Goal: Task Accomplishment & Management: Use online tool/utility

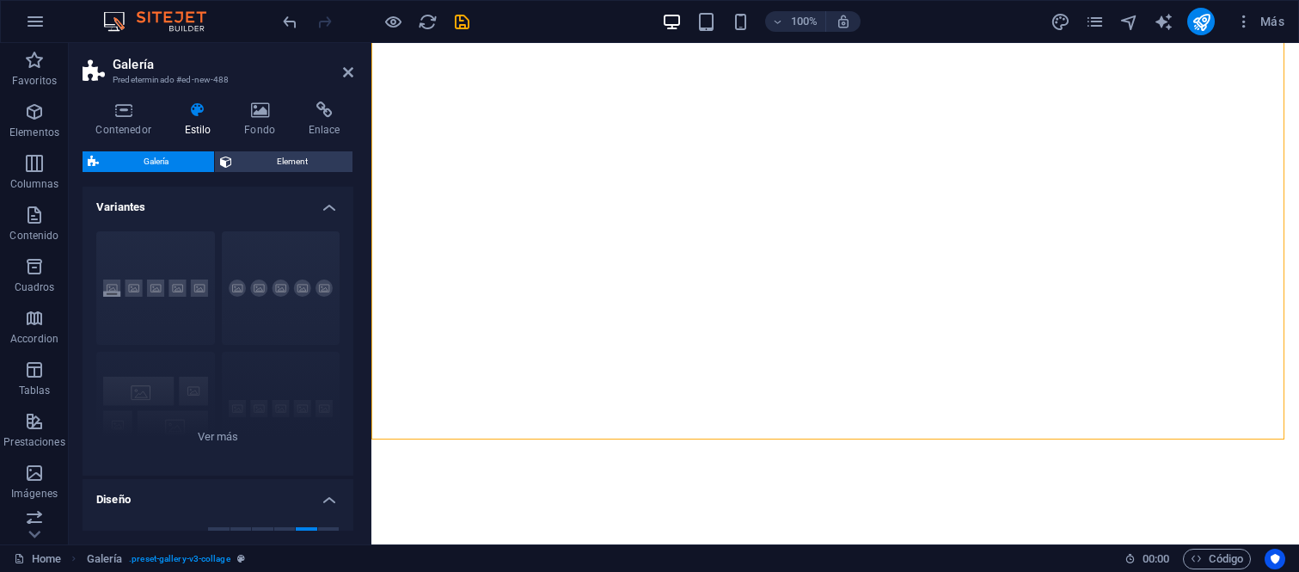
select select "rem"
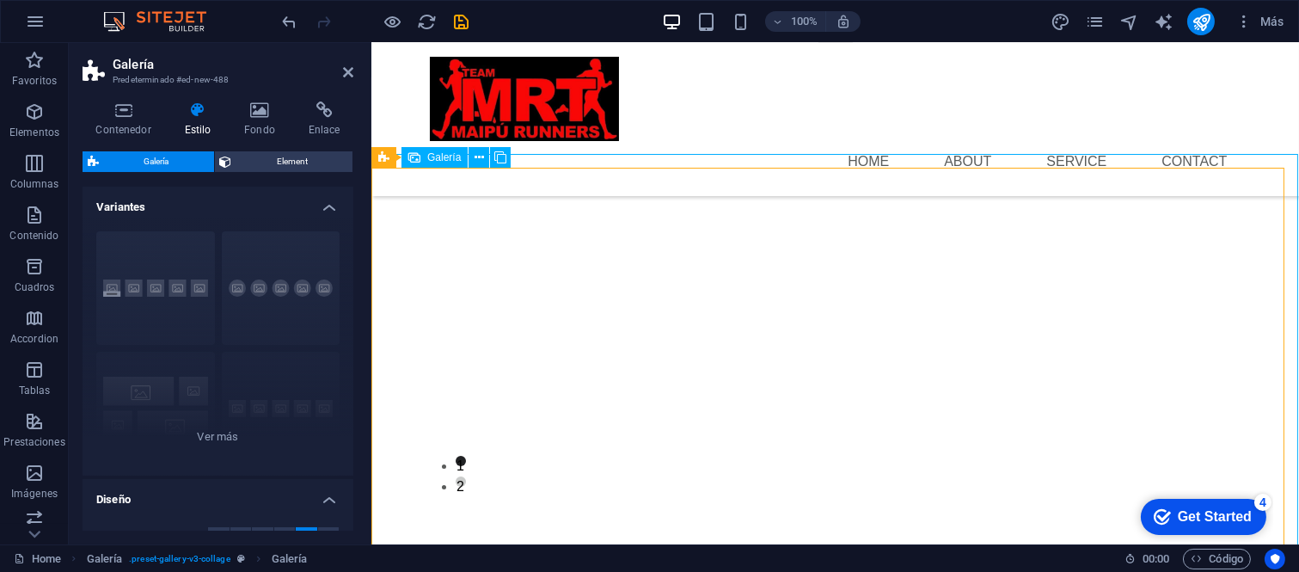
scroll to position [286, 0]
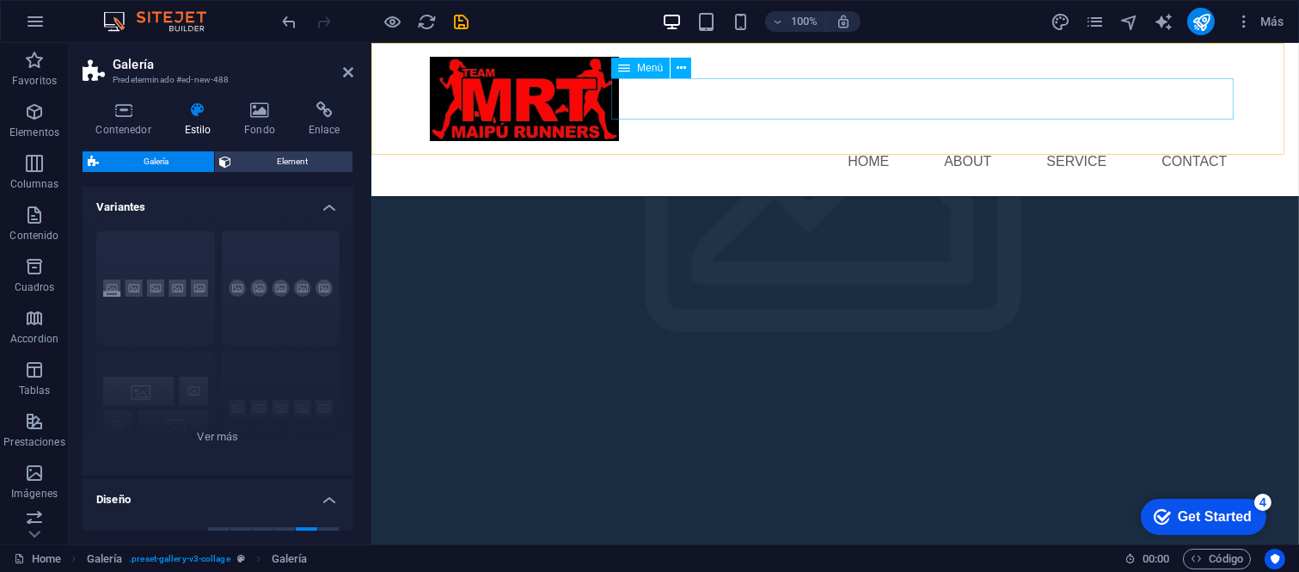
click at [1202, 141] on nav "Home About Service Contact" at bounding box center [834, 161] width 811 height 41
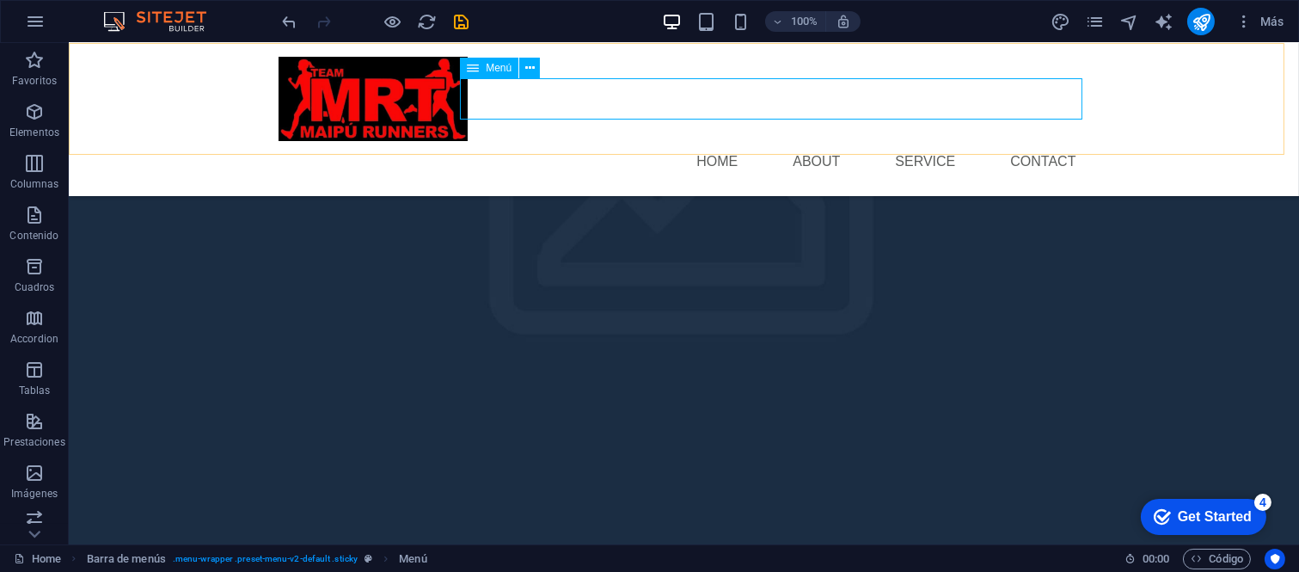
click at [732, 141] on nav "Home About Service Contact" at bounding box center [683, 161] width 811 height 41
select select
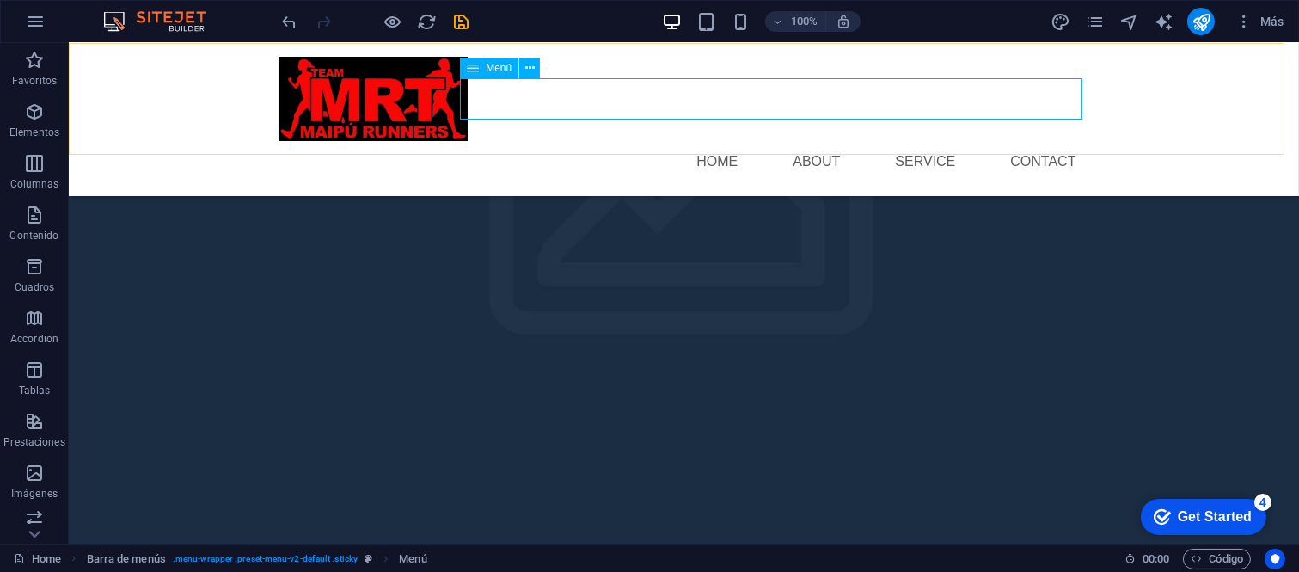
select select
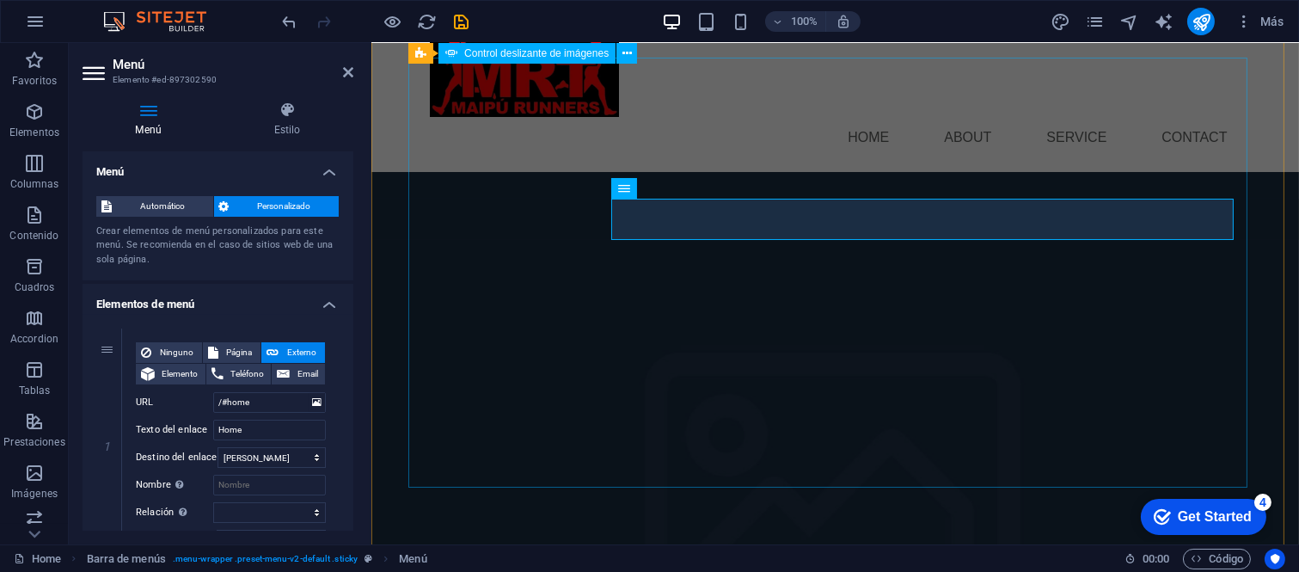
scroll to position [0, 0]
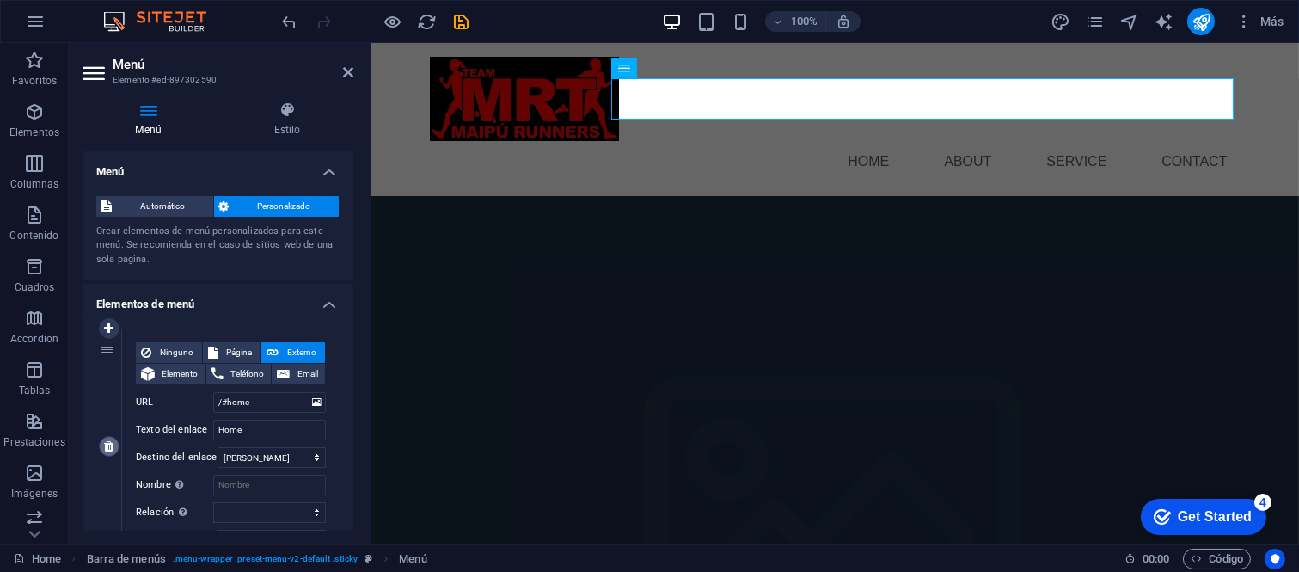
click at [110, 444] on icon at bounding box center [108, 446] width 9 height 12
type input "/#about-us"
type input "About"
select select
type input "/#service"
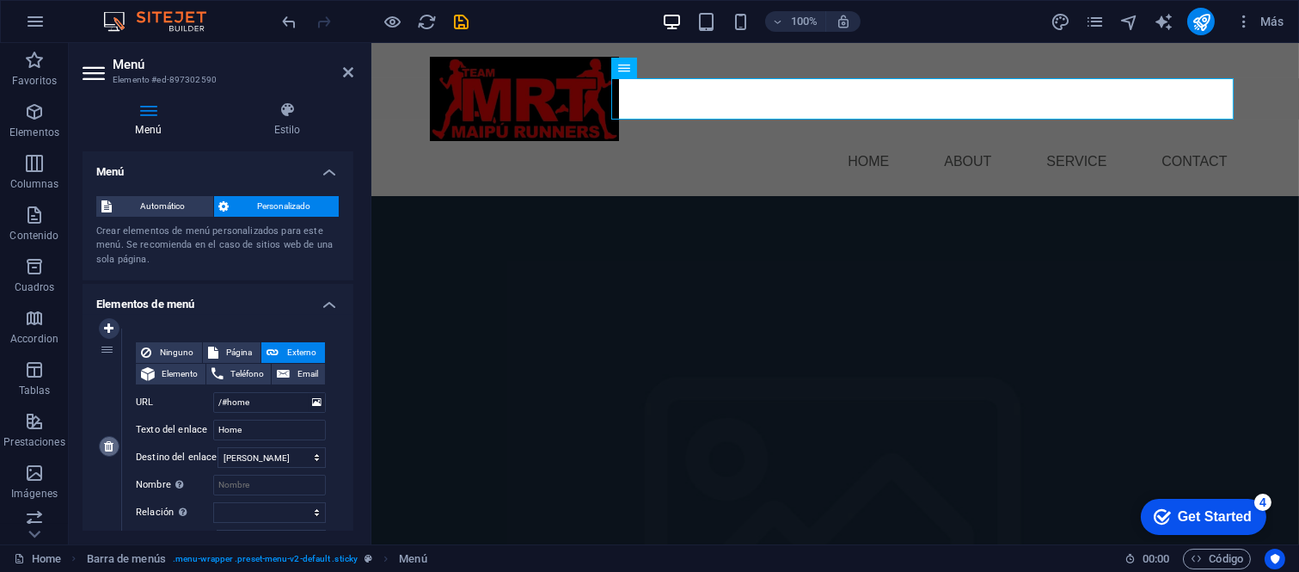
type input "Service"
select select
type input "/#contact"
type input "Contact"
select select
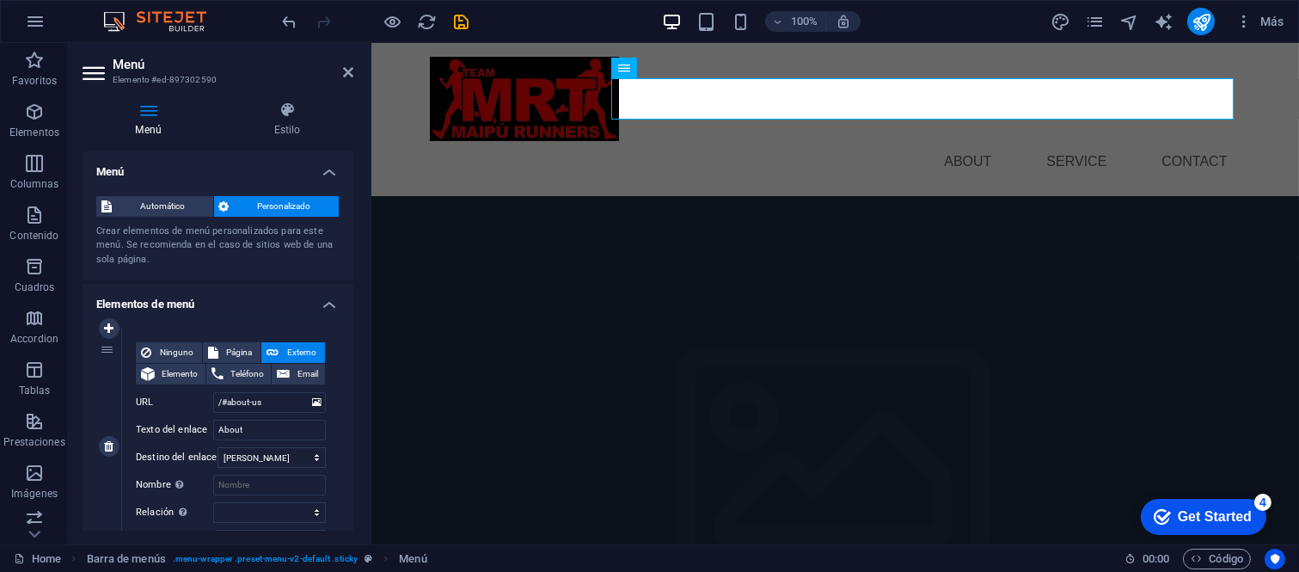
scroll to position [565, 0]
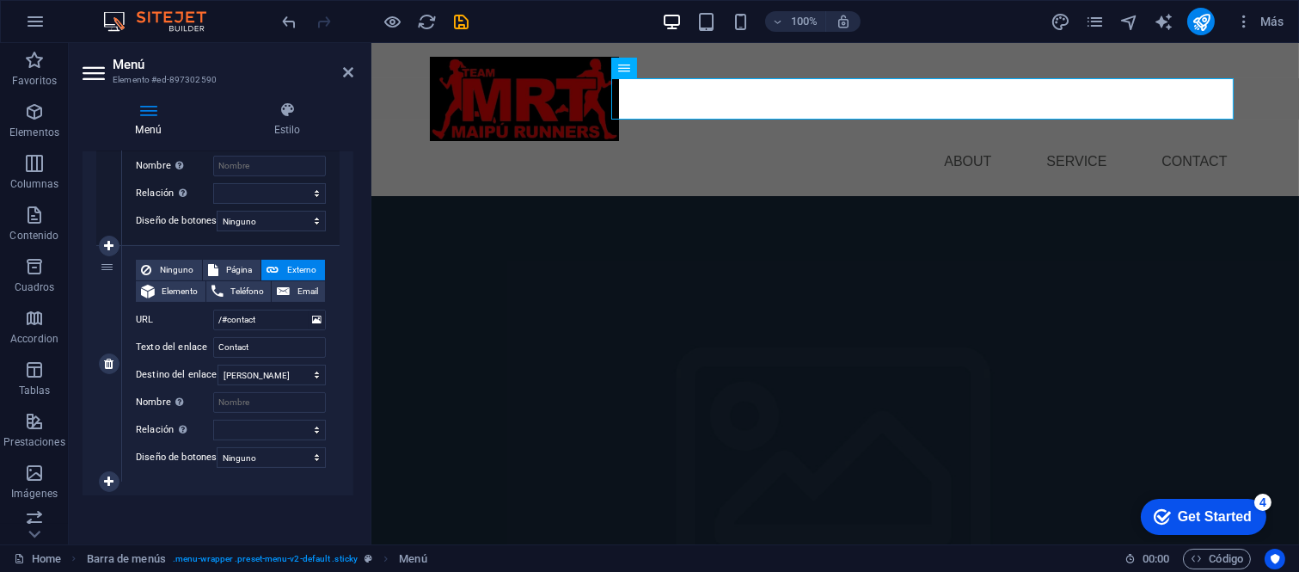
click at [294, 260] on span "Externo" at bounding box center [302, 270] width 36 height 21
click at [267, 341] on input "Contact" at bounding box center [269, 347] width 113 height 21
click at [284, 364] on select "Nueva pestaña Misma pestaña Superposición" at bounding box center [271, 374] width 108 height 21
click at [280, 447] on select "Ninguno Predeterminado Principal Secundario" at bounding box center [271, 457] width 109 height 21
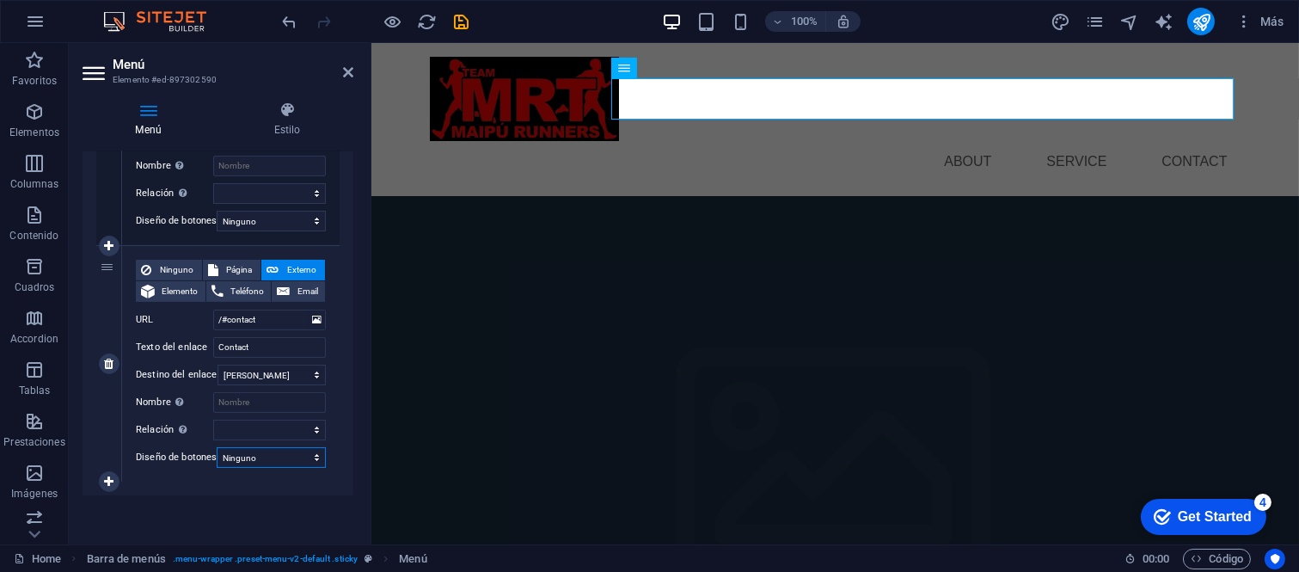
click at [284, 447] on select "Ninguno Predeterminado Principal Secundario" at bounding box center [271, 457] width 109 height 21
select select "primary"
click at [217, 447] on select "Ninguno Predeterminado Principal Secundario" at bounding box center [271, 457] width 109 height 21
select select
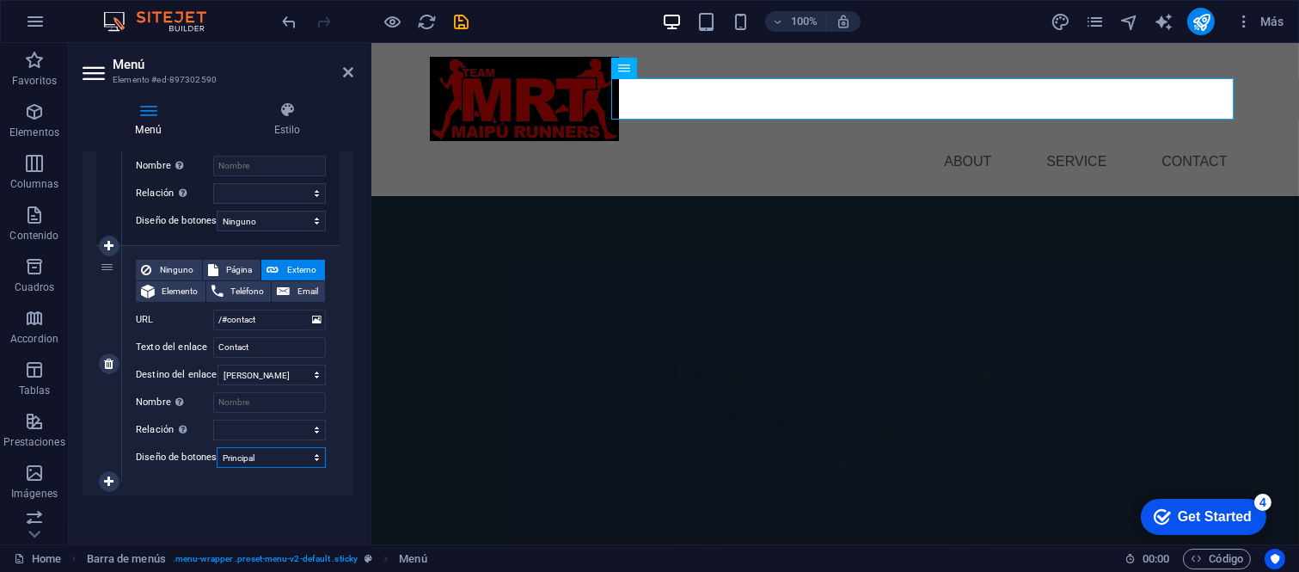
select select
click at [291, 449] on select "Ninguno Predeterminado Principal Secundario" at bounding box center [271, 457] width 109 height 21
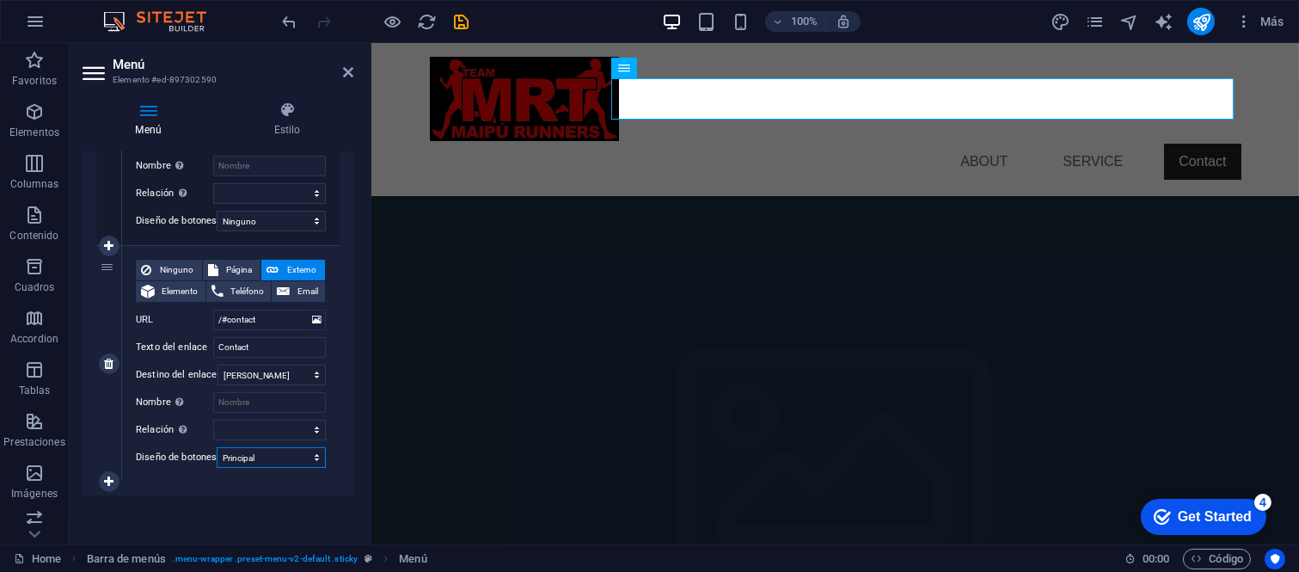
select select "secondary"
click at [217, 447] on select "Ninguno Predeterminado Principal Secundario" at bounding box center [271, 457] width 109 height 21
select select
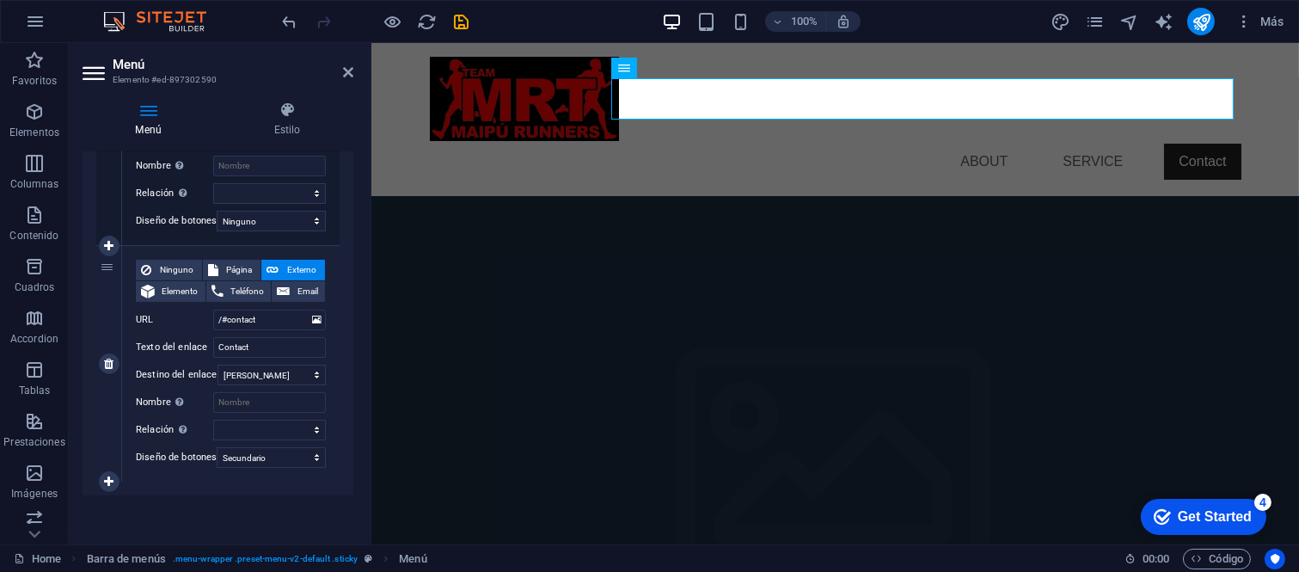
click at [284, 461] on div "Ninguno Página Externo Elemento Teléfono Email Página Home Legal Notice Privacy…" at bounding box center [230, 364] width 217 height 236
click at [287, 451] on select "Ninguno Predeterminado Principal Secundario" at bounding box center [271, 457] width 109 height 21
select select "default"
click at [217, 447] on select "Ninguno Predeterminado Principal Secundario" at bounding box center [271, 457] width 109 height 21
select select
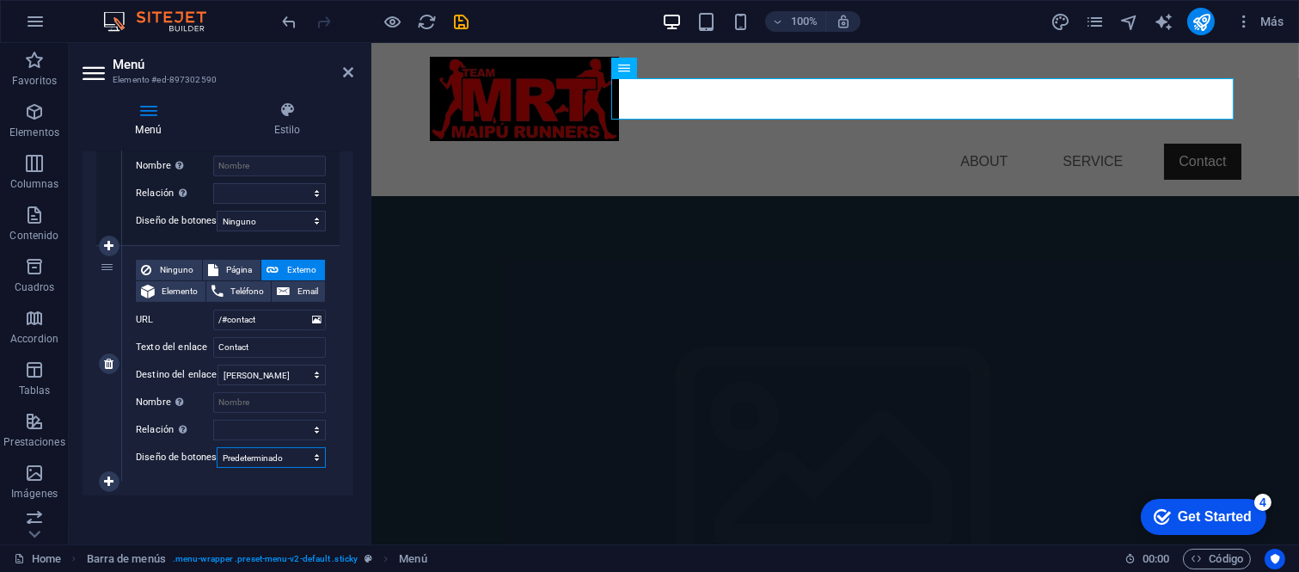
select select
click at [285, 451] on select "Ninguno Predeterminado Principal Secundario" at bounding box center [271, 457] width 109 height 21
select select "primary"
click at [217, 447] on select "Ninguno Predeterminado Principal Secundario" at bounding box center [271, 457] width 109 height 21
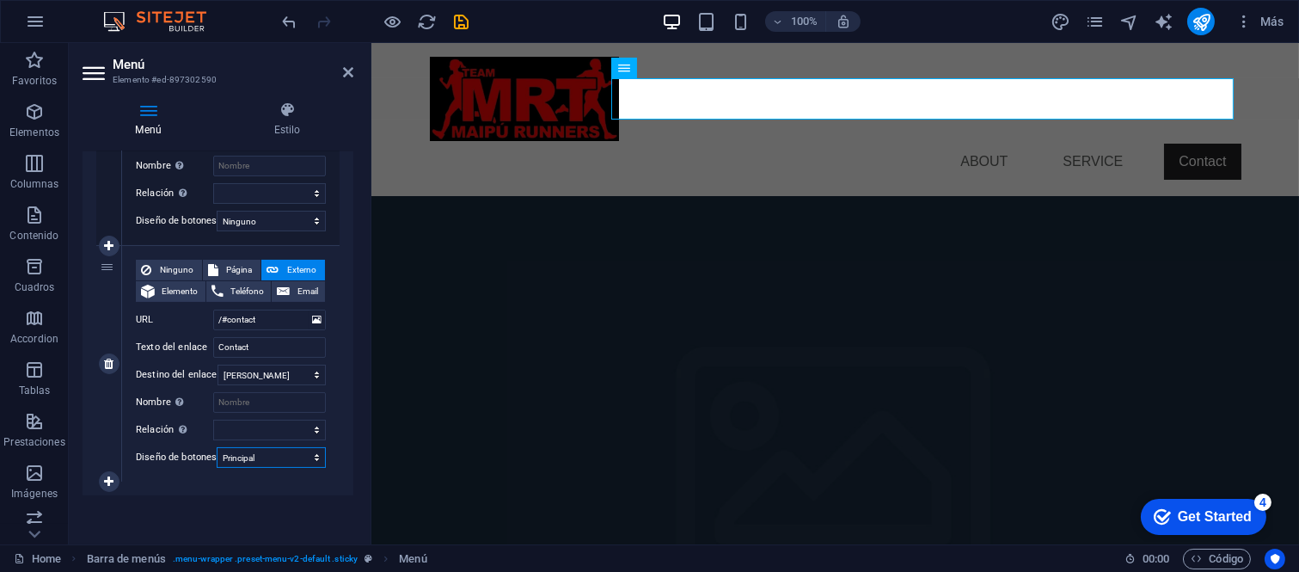
select select
click at [284, 495] on div "Menú Automático Personalizado Crear elementos de menú personalizados para este …" at bounding box center [218, 340] width 271 height 379
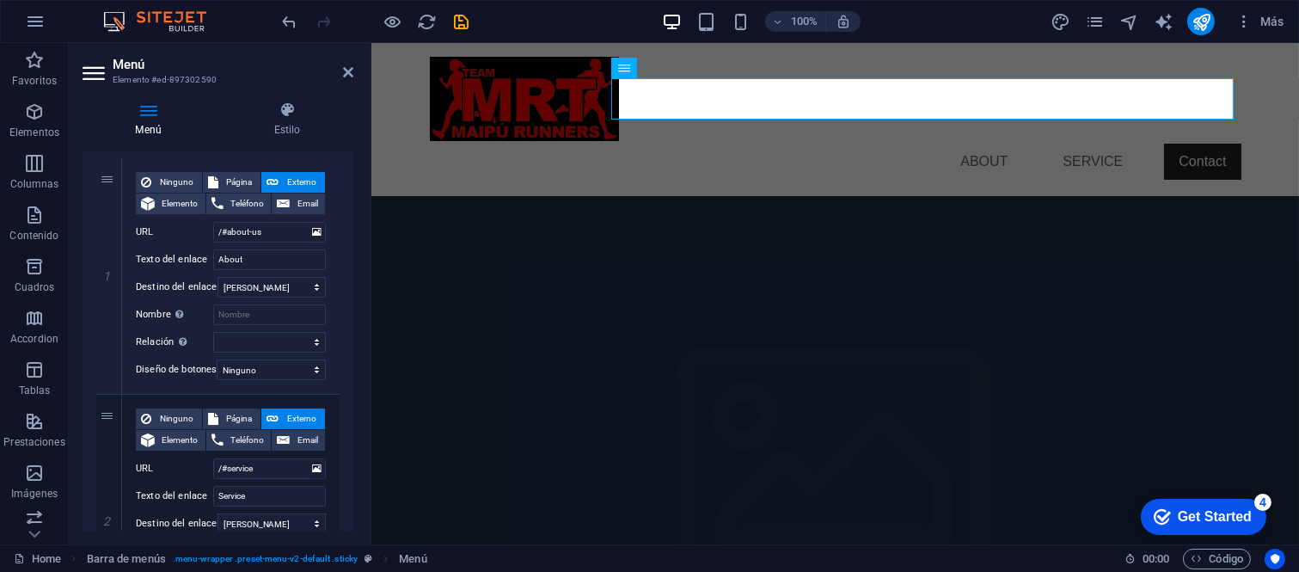
scroll to position [0, 0]
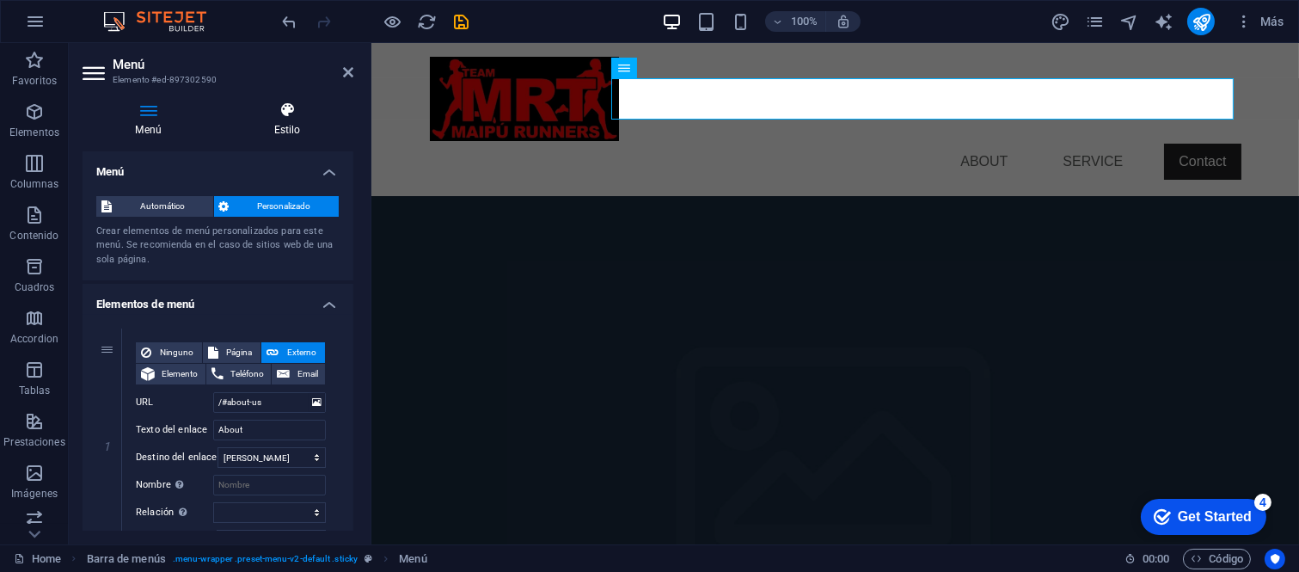
click at [278, 114] on icon at bounding box center [287, 109] width 132 height 17
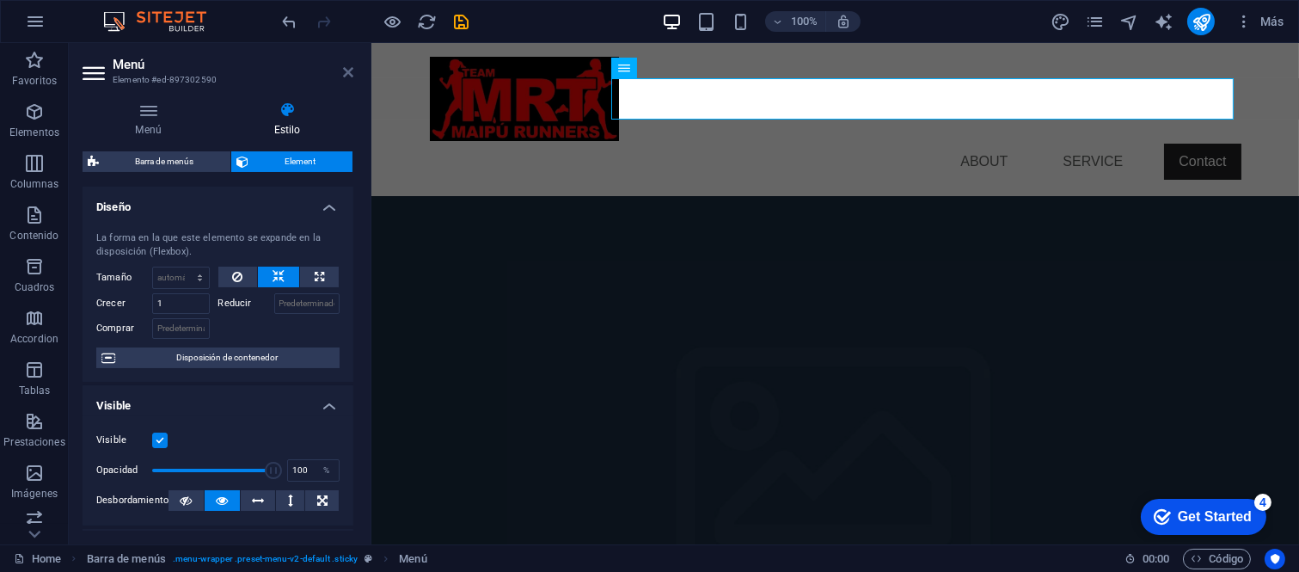
click at [348, 74] on icon at bounding box center [348, 72] width 10 height 14
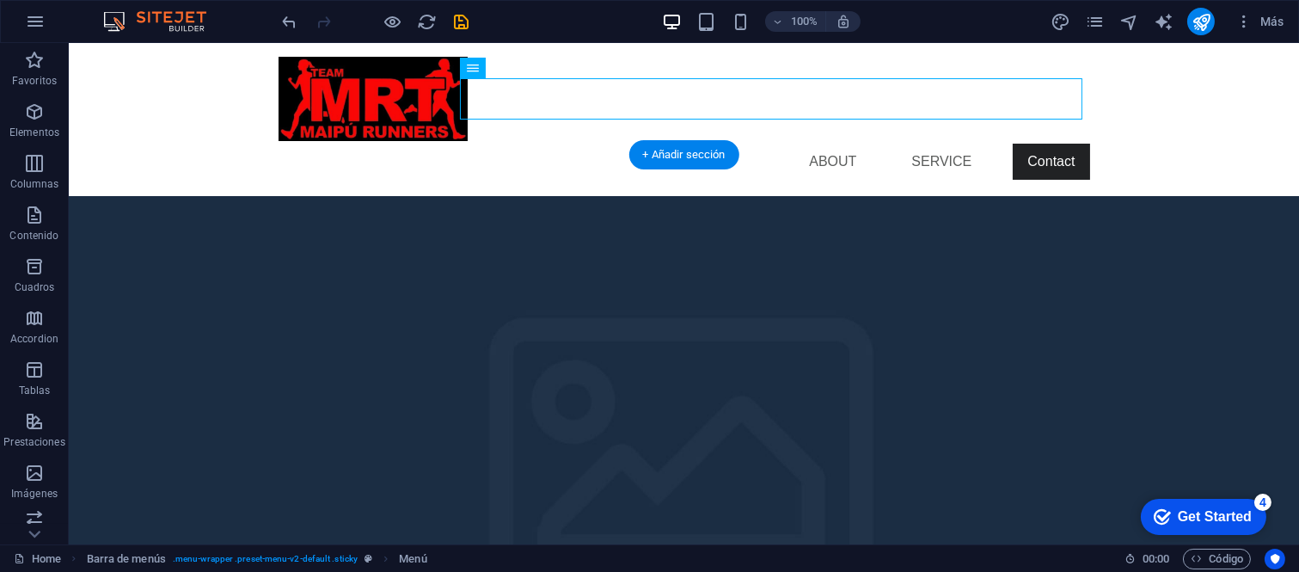
click at [1140, 101] on div "Menu About Service Contact" at bounding box center [684, 119] width 1230 height 153
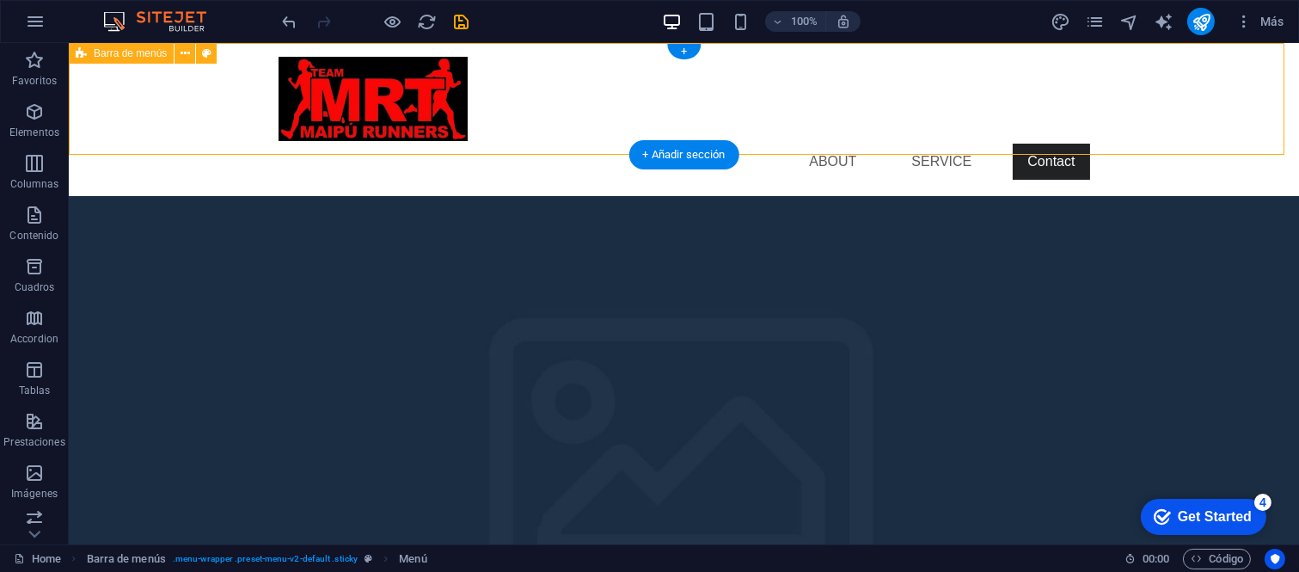
click at [1140, 101] on div "Menu About Service Contact" at bounding box center [684, 119] width 1230 height 153
select select "rem"
select select "preset-menu-v2-default"
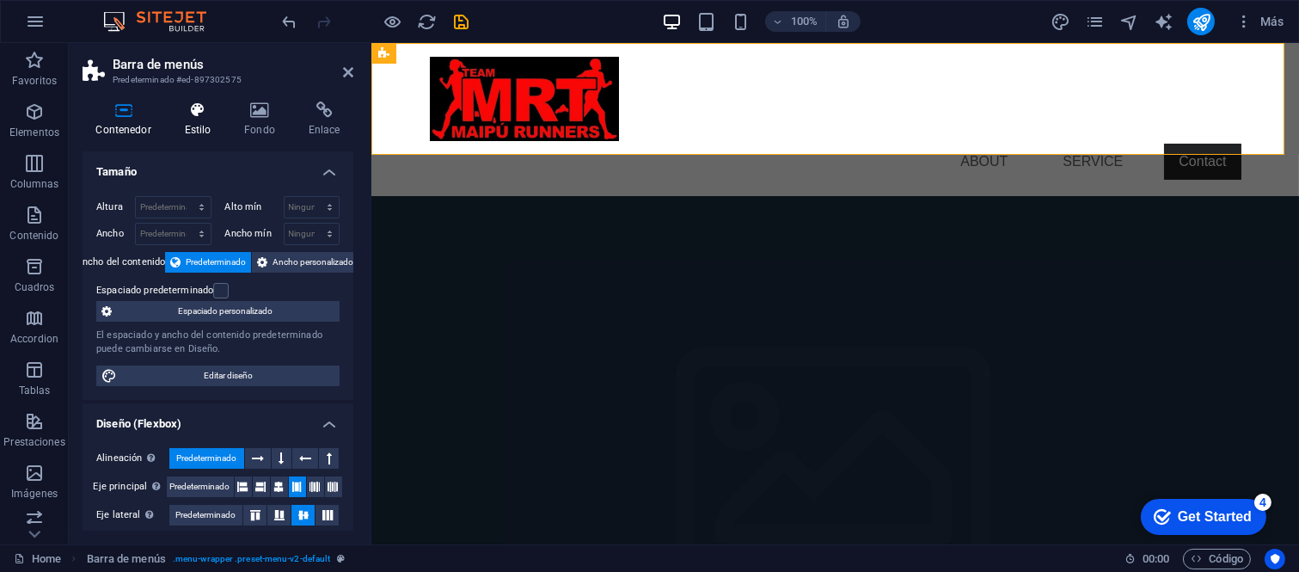
click at [199, 112] on icon at bounding box center [197, 109] width 53 height 17
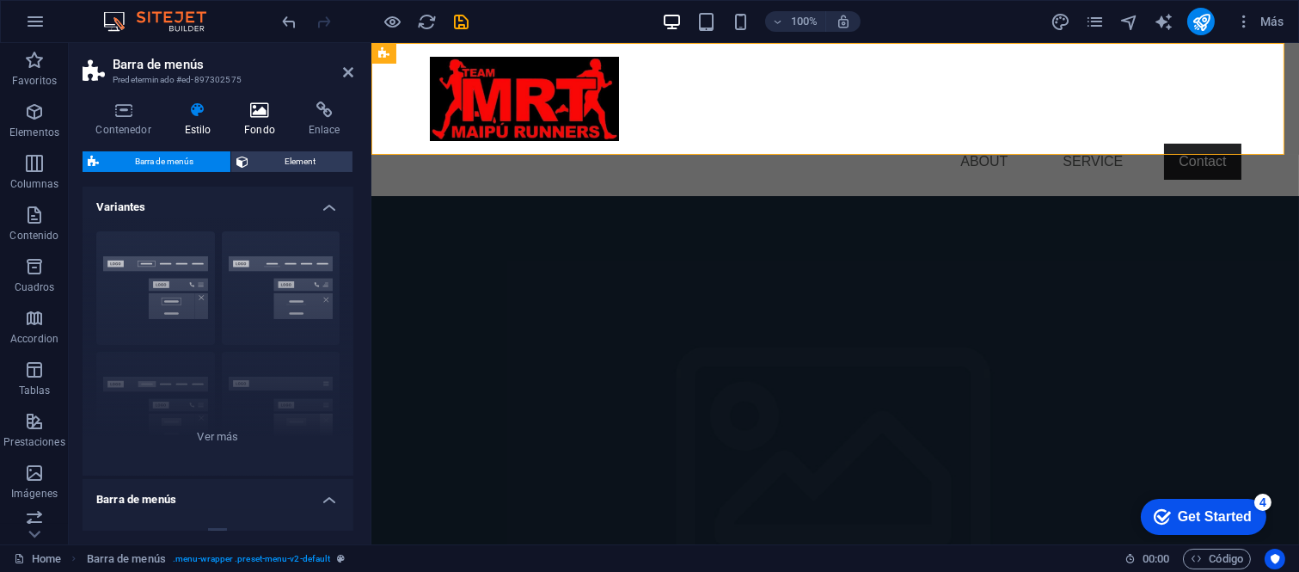
click at [251, 124] on h4 "Fondo" at bounding box center [263, 119] width 64 height 36
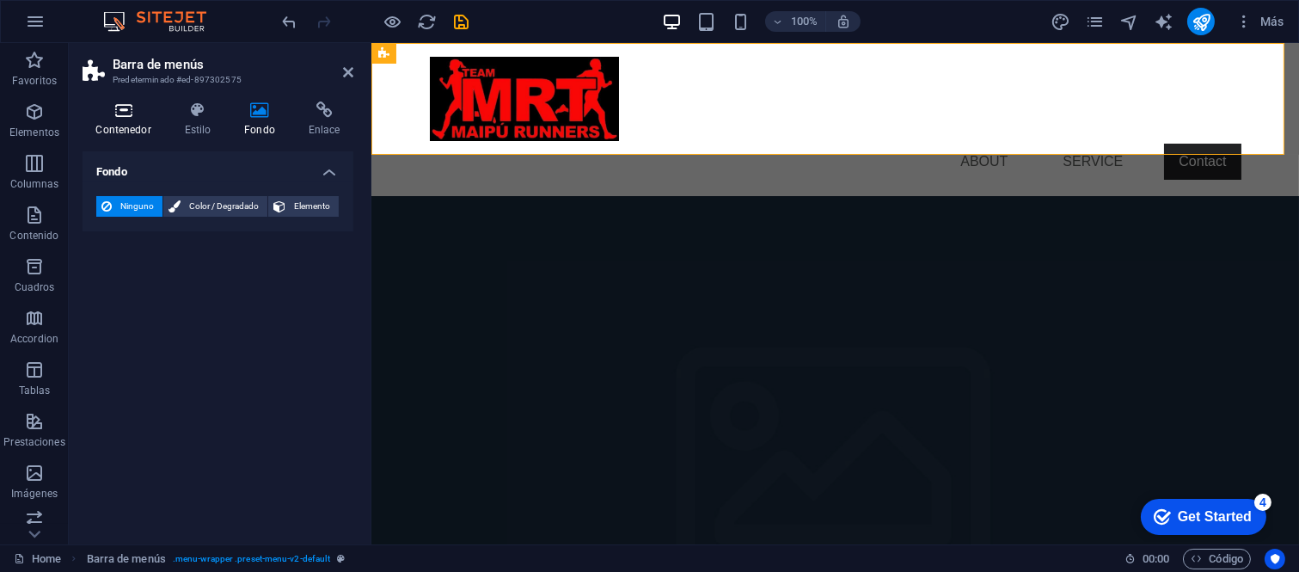
click at [125, 101] on icon at bounding box center [124, 109] width 82 height 17
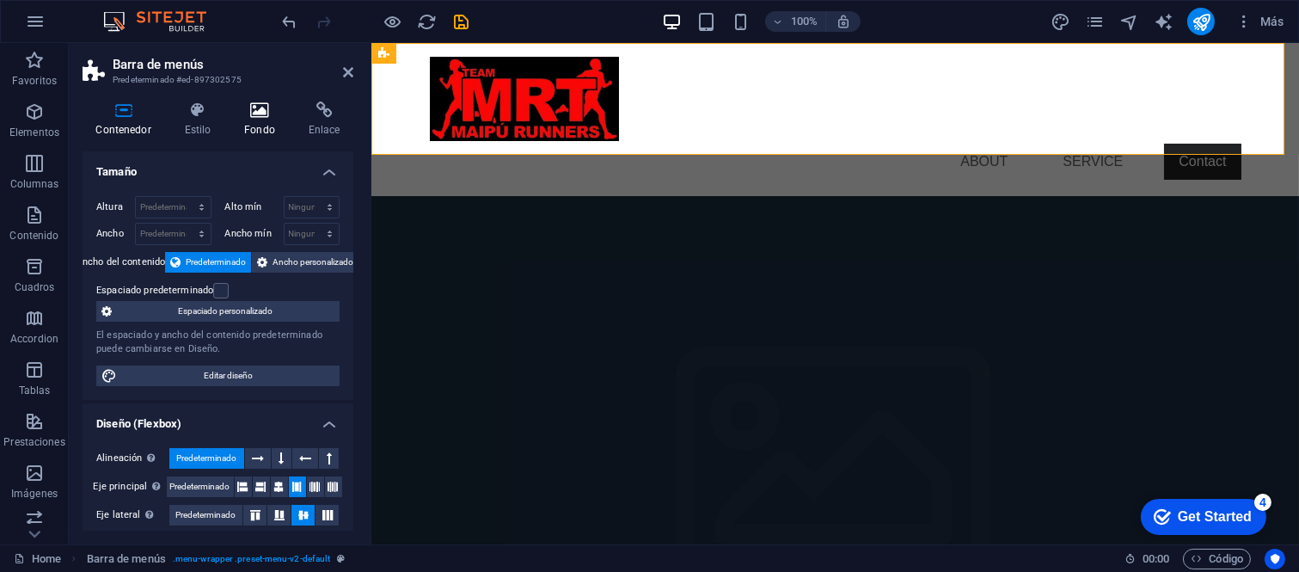
click at [235, 112] on icon at bounding box center [260, 109] width 58 height 17
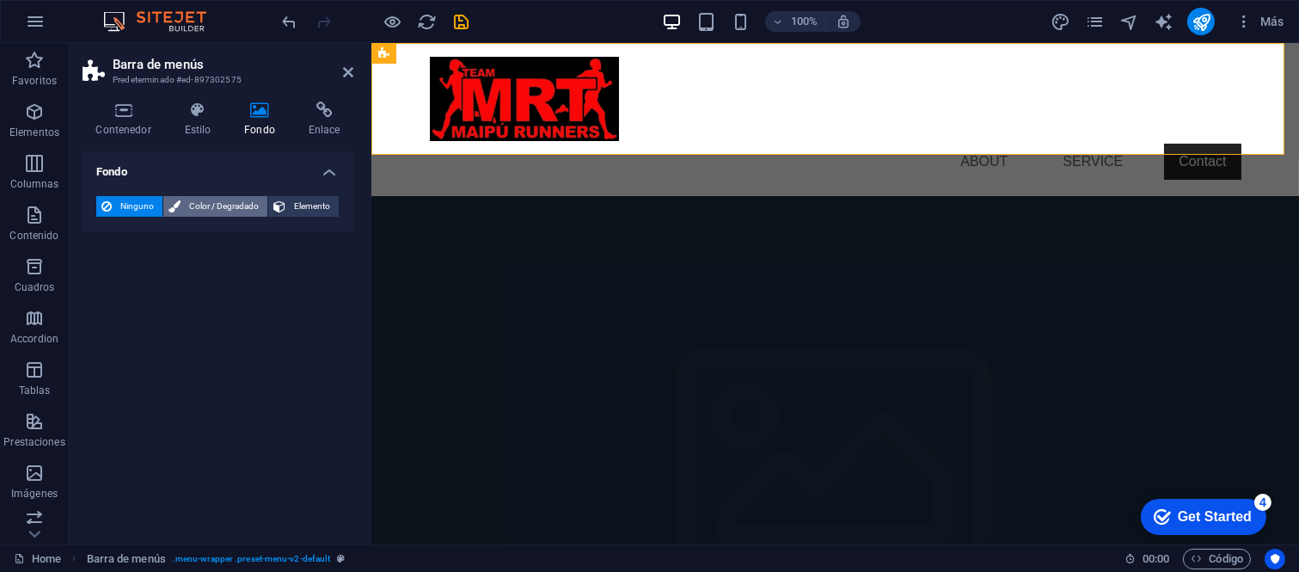
click at [242, 198] on span "Color / Degradado" at bounding box center [224, 206] width 76 height 21
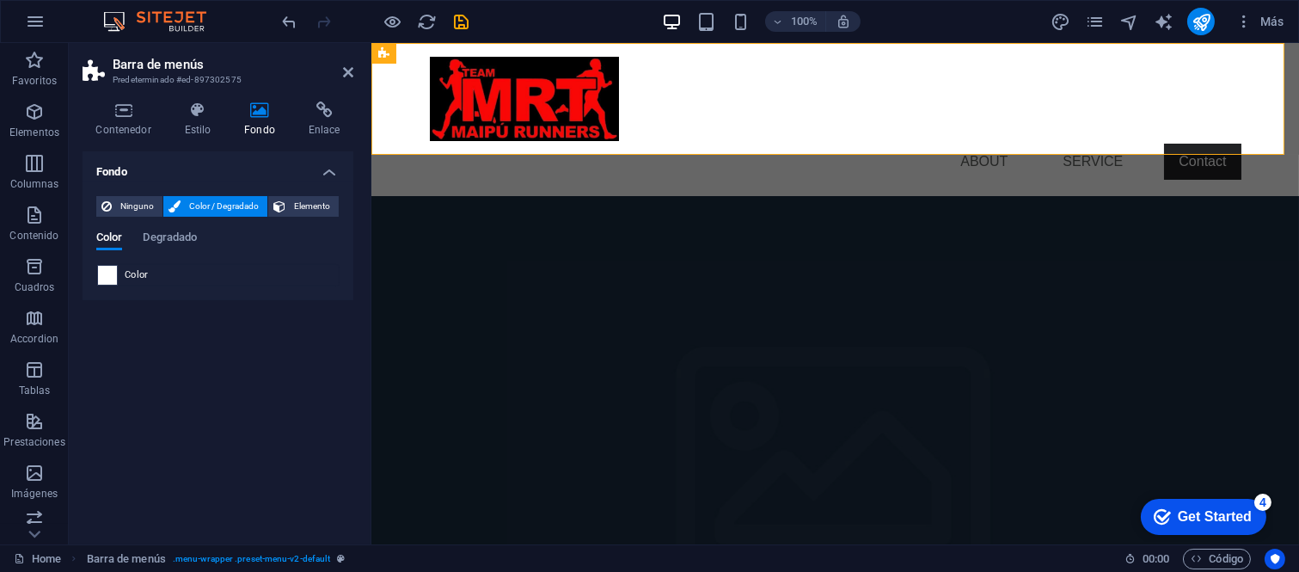
click at [110, 272] on span at bounding box center [107, 275] width 19 height 19
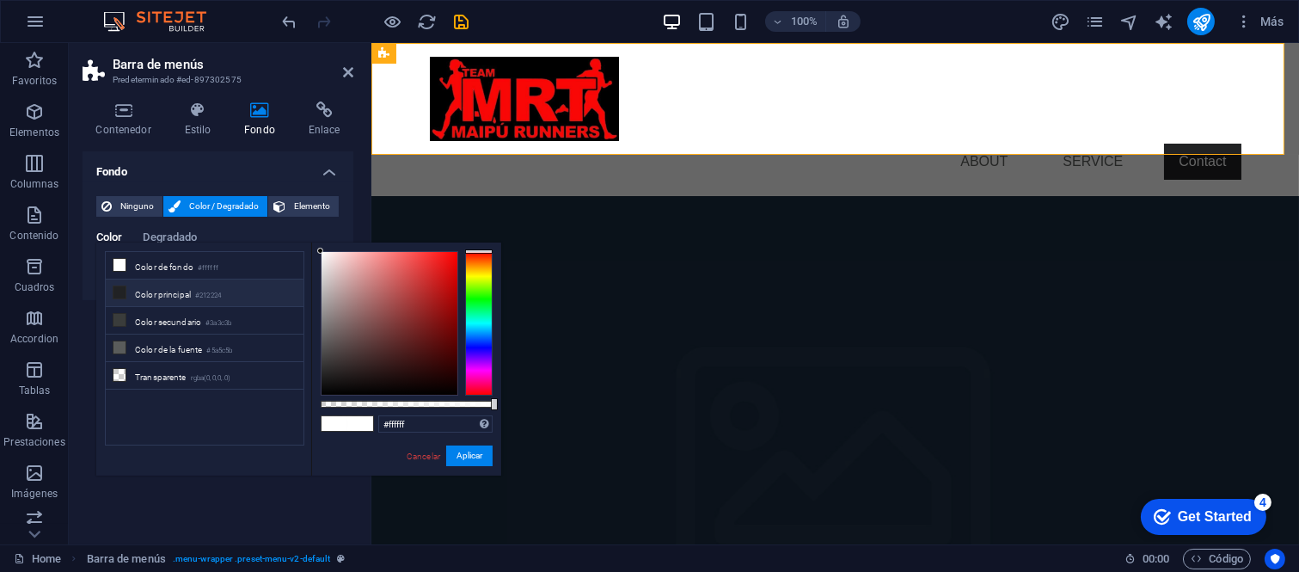
click at [148, 291] on li "Color principal #212224" at bounding box center [205, 293] width 198 height 28
type input "#212224"
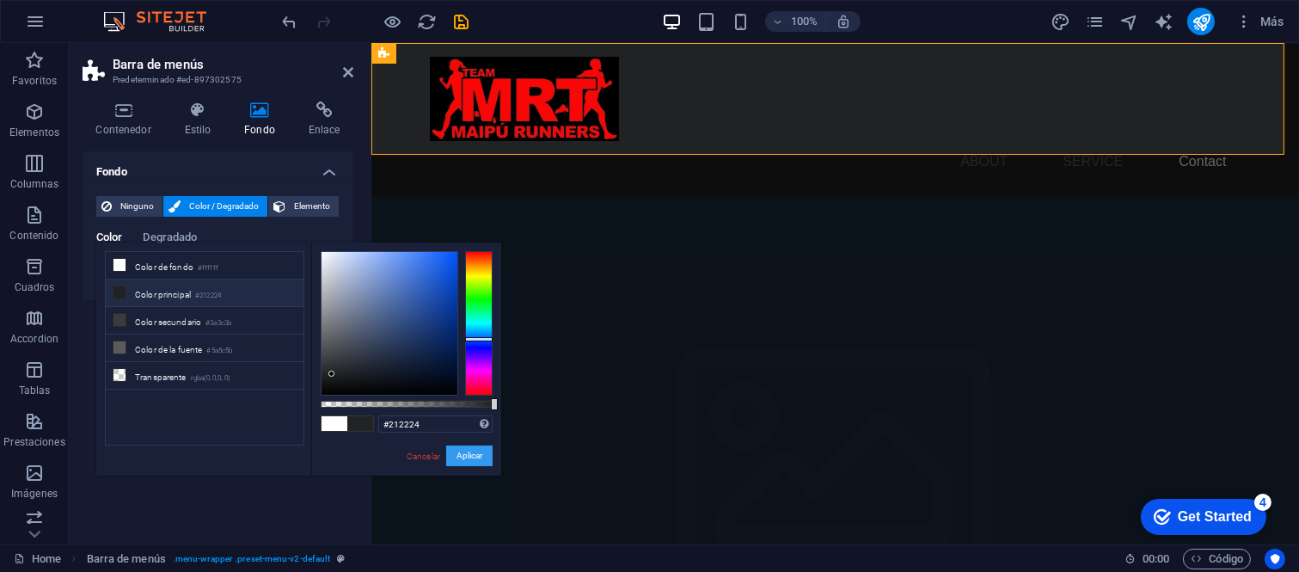
click at [475, 451] on button "Aplicar" at bounding box center [469, 455] width 46 height 21
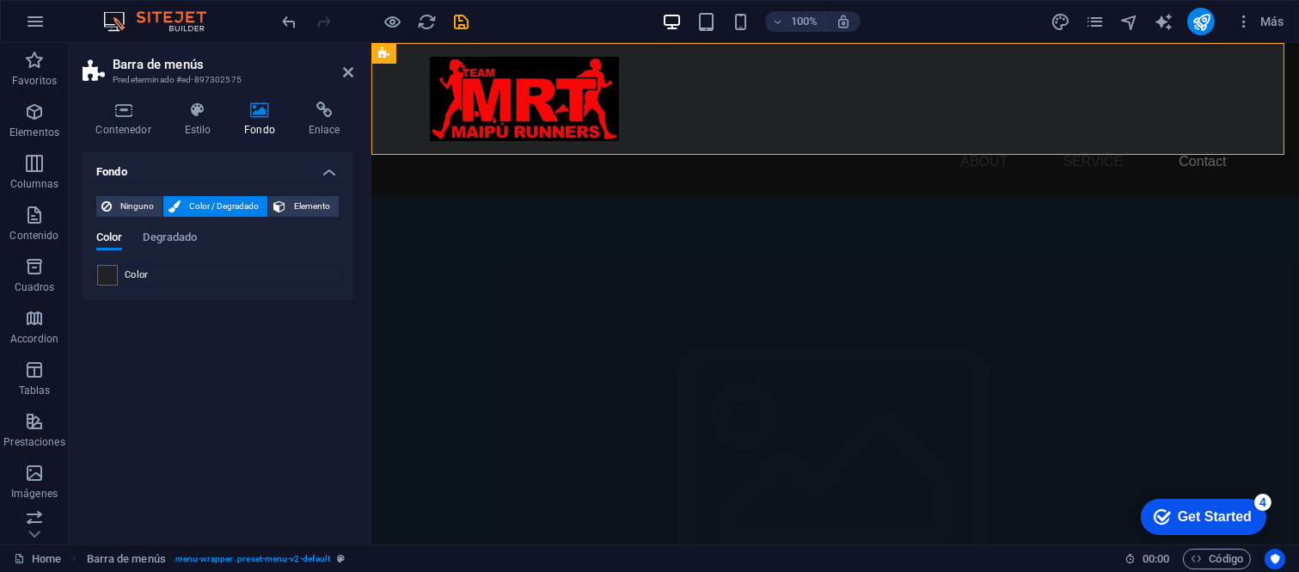
click at [802, 201] on figure at bounding box center [833, 479] width 927 height 567
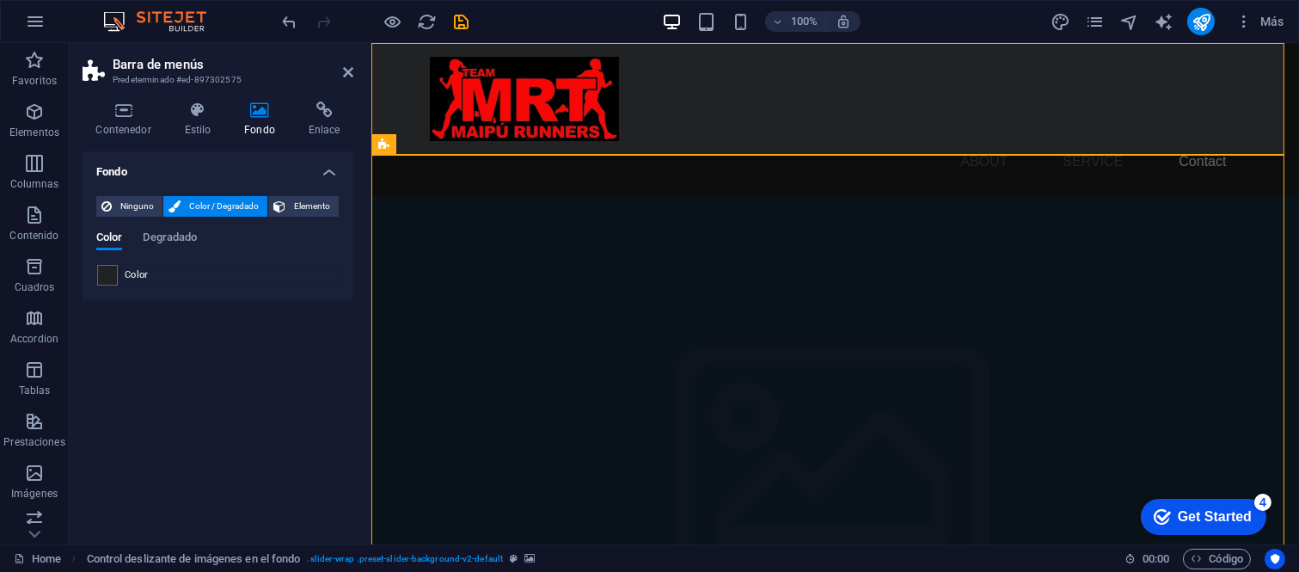
click at [802, 201] on figure at bounding box center [833, 479] width 927 height 567
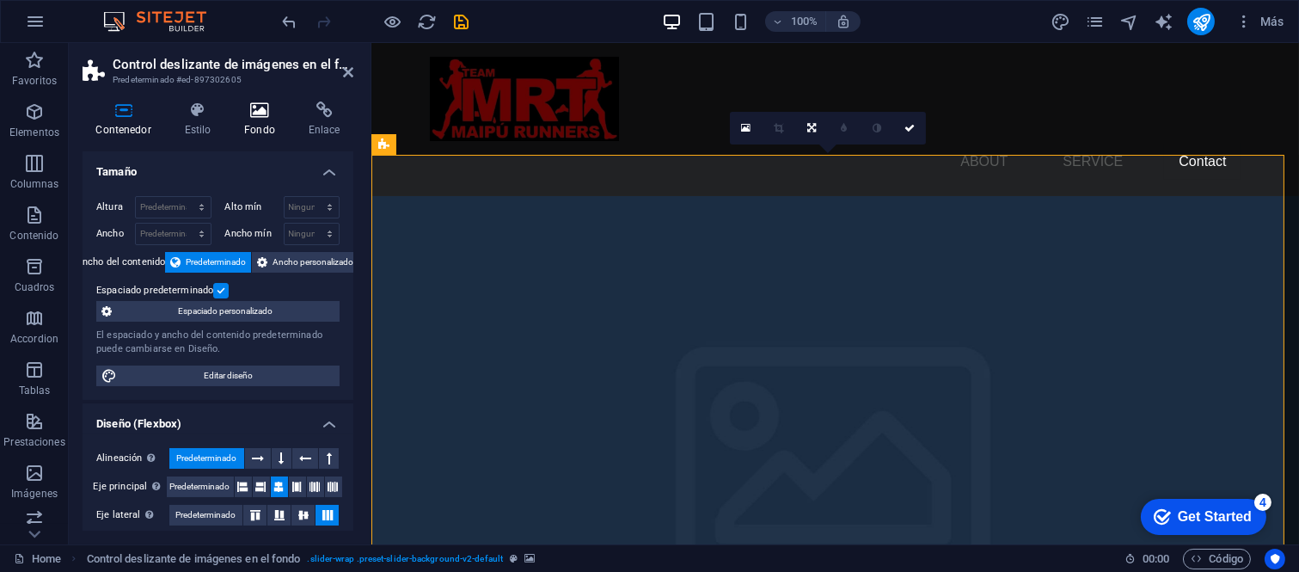
click at [271, 127] on h4 "Fondo" at bounding box center [263, 119] width 64 height 36
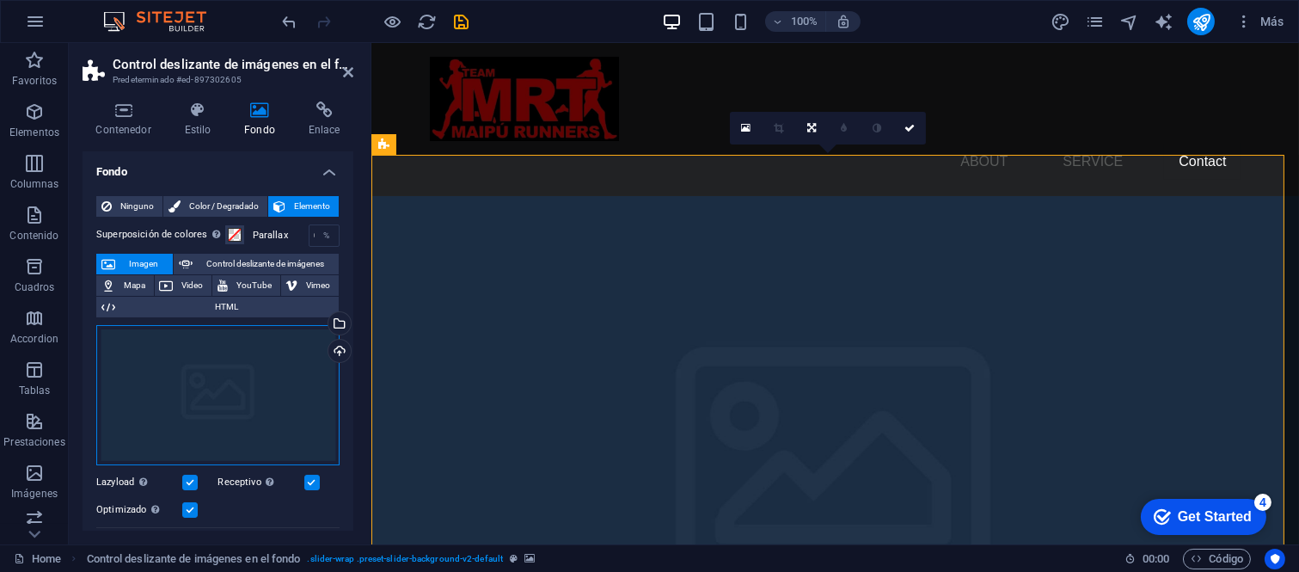
click at [194, 395] on div "Arrastra archivos aquí, haz clic para escoger archivos o selecciona archivos de…" at bounding box center [217, 395] width 243 height 141
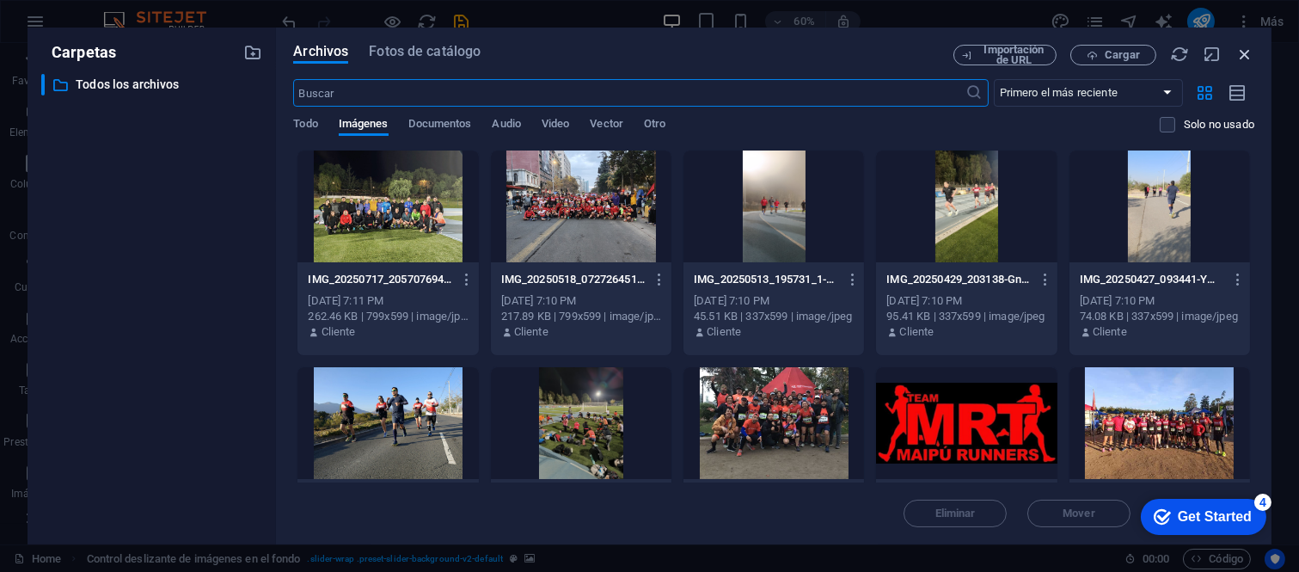
click at [1244, 54] on icon "button" at bounding box center [1244, 54] width 19 height 19
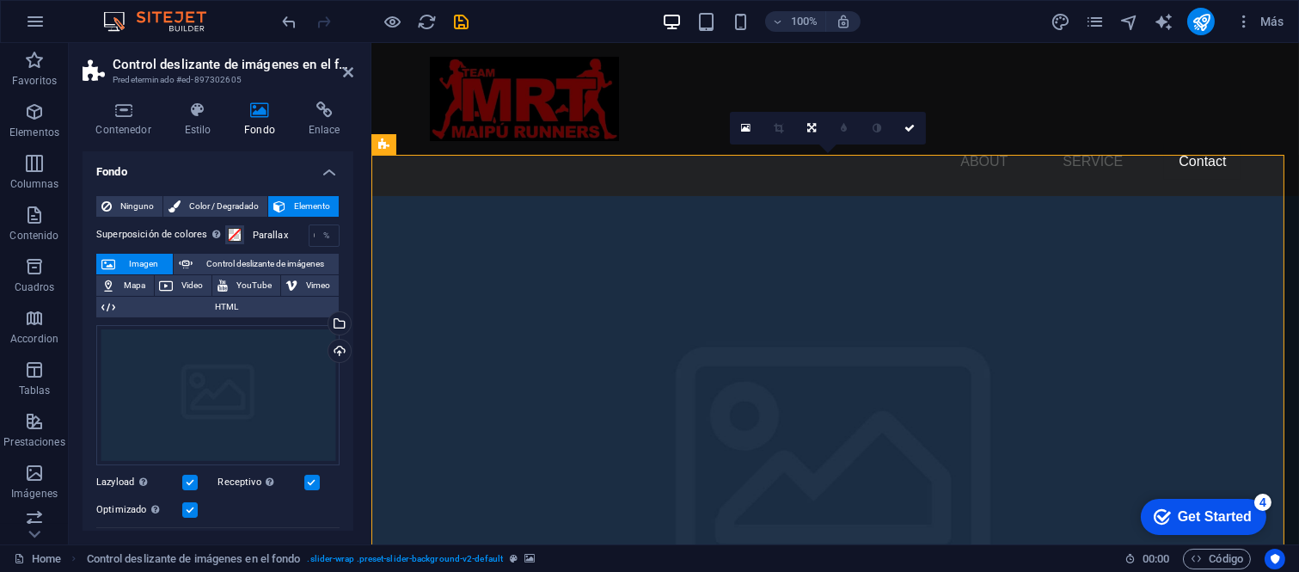
drag, startPoint x: 1067, startPoint y: 1, endPoint x: 1057, endPoint y: 37, distance: 37.3
click at [1057, 37] on div "100% Más" at bounding box center [649, 21] width 1297 height 41
click at [1057, 24] on icon "design" at bounding box center [1060, 22] width 20 height 20
select select "px"
select select "400"
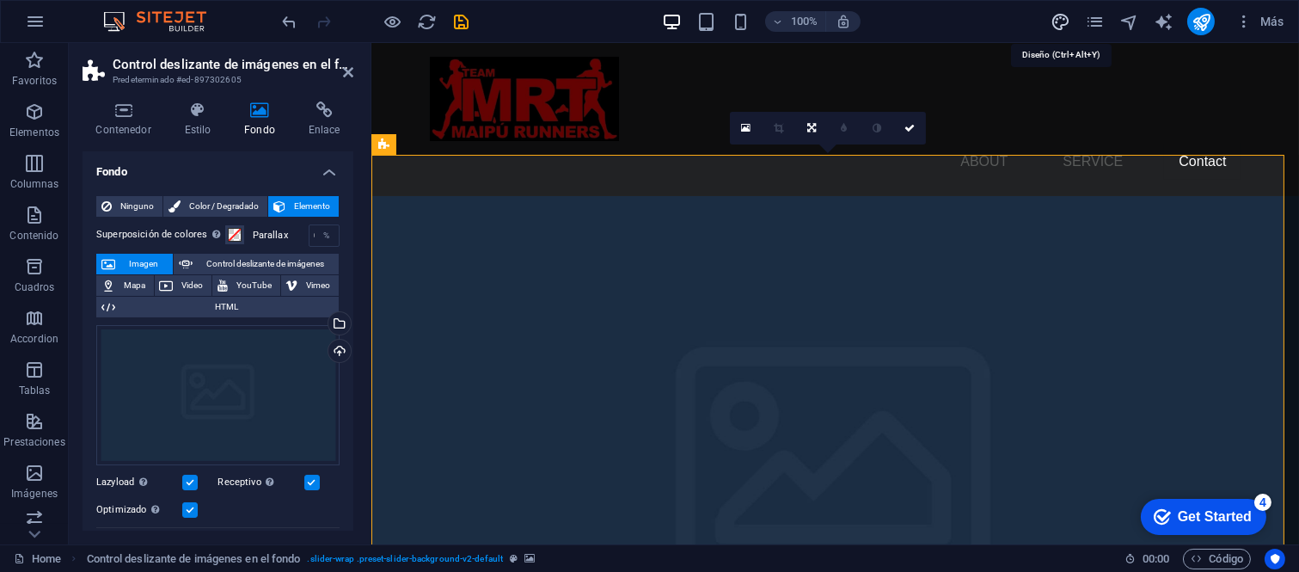
select select "px"
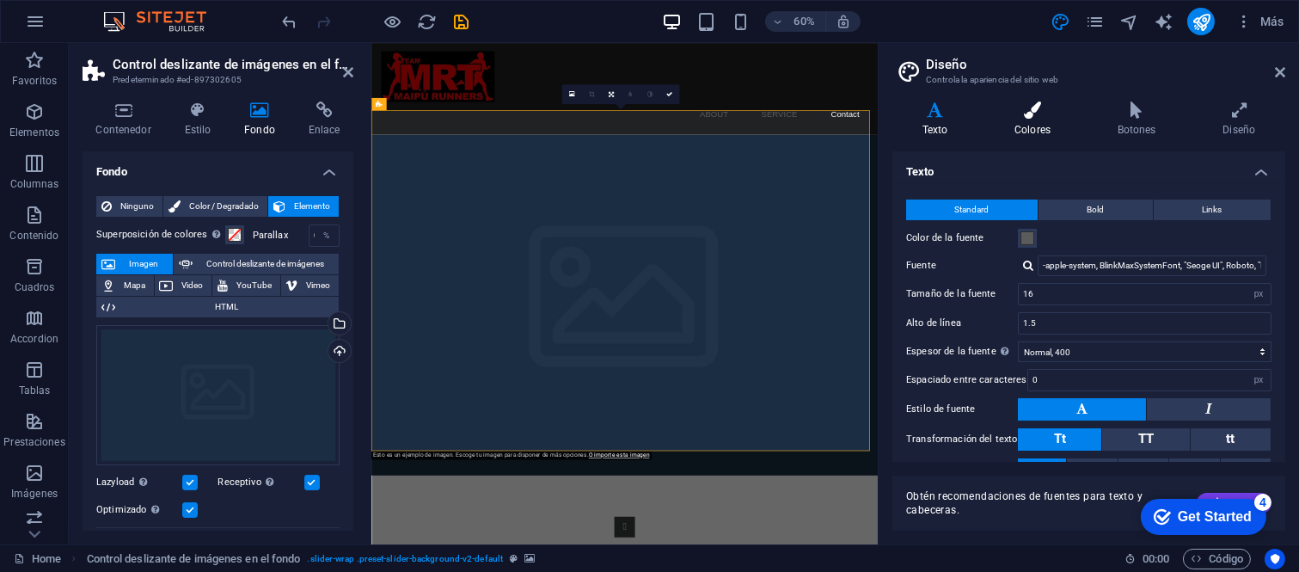
click at [1033, 125] on h4 "Colores" at bounding box center [1035, 119] width 103 height 36
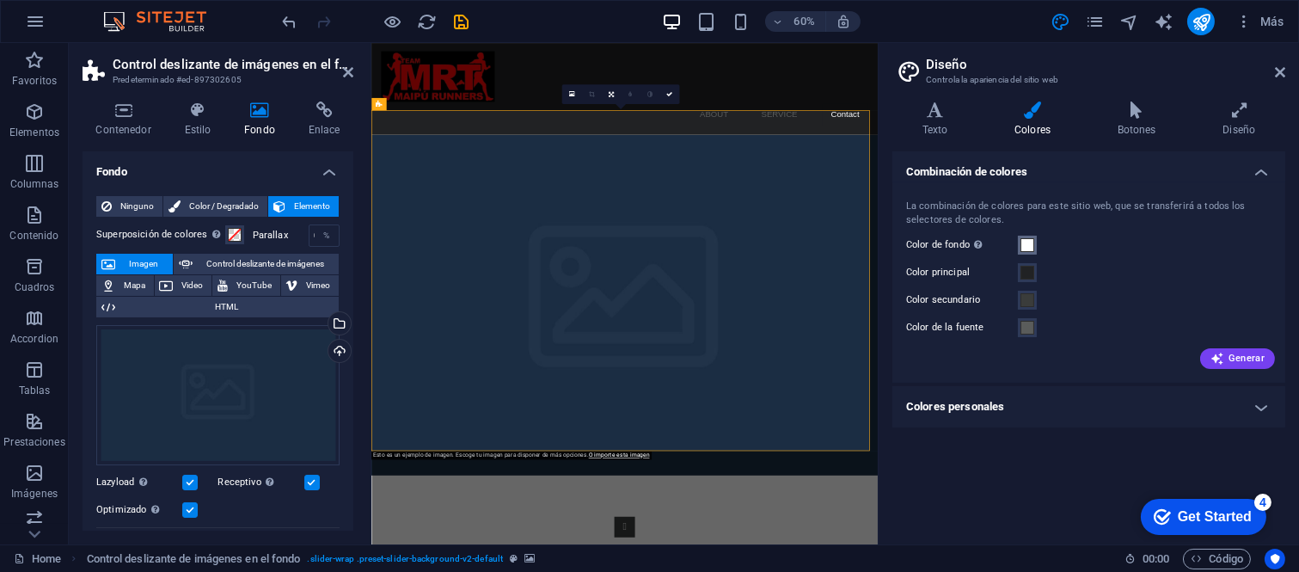
click at [1024, 236] on button "Color de fondo Solo visible si no se encuentra cubierto por otros fondos." at bounding box center [1027, 245] width 19 height 19
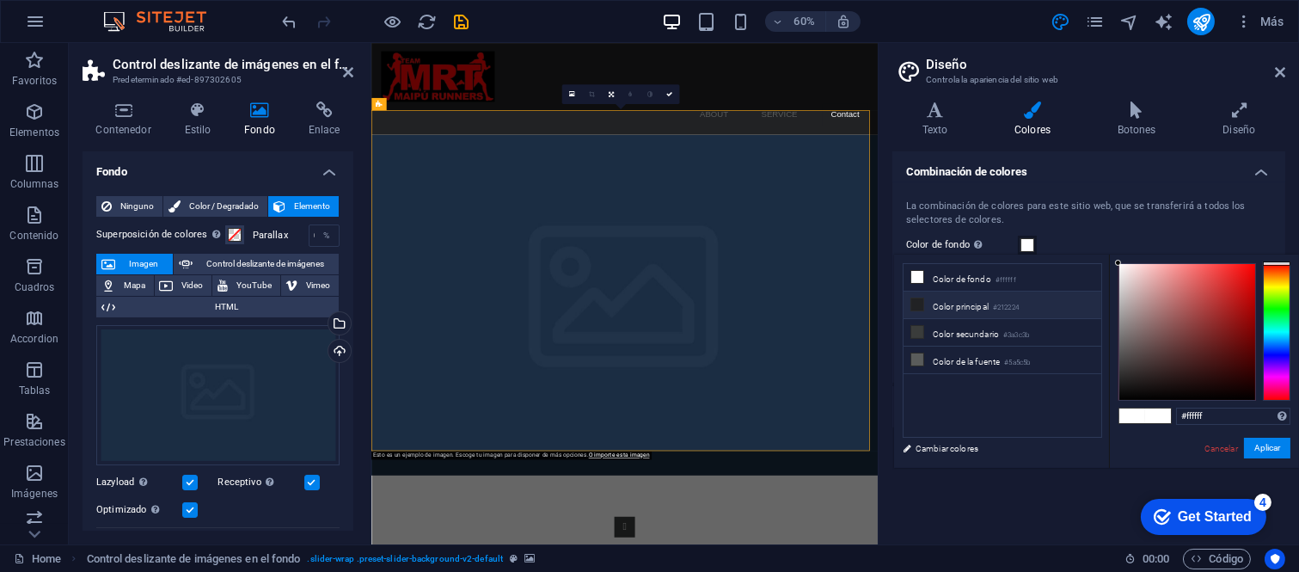
click at [933, 302] on li "Color principal #212224" at bounding box center [1002, 305] width 198 height 28
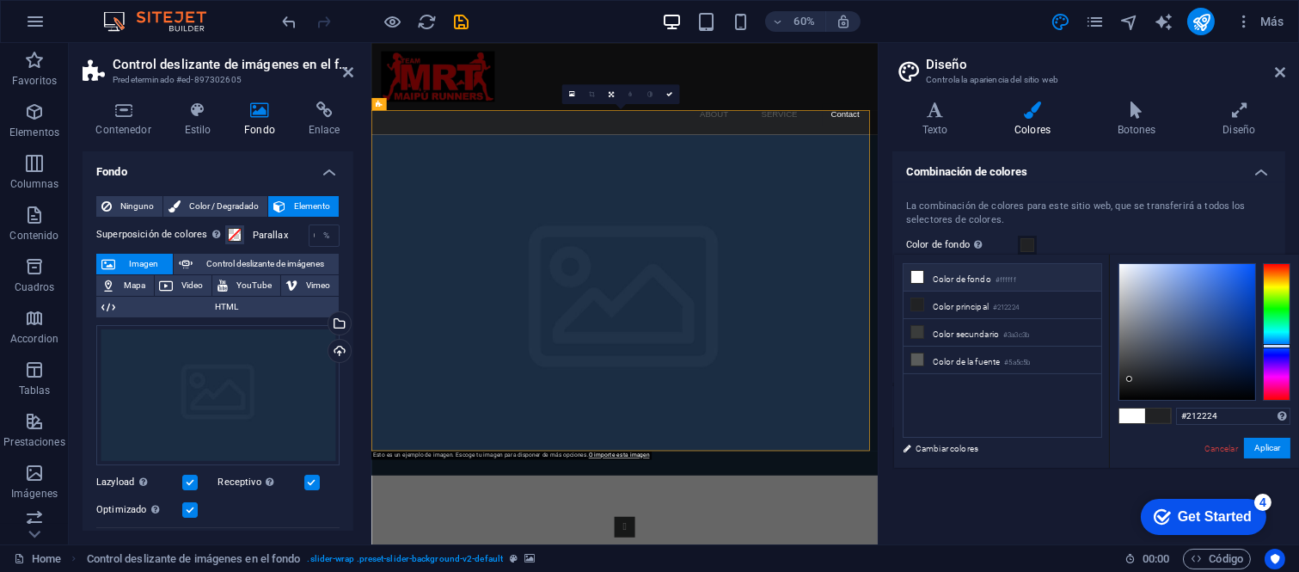
click at [943, 275] on li "Color de fondo #ffffff" at bounding box center [1002, 278] width 198 height 28
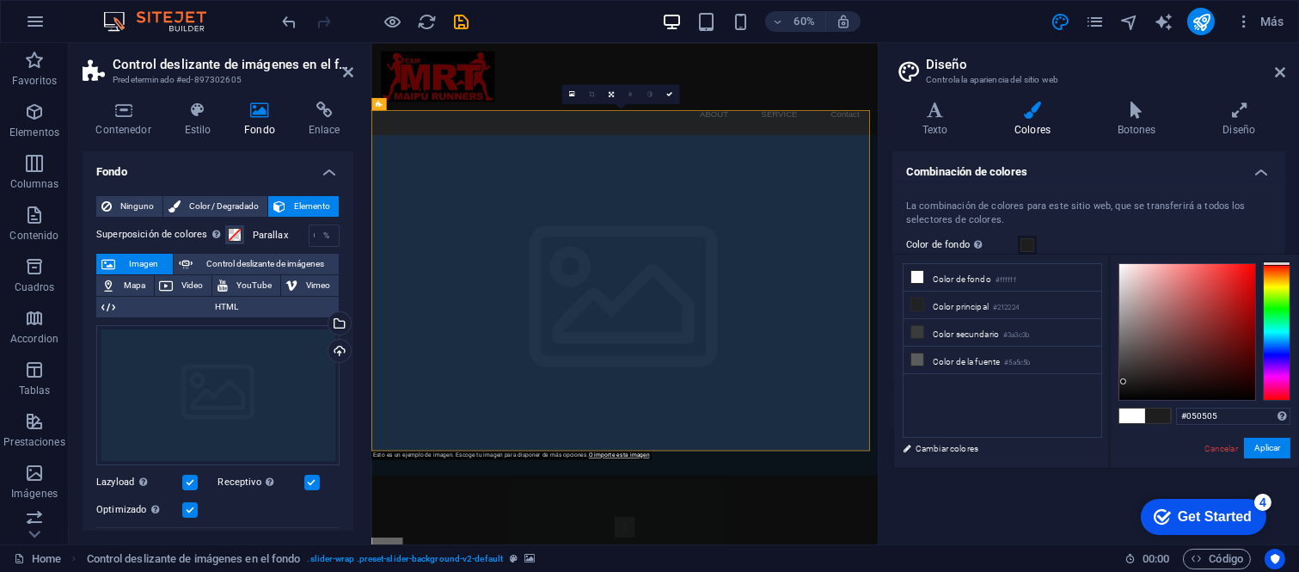
type input "#000000"
drag, startPoint x: 1123, startPoint y: 378, endPoint x: 1123, endPoint y: 401, distance: 23.2
click at [1121, 408] on div "#000000 Formatos soportados #0852ed rgb(8, 82, 237) rgba(8, 82, 237, 90%) hsv(2…" at bounding box center [1204, 485] width 190 height 462
click at [1170, 503] on div "checkmark Get Started 4" at bounding box center [1202, 516] width 125 height 36
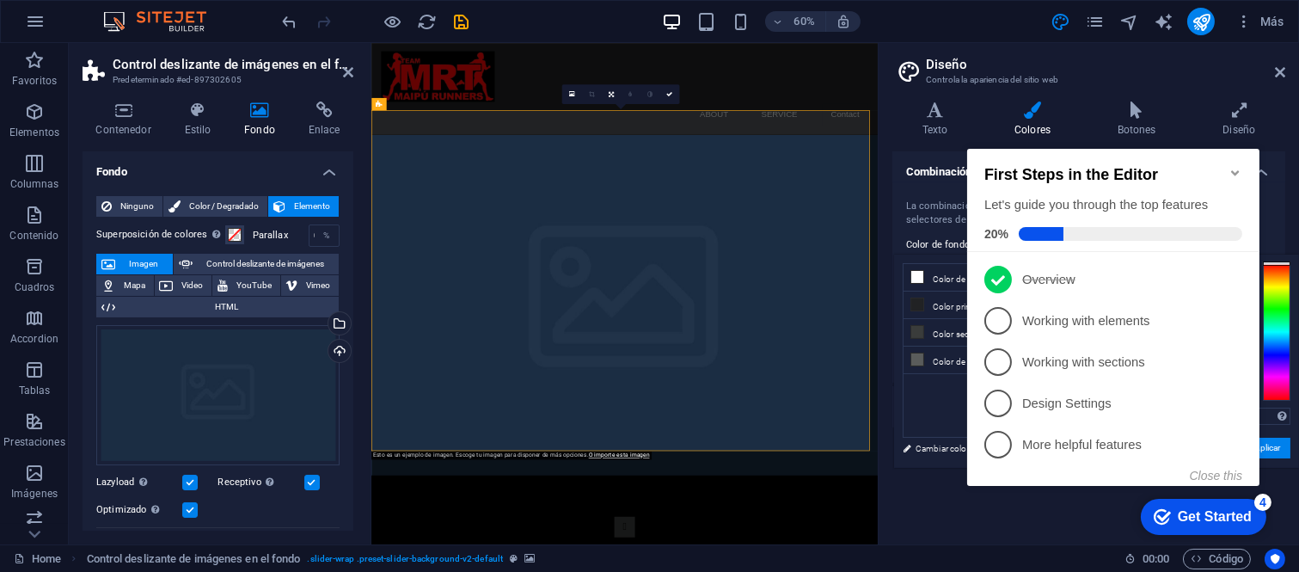
click at [1176, 504] on div "checkmark Get Started 4" at bounding box center [1202, 516] width 125 height 36
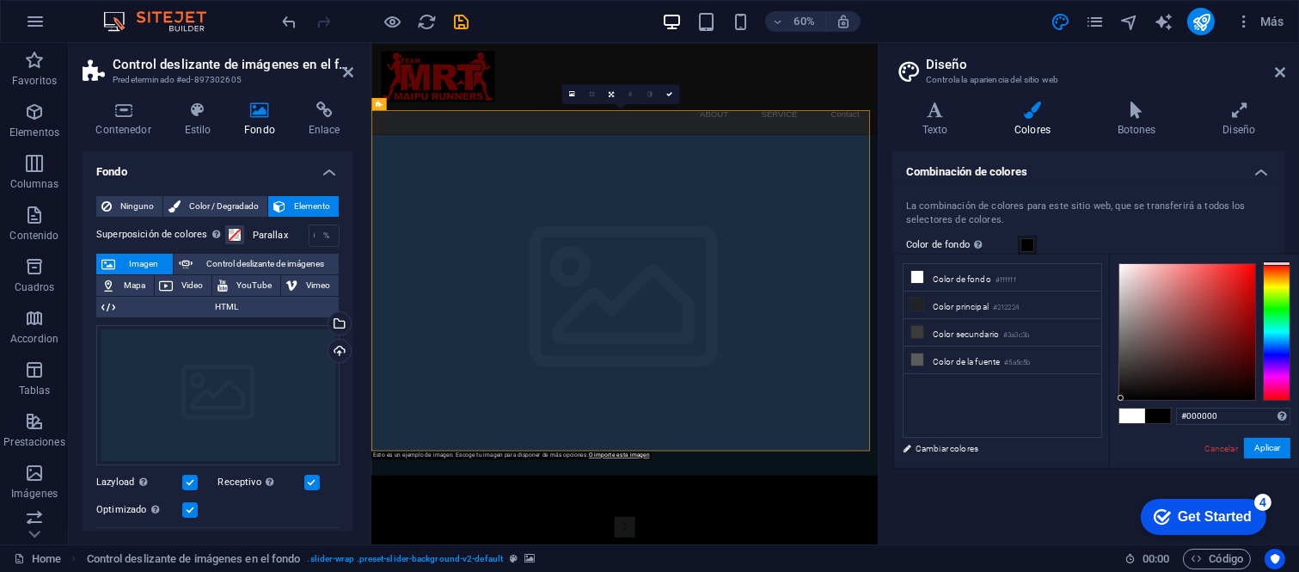
click div "checkmark Get Started 4 First Steps in the Editor Let's guide you through the t…"
click at [1257, 442] on button "Aplicar" at bounding box center [1267, 448] width 46 height 21
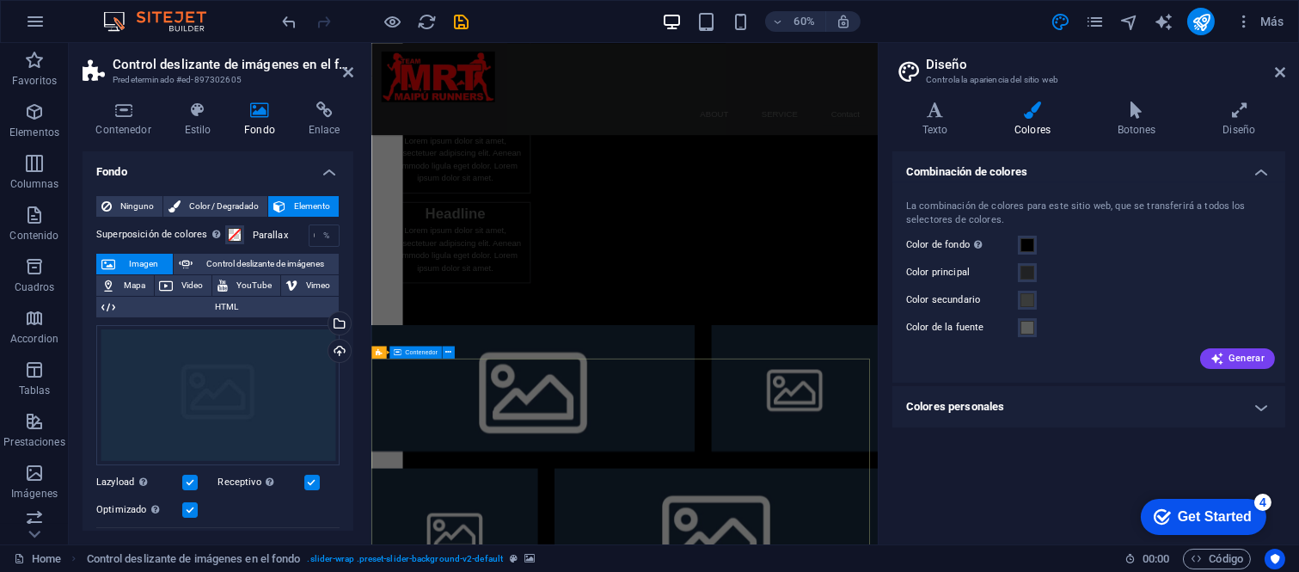
scroll to position [1372, 0]
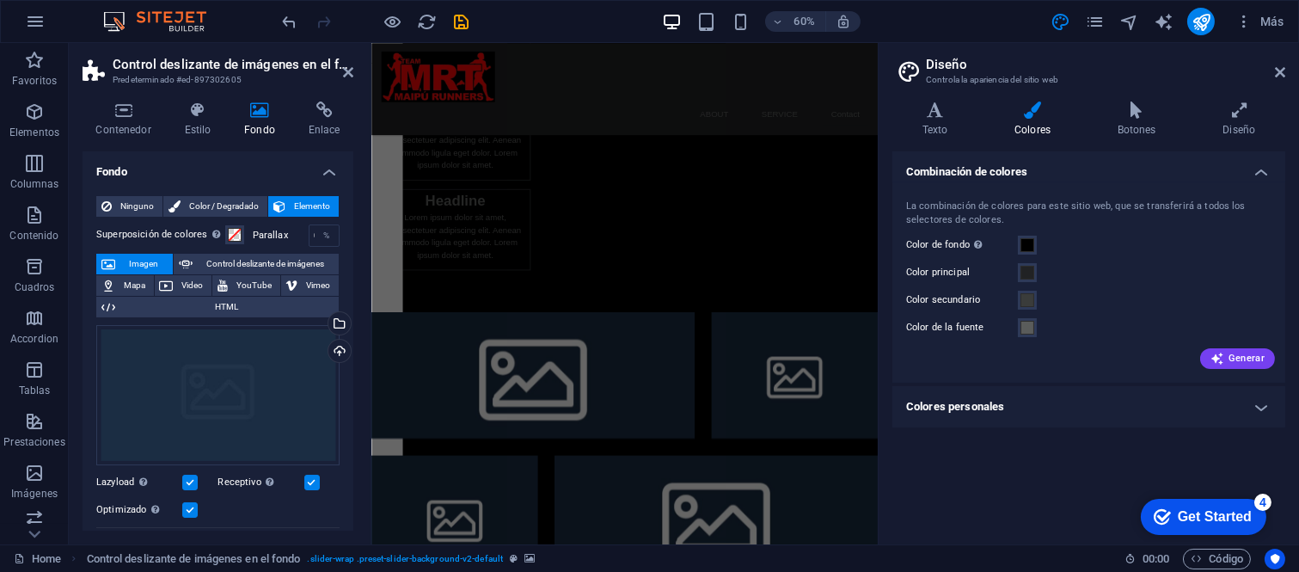
click at [298, 31] on div at bounding box center [375, 22] width 193 height 28
click at [295, 18] on icon "undo" at bounding box center [290, 22] width 20 height 20
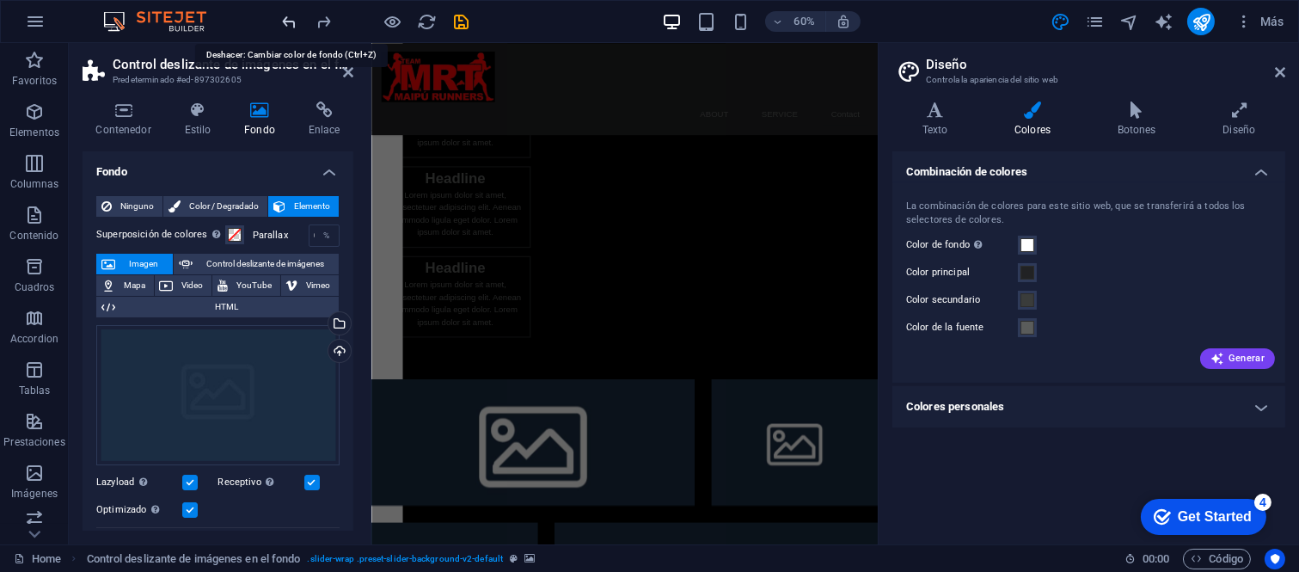
click at [295, 18] on icon "undo" at bounding box center [290, 22] width 20 height 20
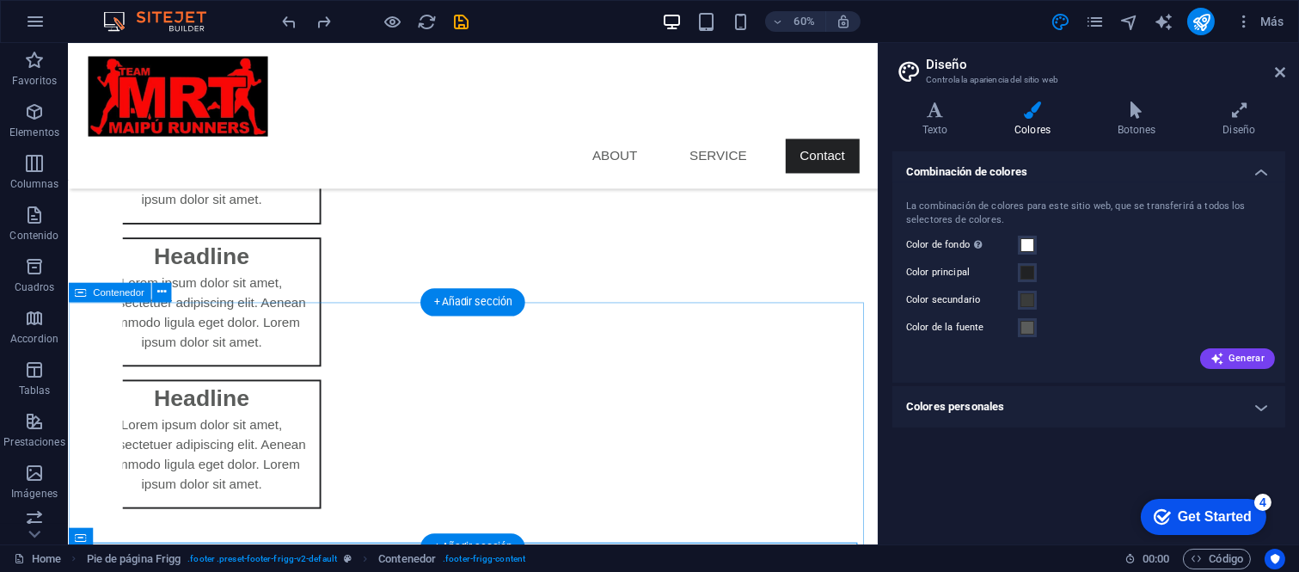
drag, startPoint x: 353, startPoint y: 591, endPoint x: 567, endPoint y: 394, distance: 291.4
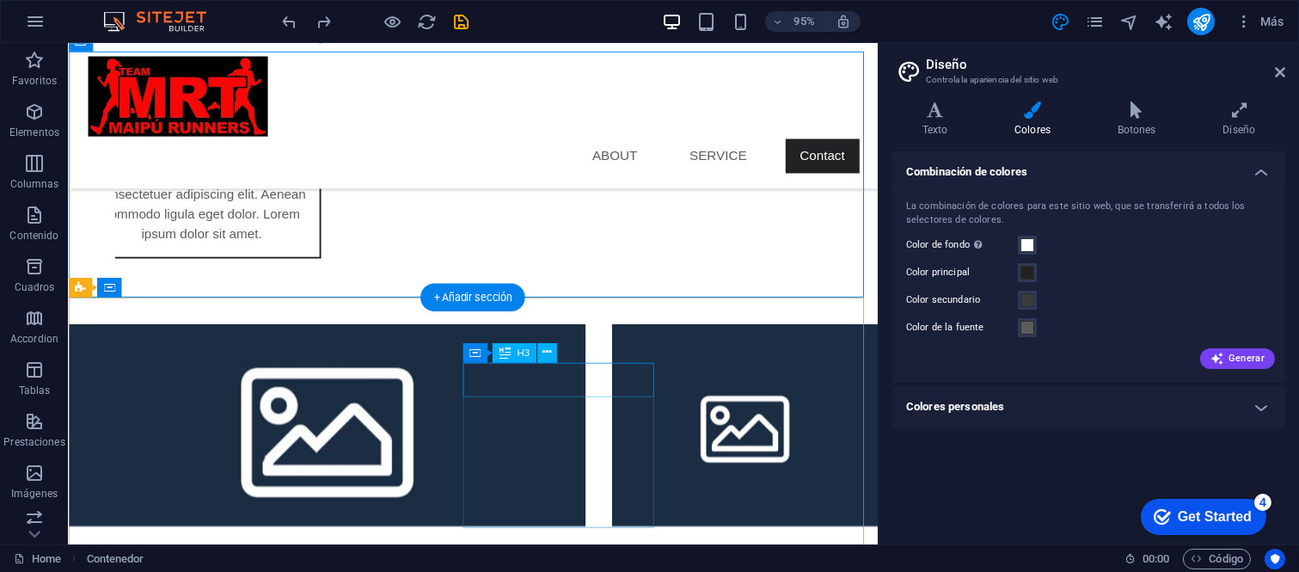
scroll to position [1686, 0]
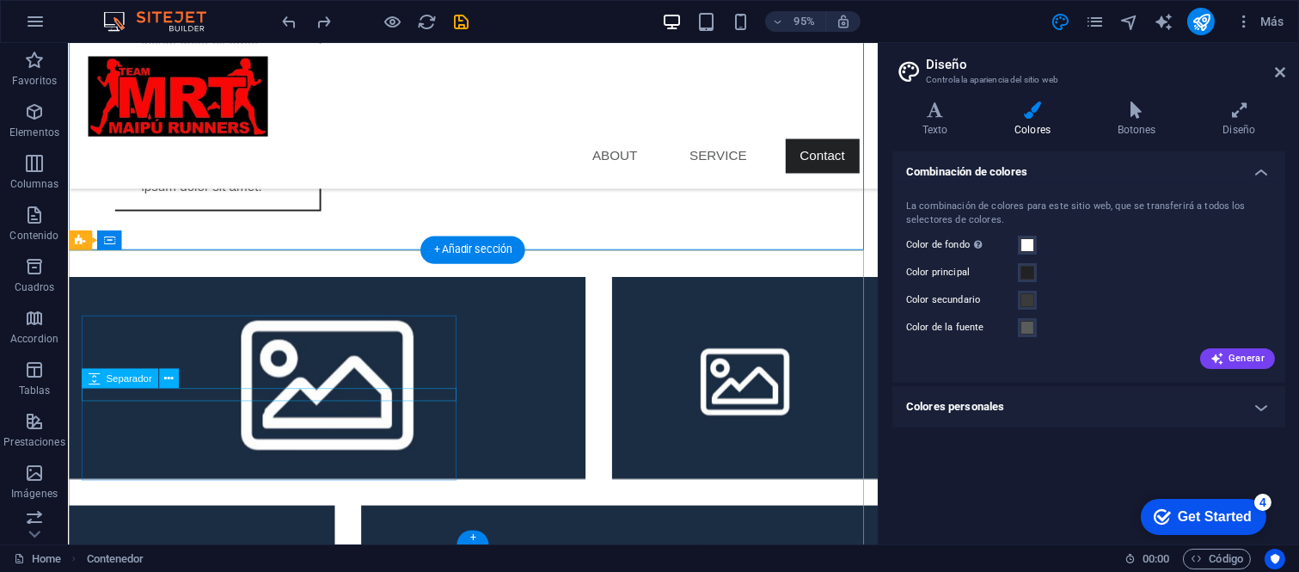
select select "px"
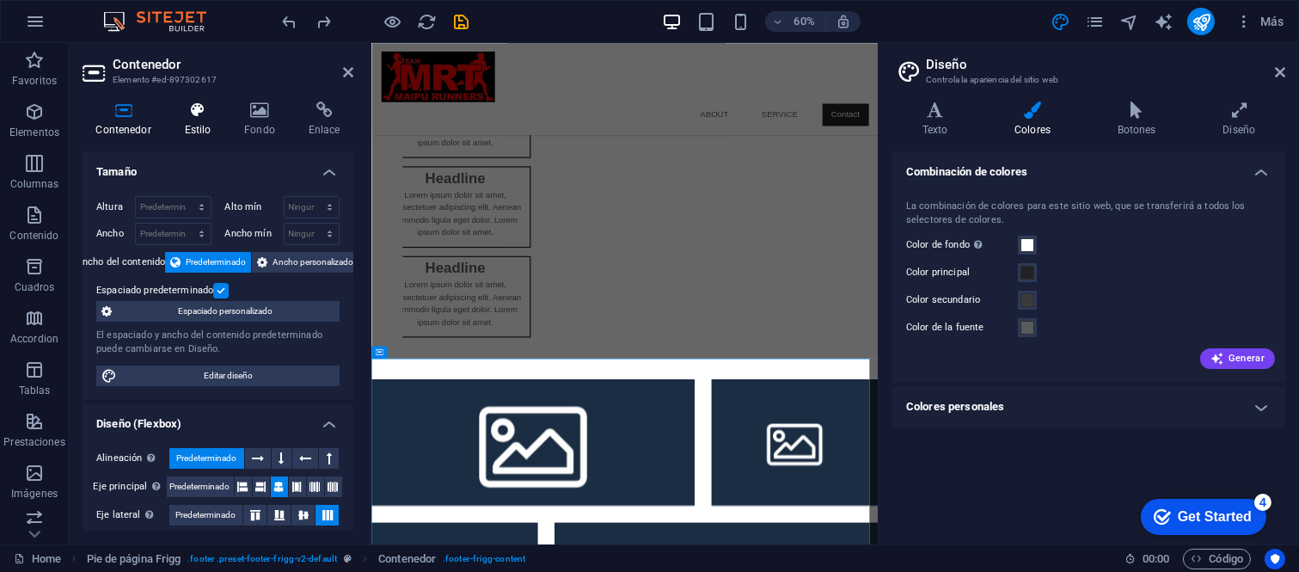
click at [201, 122] on h4 "Estilo" at bounding box center [201, 119] width 60 height 36
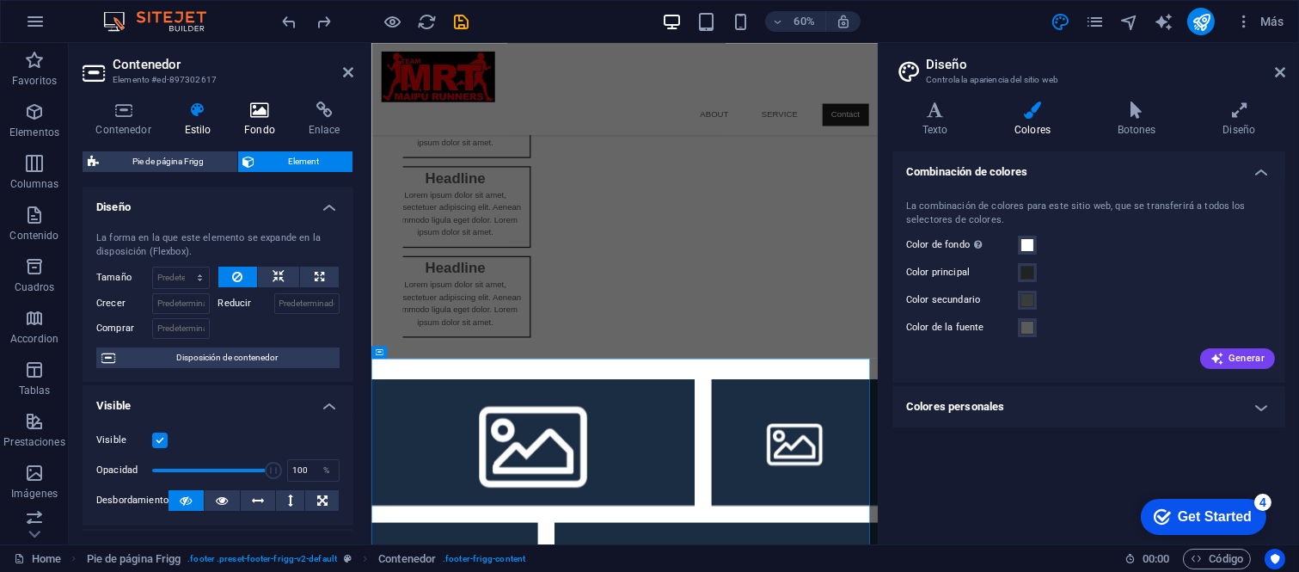
click at [237, 108] on icon at bounding box center [260, 109] width 58 height 17
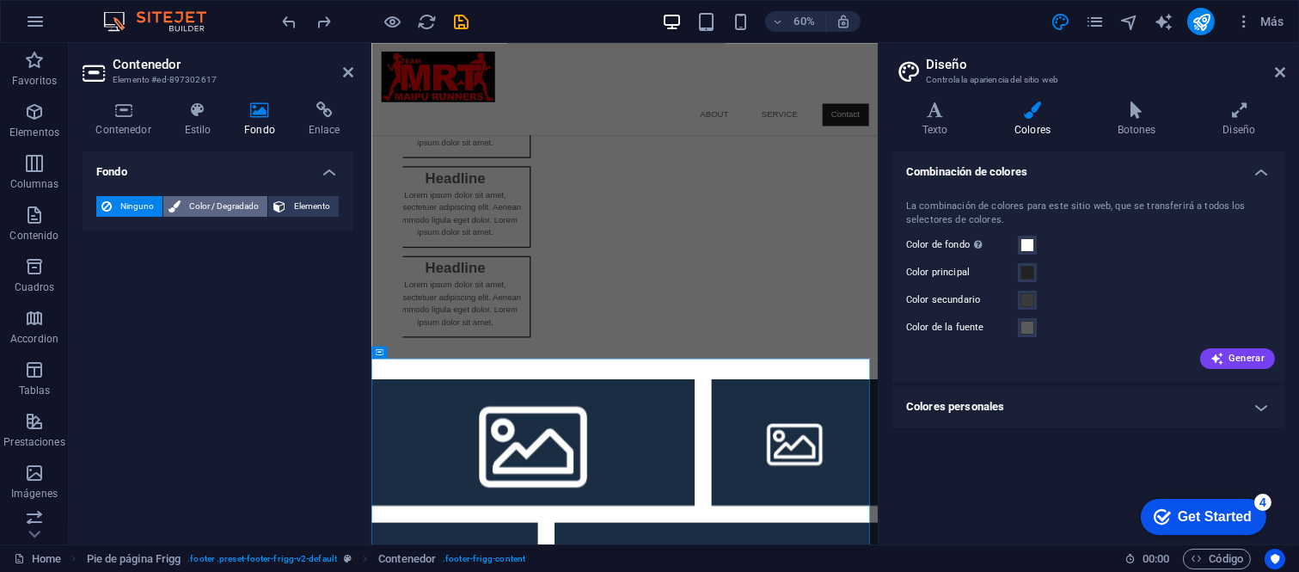
click at [201, 202] on span "Color / Degradado" at bounding box center [224, 206] width 76 height 21
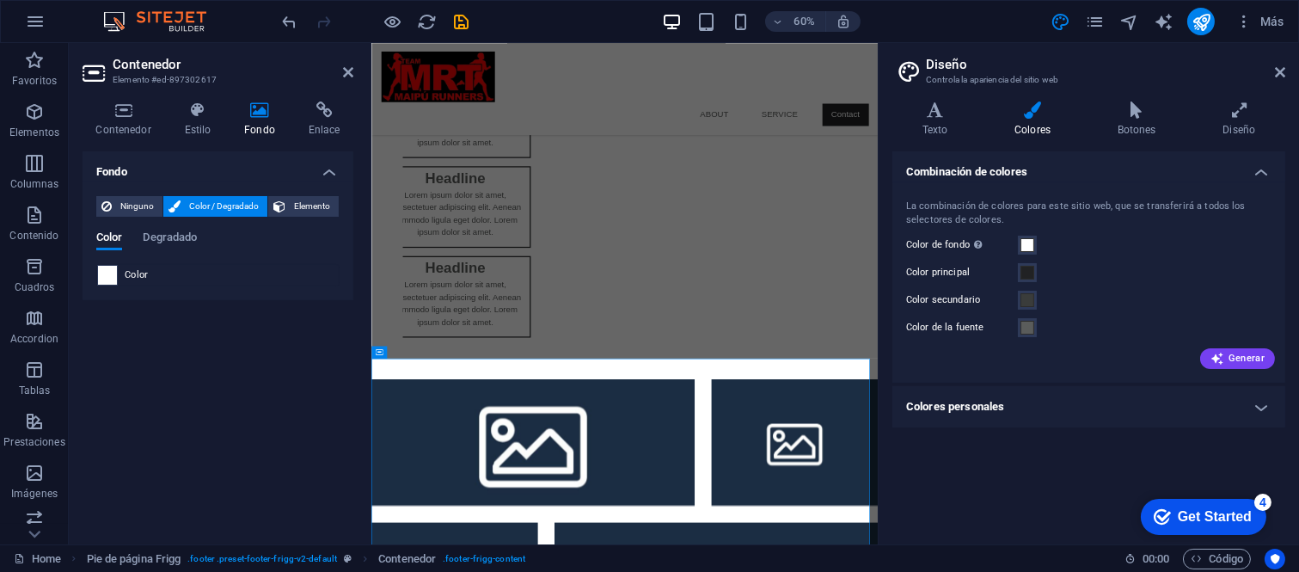
click at [101, 276] on span at bounding box center [107, 275] width 19 height 19
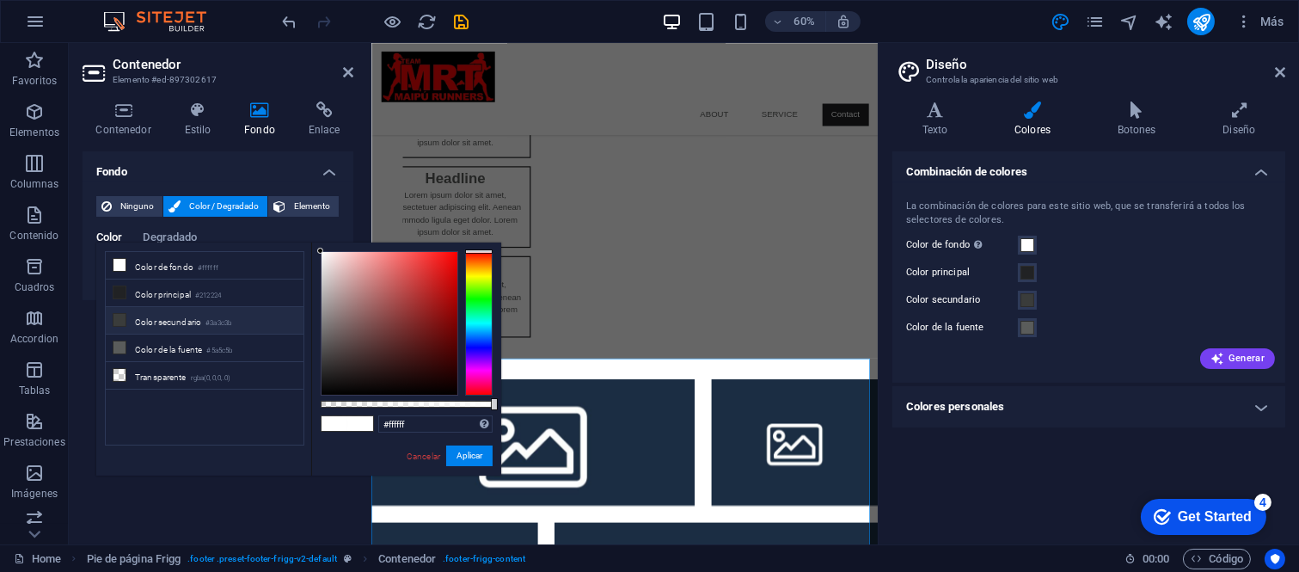
click at [208, 312] on li "Color secundario #3a3c3b" at bounding box center [205, 321] width 198 height 28
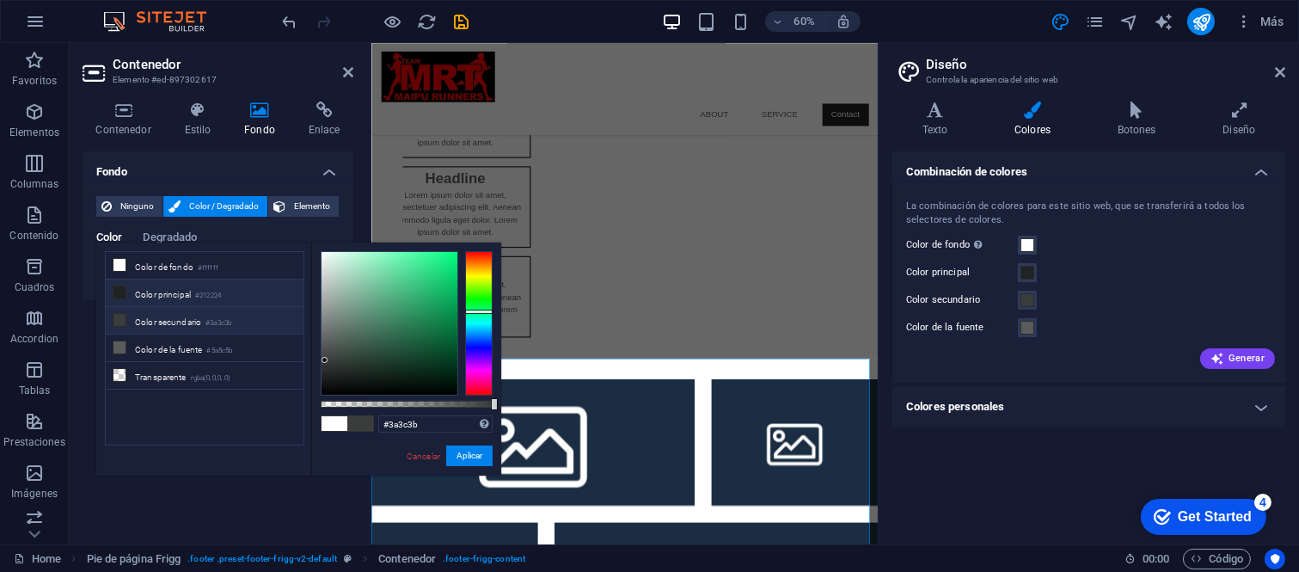
click at [211, 299] on small "#212224" at bounding box center [208, 296] width 26 height 12
type input "#212224"
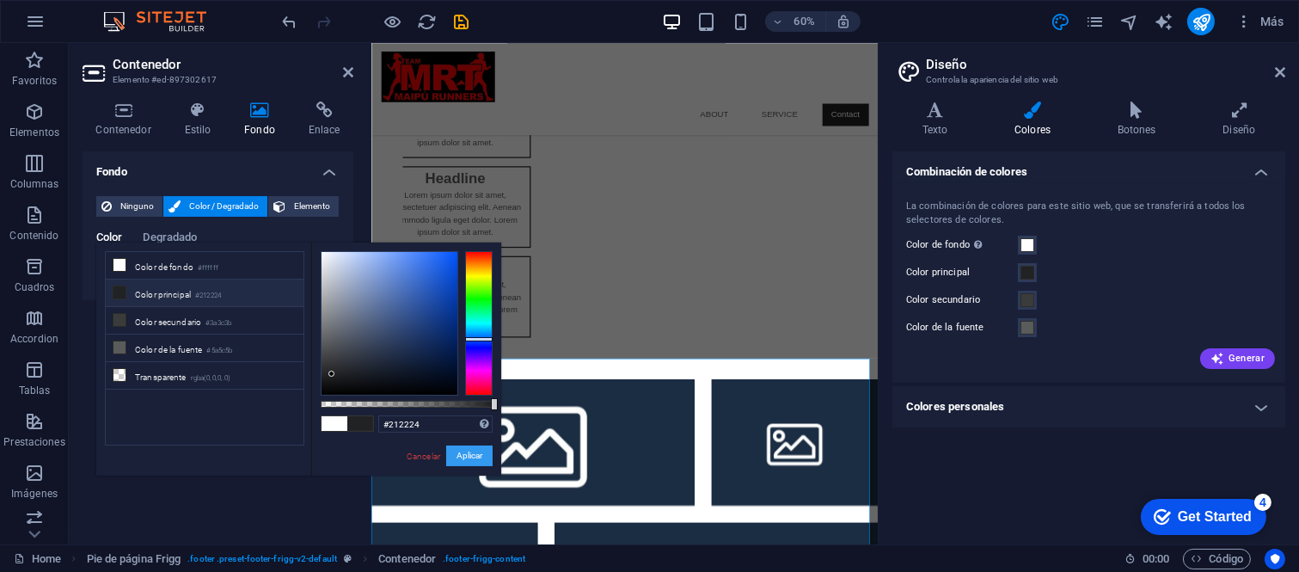
click at [471, 447] on button "Aplicar" at bounding box center [469, 455] width 46 height 21
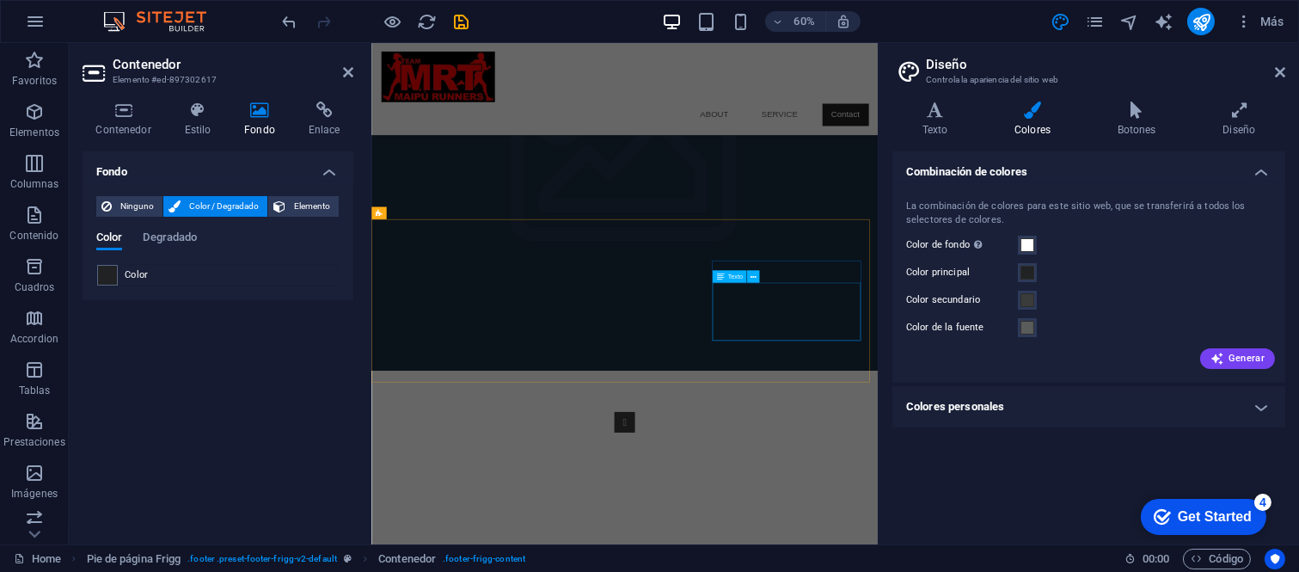
scroll to position [0, 0]
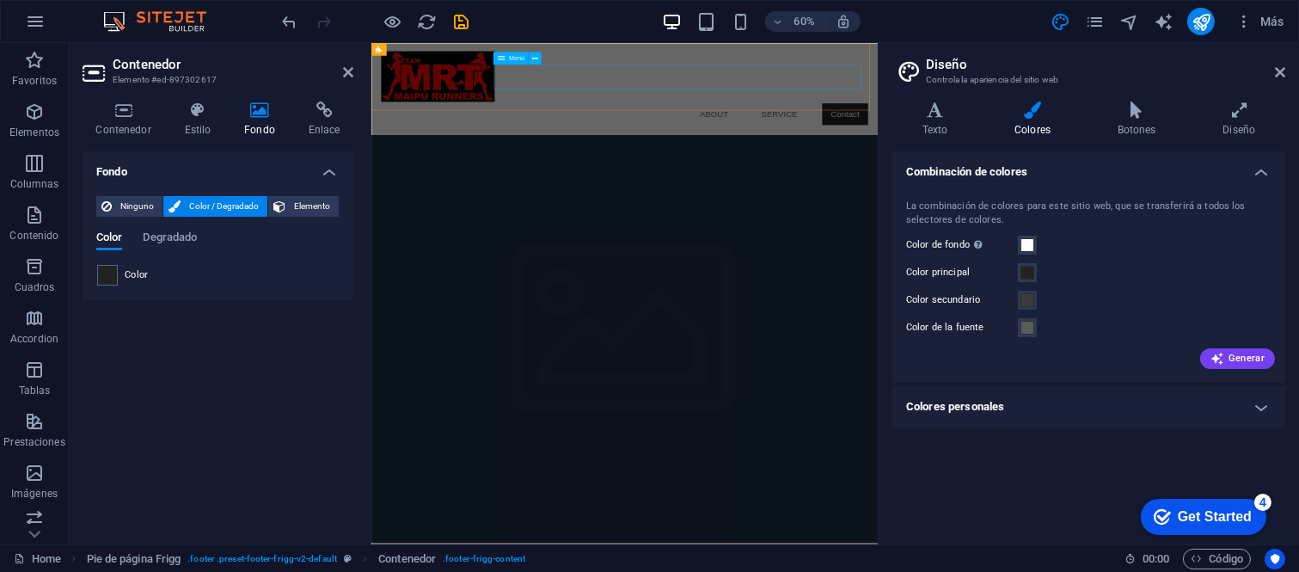
click at [817, 141] on nav "About Service Contact" at bounding box center [792, 161] width 811 height 41
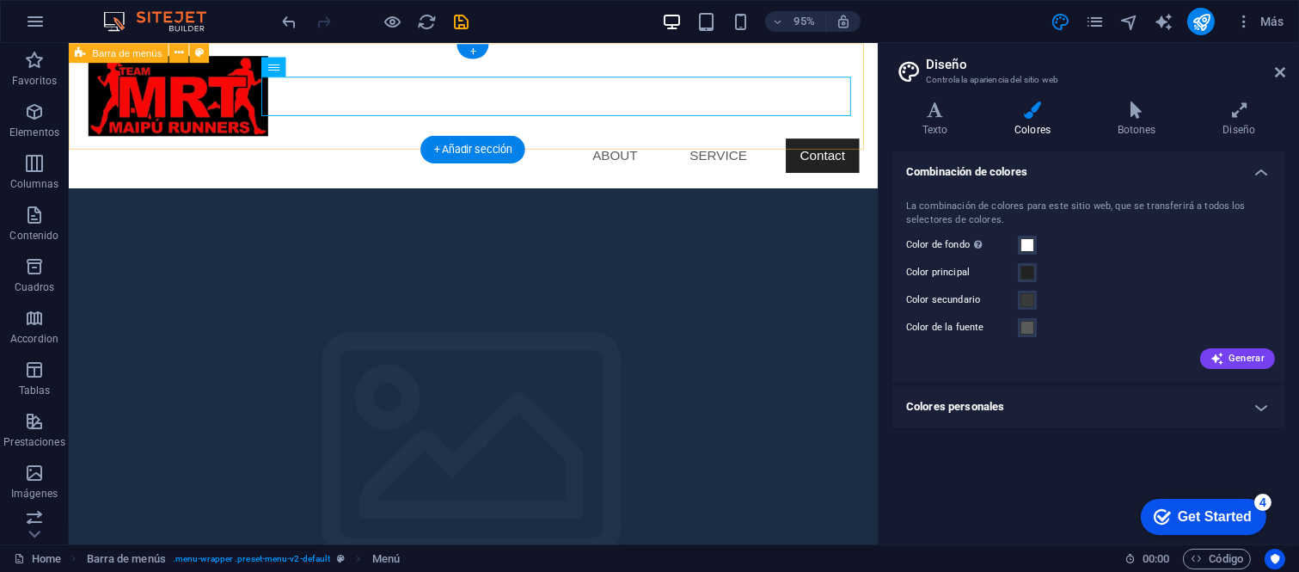
click at [670, 56] on div "Menu About Service Contact" at bounding box center [495, 119] width 852 height 153
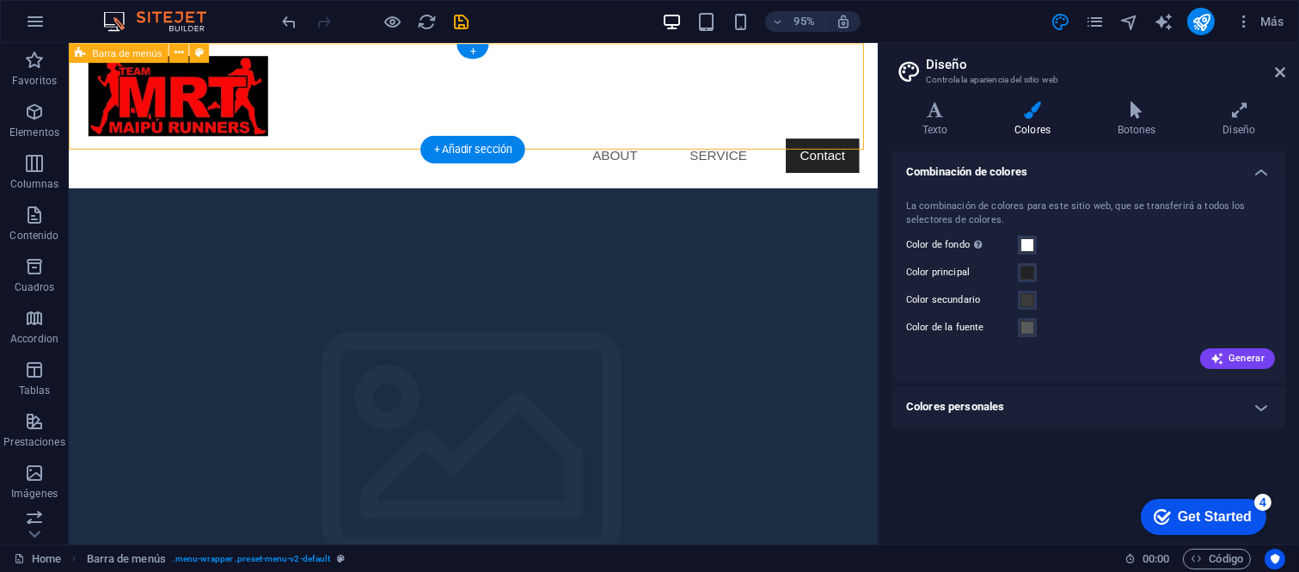
click at [670, 56] on div "Menu About Service Contact" at bounding box center [495, 119] width 852 height 153
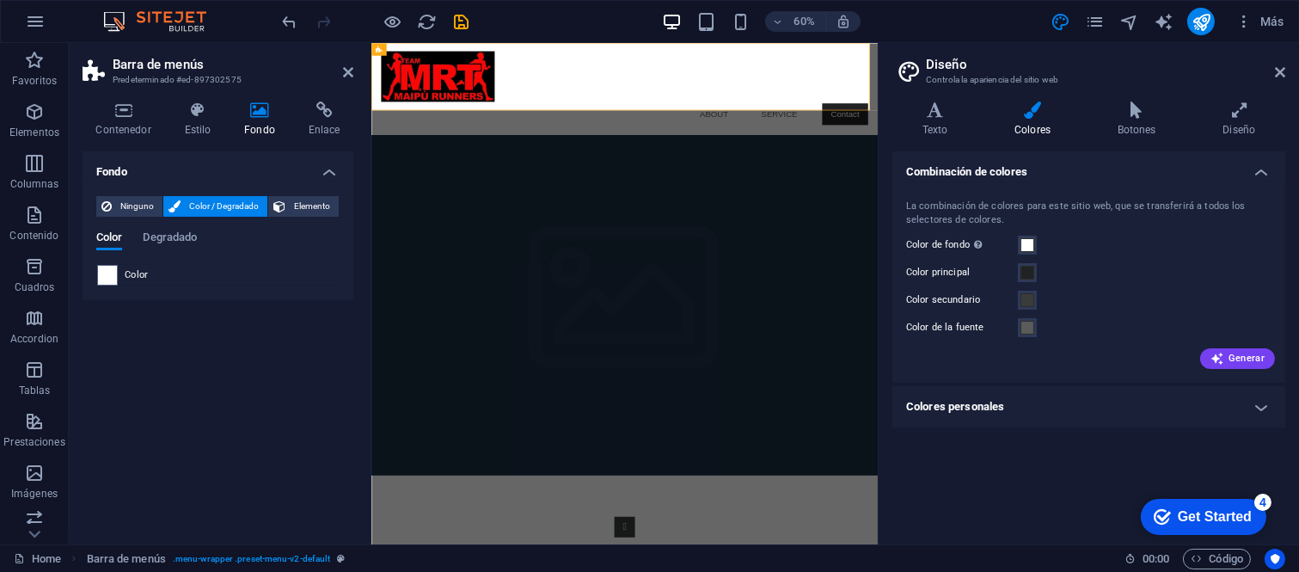
click at [118, 269] on div "Color" at bounding box center [218, 275] width 242 height 21
click at [114, 269] on span at bounding box center [107, 275] width 19 height 19
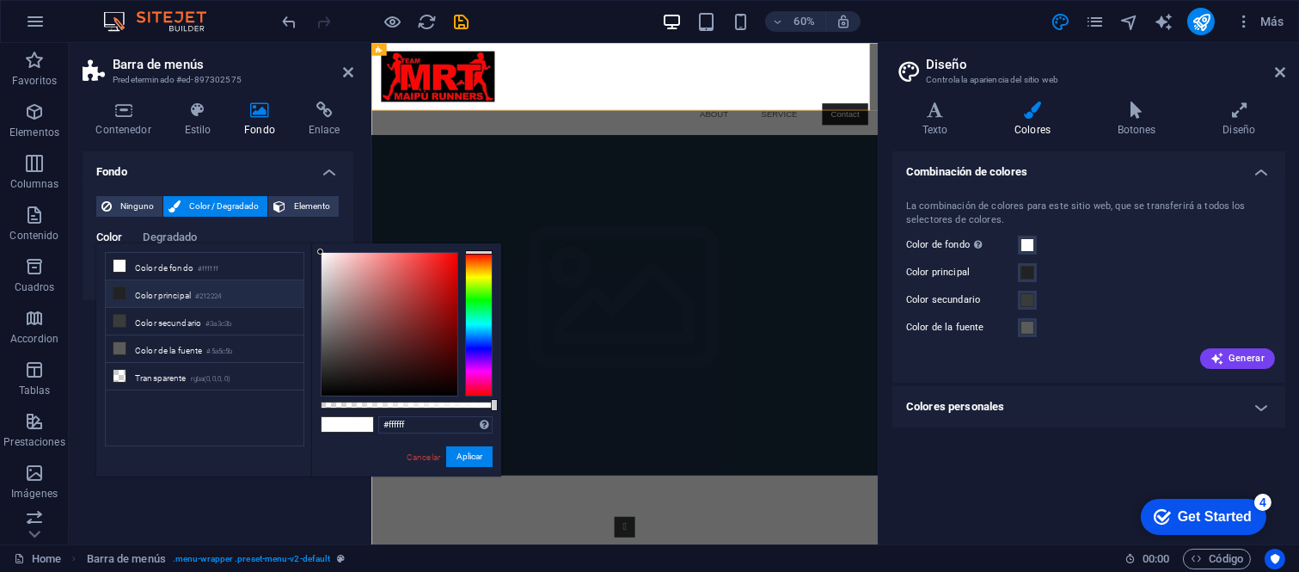
click at [228, 306] on li "Color principal #212224" at bounding box center [205, 294] width 198 height 28
type input "#212224"
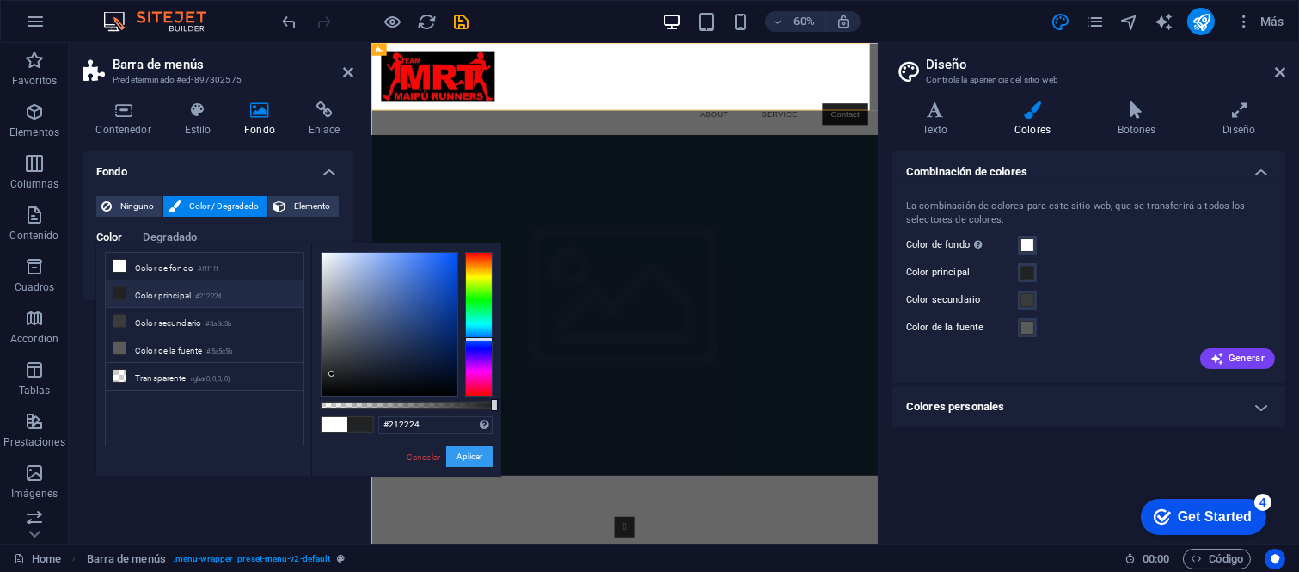
click at [475, 456] on button "Aplicar" at bounding box center [469, 456] width 46 height 21
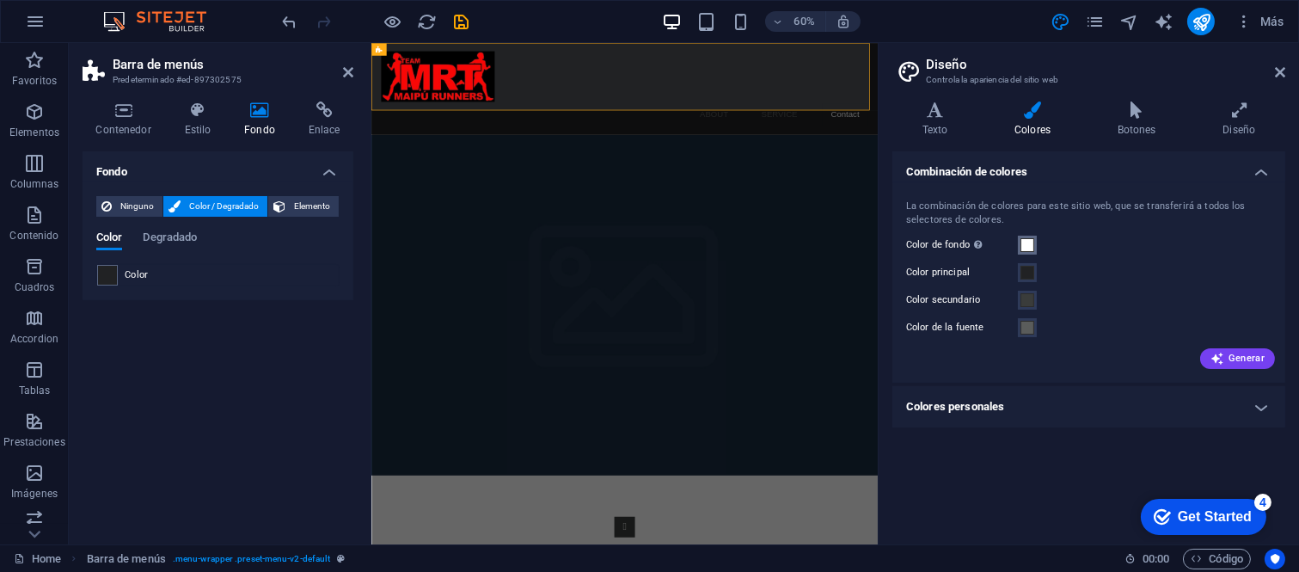
click at [1020, 238] on span at bounding box center [1027, 245] width 14 height 14
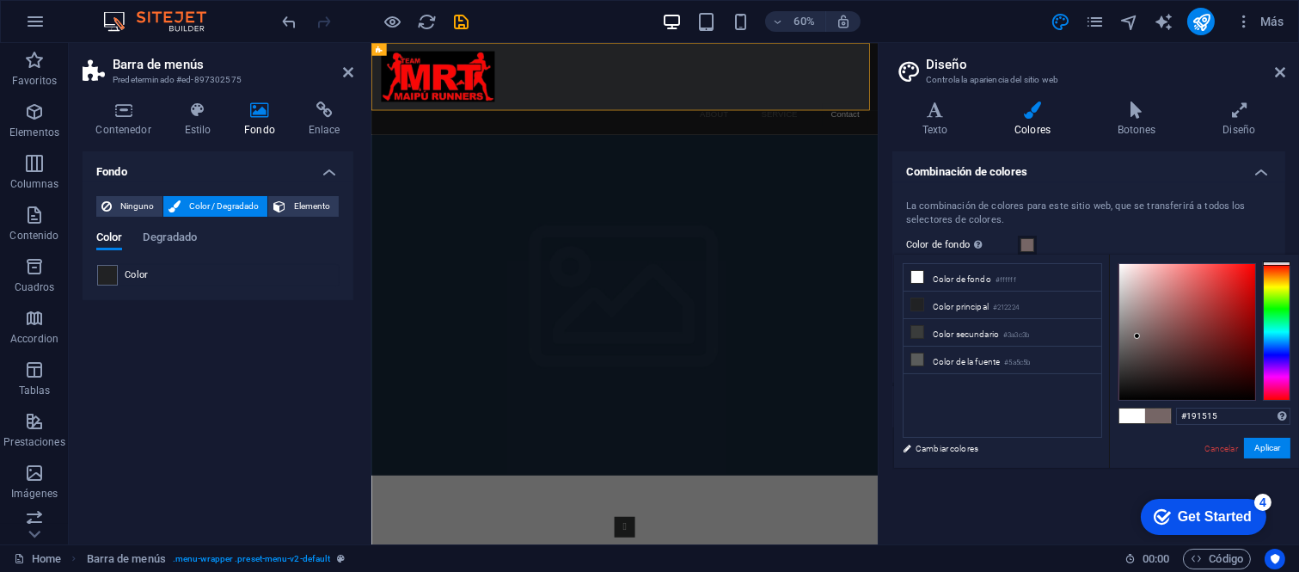
type input "#000000"
drag, startPoint x: 1137, startPoint y: 336, endPoint x: 1097, endPoint y: 456, distance: 126.9
click at [1097, 456] on div "less Color de fondo #ffffff Color principal #212224 Color secundario #3a3c3b Co…" at bounding box center [1096, 360] width 405 height 213
click at [1253, 447] on button "Aplicar" at bounding box center [1267, 448] width 46 height 21
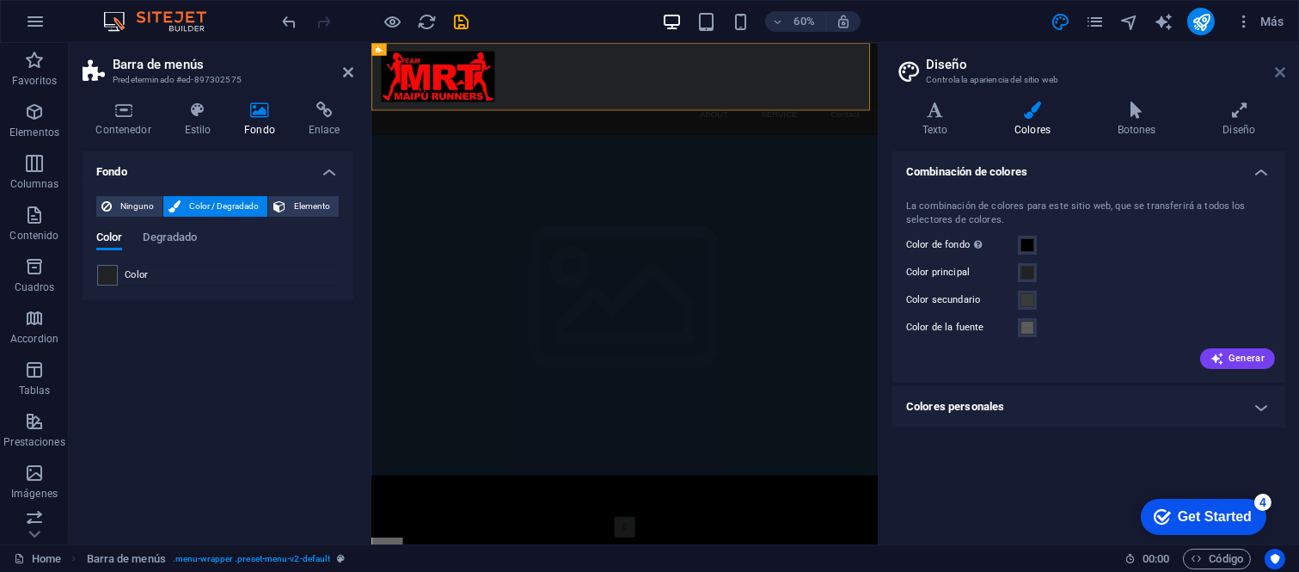
click at [1281, 69] on icon at bounding box center [1280, 72] width 10 height 14
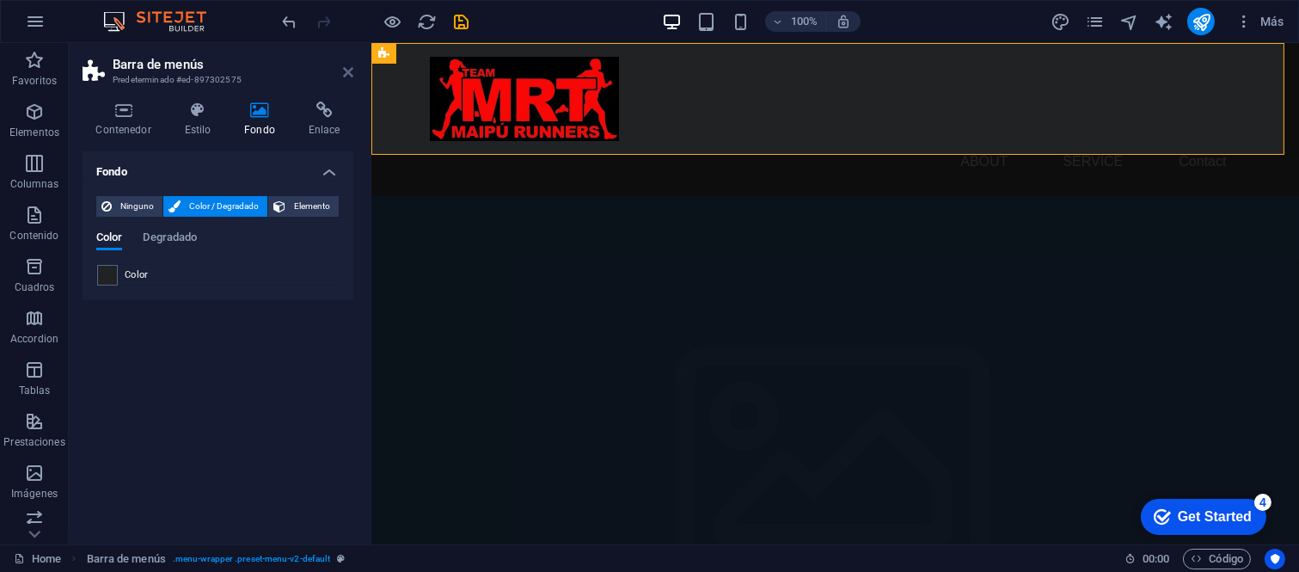
click at [348, 65] on icon at bounding box center [348, 72] width 10 height 14
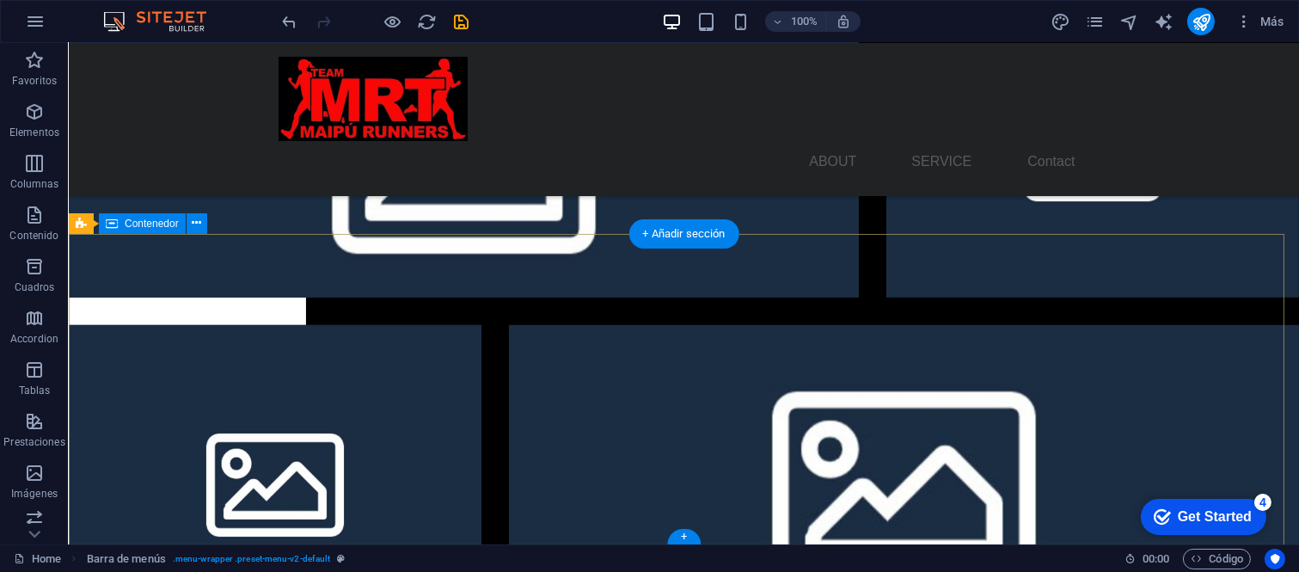
scroll to position [1996, 0]
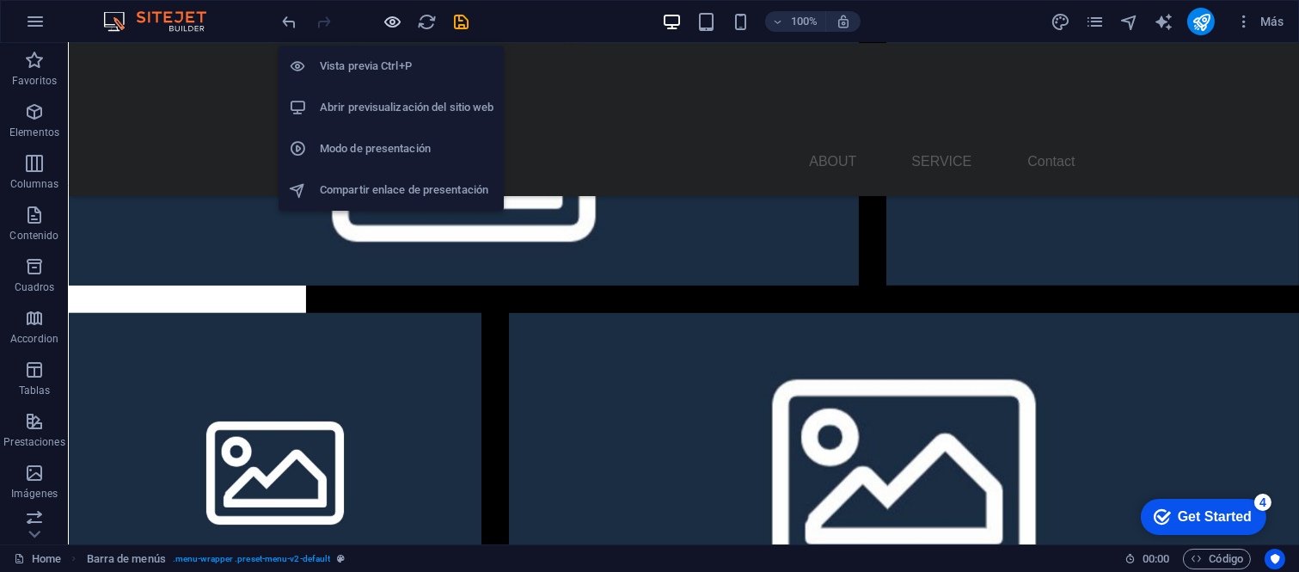
click at [383, 21] on icon "button" at bounding box center [393, 22] width 20 height 20
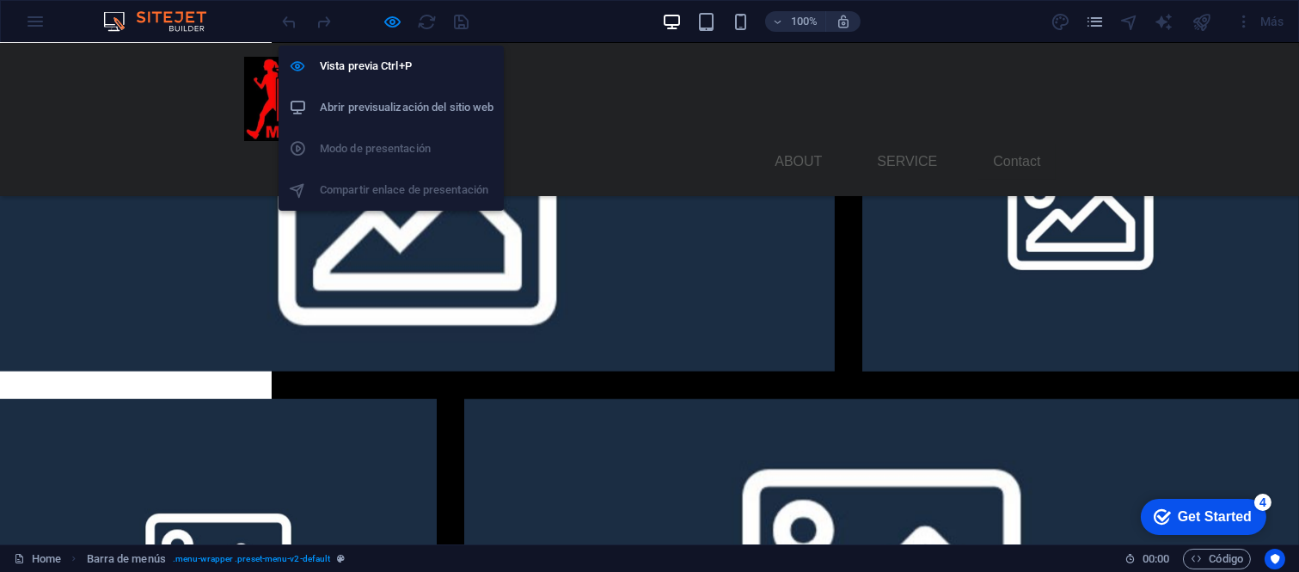
click at [401, 101] on h6 "Abrir previsualización del sitio web" at bounding box center [407, 107] width 174 height 21
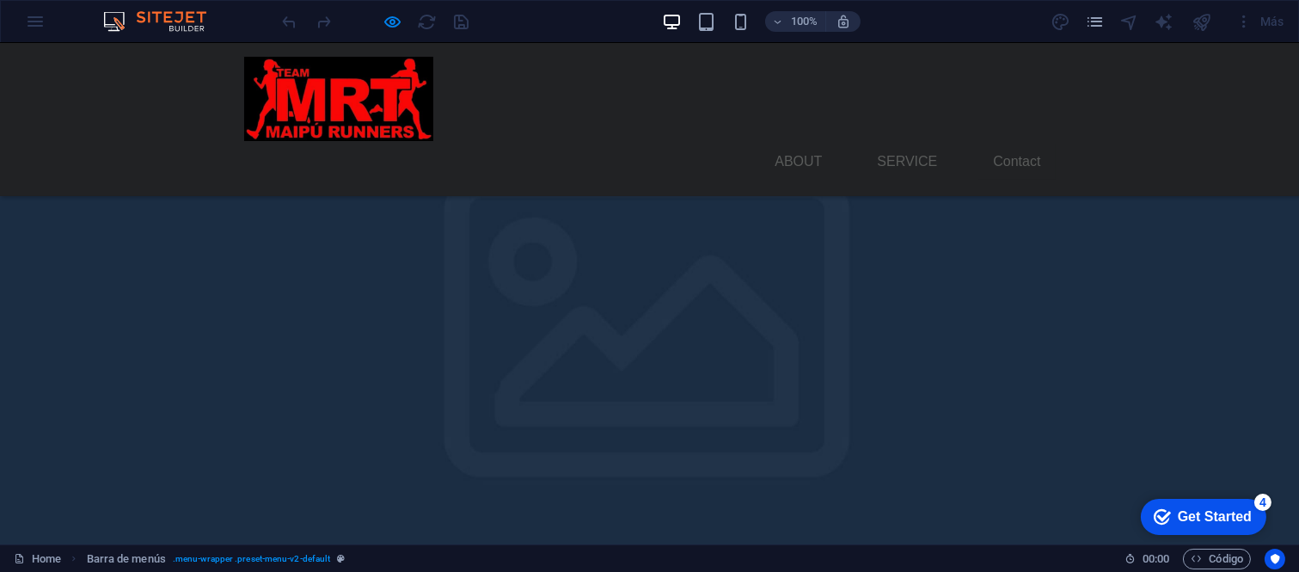
scroll to position [0, 0]
drag, startPoint x: 516, startPoint y: 138, endPoint x: 512, endPoint y: 191, distance: 53.4
click at [462, 18] on div at bounding box center [375, 22] width 193 height 28
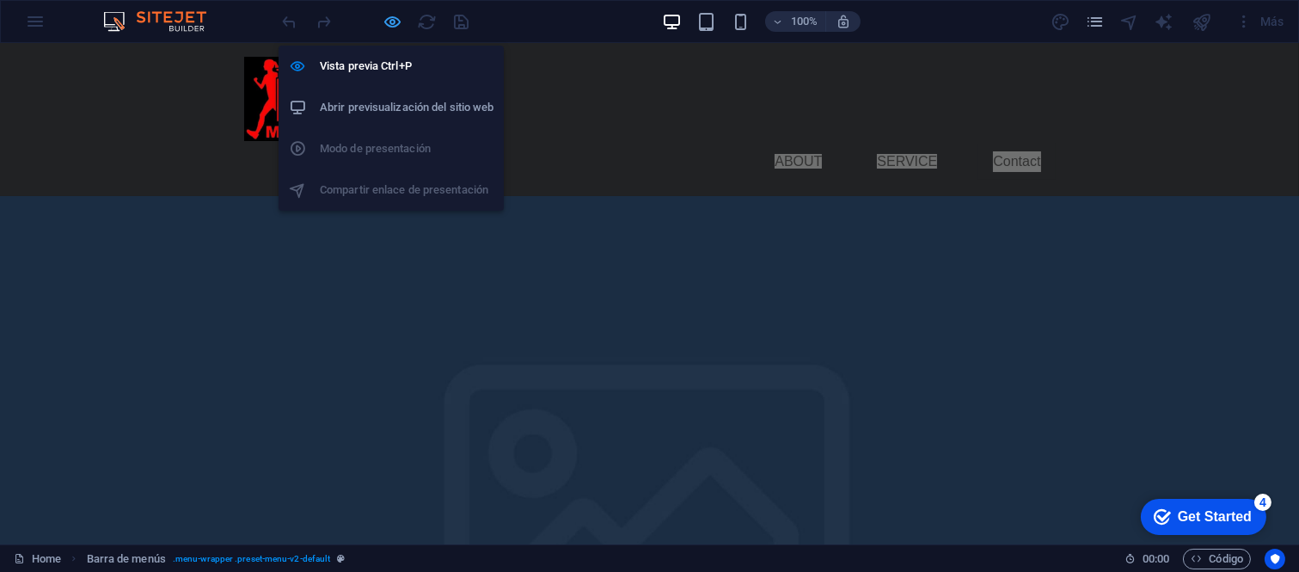
click at [385, 18] on icon "button" at bounding box center [393, 22] width 20 height 20
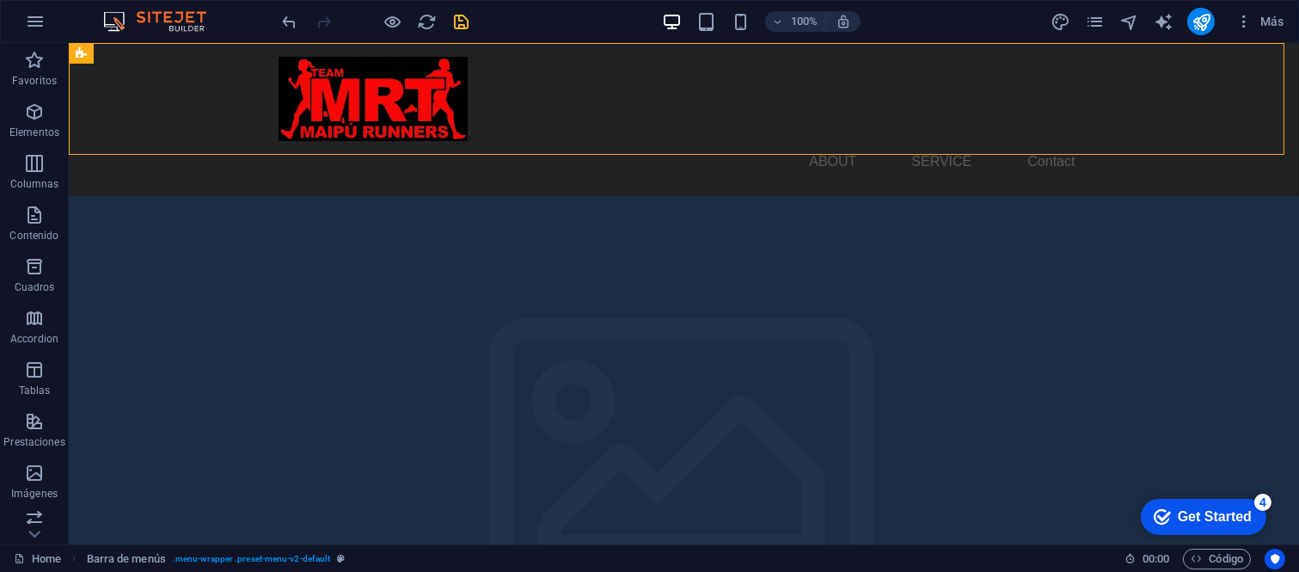
click at [466, 24] on icon "save" at bounding box center [462, 22] width 20 height 20
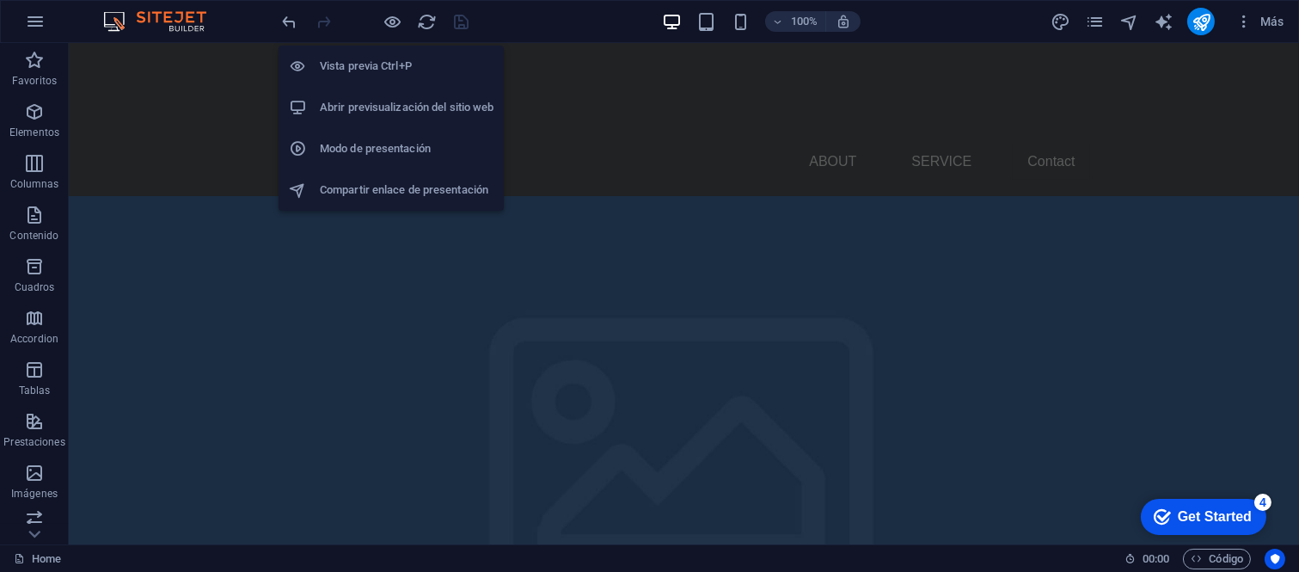
click at [401, 104] on h6 "Abrir previsualización del sitio web" at bounding box center [407, 107] width 174 height 21
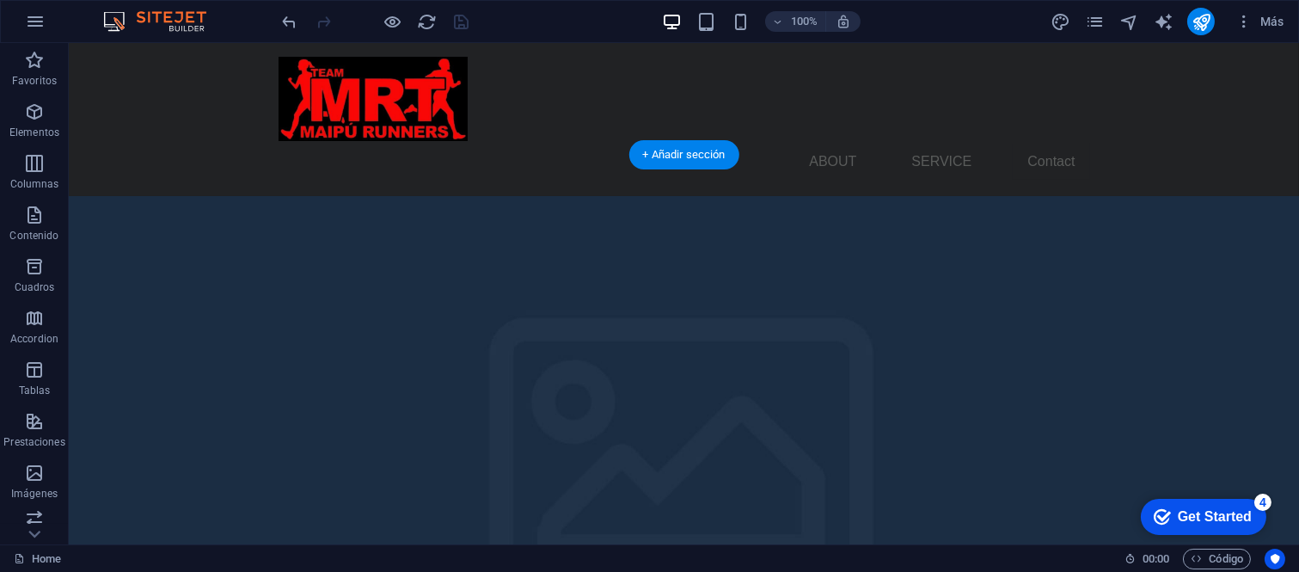
click at [534, 199] on figure at bounding box center [684, 479] width 1230 height 567
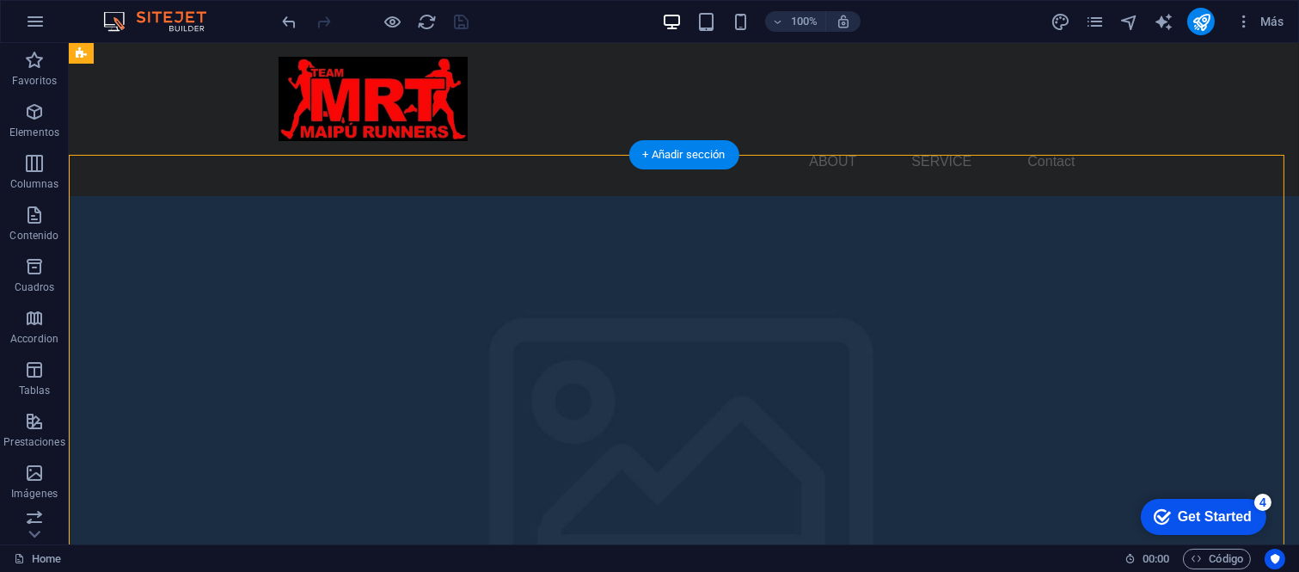
click at [534, 199] on figure at bounding box center [684, 479] width 1230 height 567
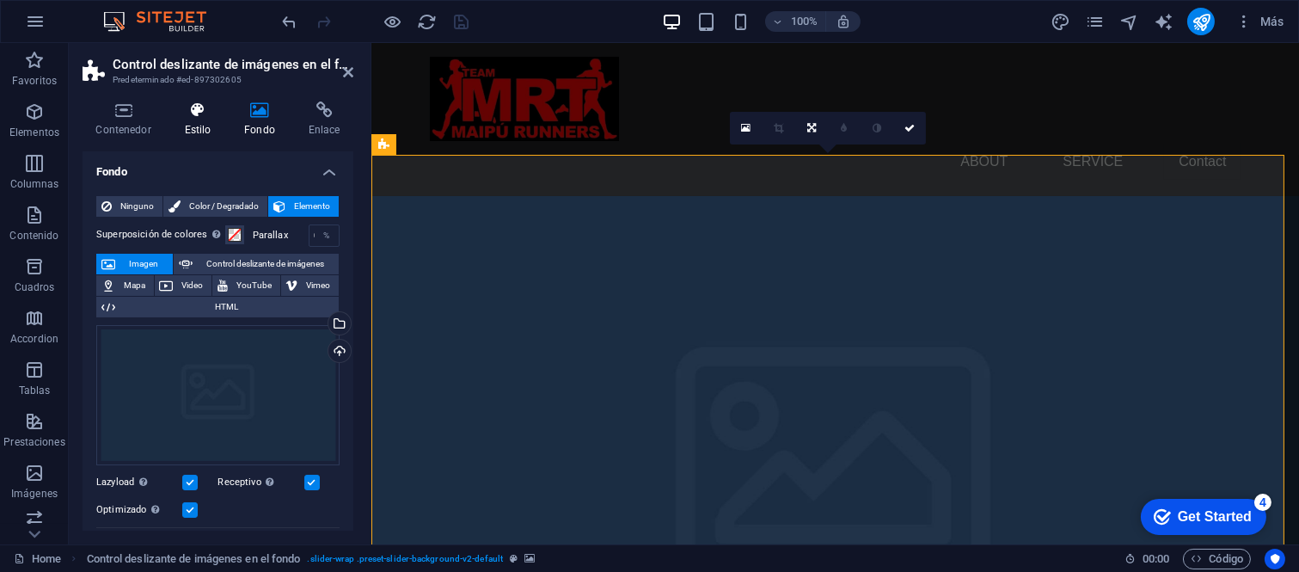
click at [199, 125] on h4 "Estilo" at bounding box center [201, 119] width 60 height 36
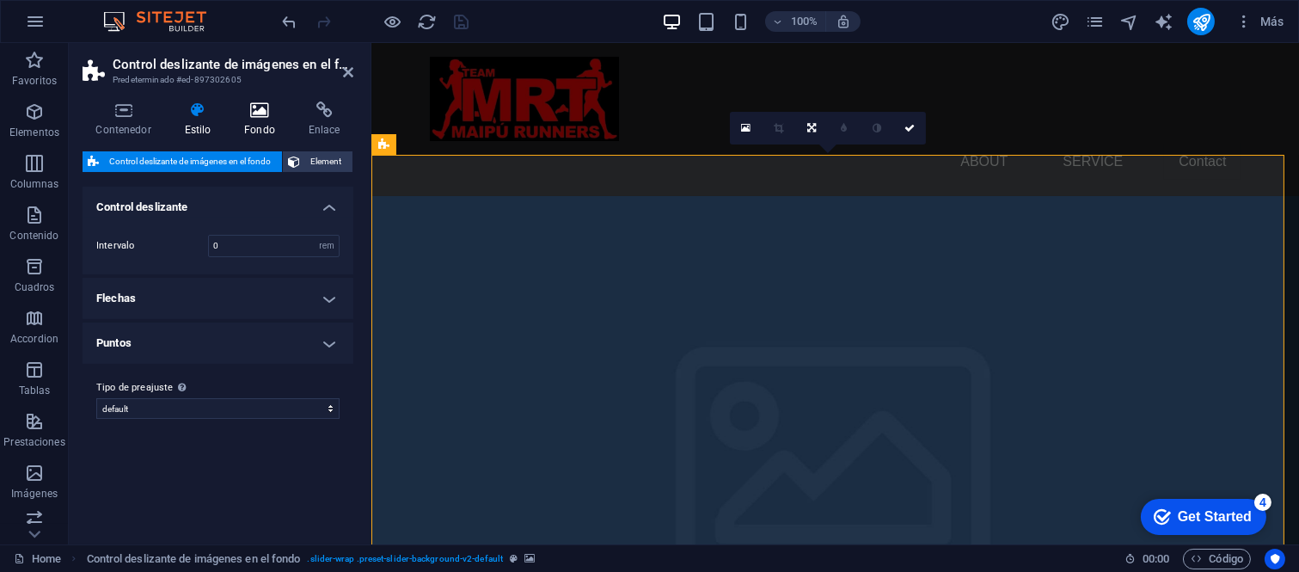
click at [246, 114] on icon at bounding box center [260, 109] width 58 height 17
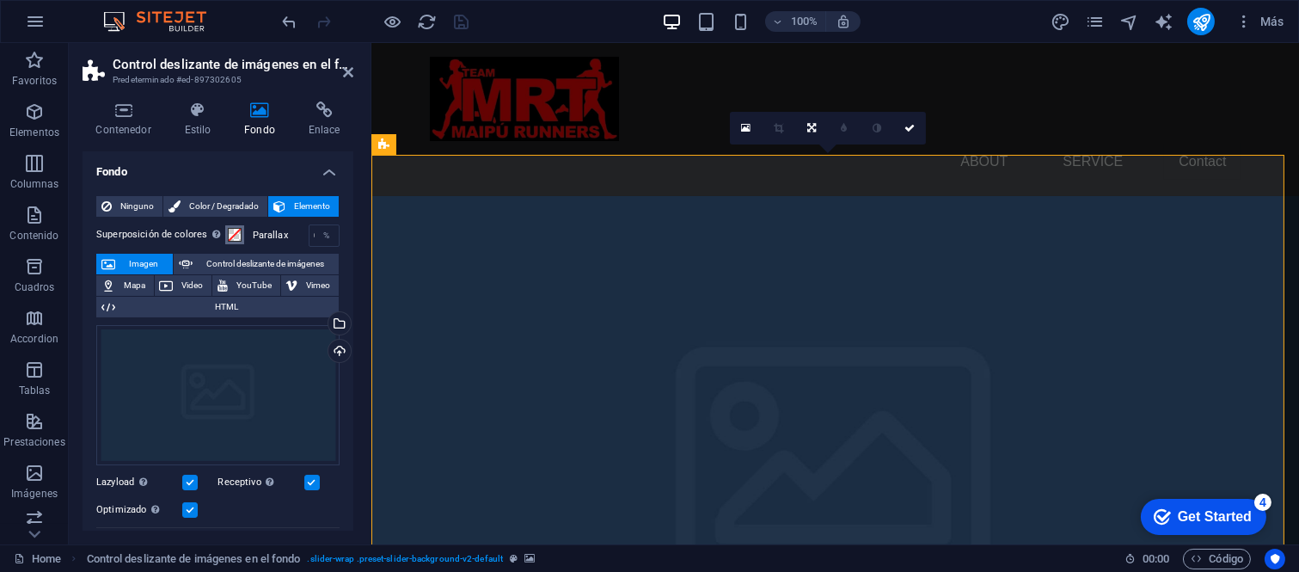
click at [229, 235] on span at bounding box center [235, 235] width 14 height 14
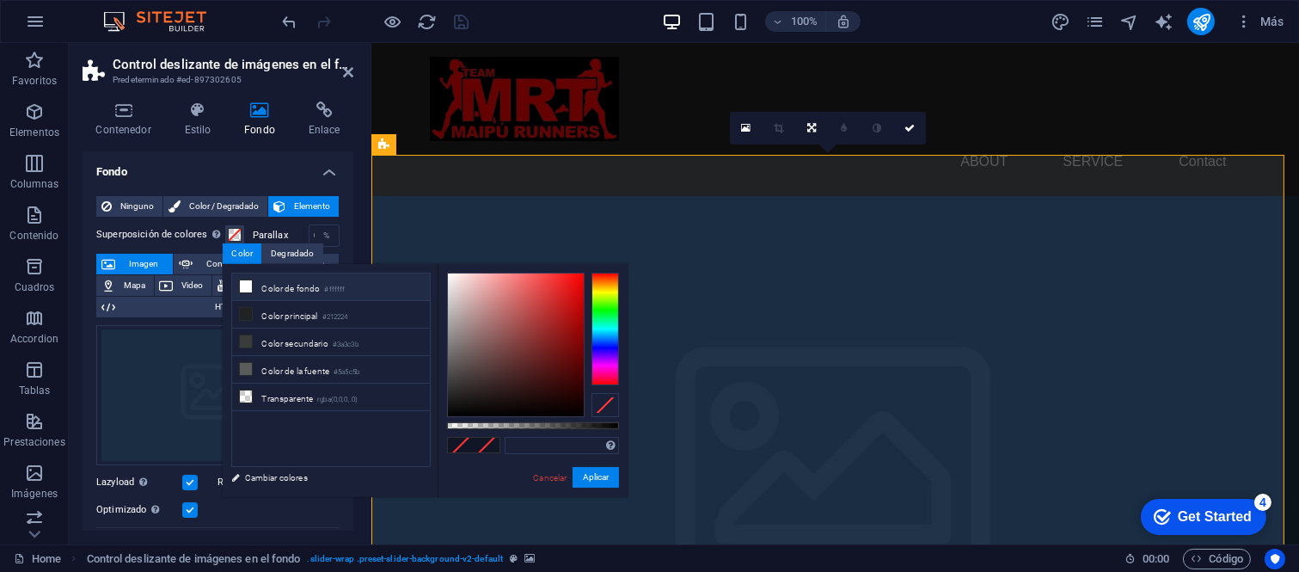
click at [306, 292] on li "Color de fondo #ffffff" at bounding box center [331, 287] width 198 height 28
type input "#000000"
drag, startPoint x: 511, startPoint y: 405, endPoint x: 437, endPoint y: 422, distance: 75.9
click at [438, 422] on div "#000000 Formatos soportados #0852ed rgb(8, 82, 237) rgba(8, 82, 237, 90%) hsv(2…" at bounding box center [533, 505] width 190 height 482
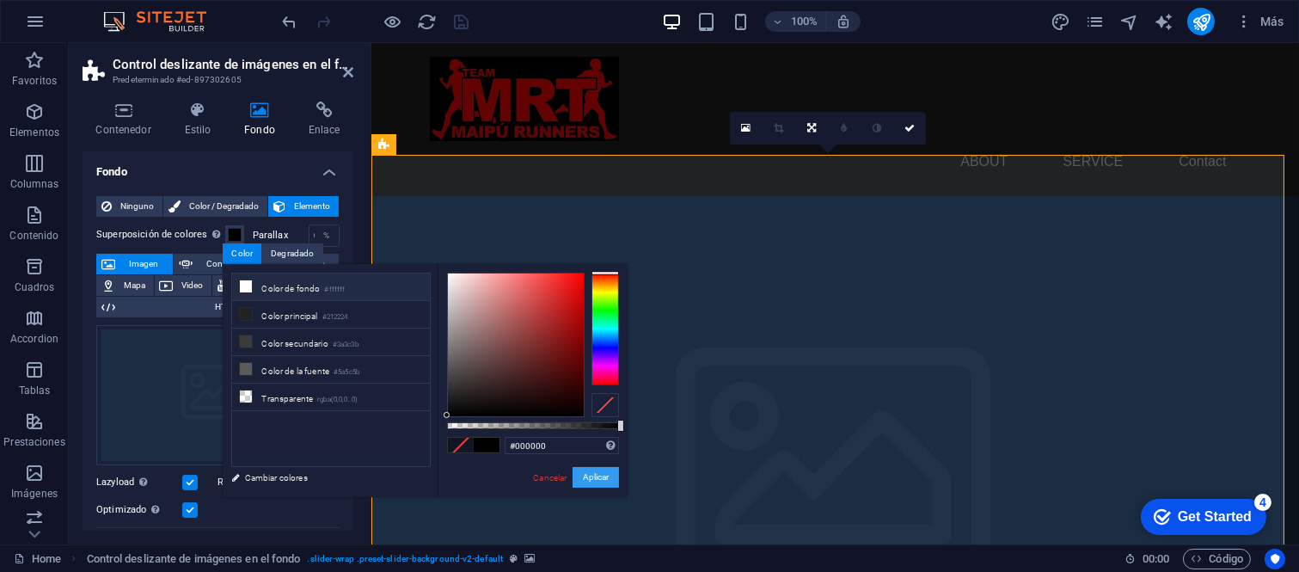
click at [597, 473] on button "Aplicar" at bounding box center [595, 477] width 46 height 21
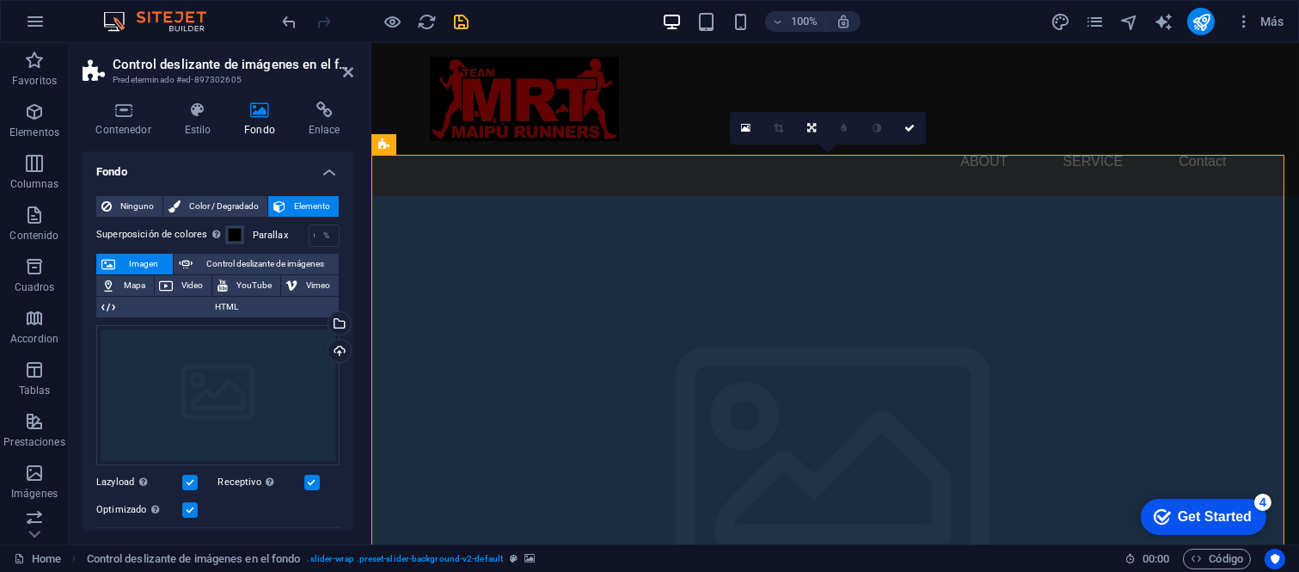
click at [273, 14] on div "100% Más" at bounding box center [649, 21] width 1297 height 41
click at [464, 30] on icon "save" at bounding box center [462, 22] width 20 height 20
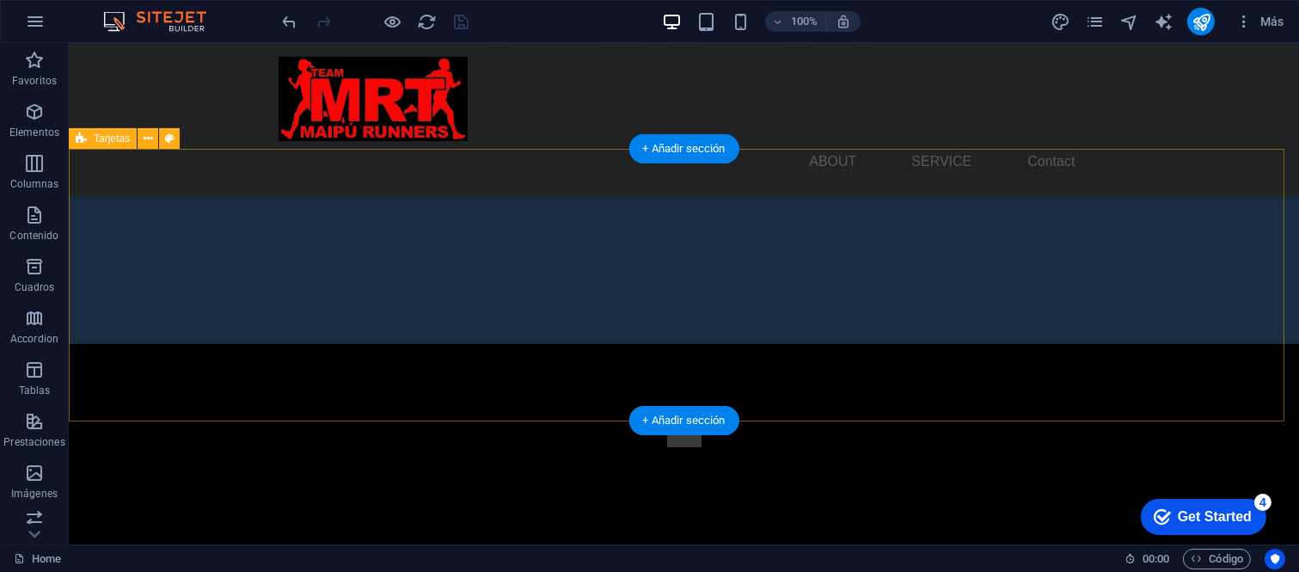
scroll to position [572, 0]
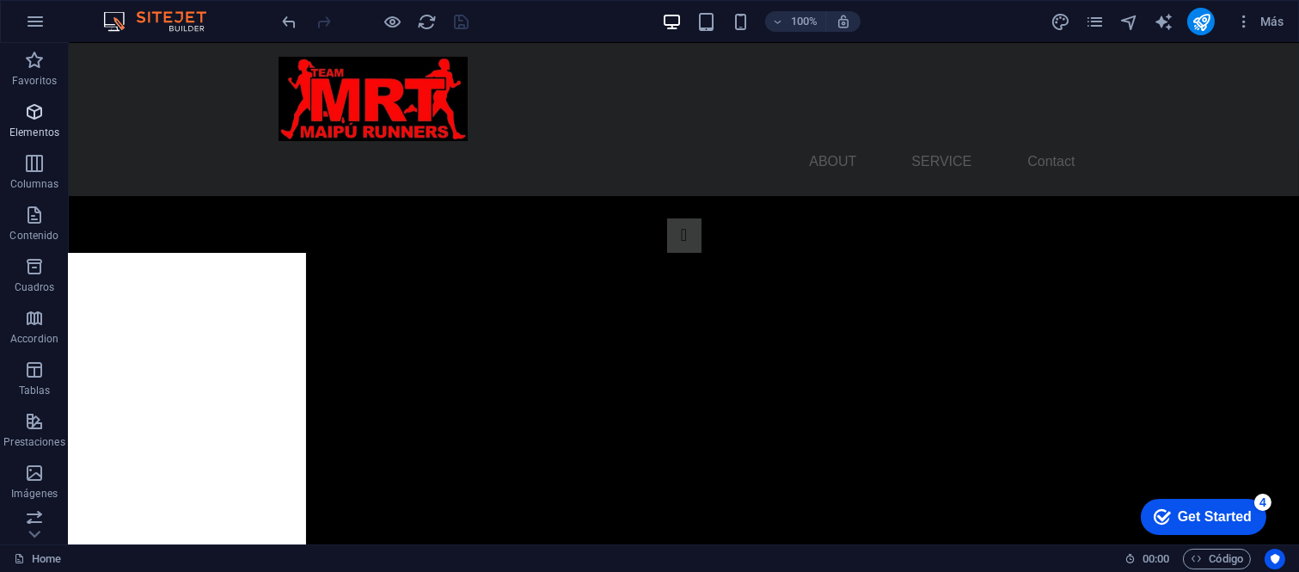
click at [44, 142] on span "Elementos" at bounding box center [34, 121] width 69 height 41
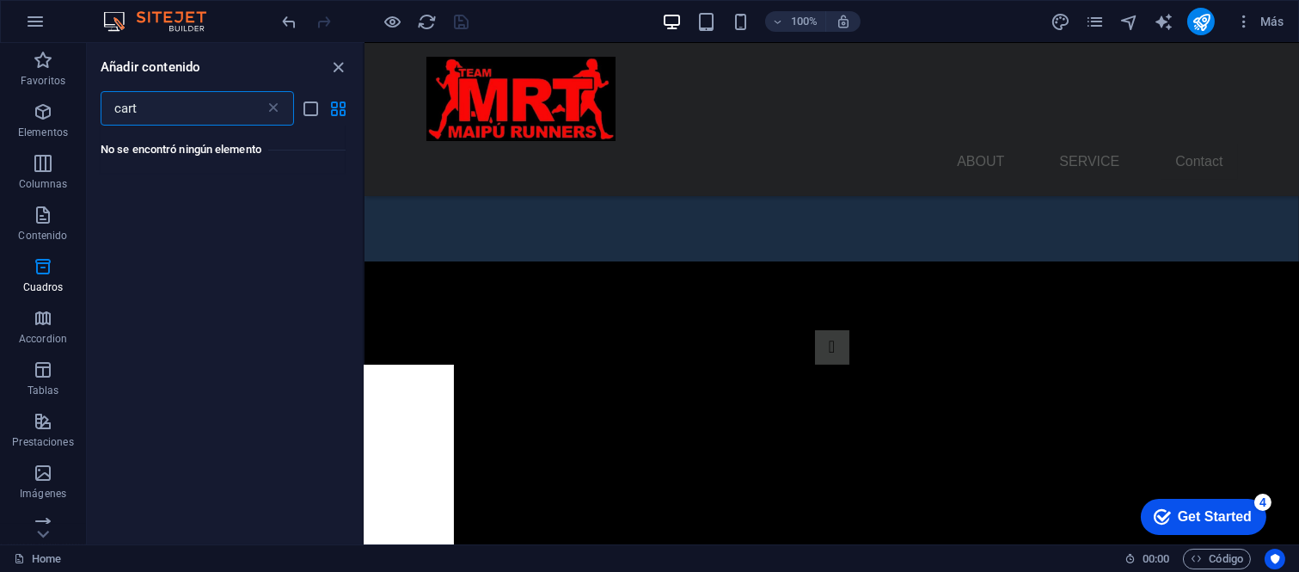
scroll to position [0, 0]
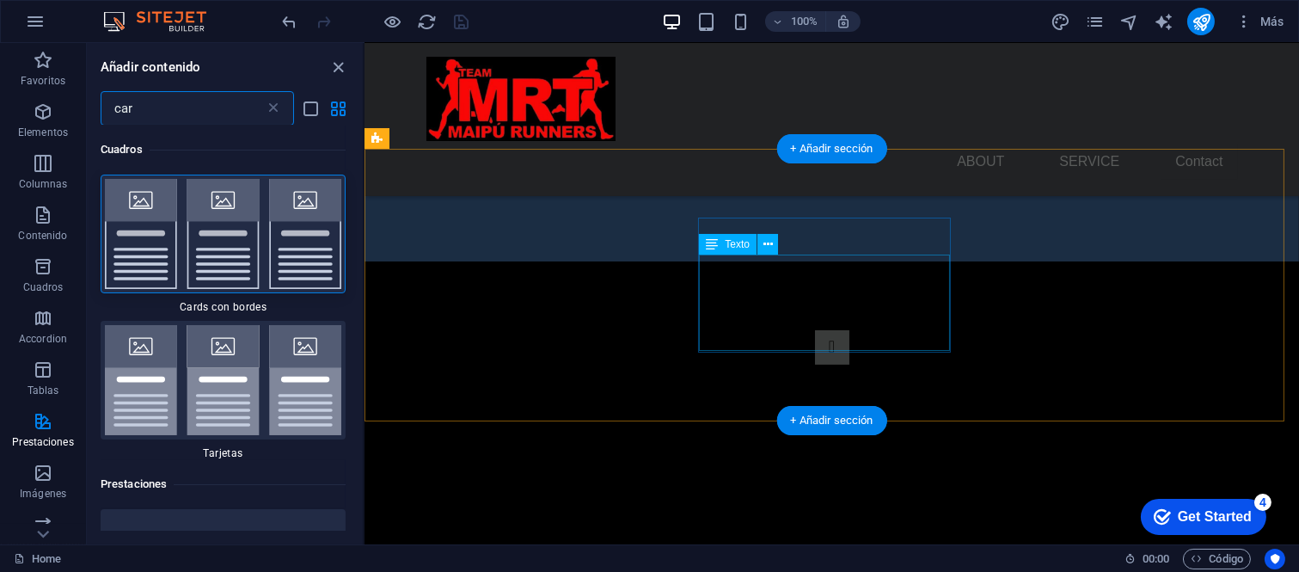
type input "car"
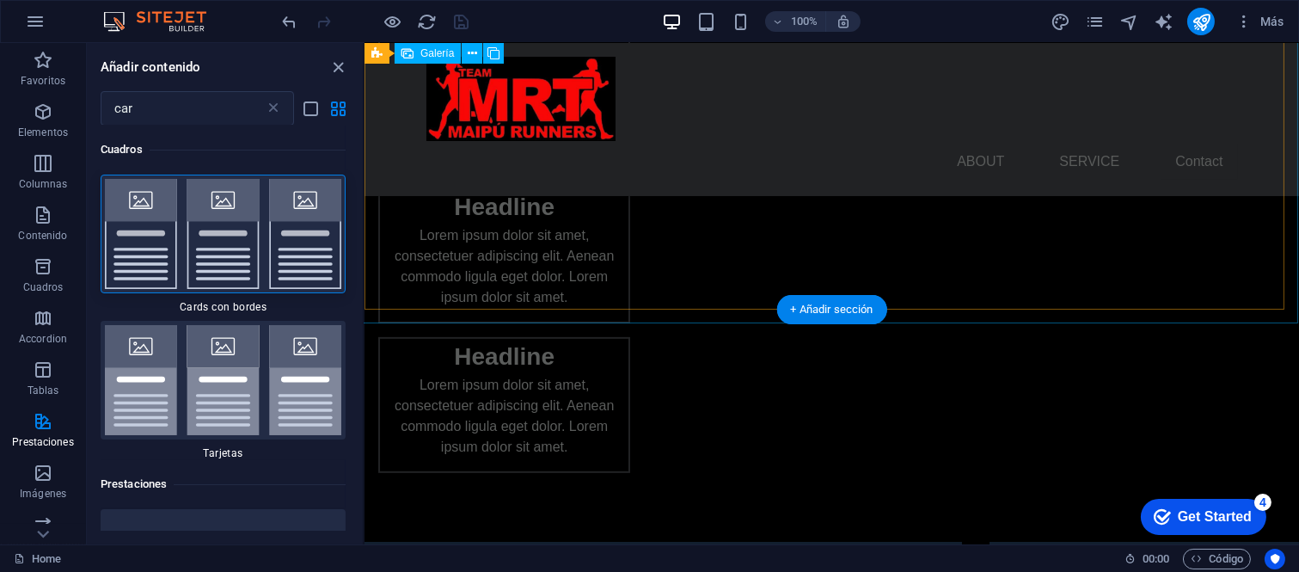
scroll to position [1719, 0]
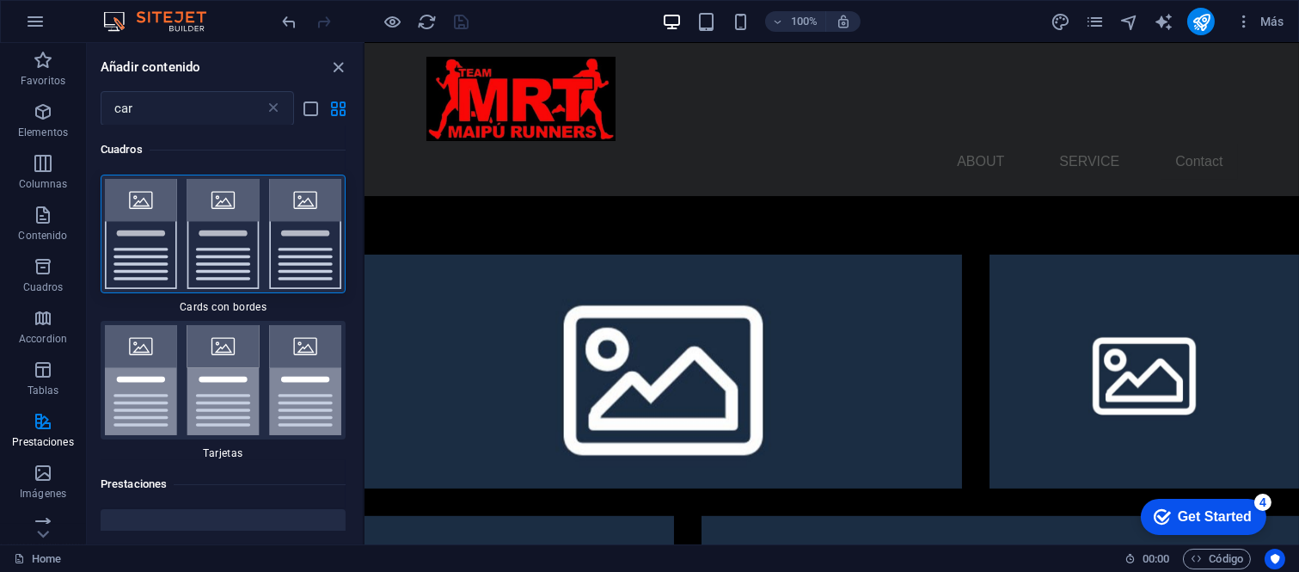
click at [347, 312] on div "Cuadros 1 Star Cards con bordes 1 Star Tarjetas Prestaciones 1 Star Marquesina …" at bounding box center [225, 327] width 276 height 405
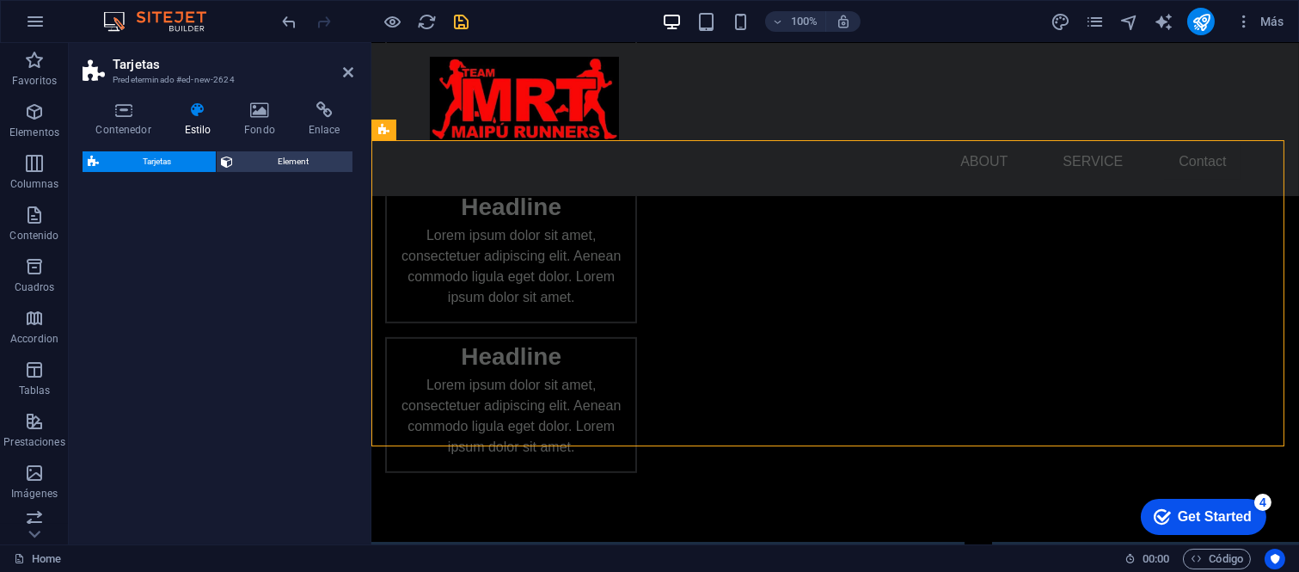
scroll to position [1862, 0]
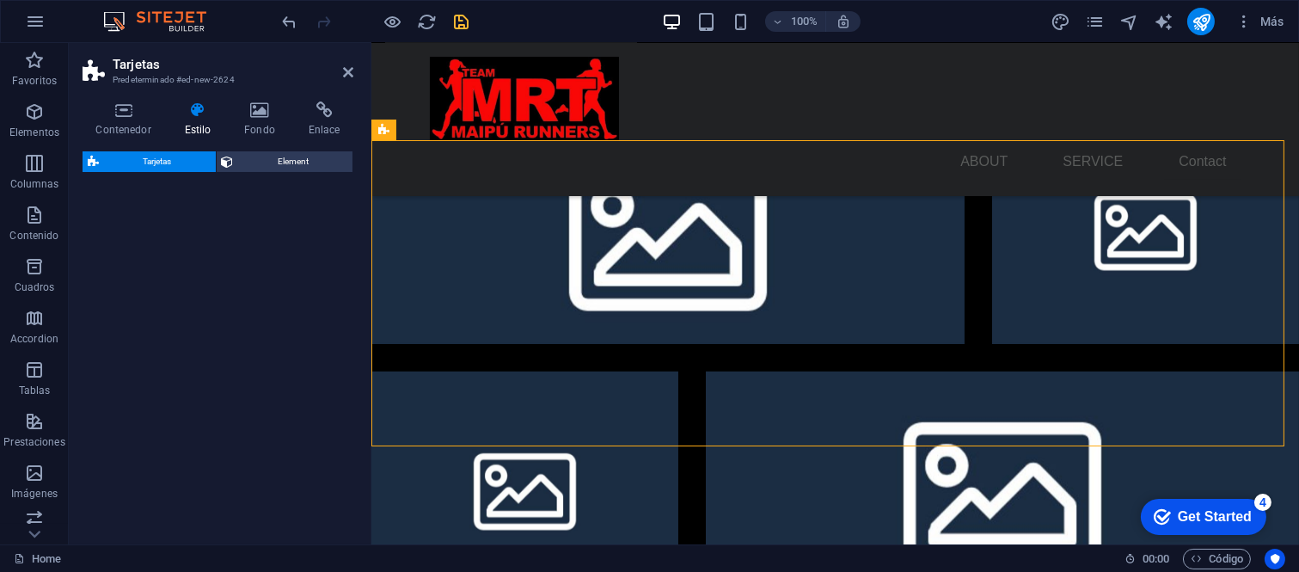
select select "rem"
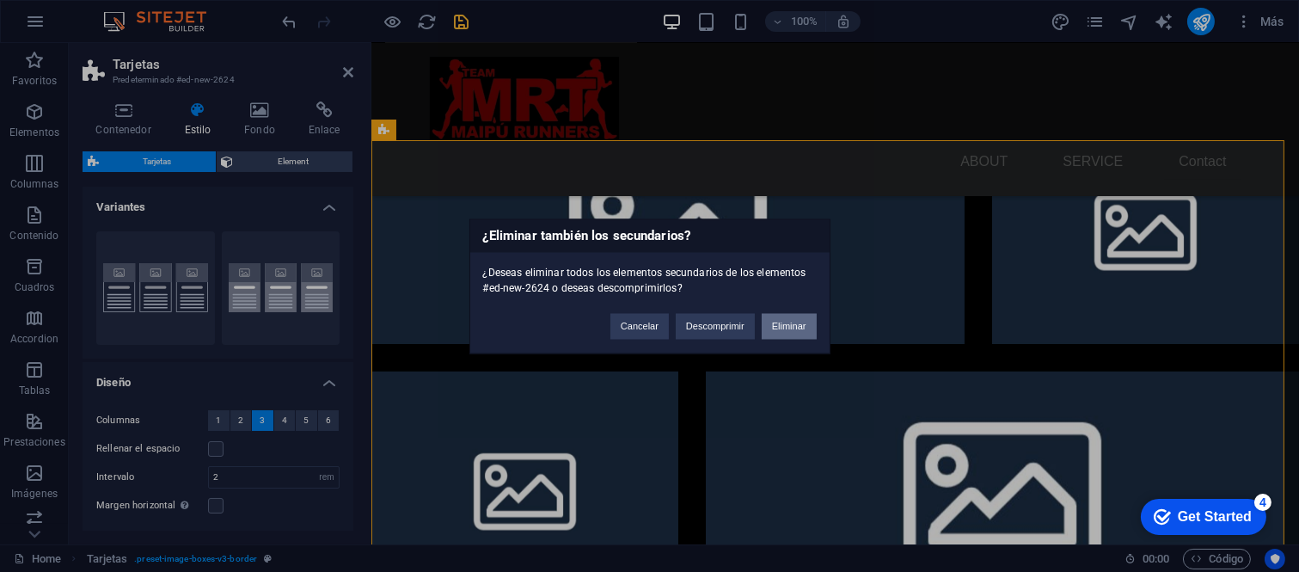
click at [795, 329] on button "Eliminar" at bounding box center [789, 326] width 55 height 26
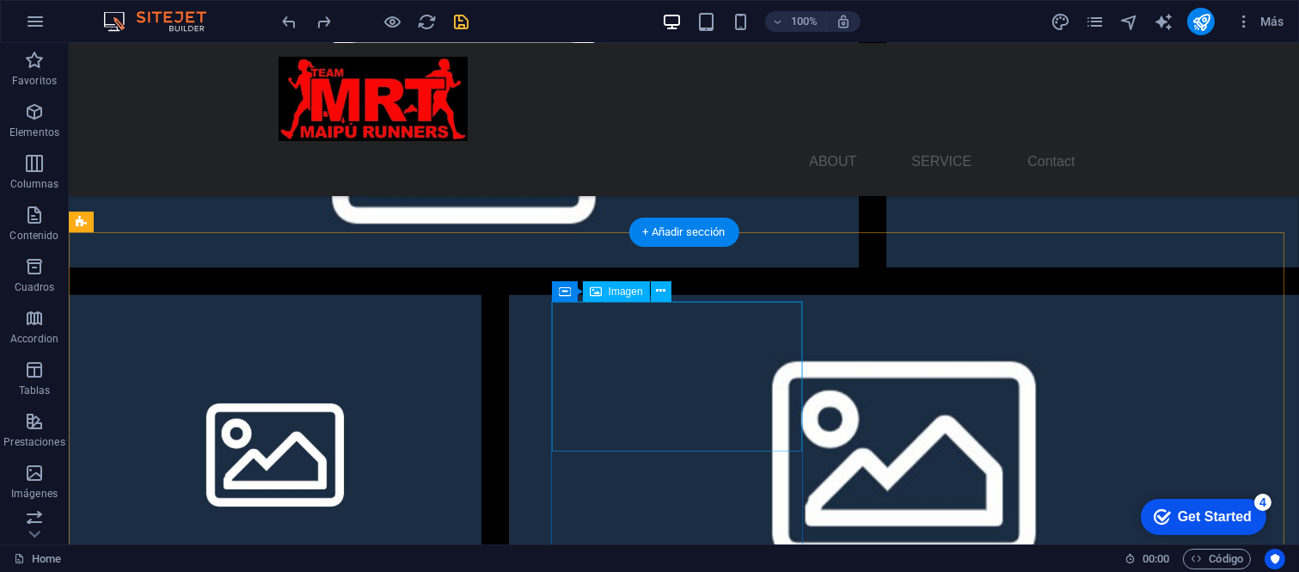
scroll to position [1996, 0]
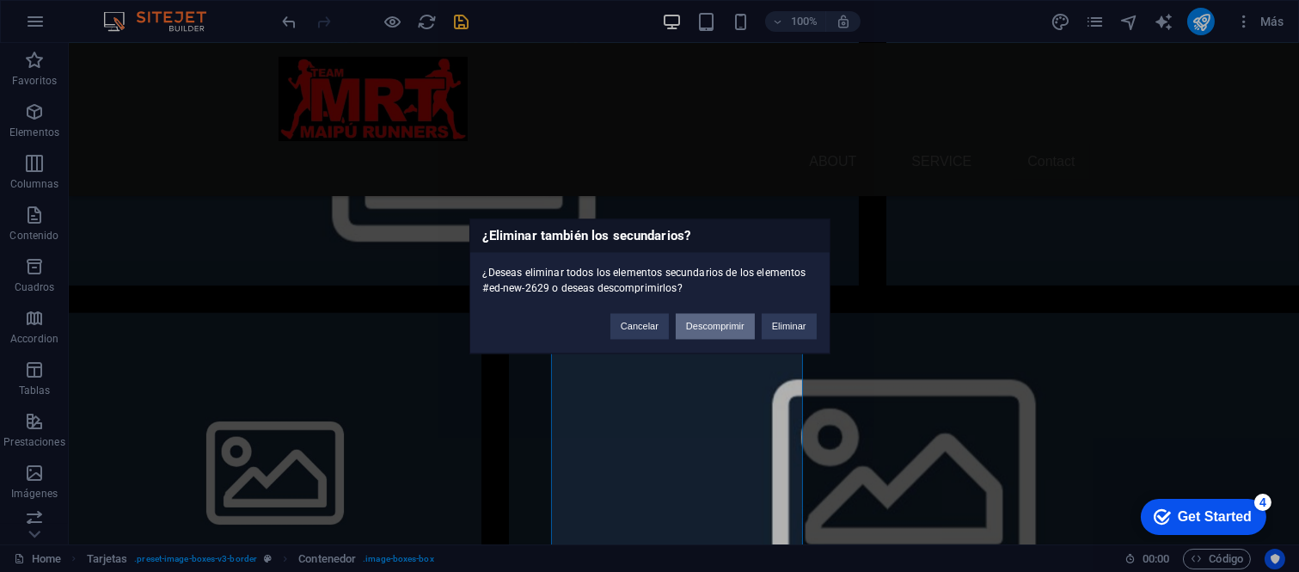
click at [718, 329] on button "Descomprimir" at bounding box center [715, 326] width 79 height 26
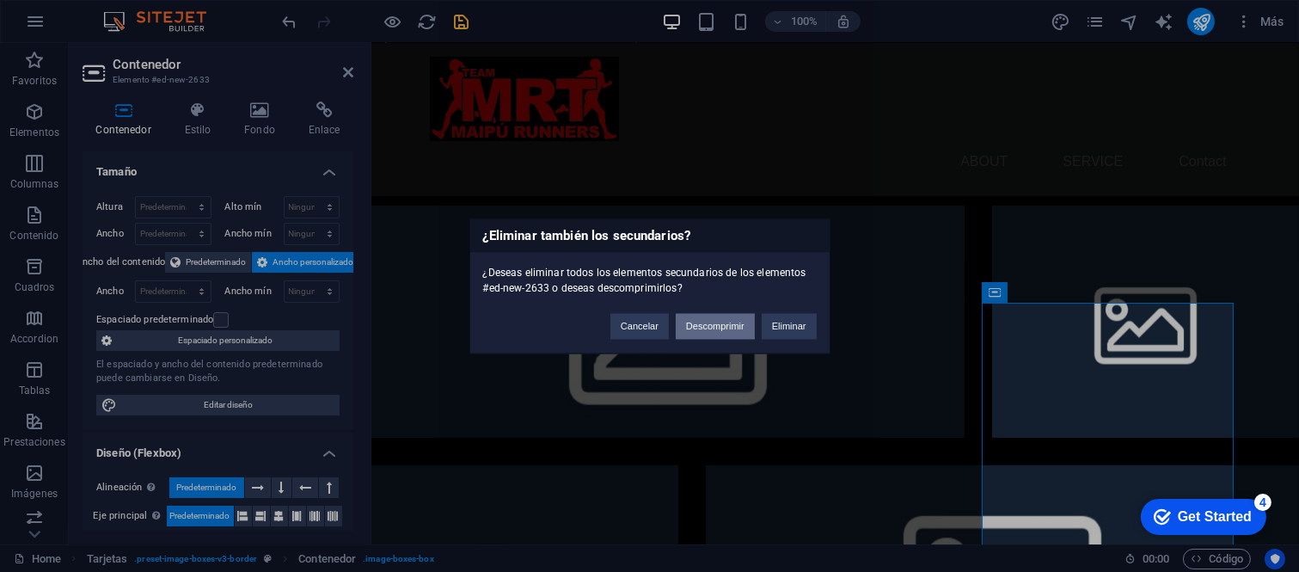
click at [715, 313] on button "Descomprimir" at bounding box center [715, 326] width 79 height 26
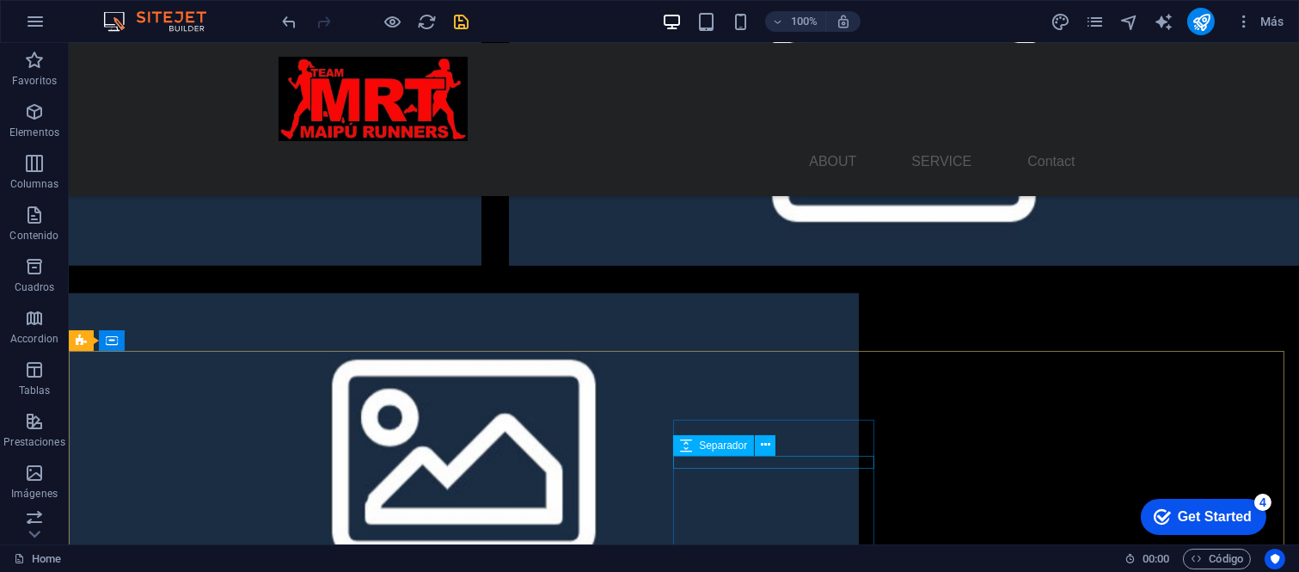
scroll to position [2367, 0]
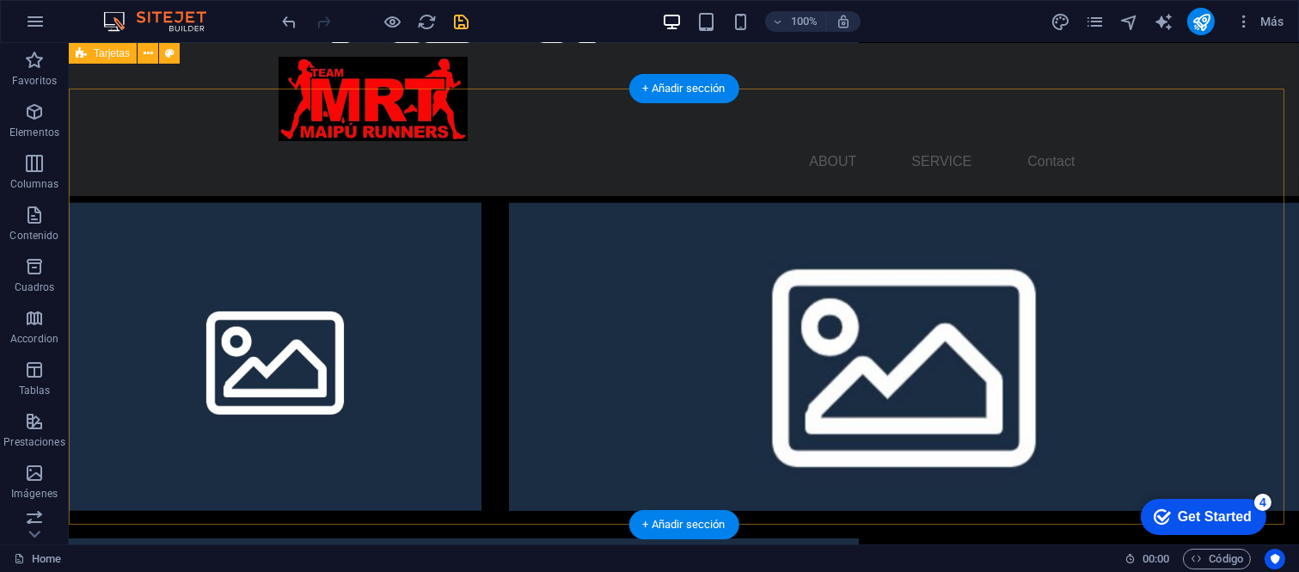
scroll to position [2081, 0]
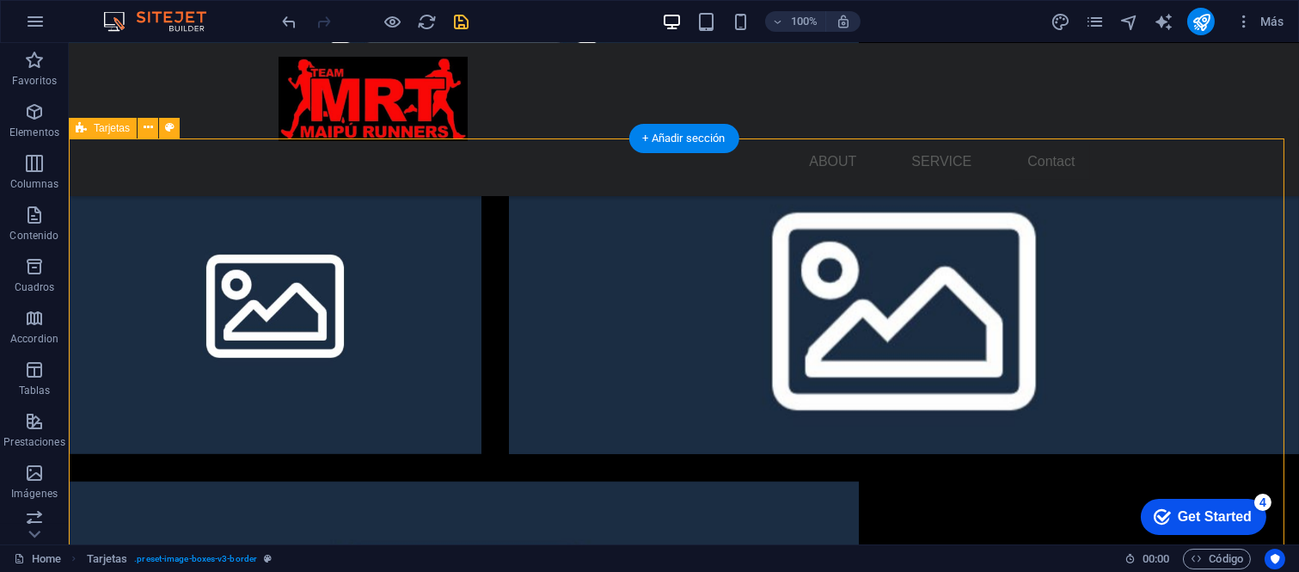
drag, startPoint x: 896, startPoint y: 265, endPoint x: 692, endPoint y: 499, distance: 310.7
click at [692, 499] on div "Menu About Service Contact 1 2 Headline Lorem ipsum dolor sit amet, consectetue…" at bounding box center [684, 201] width 1230 height 4643
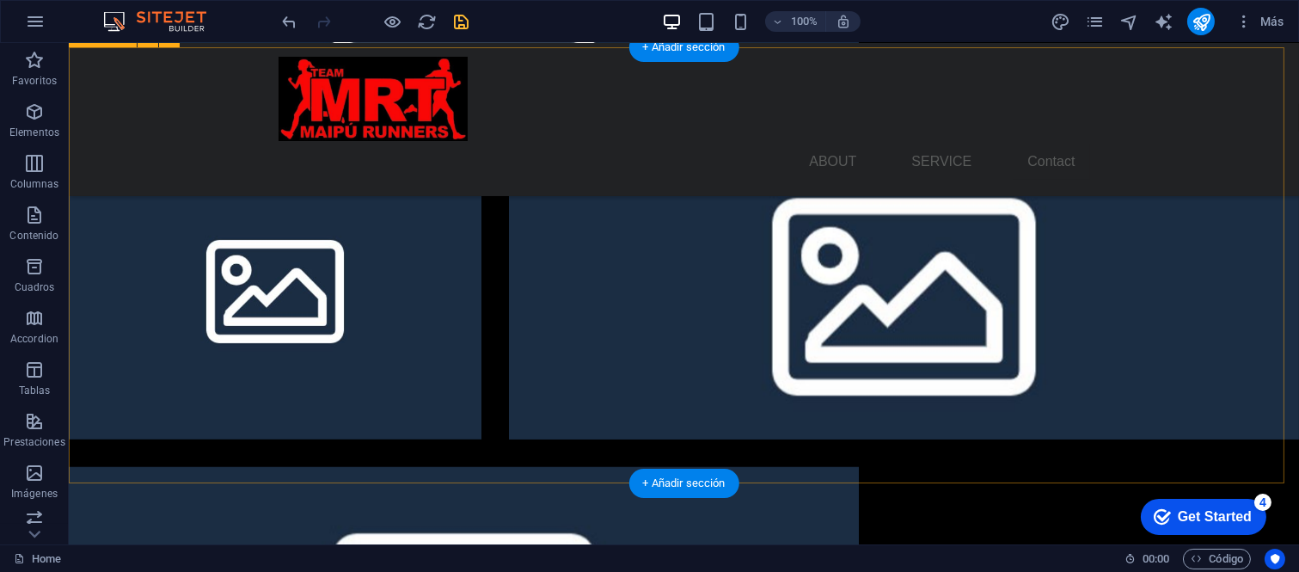
scroll to position [2181, 0]
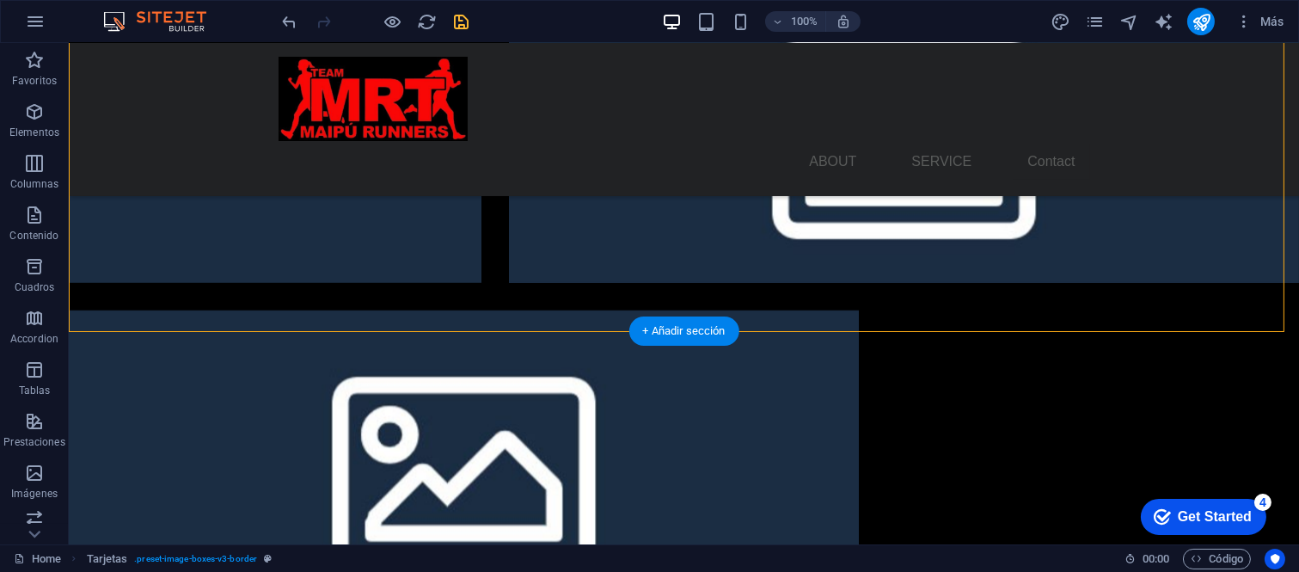
drag, startPoint x: 882, startPoint y: 278, endPoint x: 869, endPoint y: 261, distance: 21.5
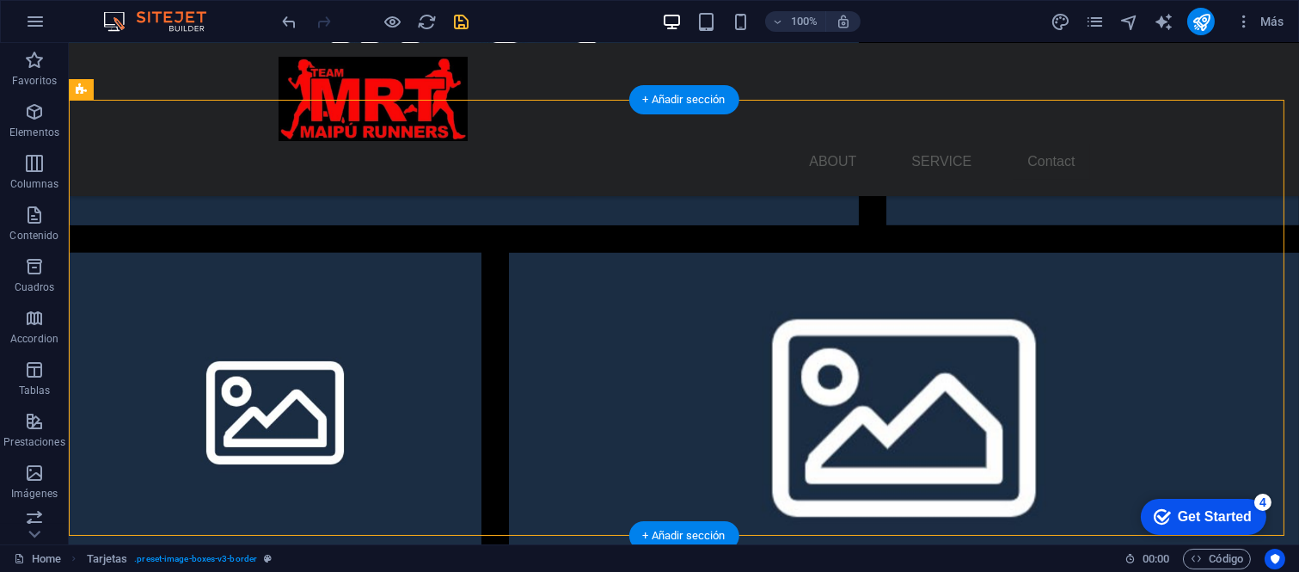
scroll to position [2047, 0]
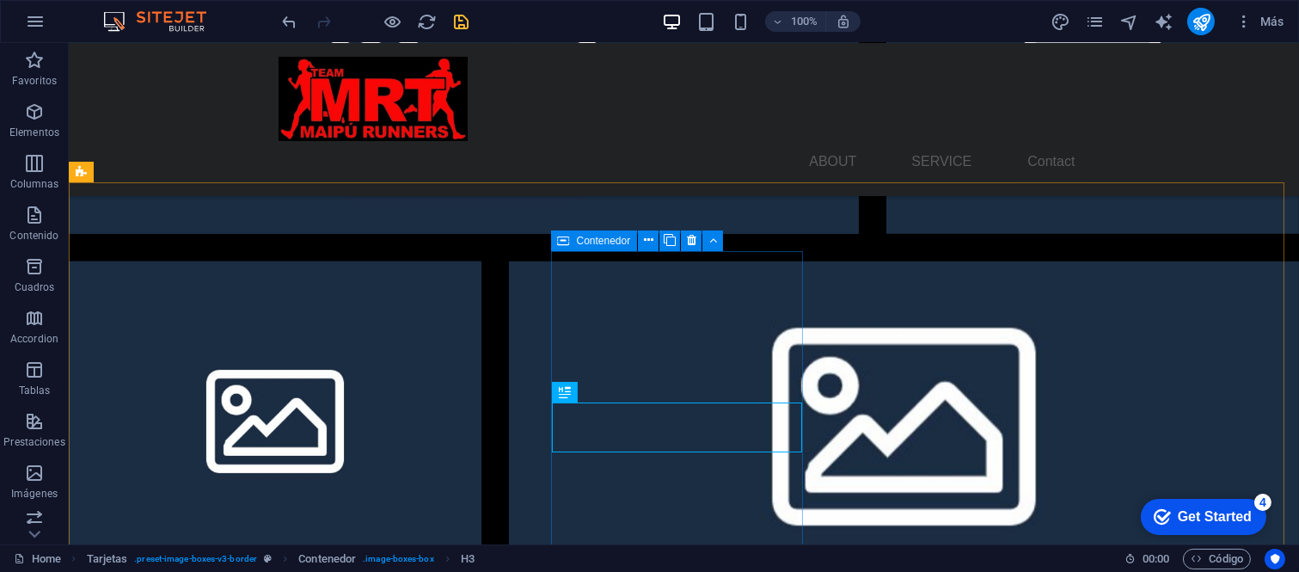
click at [581, 238] on span "Contenedor" at bounding box center [604, 241] width 54 height 10
click at [648, 232] on icon at bounding box center [648, 240] width 9 height 18
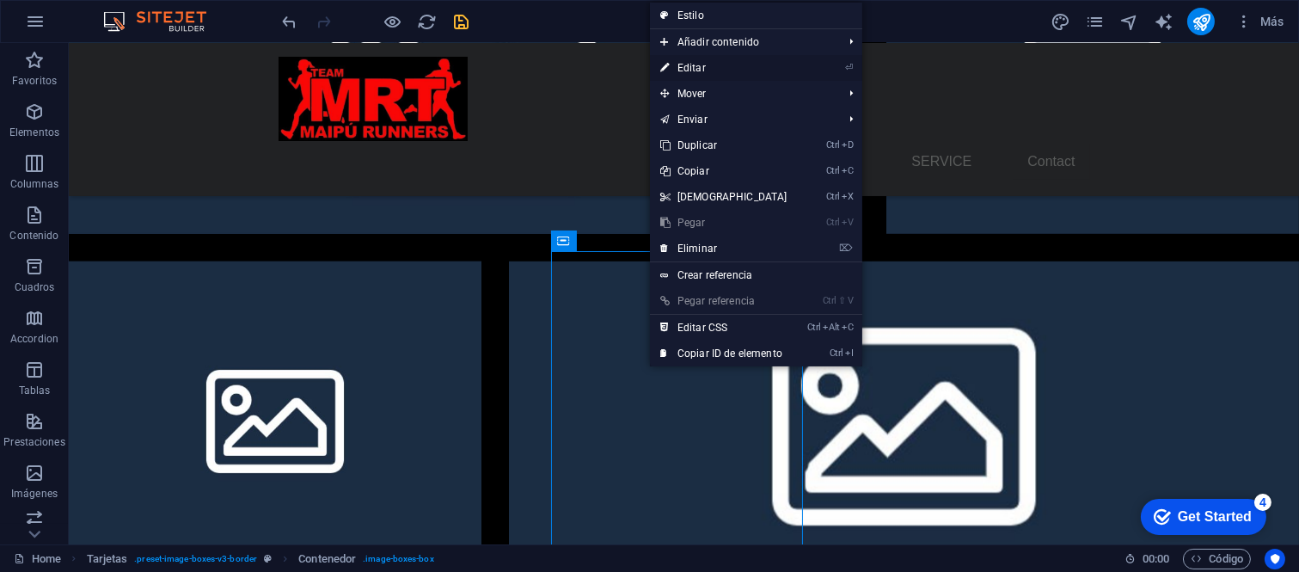
click at [744, 62] on link "⏎ Editar" at bounding box center [724, 68] width 148 height 26
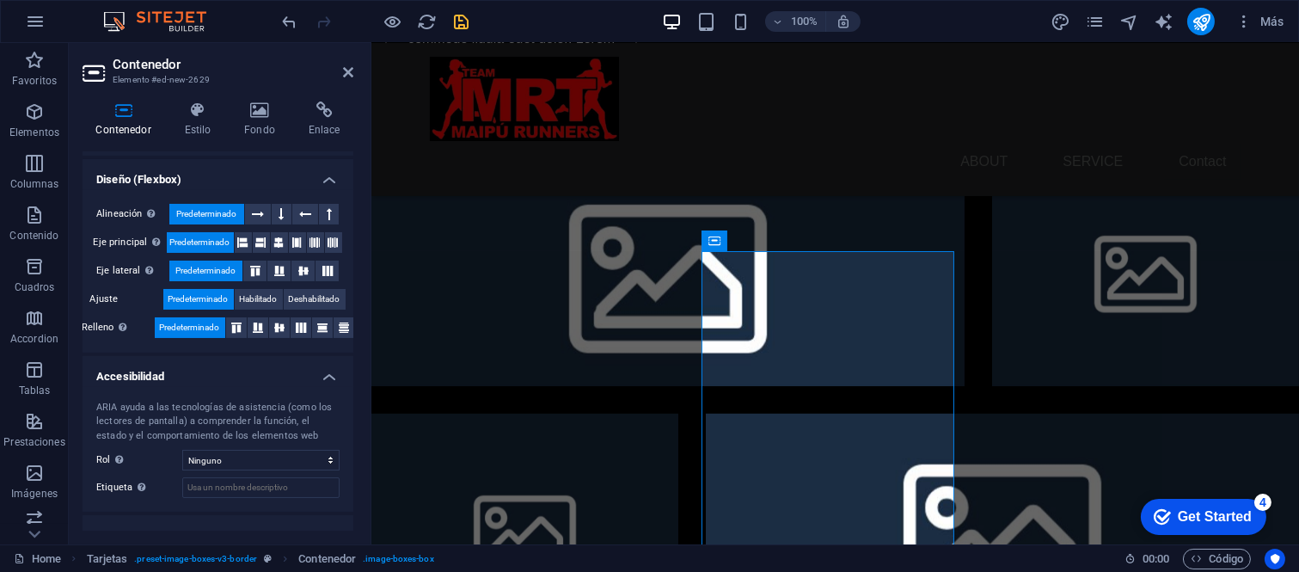
scroll to position [286, 0]
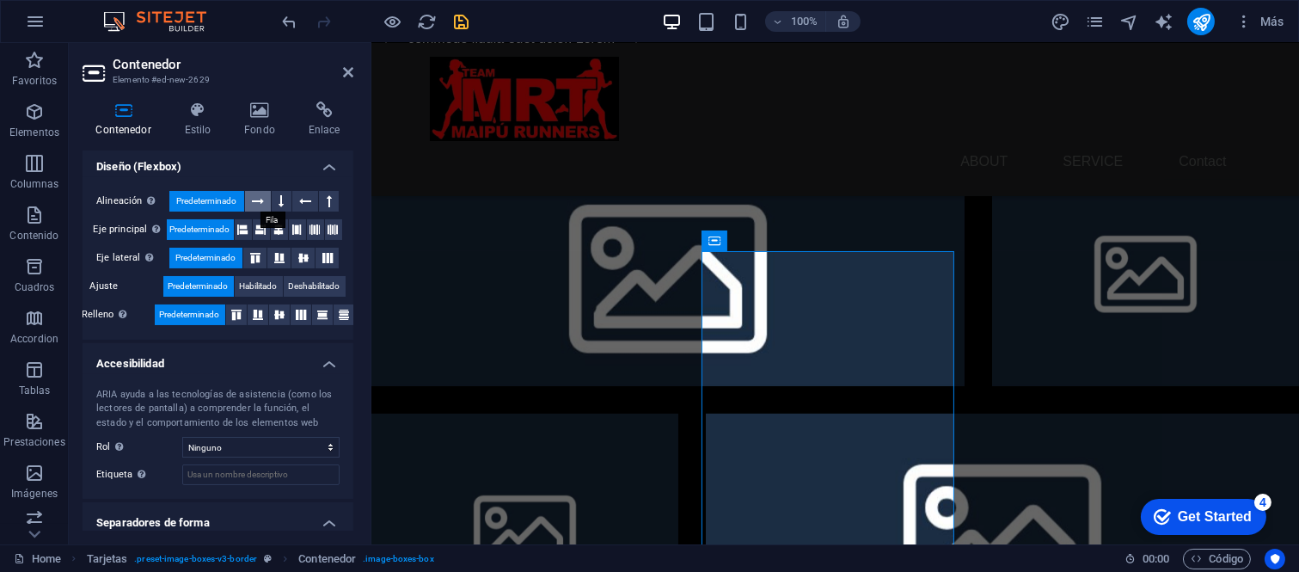
click at [254, 194] on icon at bounding box center [258, 201] width 12 height 21
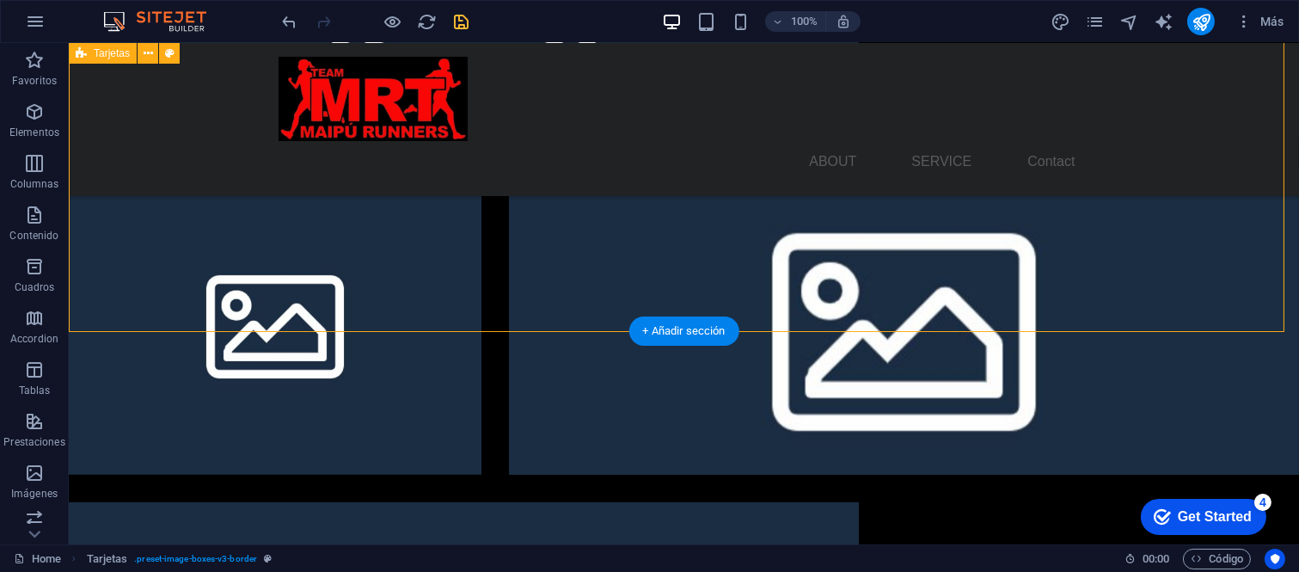
scroll to position [2047, 0]
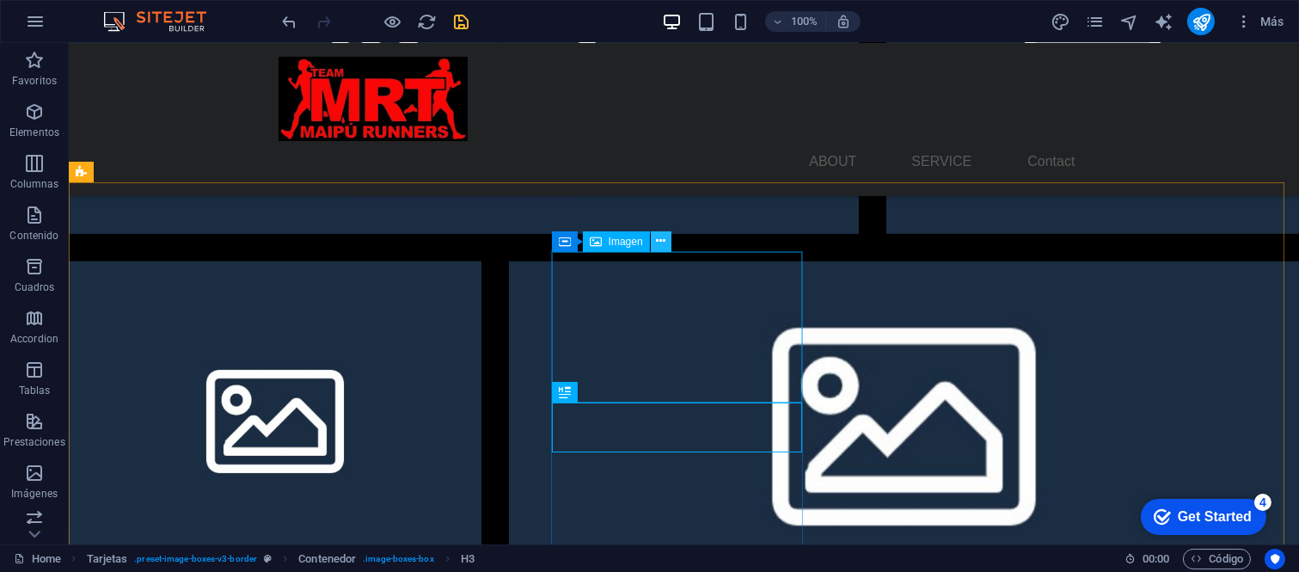
click at [658, 238] on icon at bounding box center [660, 241] width 9 height 18
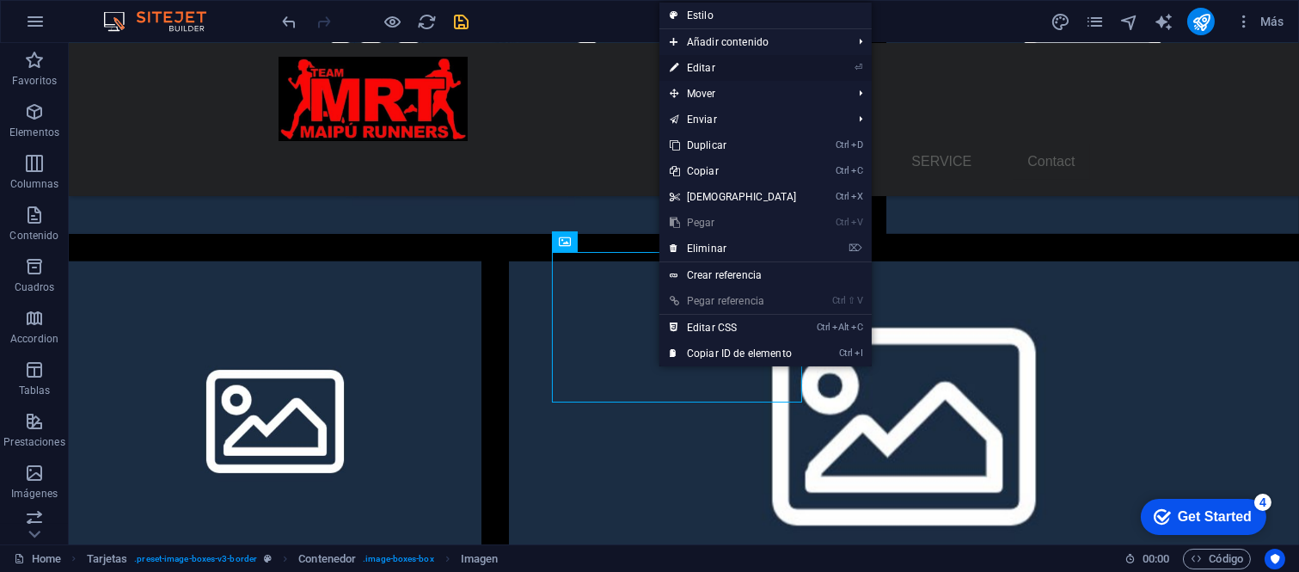
click at [711, 64] on link "⏎ Editar" at bounding box center [733, 68] width 148 height 26
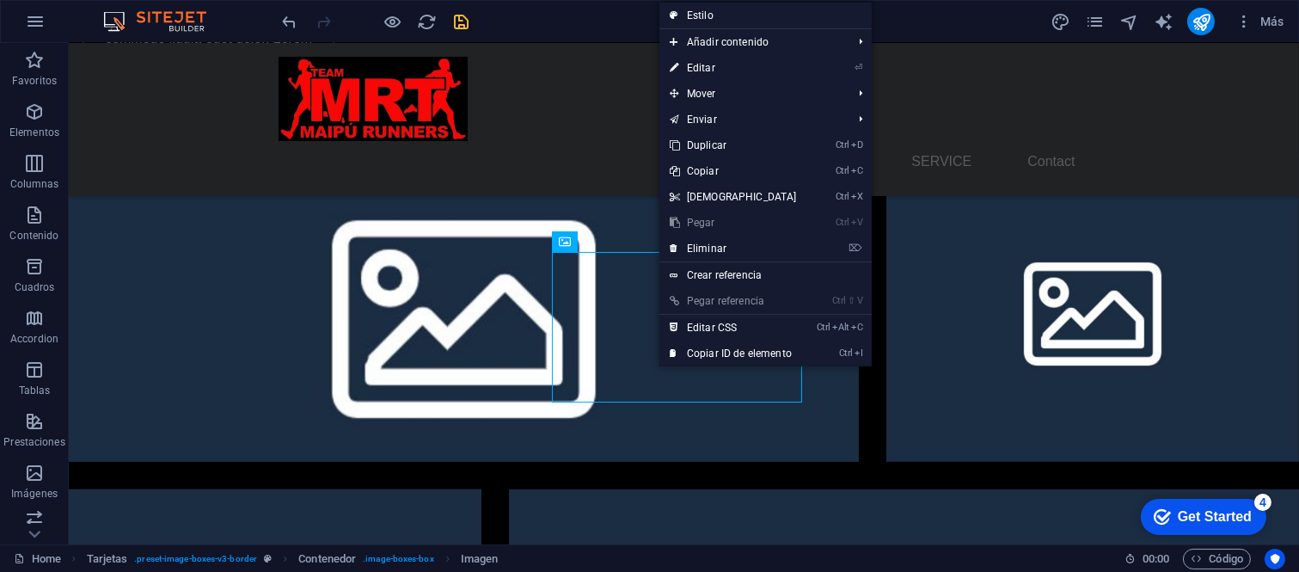
select select "%"
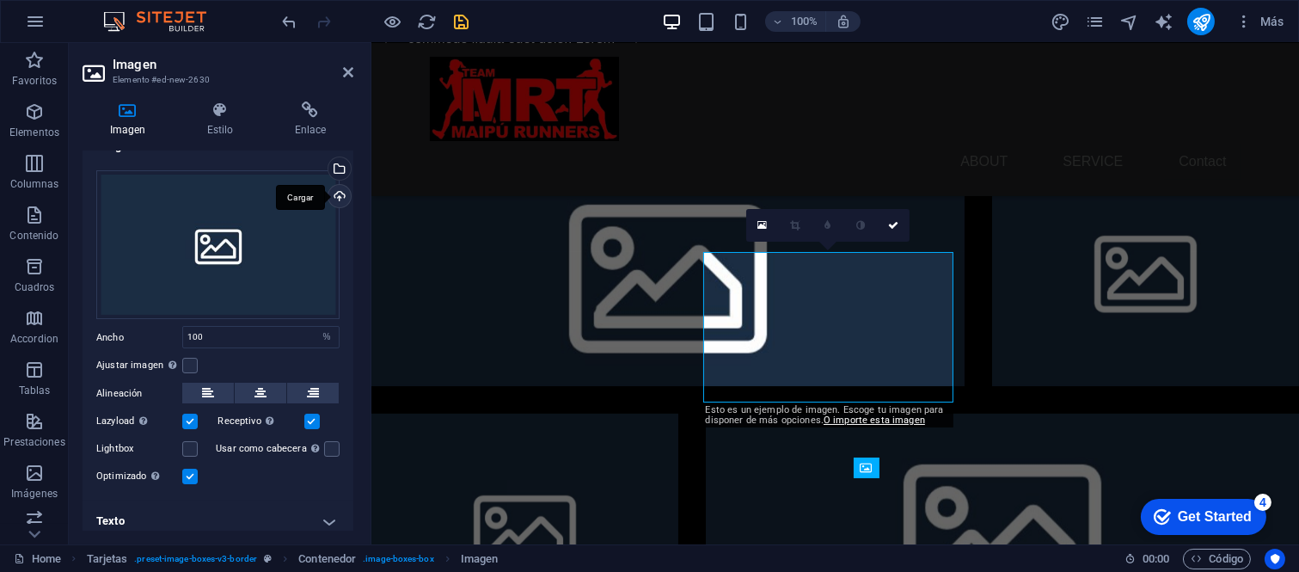
scroll to position [35, 0]
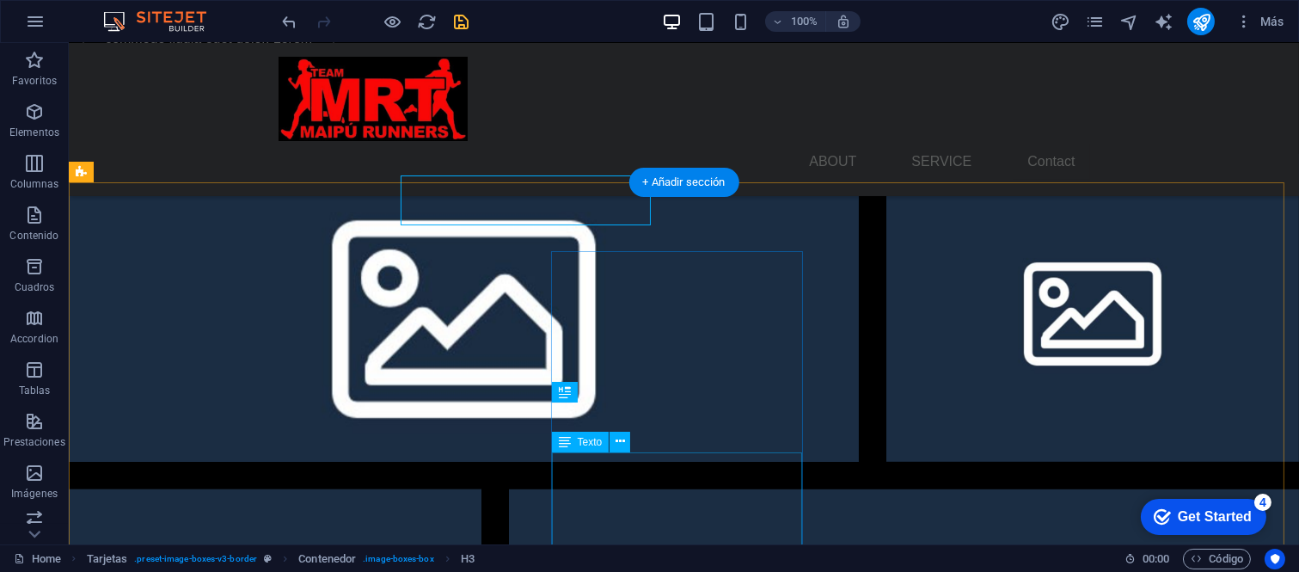
scroll to position [2047, 0]
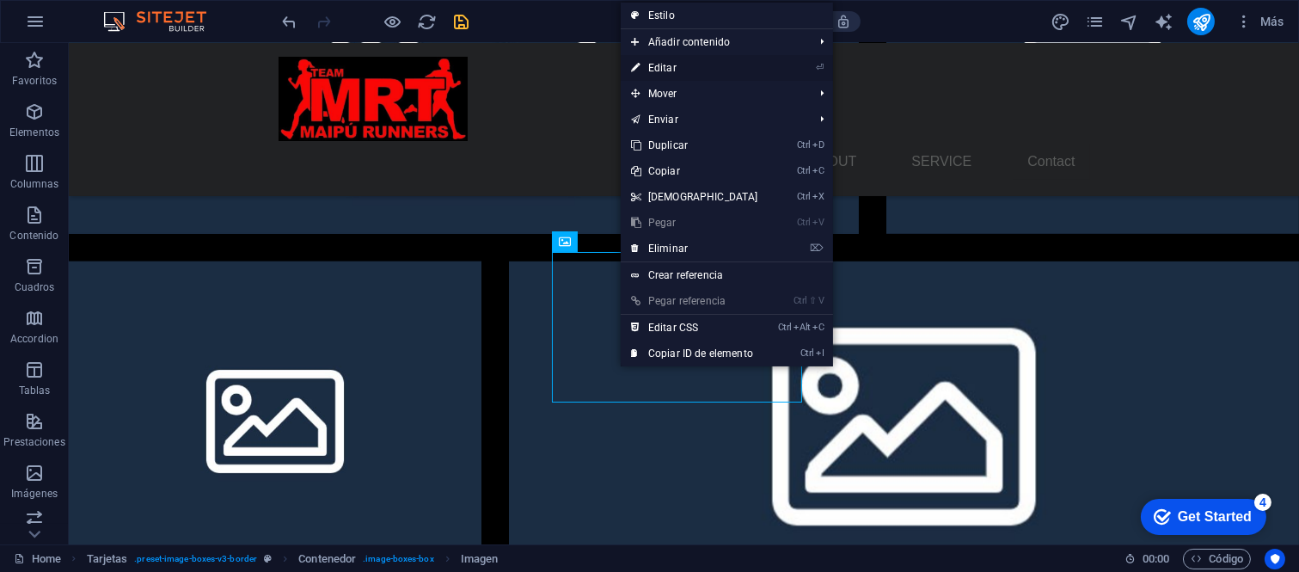
drag, startPoint x: 675, startPoint y: 71, endPoint x: 303, endPoint y: 26, distance: 374.1
click at [675, 71] on link "⏎ Editar" at bounding box center [695, 68] width 148 height 26
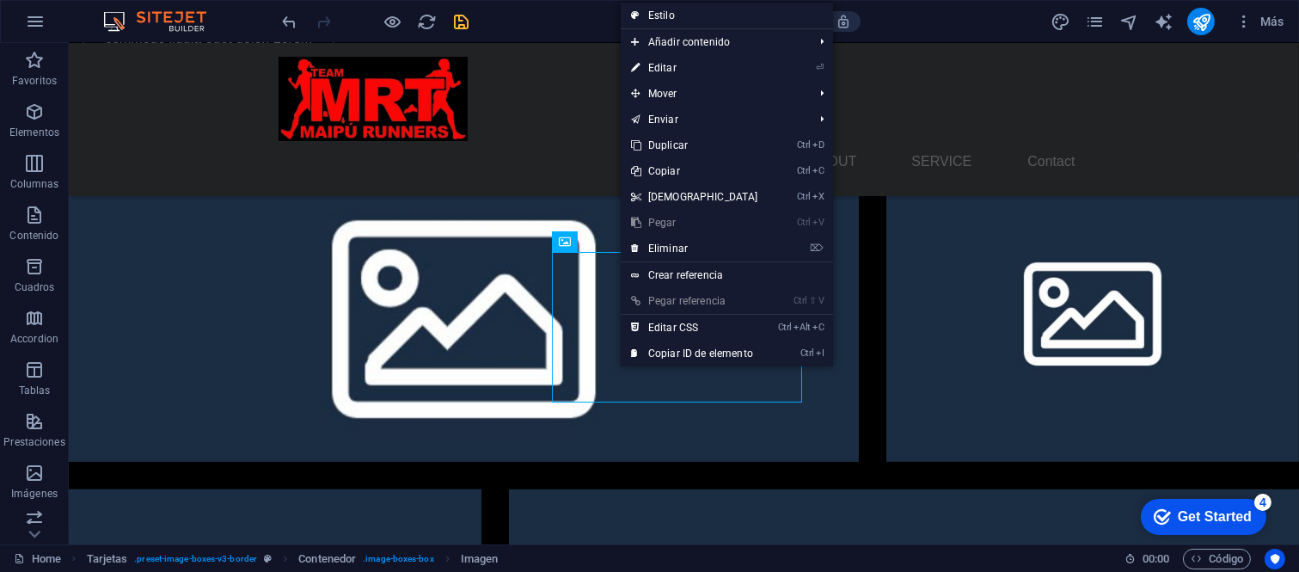
select select "%"
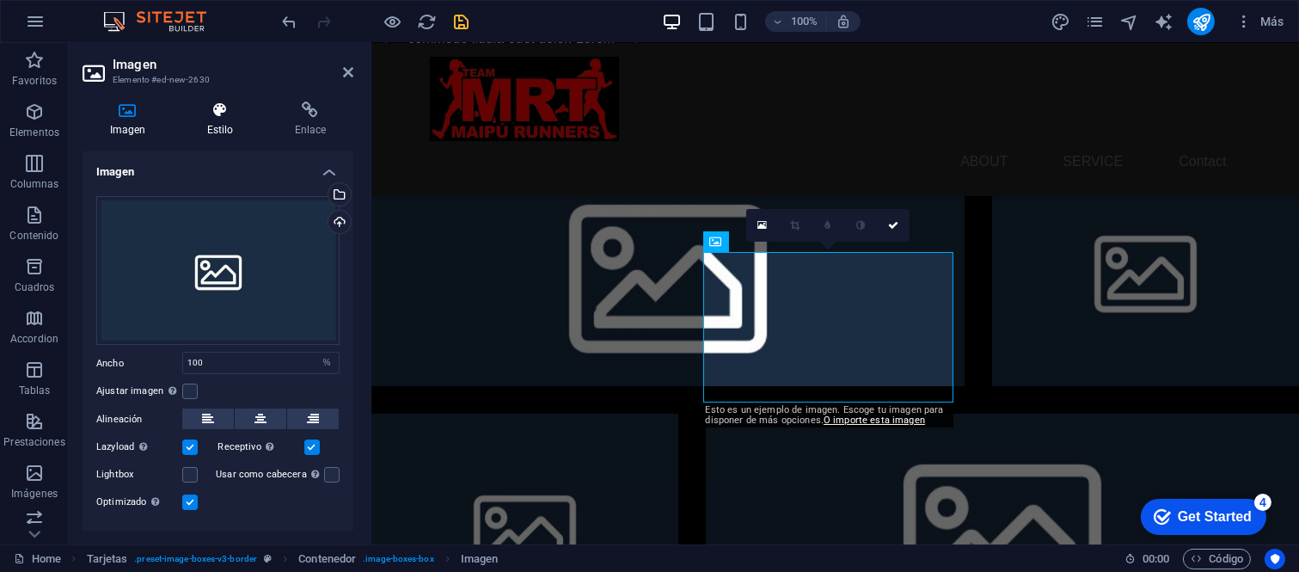
click at [220, 121] on h4 "Estilo" at bounding box center [224, 119] width 88 height 36
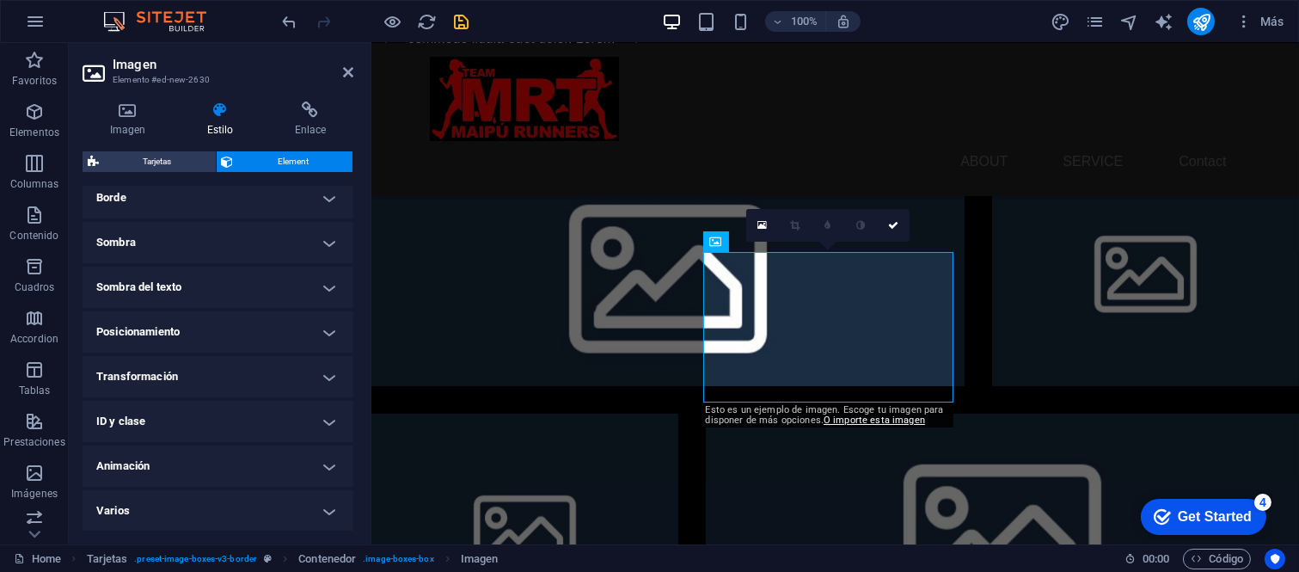
scroll to position [109, 0]
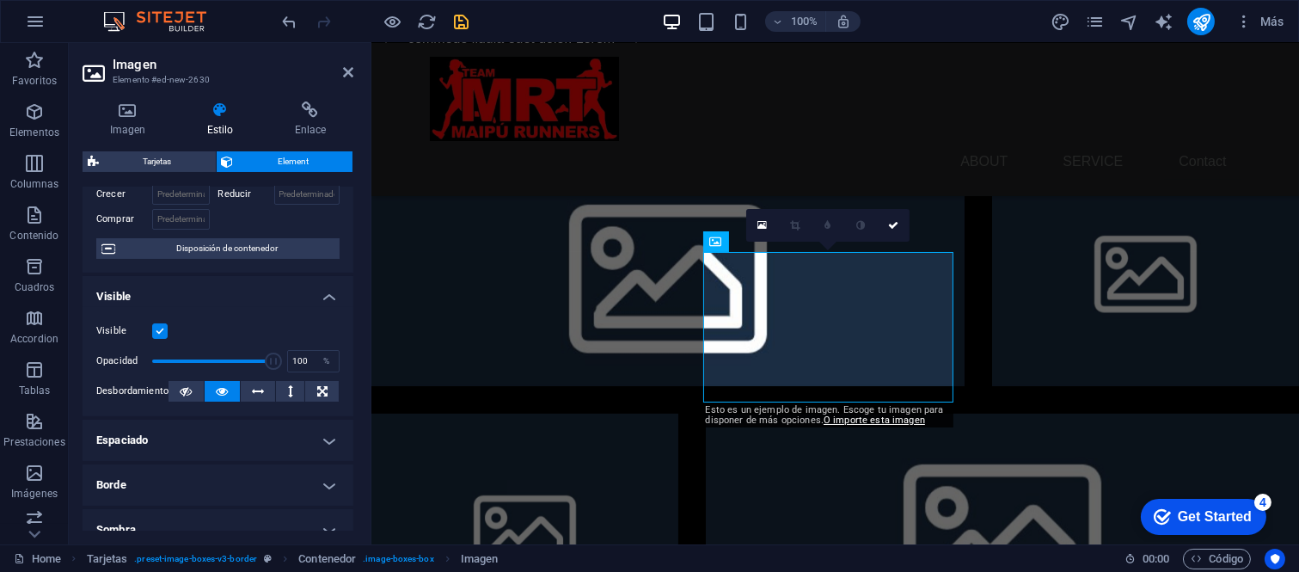
click at [354, 78] on aside "Imagen Elemento #ed-new-2630 Imagen Estilo Enlace Imagen Arrastra archivos aquí…" at bounding box center [220, 293] width 303 height 501
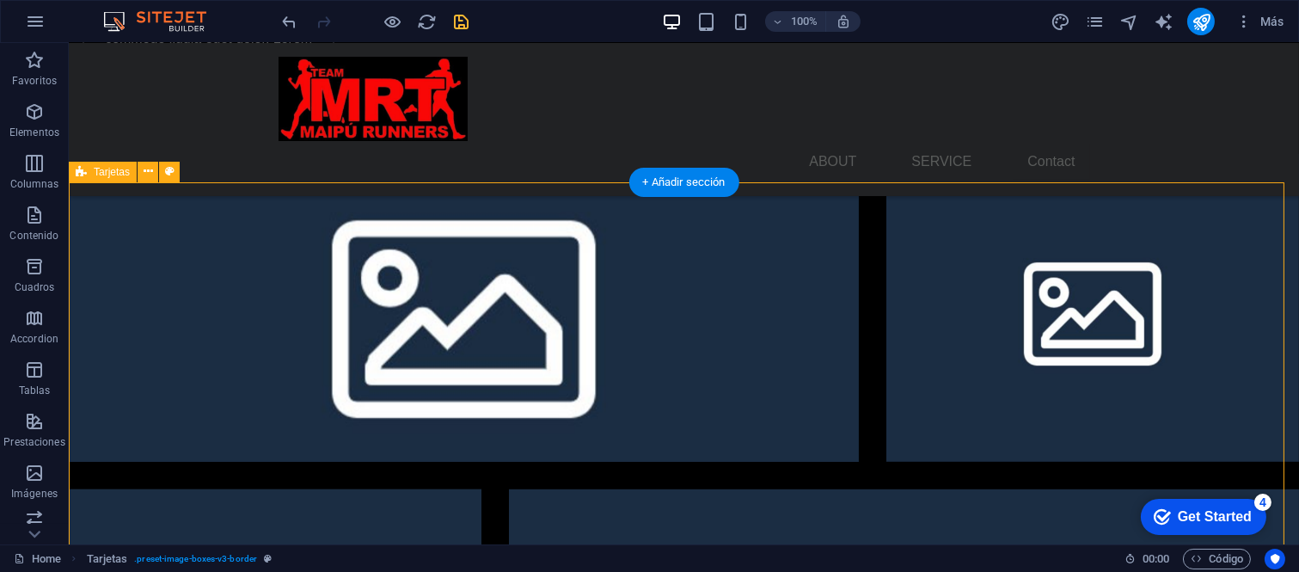
scroll to position [2047, 0]
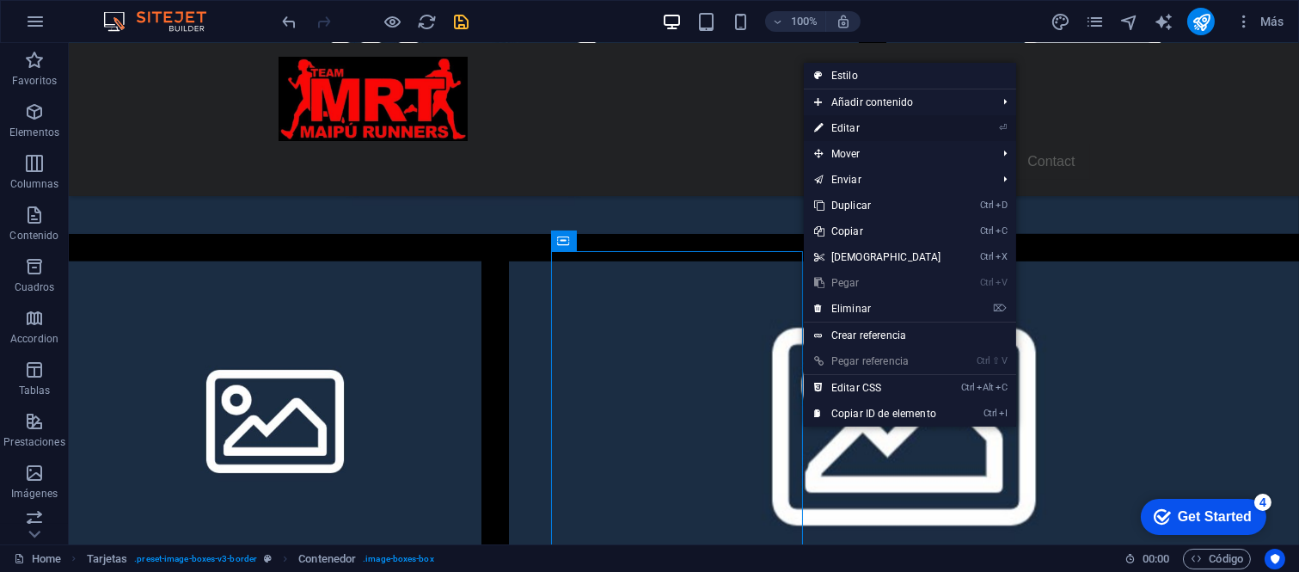
click at [898, 135] on link "⏎ Editar" at bounding box center [878, 128] width 148 height 26
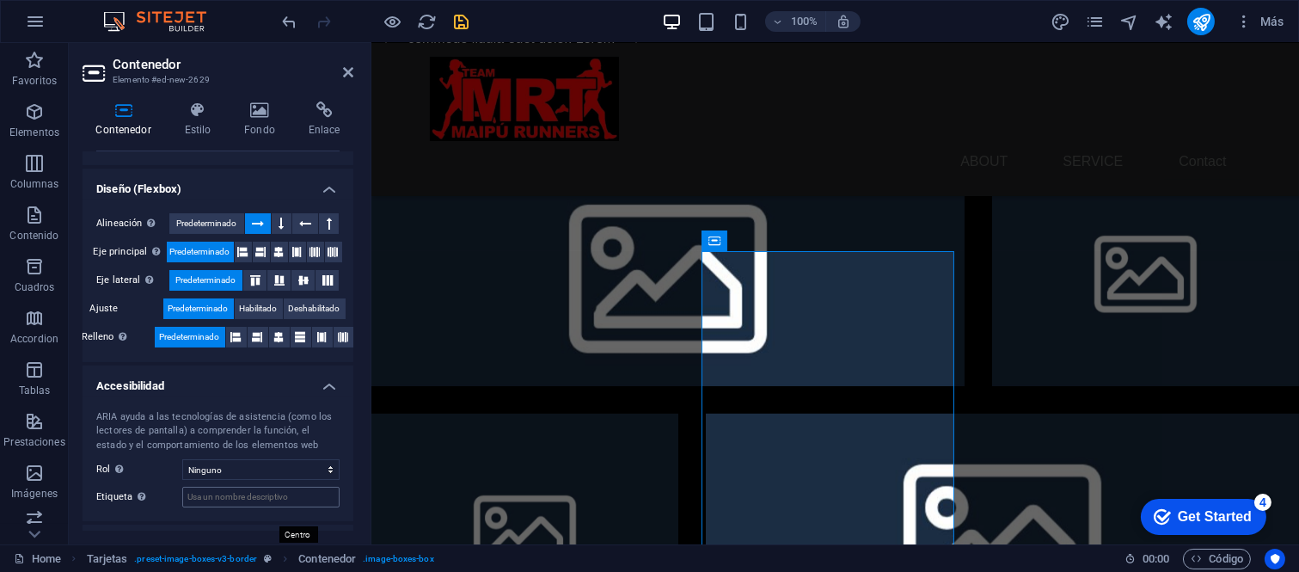
scroll to position [286, 0]
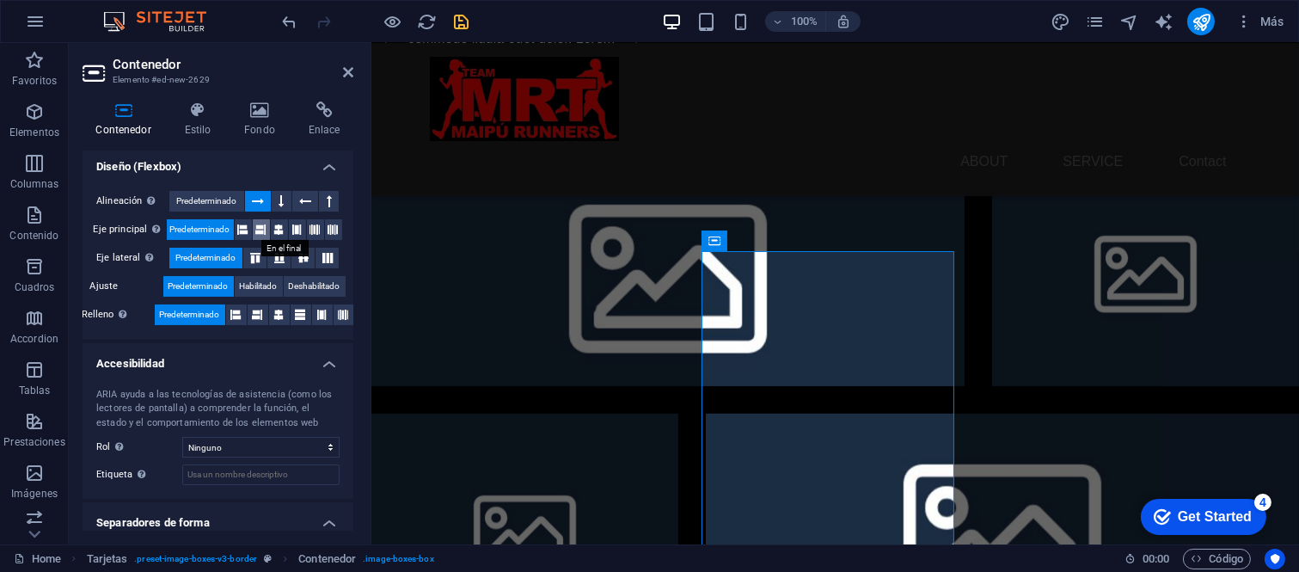
click at [267, 229] on button at bounding box center [261, 229] width 17 height 21
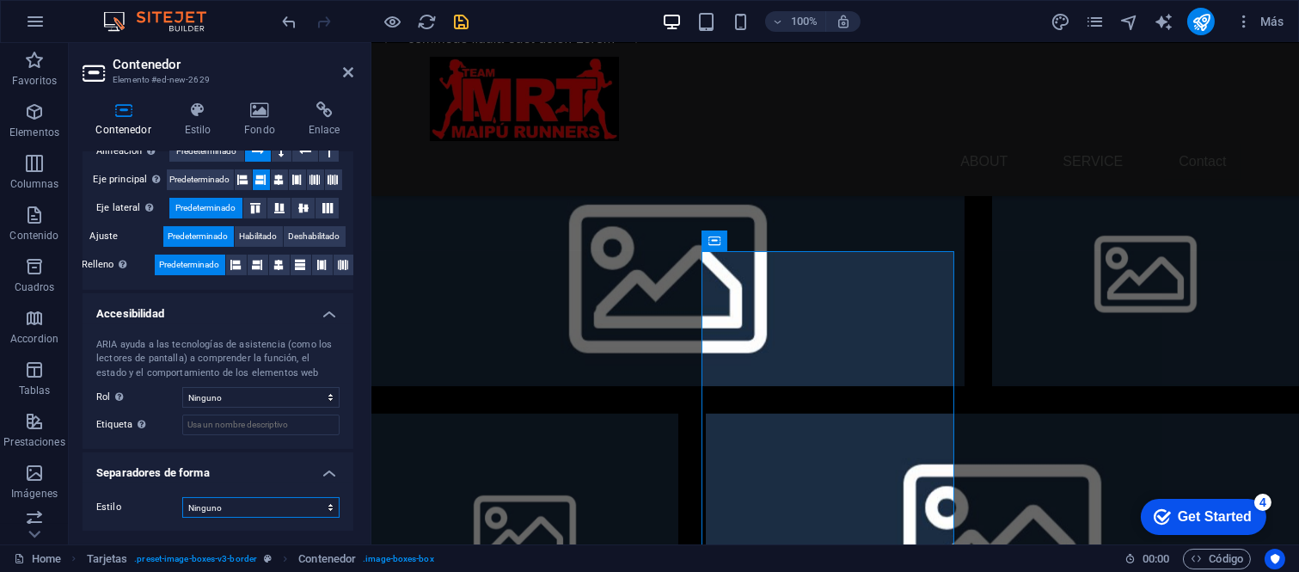
click at [287, 509] on select "Ninguno Triángulo Cuadrado Diagonal Polígono 1 Polígono 2 Zigzag Múltiples zigz…" at bounding box center [260, 507] width 157 height 21
click at [182, 497] on select "Ninguno Triángulo Cuadrado Diagonal Polígono 1 Polígono 2 Zigzag Múltiples zigz…" at bounding box center [260, 507] width 157 height 21
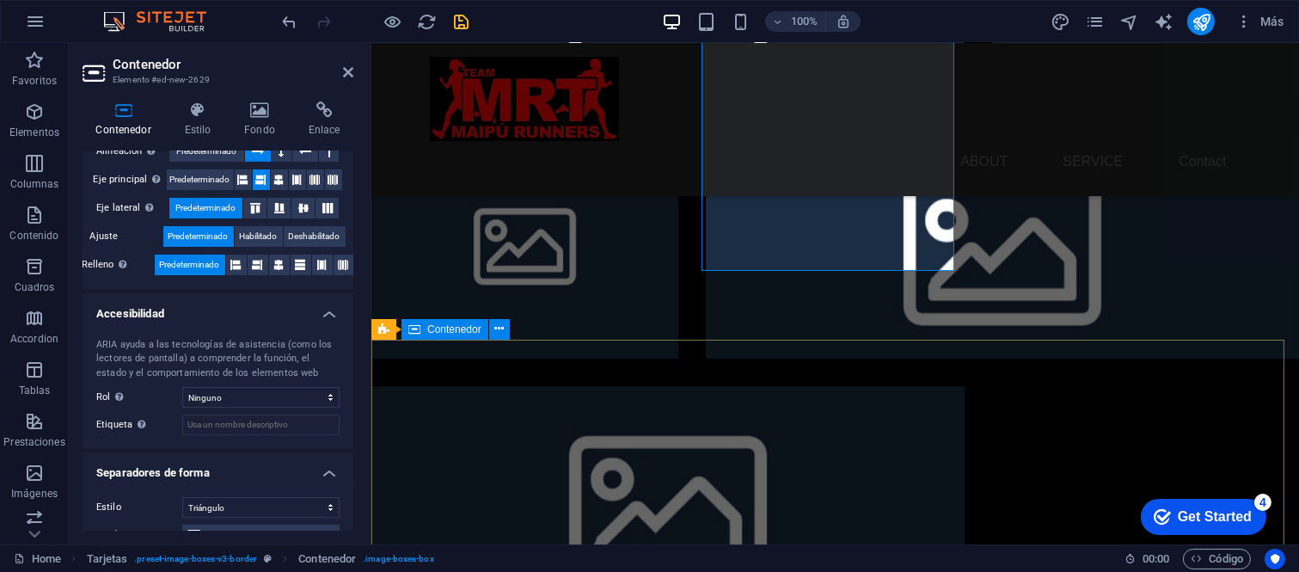
scroll to position [1820, 0]
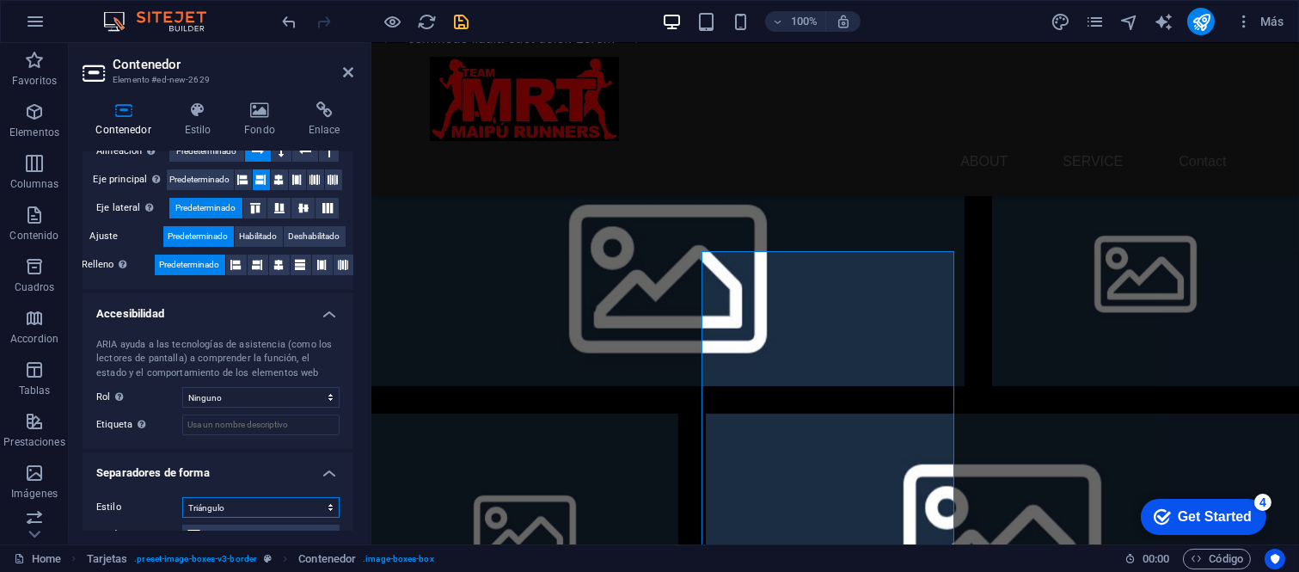
click at [267, 503] on select "Ninguno Triángulo Cuadrado Diagonal Polígono 1 Polígono 2 Zigzag Múltiples zigz…" at bounding box center [260, 507] width 157 height 21
select select "none"
click at [182, 497] on select "Ninguno Triángulo Cuadrado Diagonal Polígono 1 Polígono 2 Zigzag Múltiples zigz…" at bounding box center [260, 507] width 157 height 21
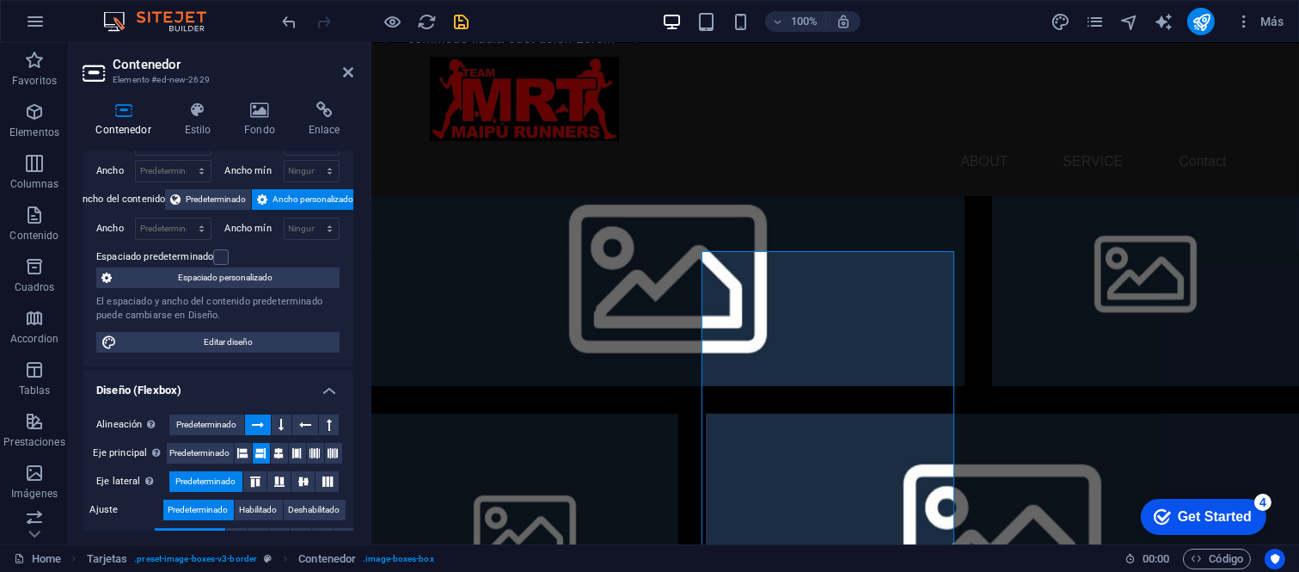
scroll to position [0, 0]
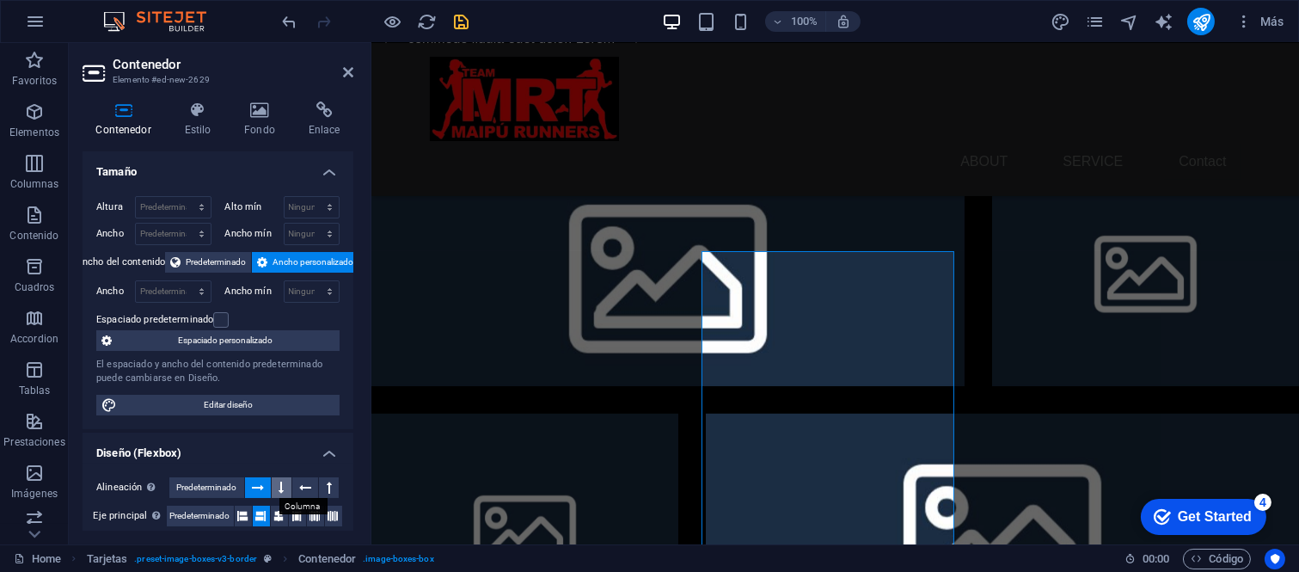
click at [287, 482] on button at bounding box center [282, 487] width 20 height 21
click at [260, 488] on icon at bounding box center [258, 487] width 12 height 21
click at [287, 482] on button at bounding box center [282, 487] width 20 height 21
click at [314, 482] on button at bounding box center [305, 487] width 27 height 21
click at [327, 482] on icon at bounding box center [329, 487] width 5 height 21
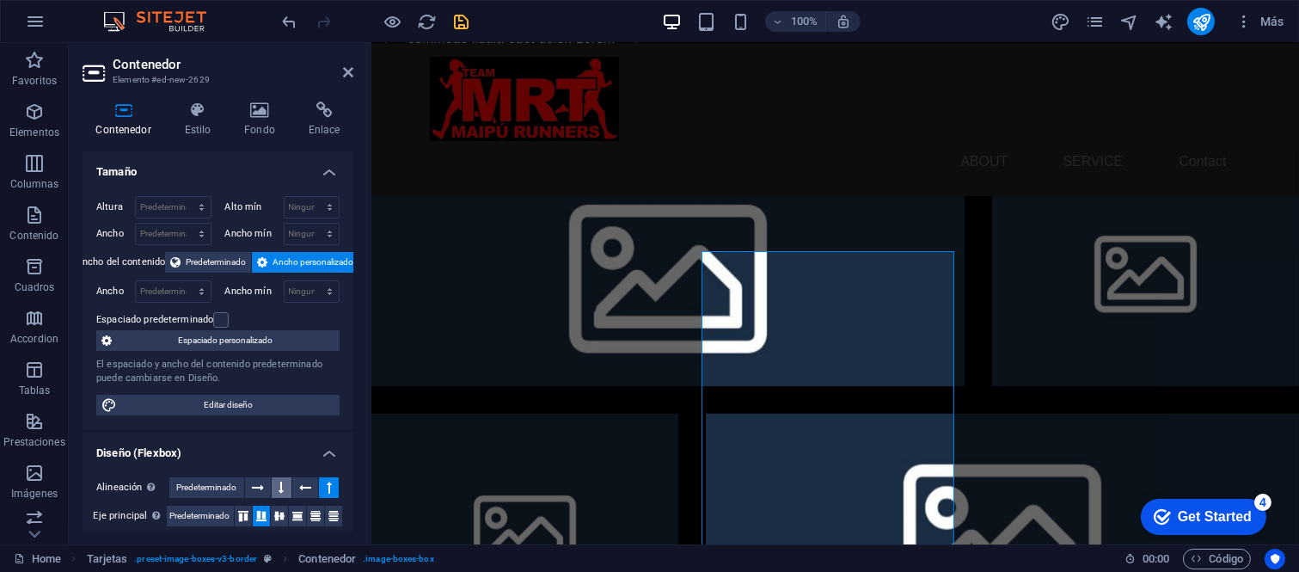
click at [287, 482] on div "Alineación Determina flex-direction. Predeterminado" at bounding box center [217, 487] width 243 height 21
click at [287, 482] on button at bounding box center [282, 487] width 20 height 21
click at [264, 486] on button at bounding box center [258, 487] width 27 height 21
click at [277, 505] on icon at bounding box center [279, 515] width 10 height 21
click at [247, 505] on button at bounding box center [243, 515] width 17 height 21
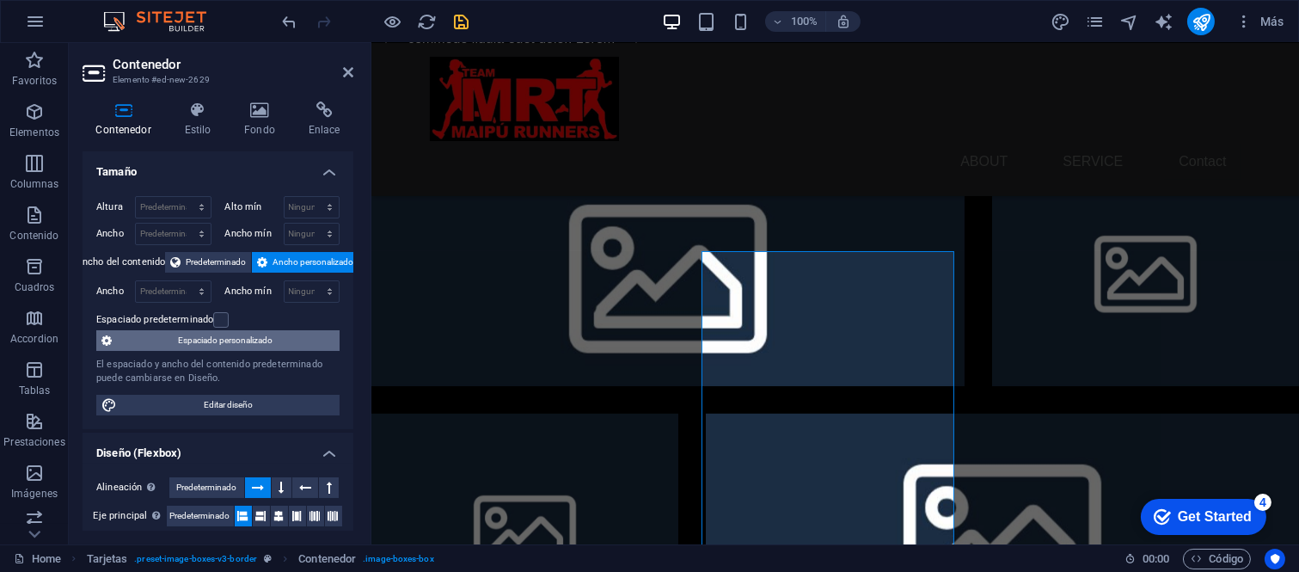
click at [260, 339] on span "Espaciado personalizado" at bounding box center [225, 340] width 217 height 21
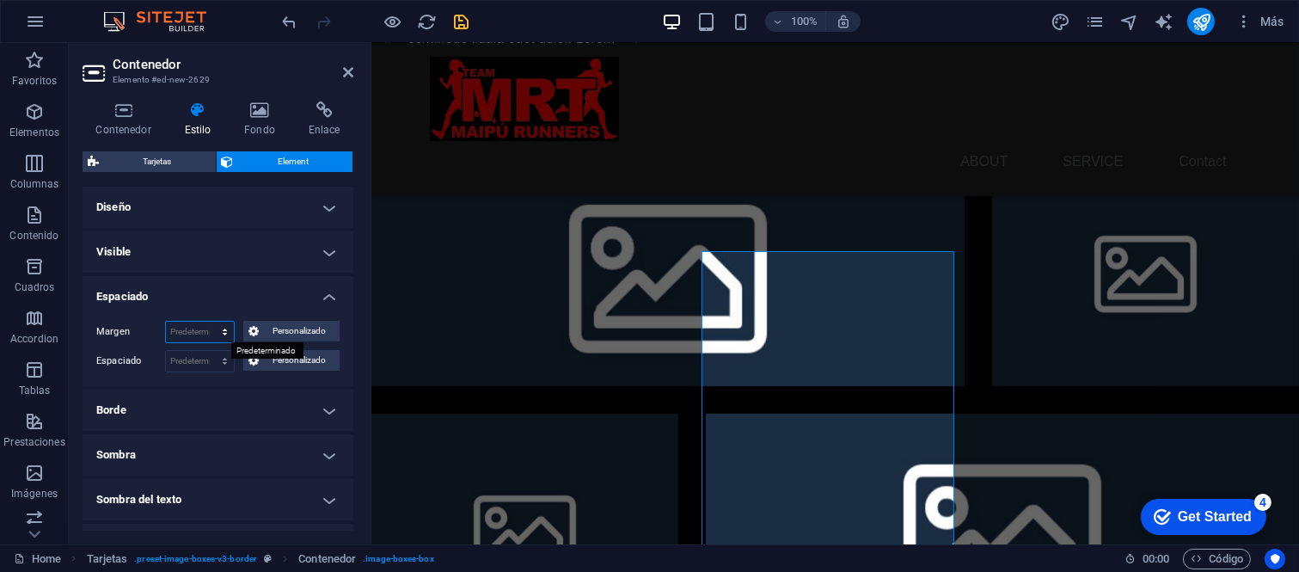
click at [220, 322] on select "Predeterminado automático px % rem vw vh Personalizado" at bounding box center [200, 331] width 68 height 21
click at [256, 312] on div "Margen Predeterminado automático px % rem vw vh Personalizado Personalizado aut…" at bounding box center [218, 346] width 271 height 79
click at [273, 332] on span "Personalizado" at bounding box center [299, 331] width 70 height 21
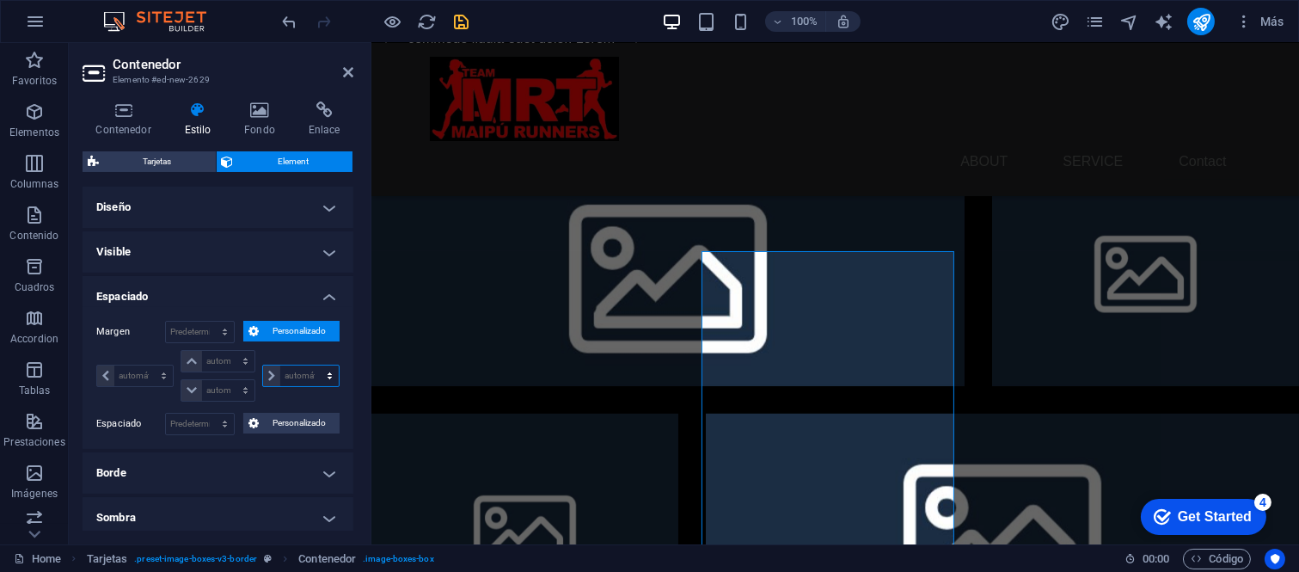
click at [270, 376] on select "automático px % rem vw vh" at bounding box center [301, 375] width 76 height 21
click at [264, 365] on select "automático px % rem vw vh" at bounding box center [301, 375] width 76 height 21
select select "px"
click at [311, 365] on select "automático px % rem vw vh" at bounding box center [301, 375] width 76 height 21
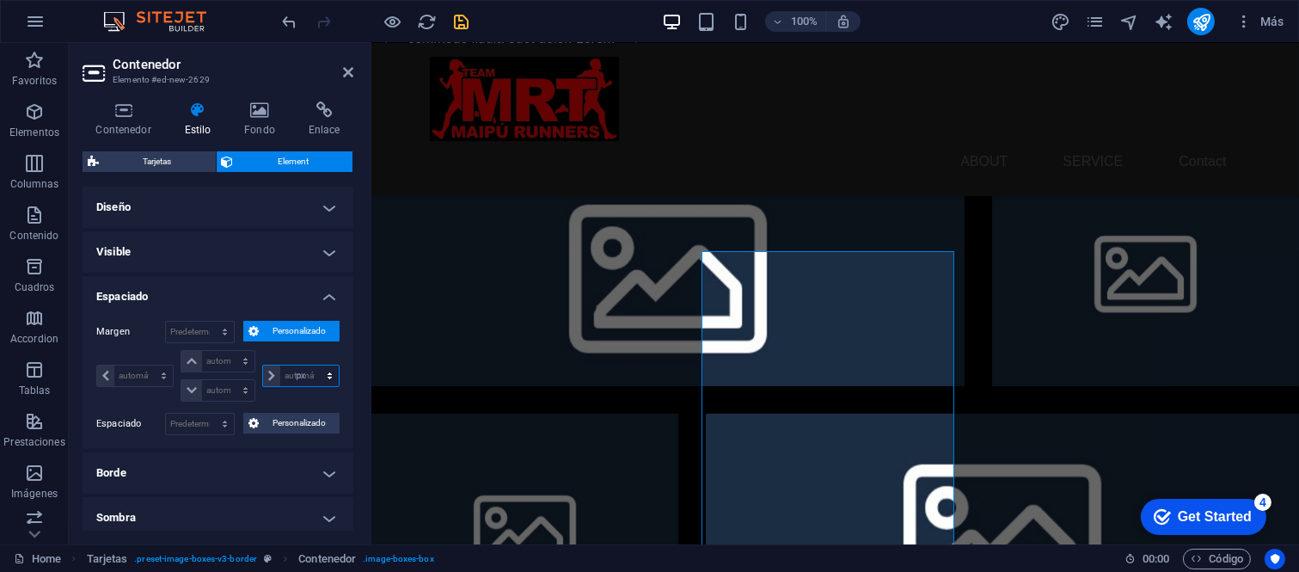
type input "0"
select select "px"
type input "0"
select select "px"
type input "0"
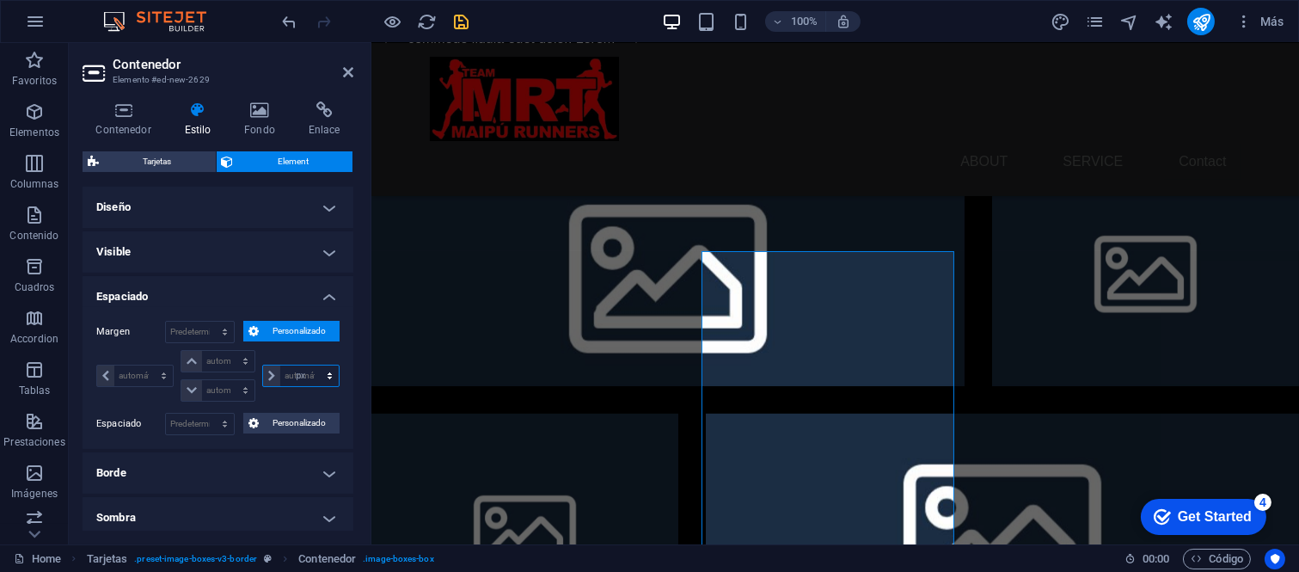
select select "px"
type input "0"
select select "px"
type input "0"
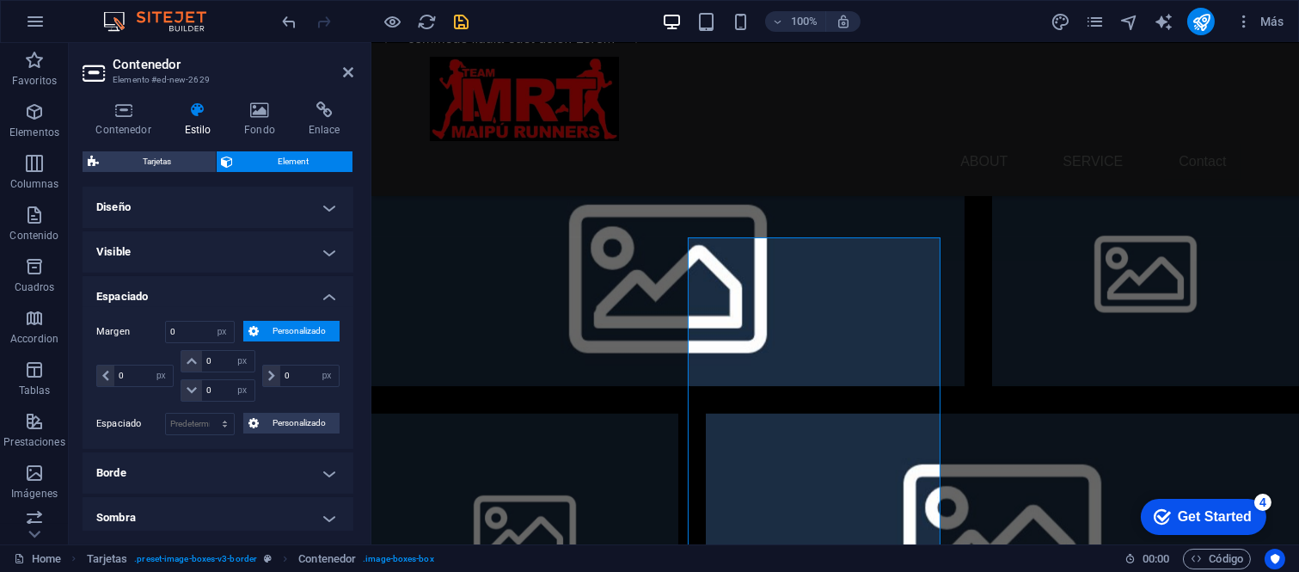
click at [316, 355] on div "0 automático px % rem vw vh" at bounding box center [299, 376] width 81 height 52
drag, startPoint x: 1148, startPoint y: 406, endPoint x: 1458, endPoint y: 406, distance: 309.4
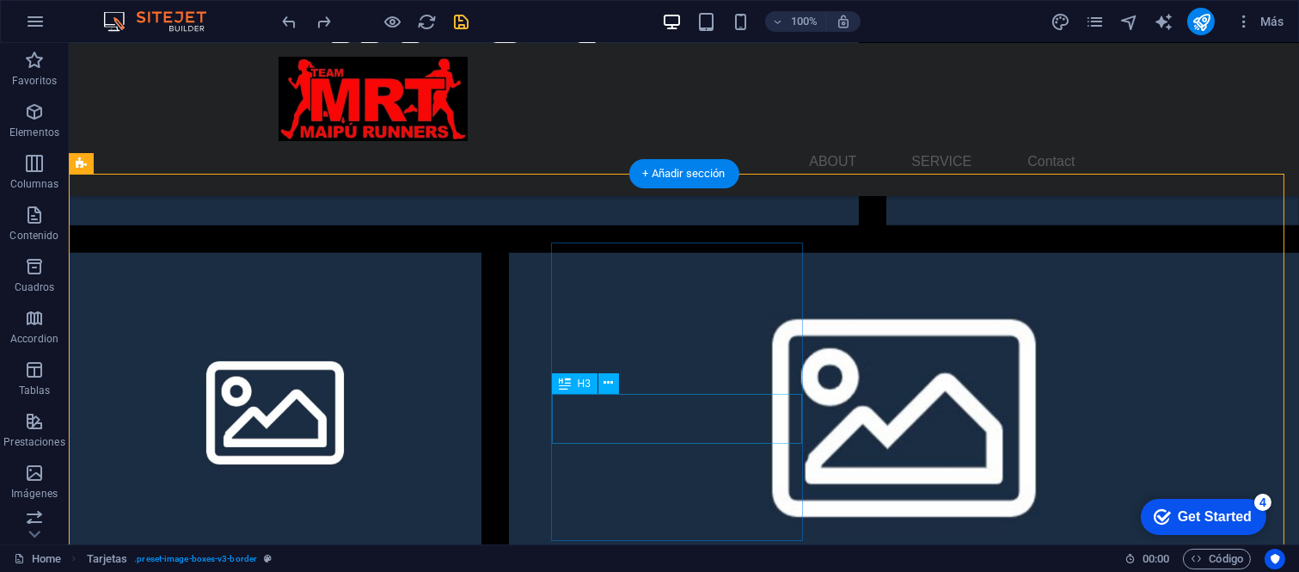
scroll to position [2047, 0]
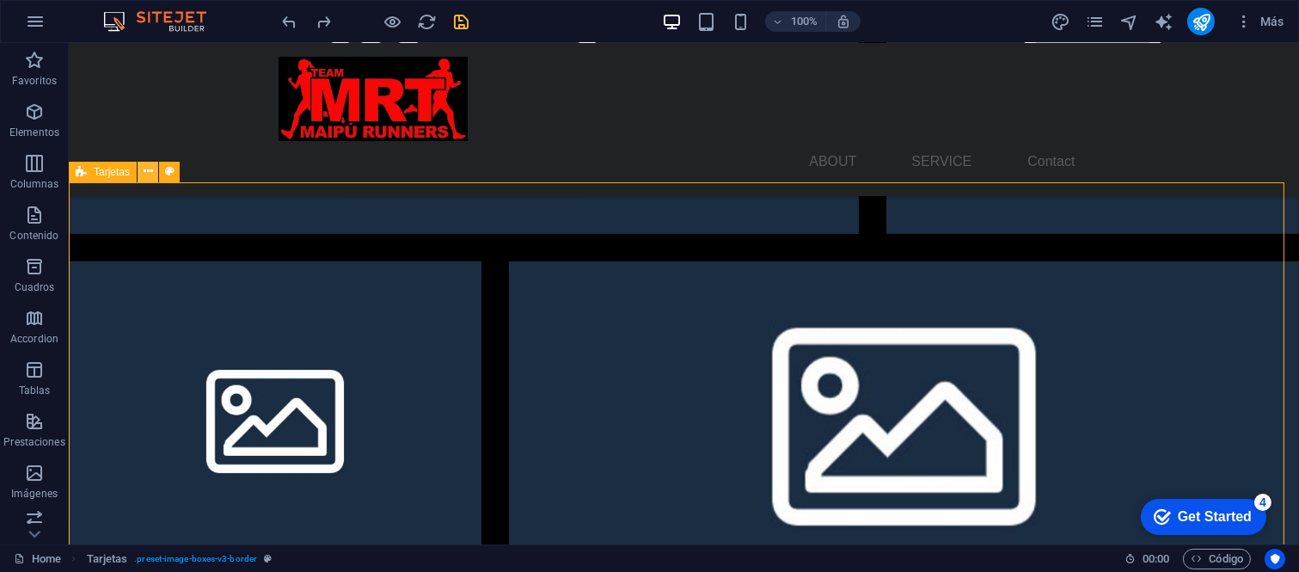
click at [147, 175] on icon at bounding box center [148, 171] width 9 height 18
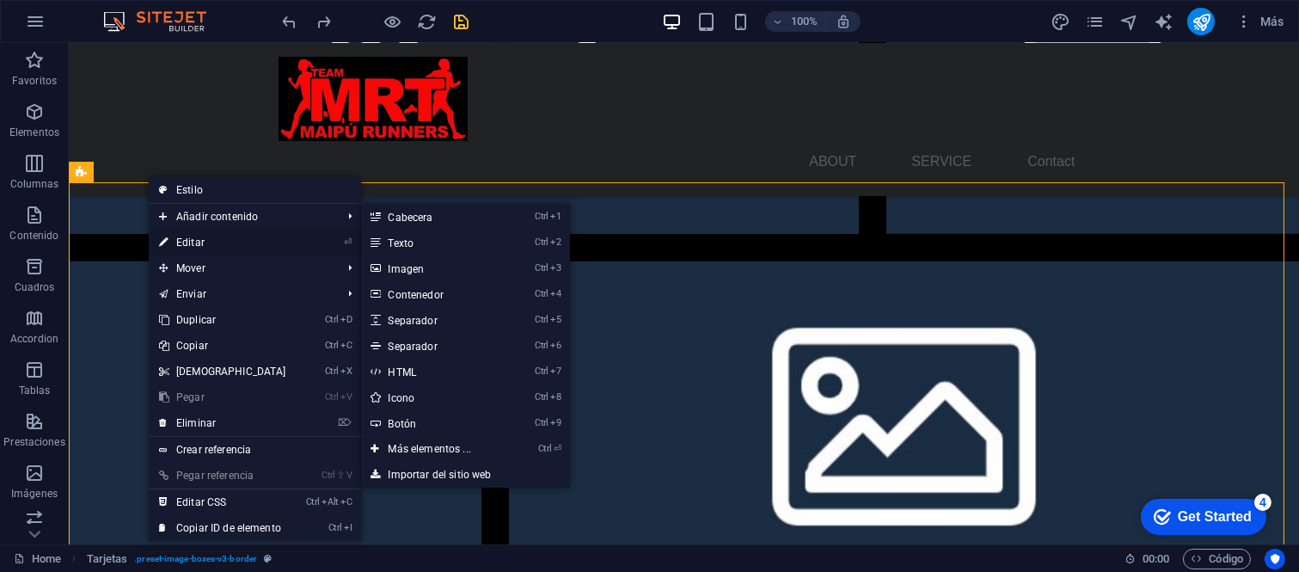
click at [234, 232] on link "⏎ Editar" at bounding box center [223, 242] width 148 height 26
select select "rem"
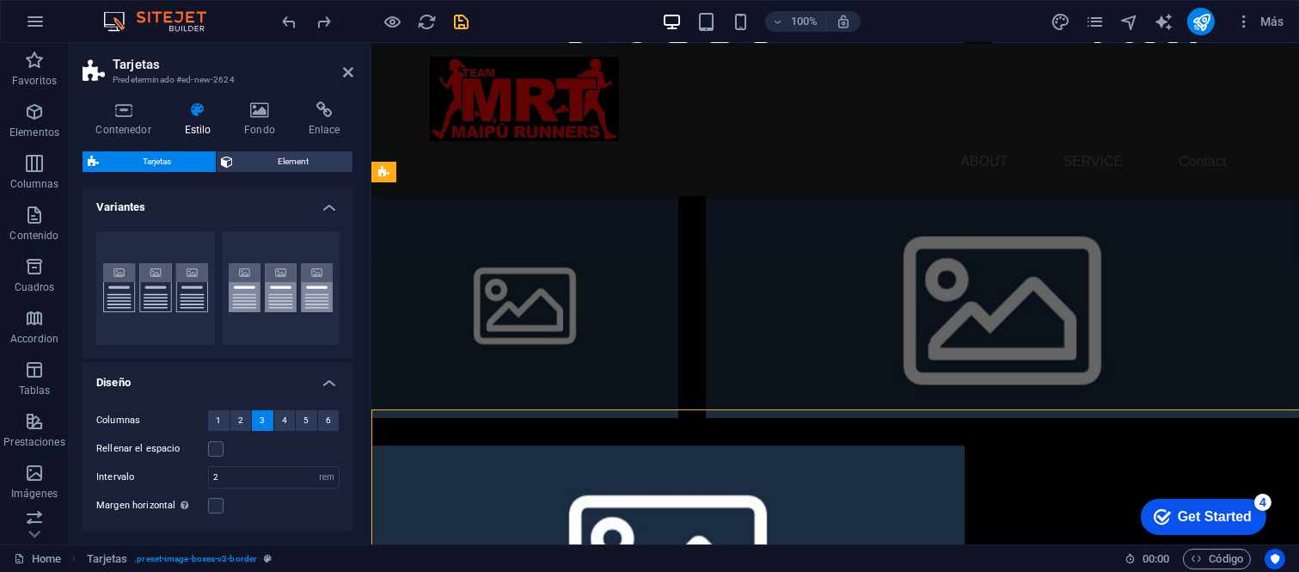
scroll to position [1820, 0]
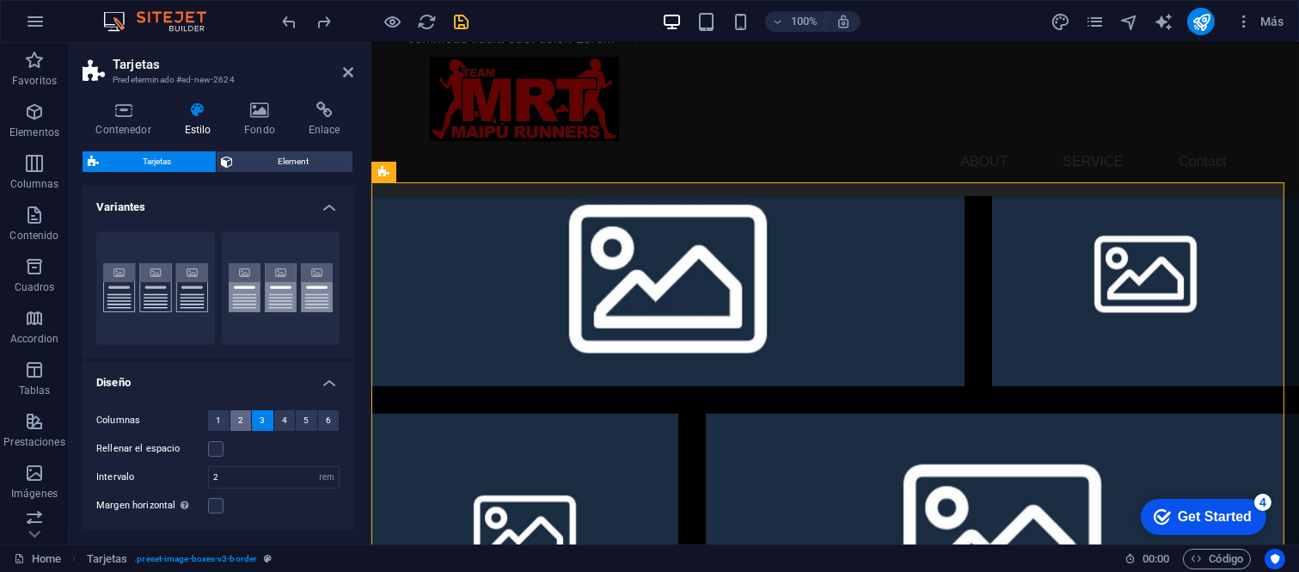
click at [244, 425] on button "2" at bounding box center [240, 420] width 21 height 21
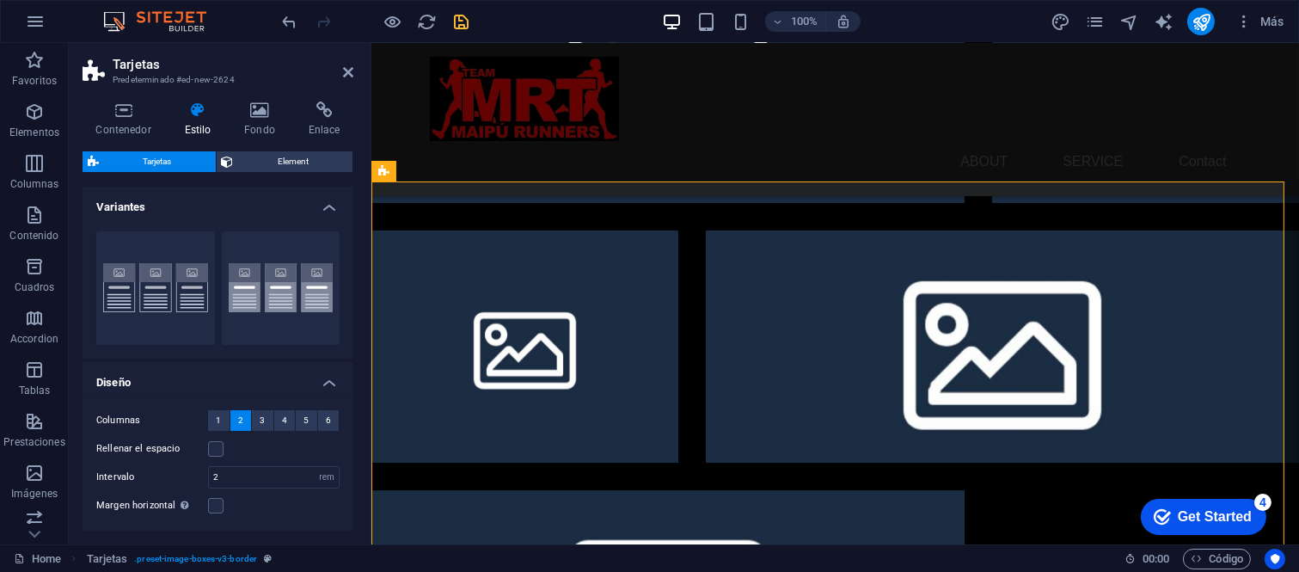
click at [354, 69] on aside "Tarjetas Predeterminado #ed-new-2624 Contenedor Estilo Fondo Enlace Tamaño Altu…" at bounding box center [220, 293] width 303 height 501
click at [340, 84] on header "Tarjetas Predeterminado #ed-new-2624" at bounding box center [218, 65] width 271 height 45
click at [350, 71] on icon at bounding box center [348, 72] width 10 height 14
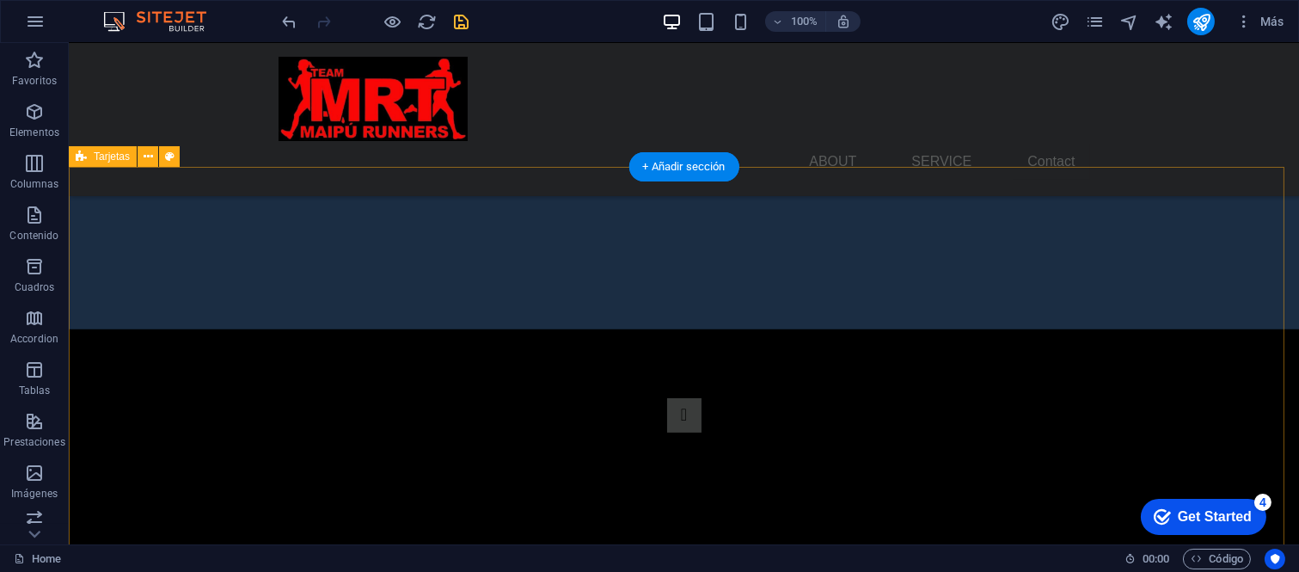
scroll to position [449, 0]
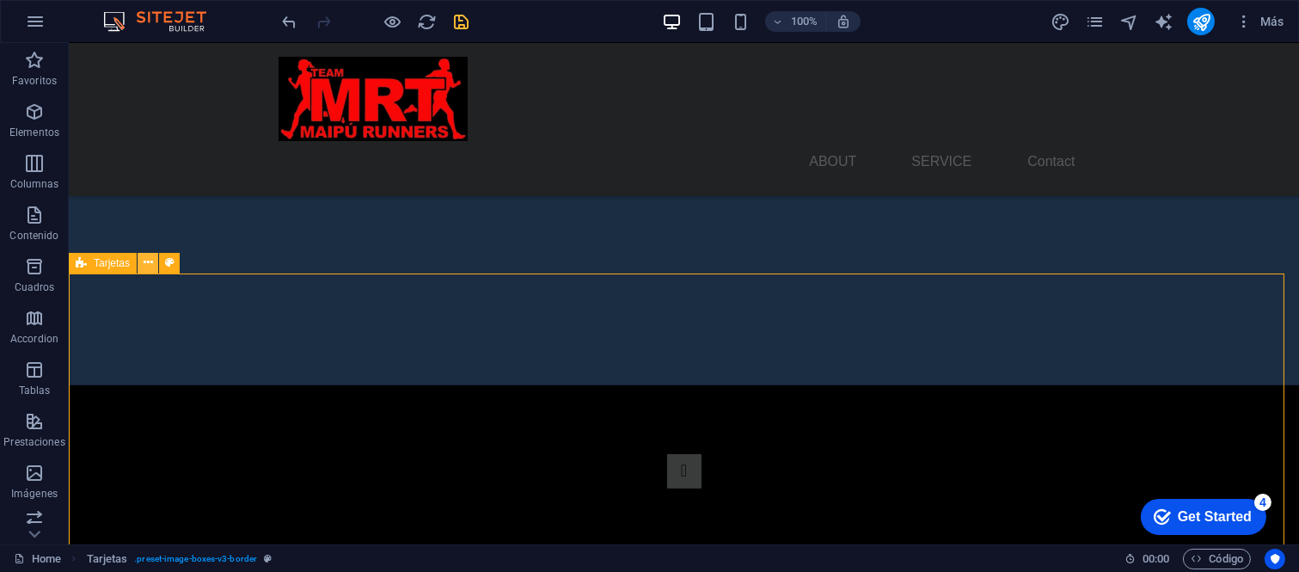
click at [147, 265] on icon at bounding box center [148, 263] width 9 height 18
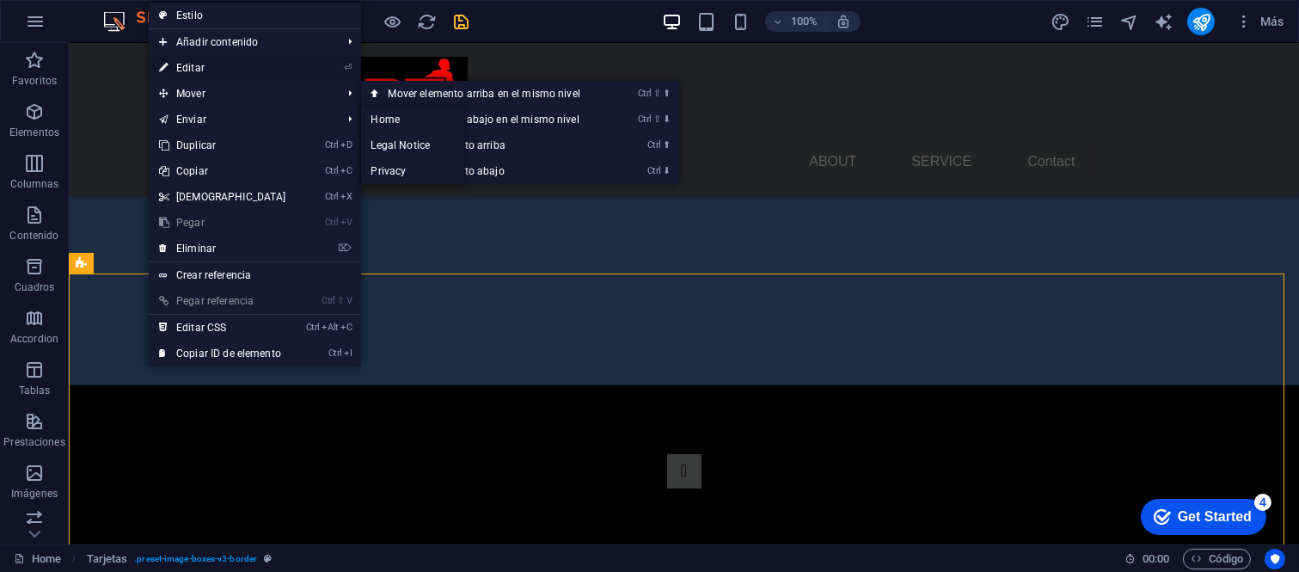
click at [227, 58] on link "⏎ Editar" at bounding box center [223, 68] width 148 height 26
select select "rem"
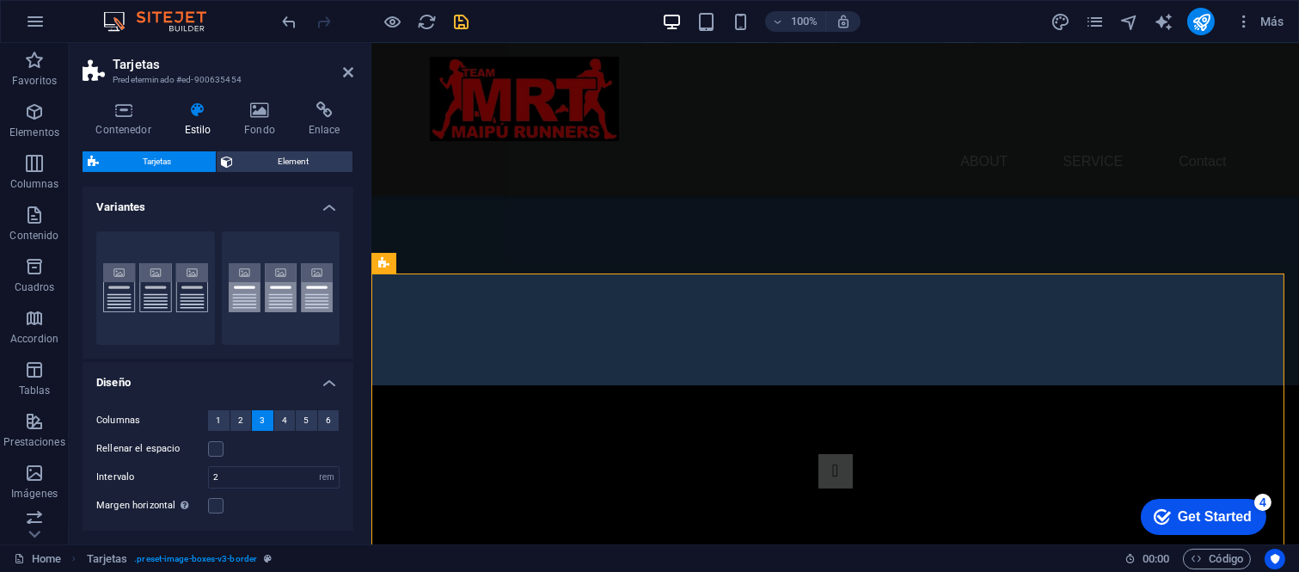
click at [260, 415] on span "3" at bounding box center [262, 420] width 5 height 21
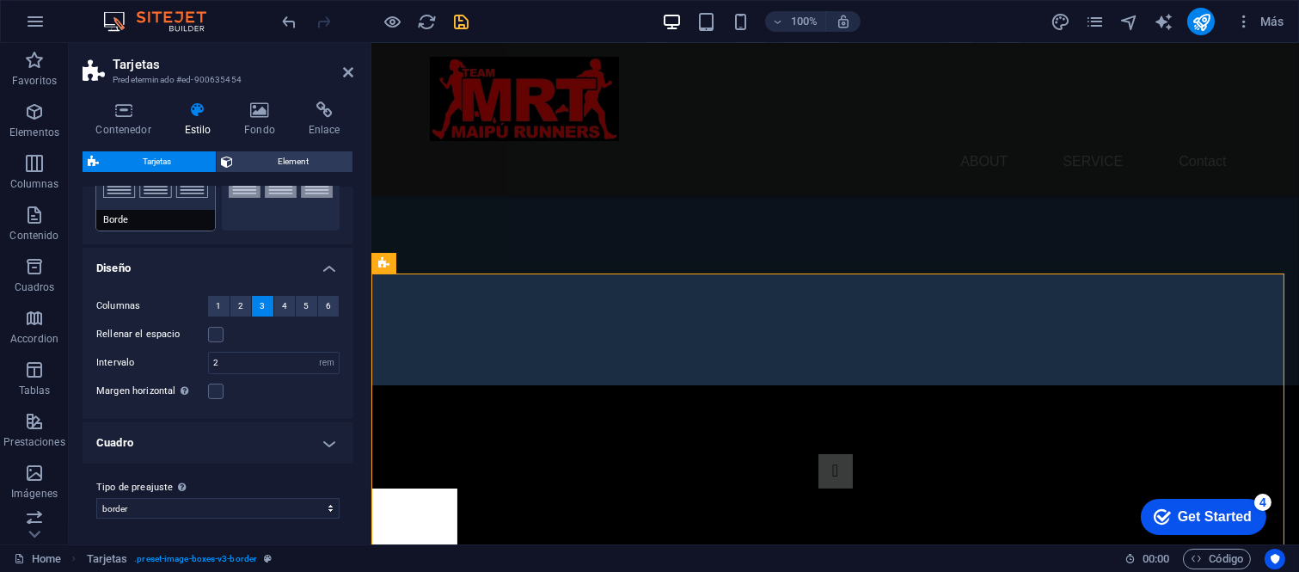
scroll to position [0, 0]
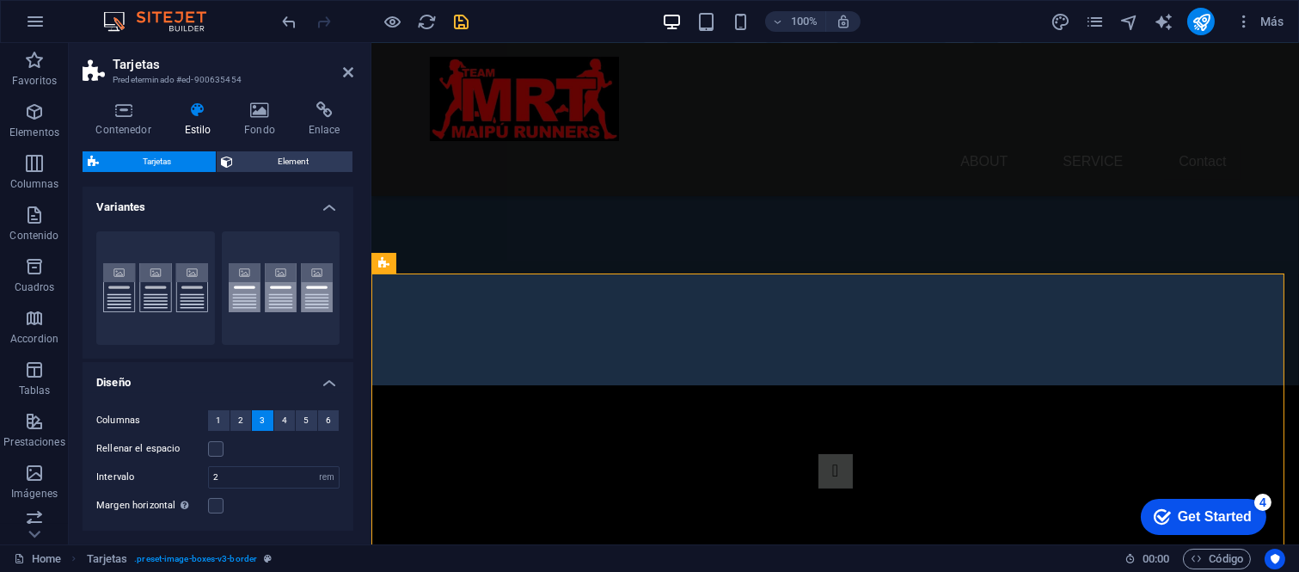
click at [131, 98] on div "Contenedor Estilo Fondo Enlace Tamaño Altura Predeterminado px rem % vh vw Alto…" at bounding box center [218, 316] width 298 height 456
click at [131, 114] on icon at bounding box center [124, 109] width 82 height 17
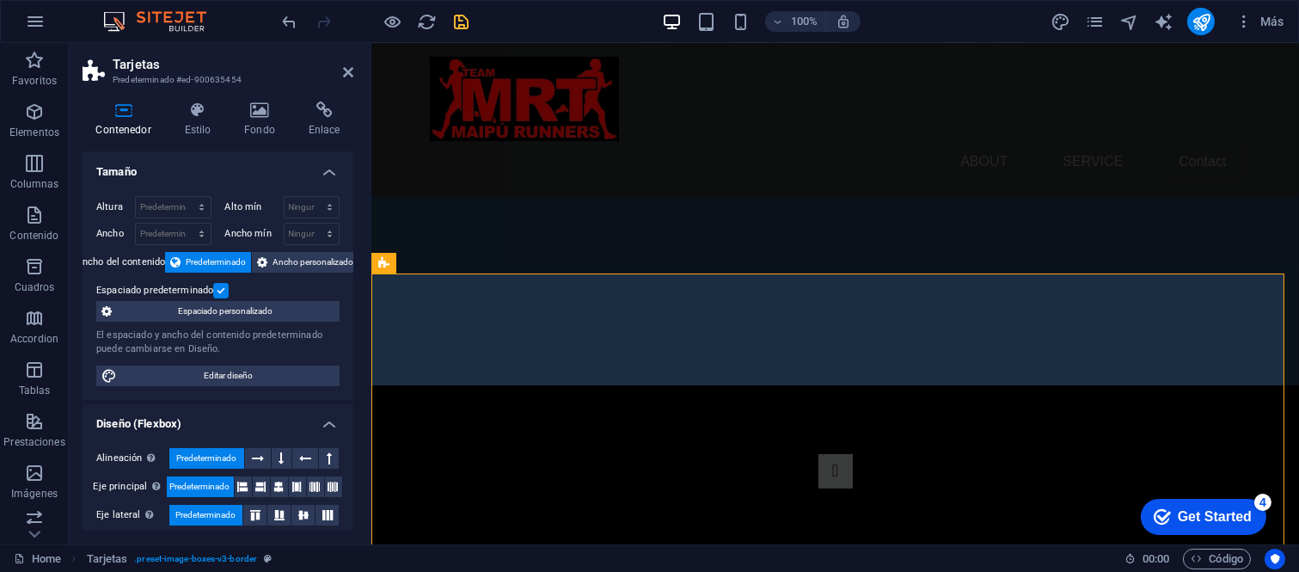
click at [607, 221] on figure at bounding box center [833, 45] width 927 height 679
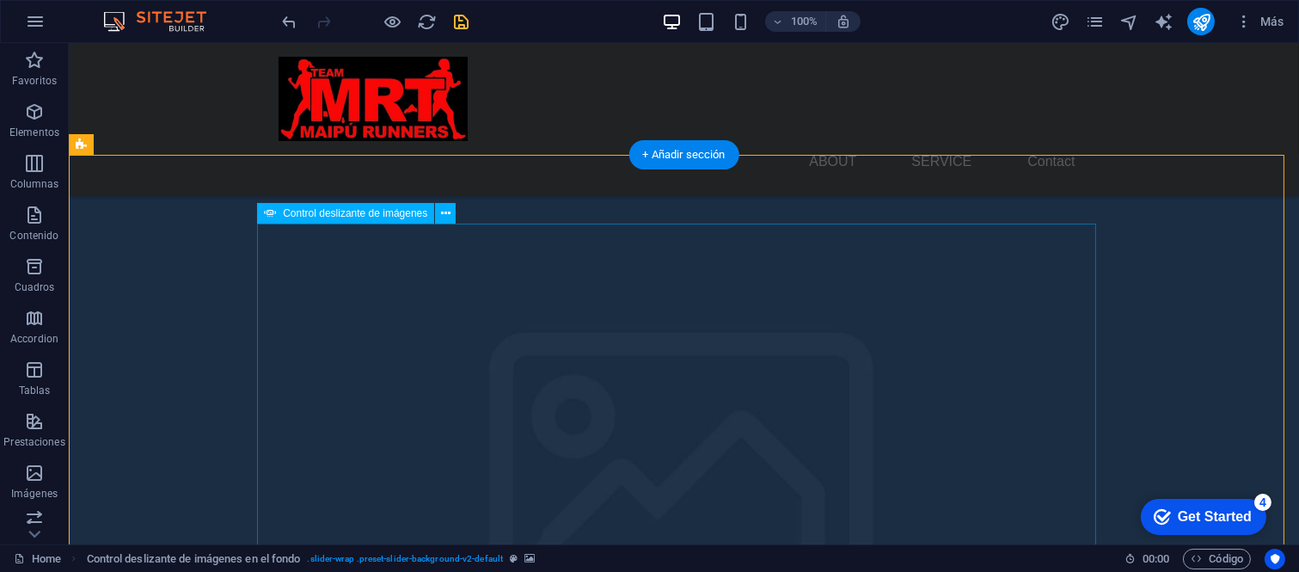
scroll to position [572, 0]
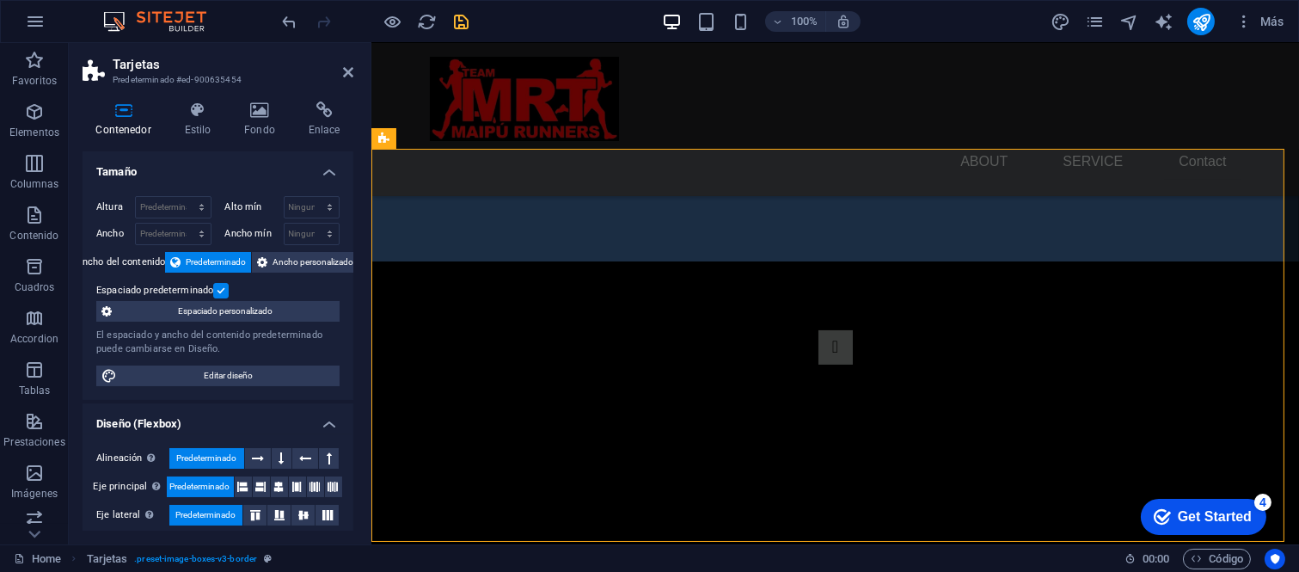
click at [340, 67] on h2 "Tarjetas" at bounding box center [233, 64] width 241 height 15
click at [350, 70] on icon at bounding box center [348, 72] width 10 height 14
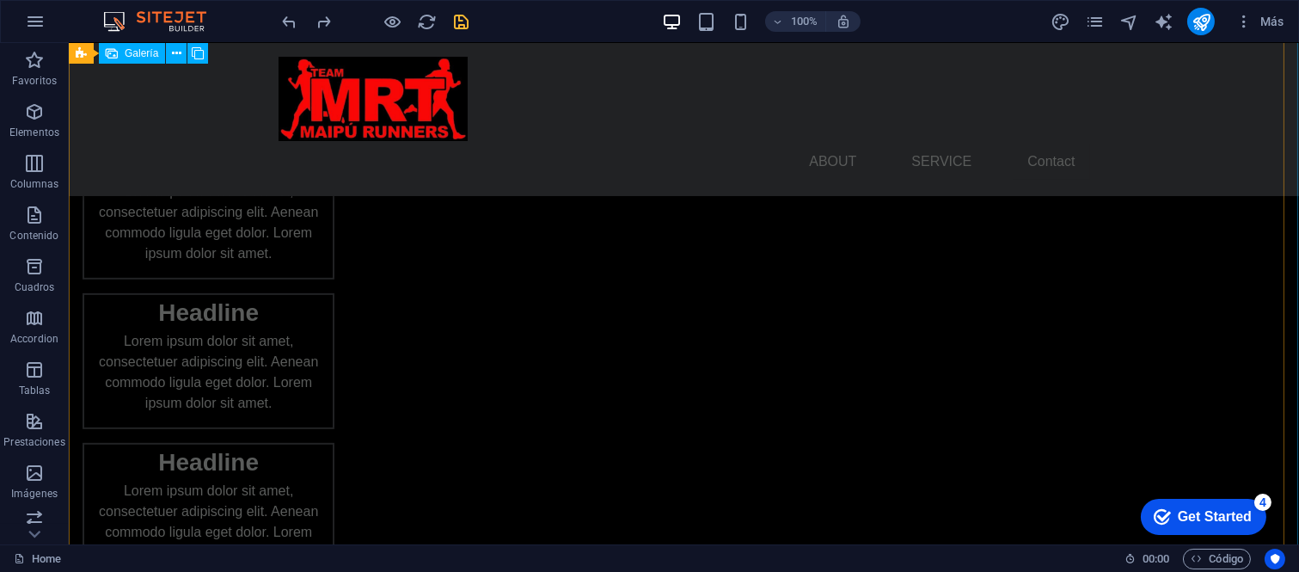
scroll to position [1900, 0]
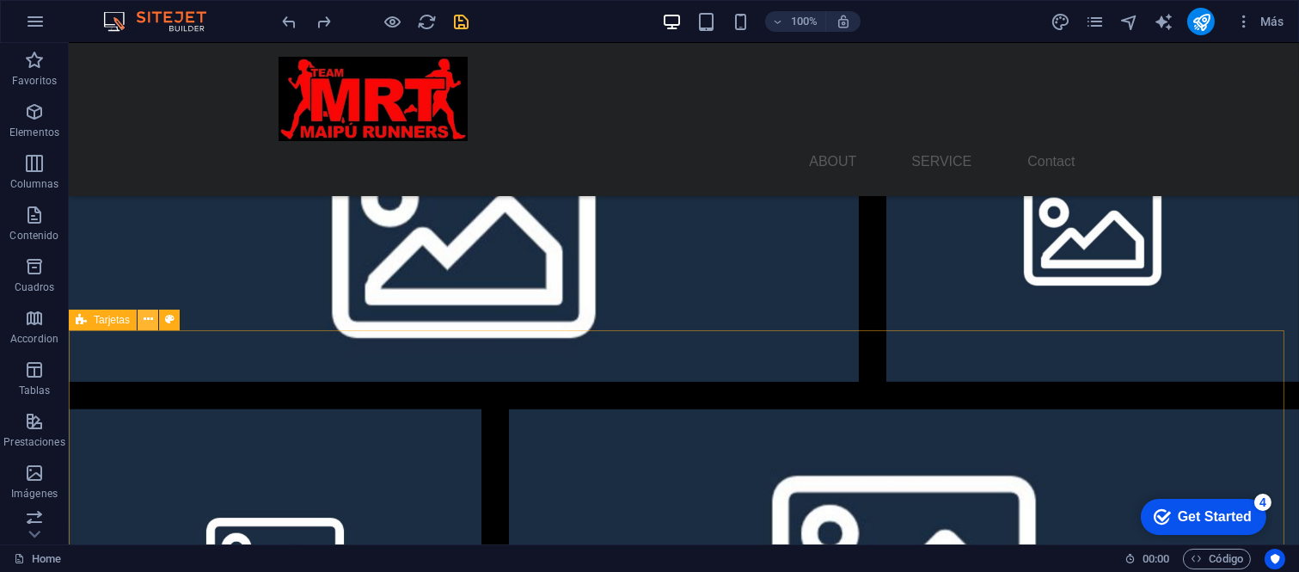
click at [153, 319] on button at bounding box center [148, 319] width 21 height 21
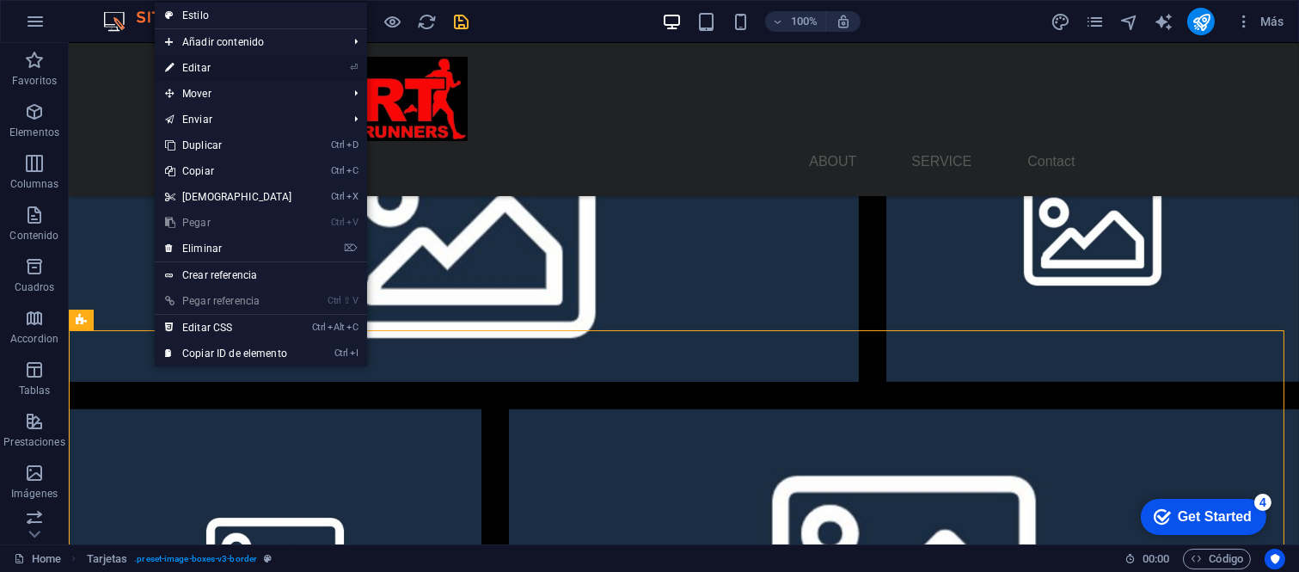
click at [217, 71] on link "⏎ Editar" at bounding box center [229, 68] width 148 height 26
select select "rem"
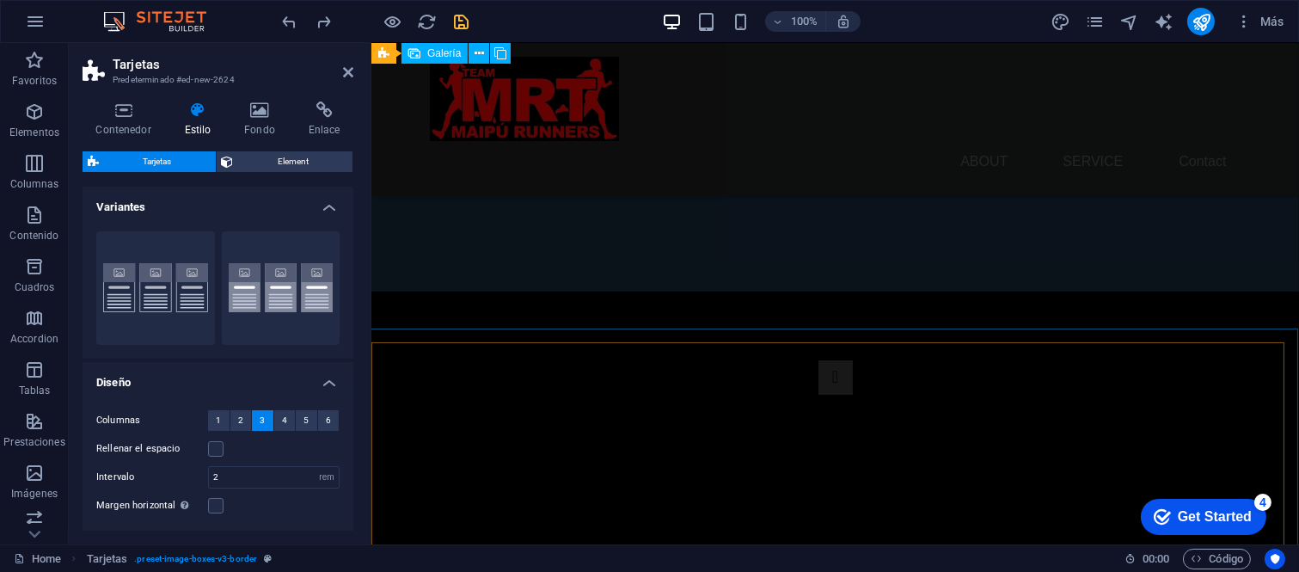
scroll to position [467, 0]
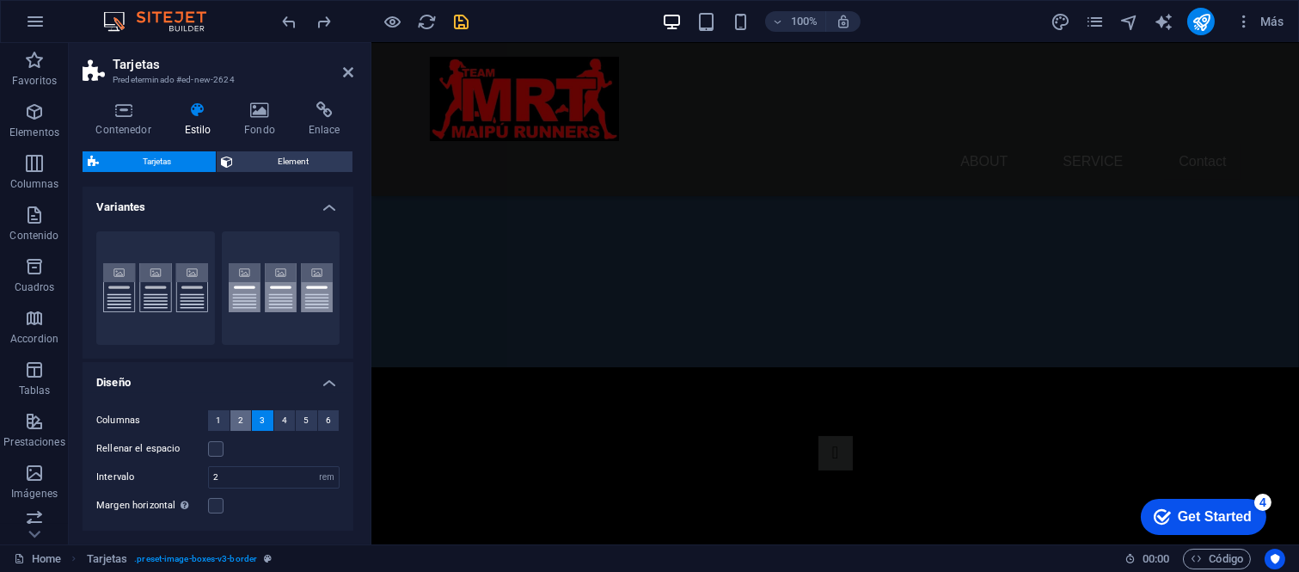
click at [241, 413] on span "2" at bounding box center [240, 420] width 5 height 21
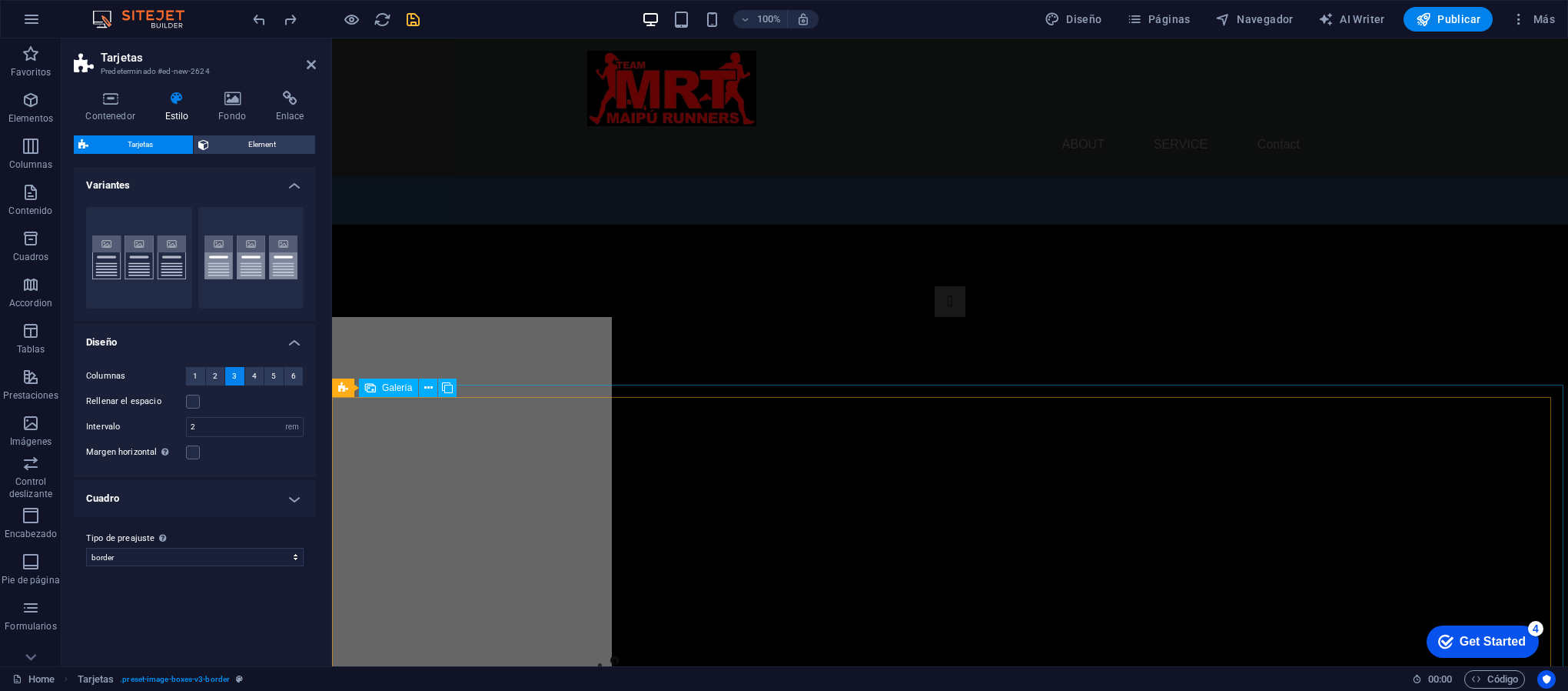
scroll to position [492, 0]
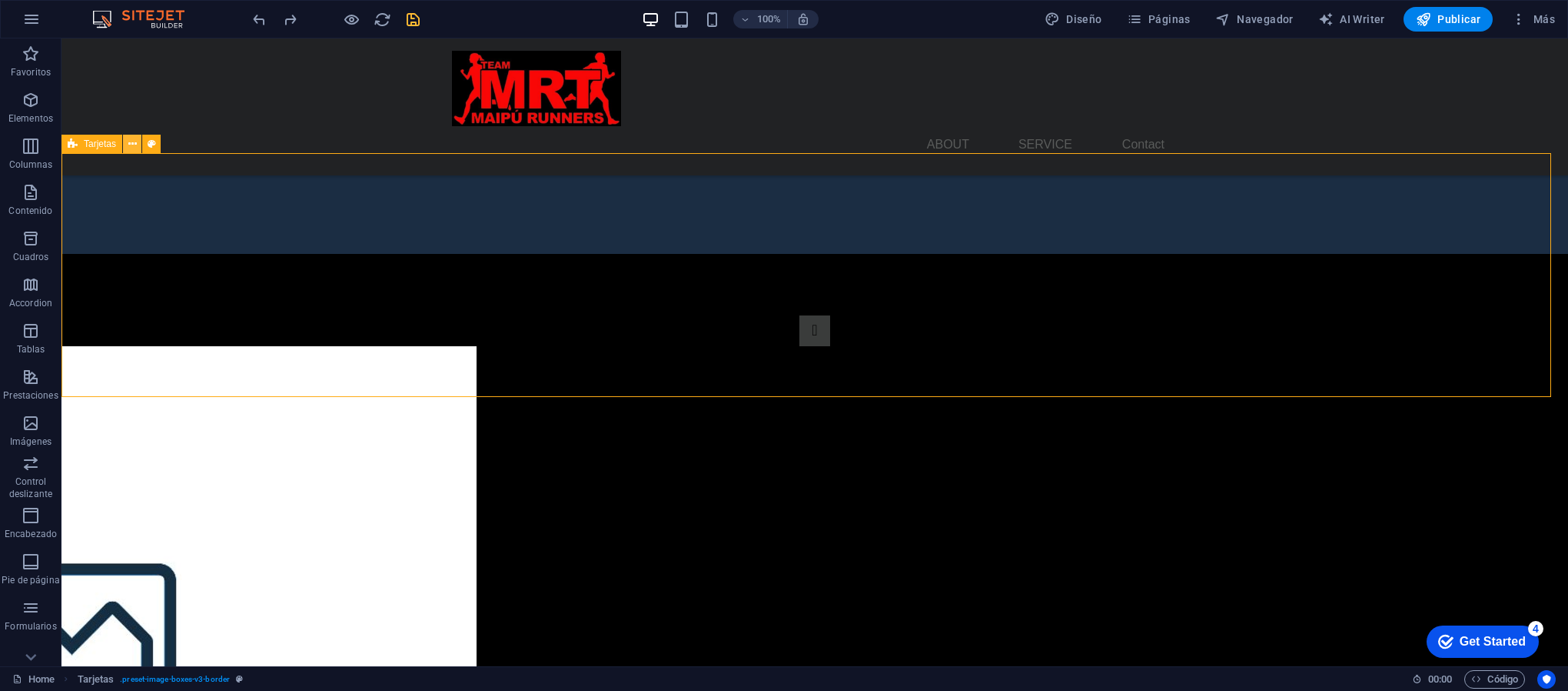
click at [129, 140] on icon at bounding box center [132, 144] width 8 height 16
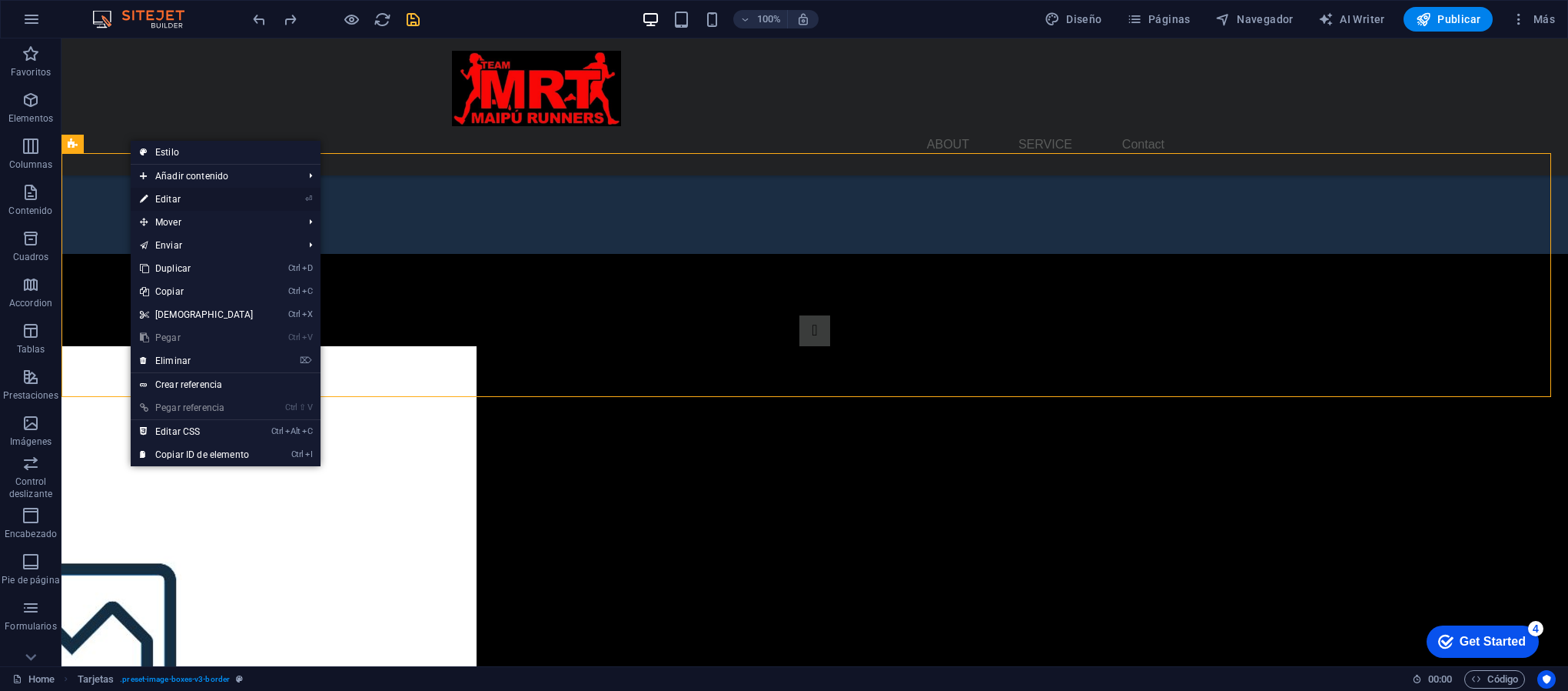
click at [217, 200] on link "⏎ Editar" at bounding box center [197, 200] width 132 height 23
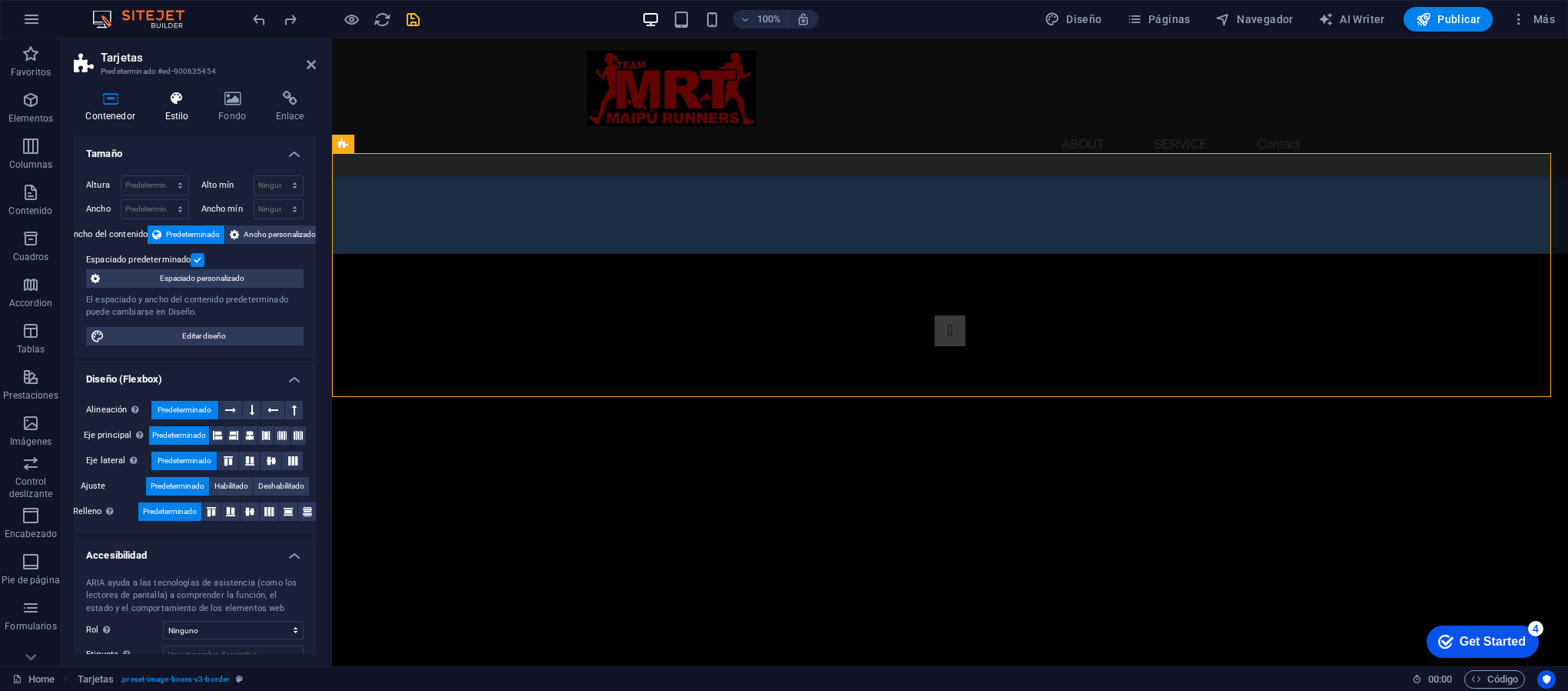
click at [166, 107] on h4 "Estilo" at bounding box center [180, 107] width 54 height 32
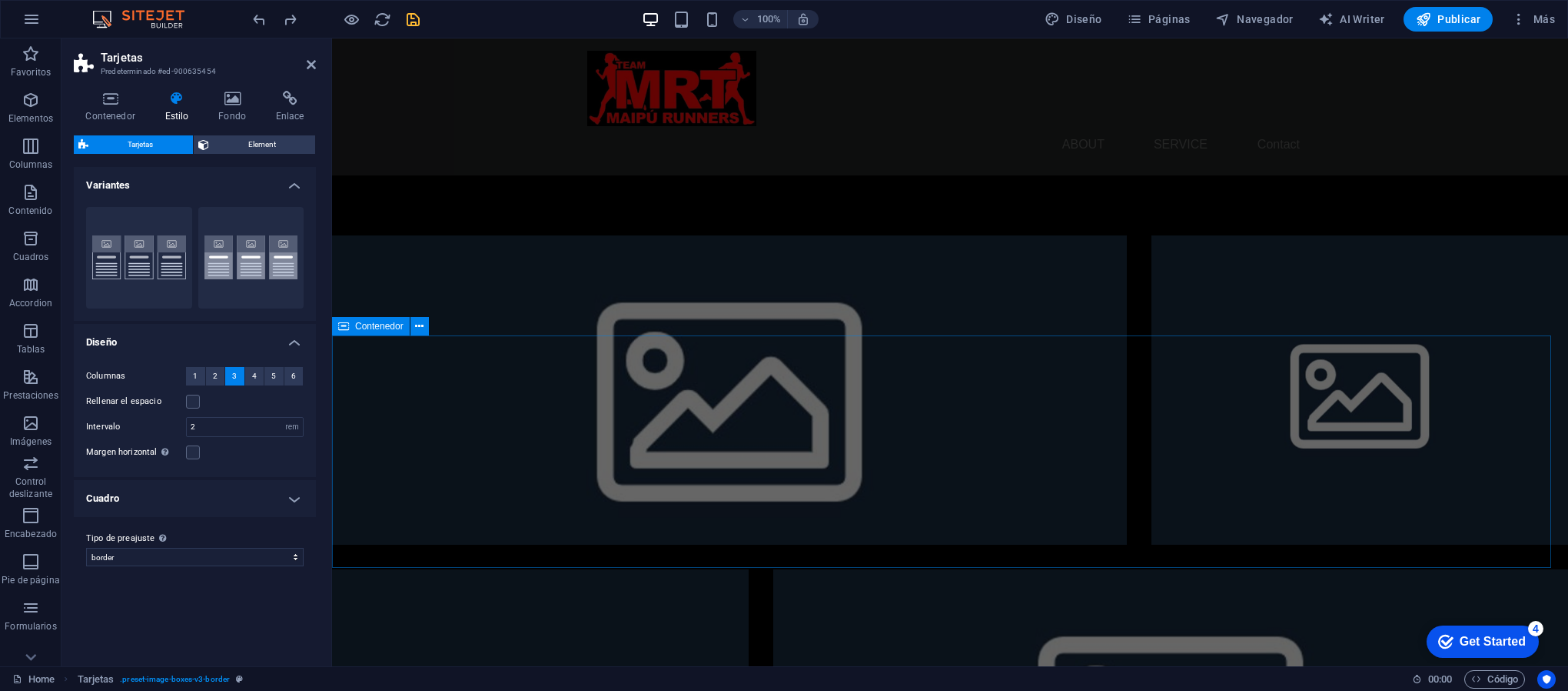
scroll to position [1877, 0]
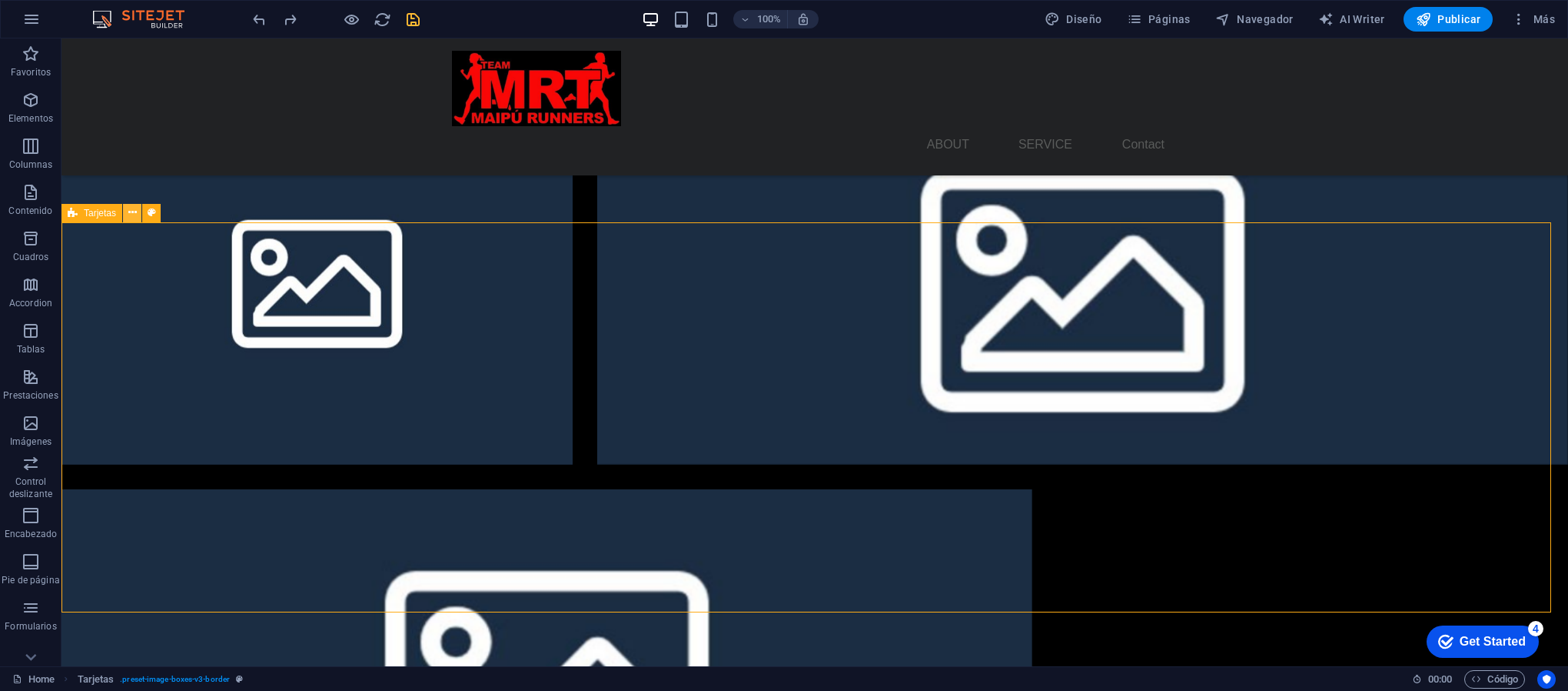
click at [137, 212] on button at bounding box center [132, 213] width 19 height 19
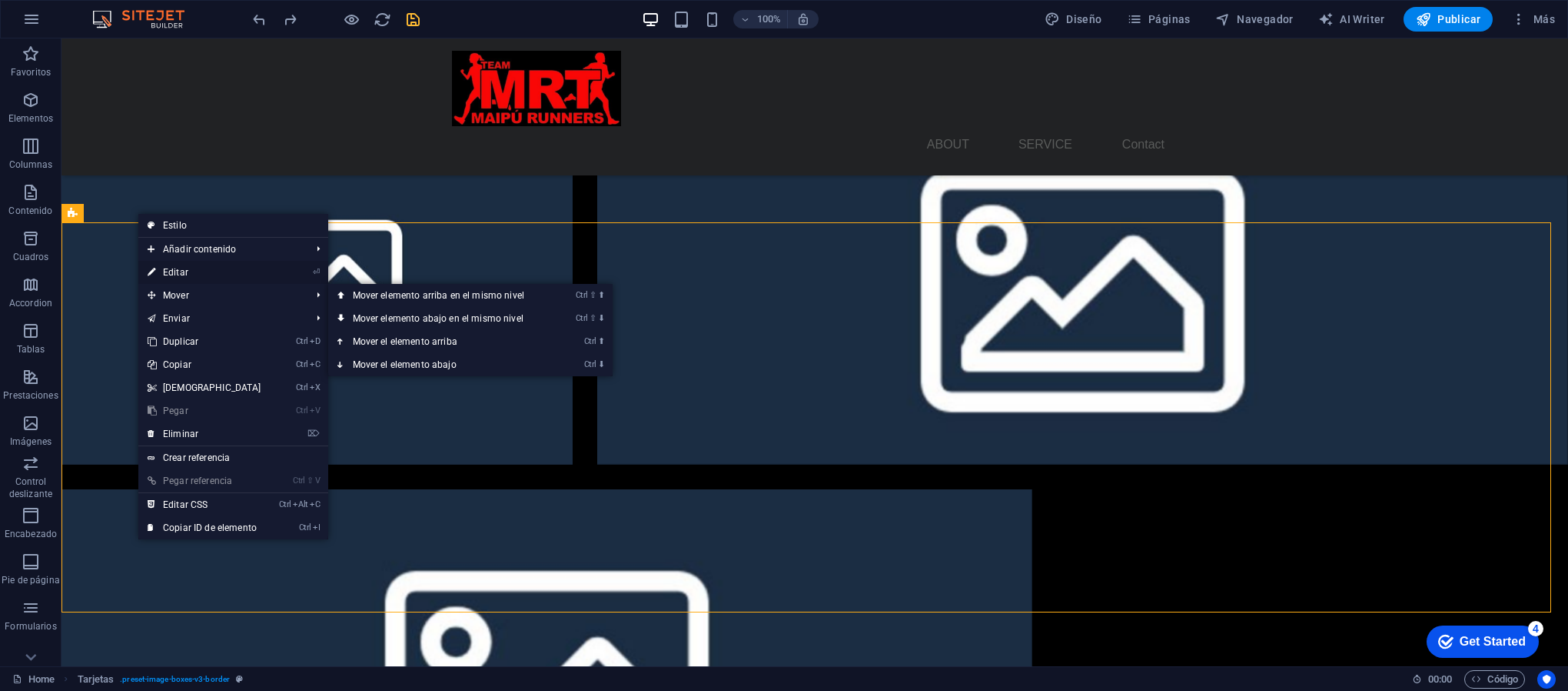
click at [229, 269] on link "⏎ Editar" at bounding box center [205, 272] width 132 height 23
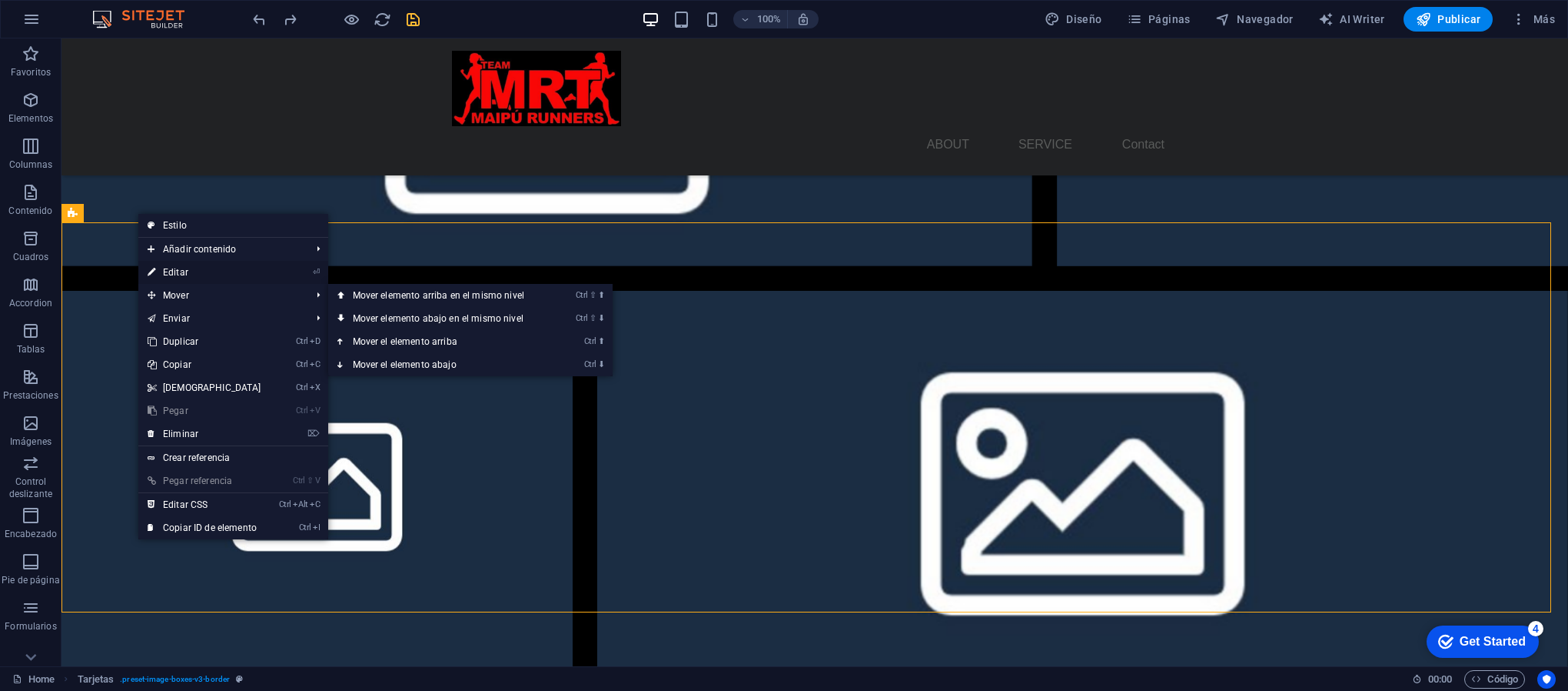
select select "rem"
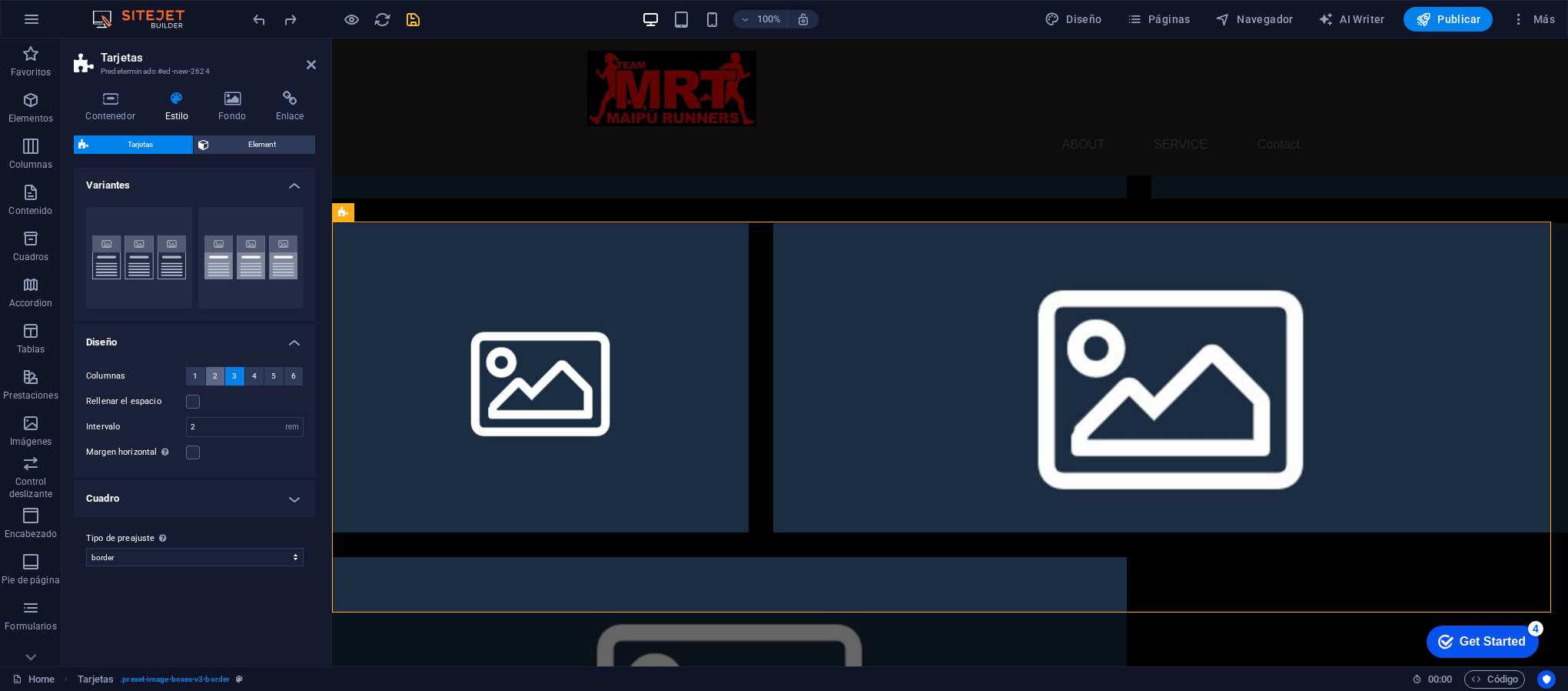
click at [215, 374] on span "2" at bounding box center [215, 376] width 4 height 19
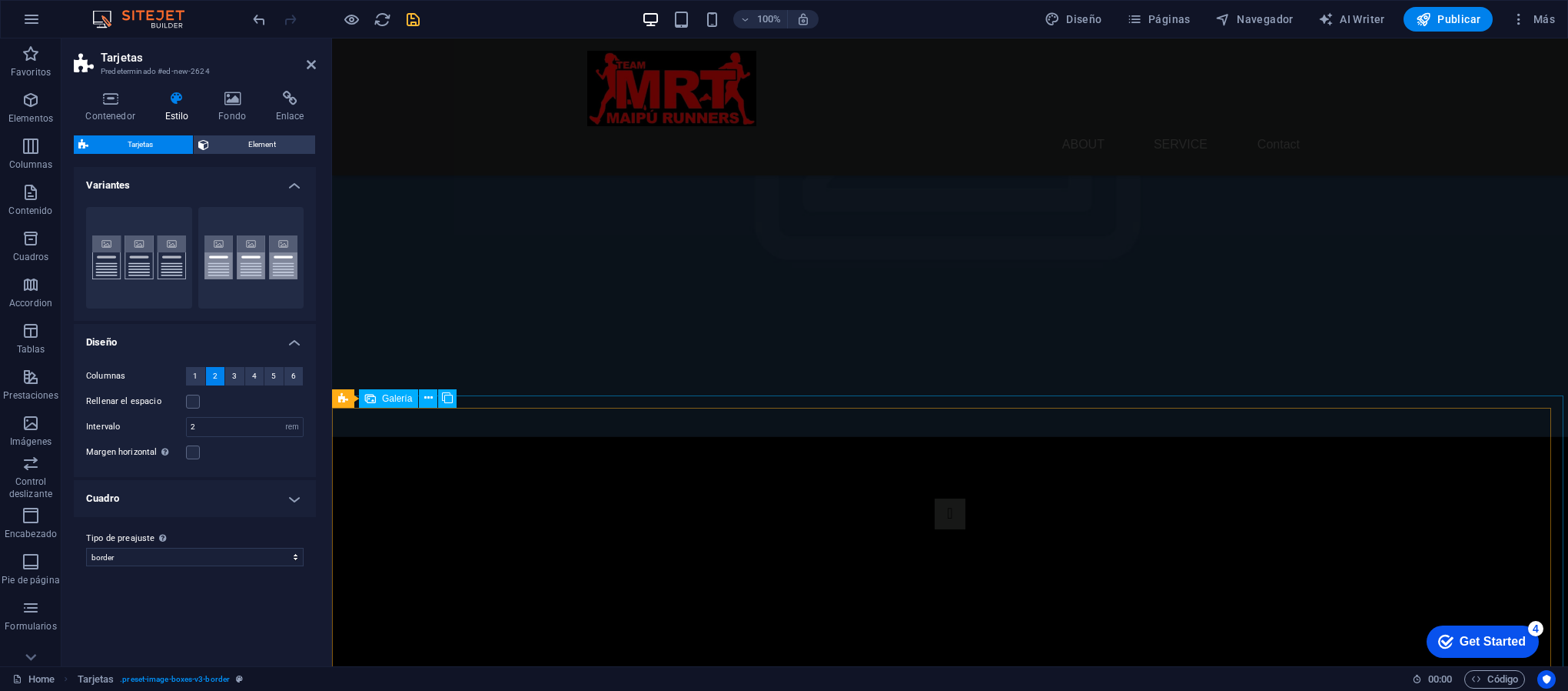
scroll to position [255, 0]
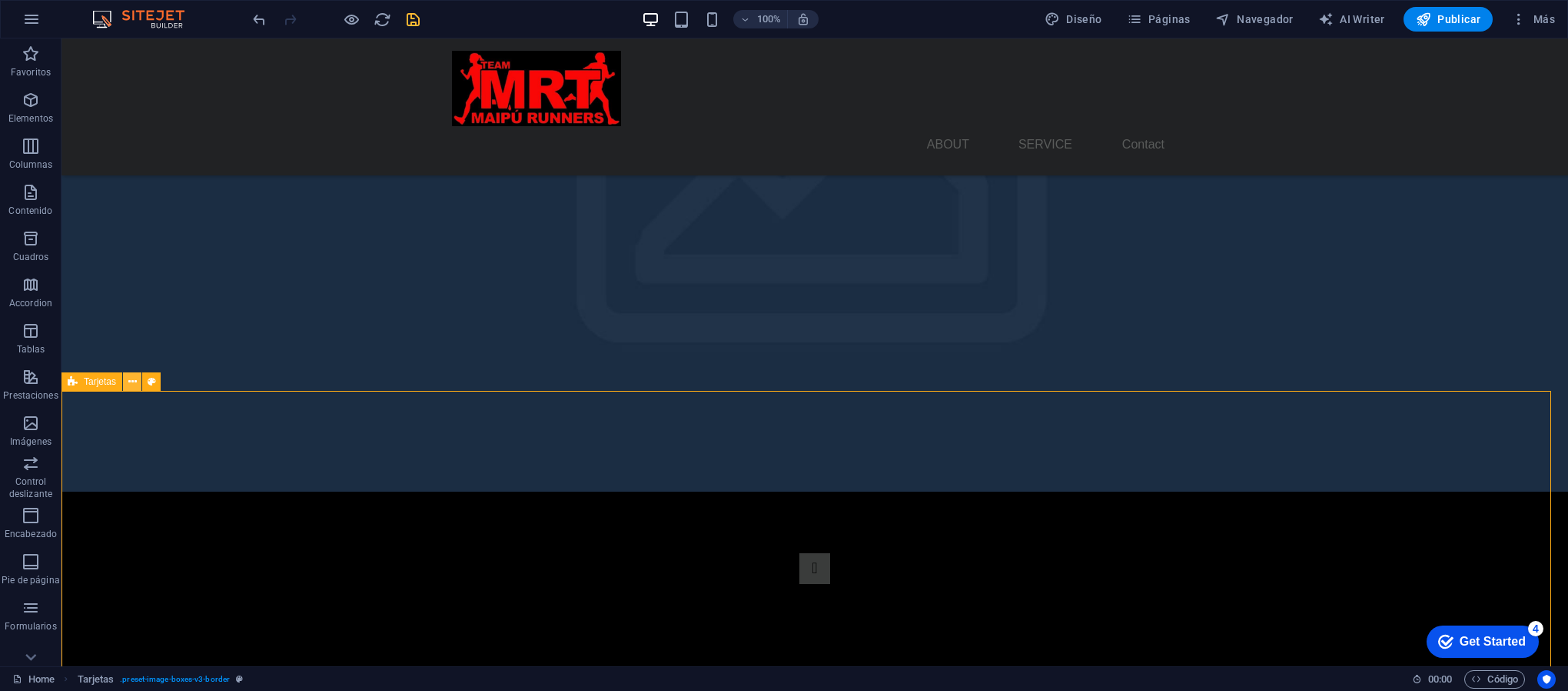
click at [132, 381] on icon at bounding box center [132, 382] width 8 height 16
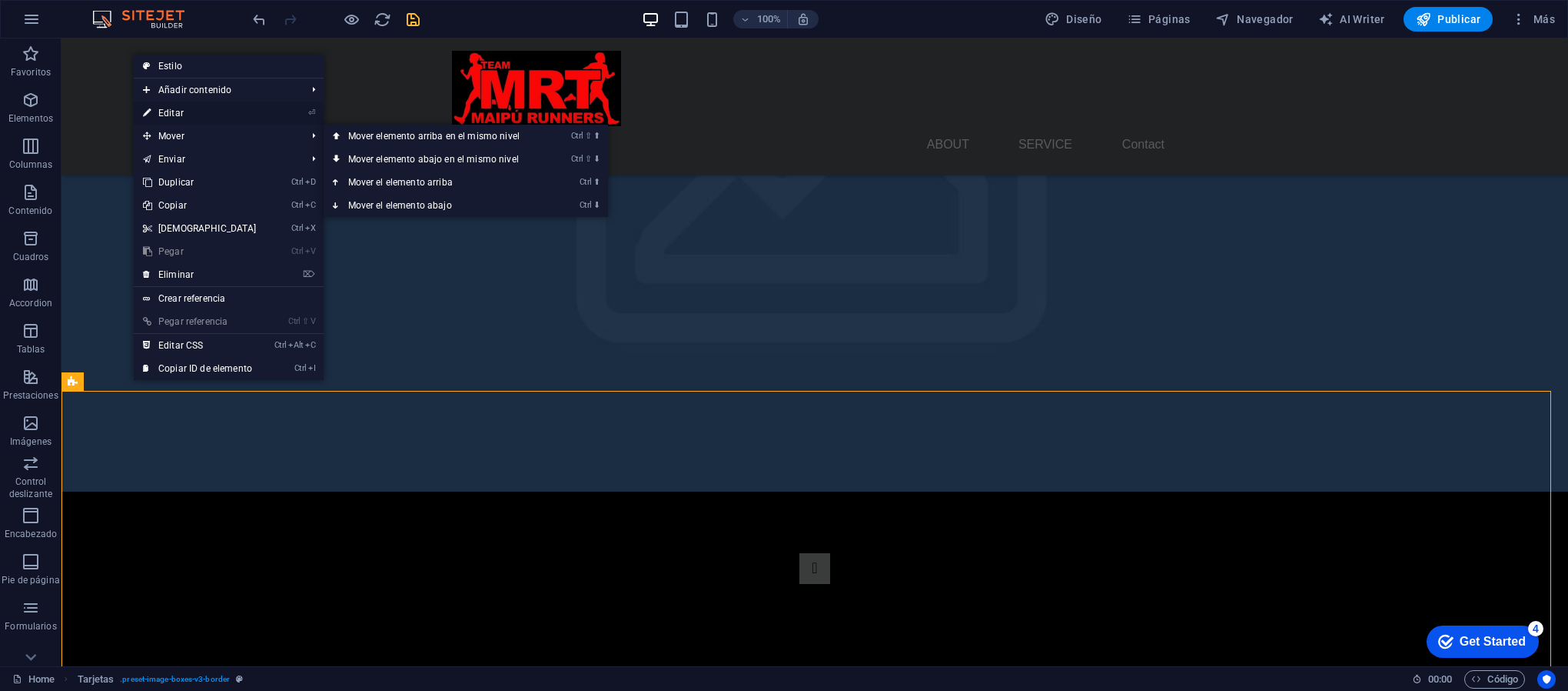
click at [222, 115] on link "⏎ Editar" at bounding box center [200, 113] width 132 height 23
select select "rem"
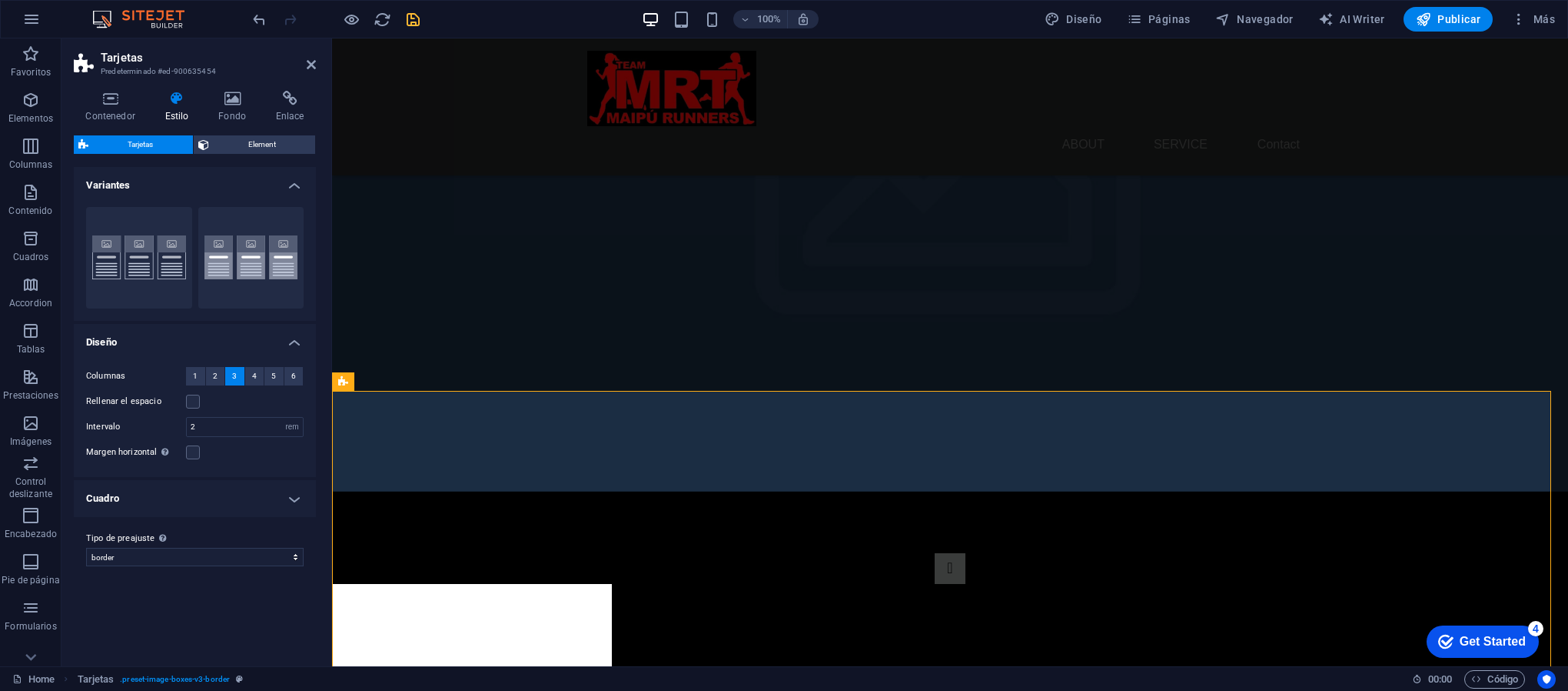
click at [238, 374] on button "3" at bounding box center [234, 376] width 19 height 19
click at [222, 377] on button "2" at bounding box center [215, 376] width 19 height 19
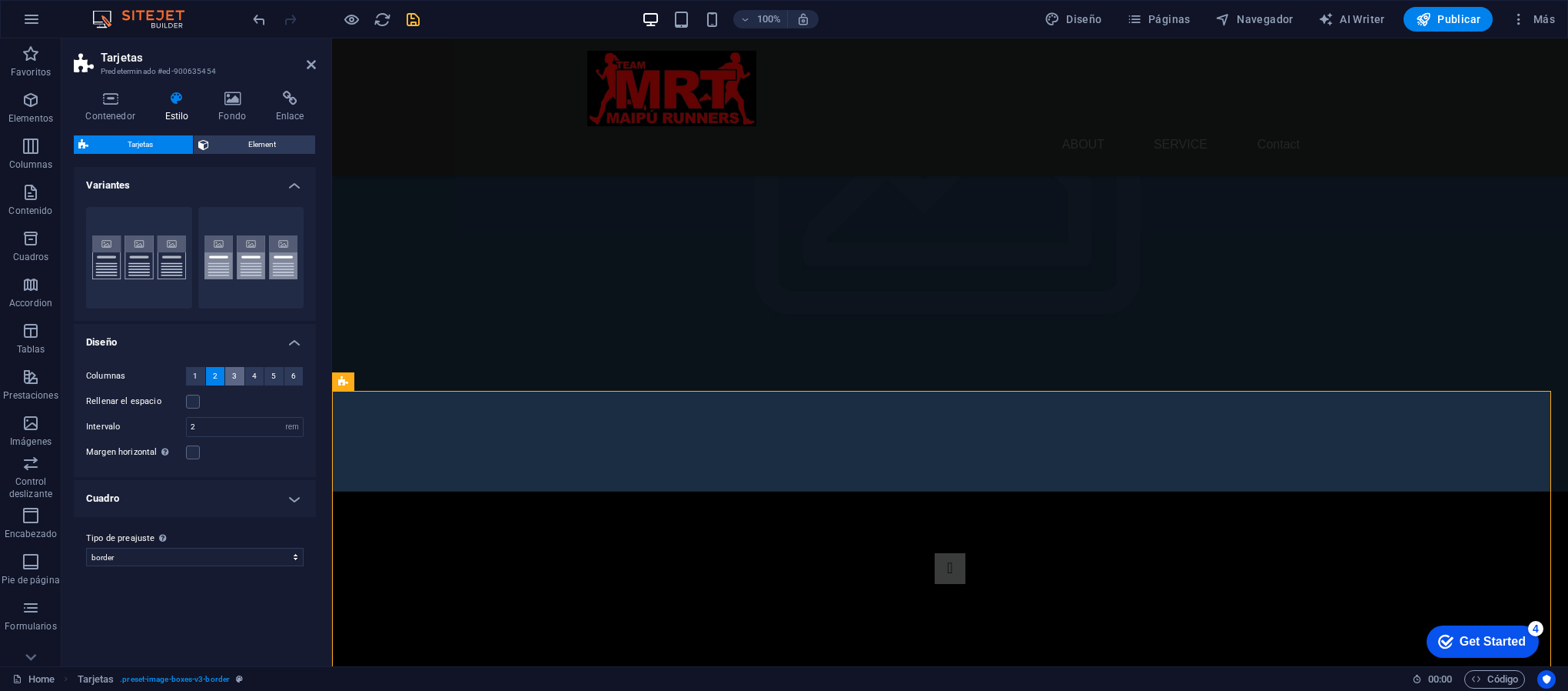
click at [233, 374] on span "3" at bounding box center [234, 376] width 4 height 19
click at [428, 280] on figure at bounding box center [950, 187] width 1236 height 608
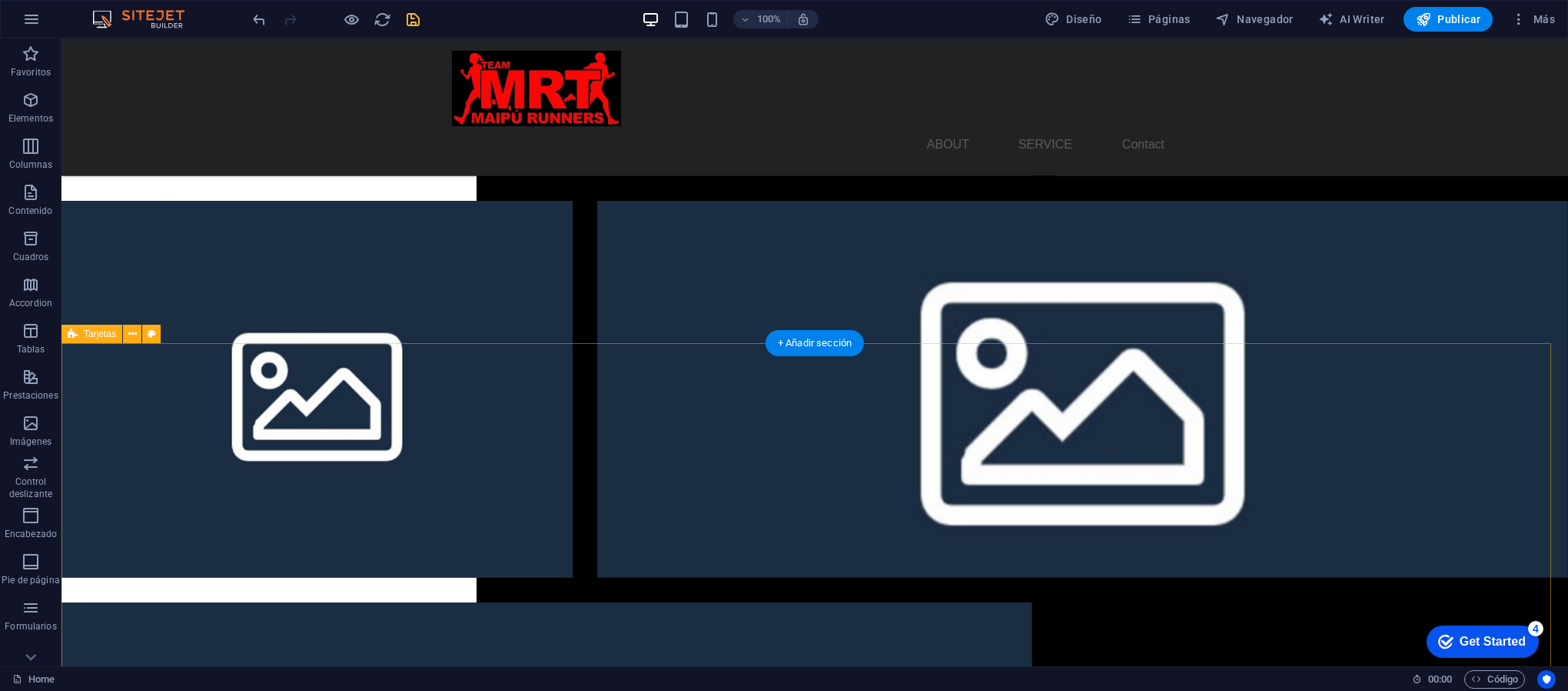
scroll to position [1959, 0]
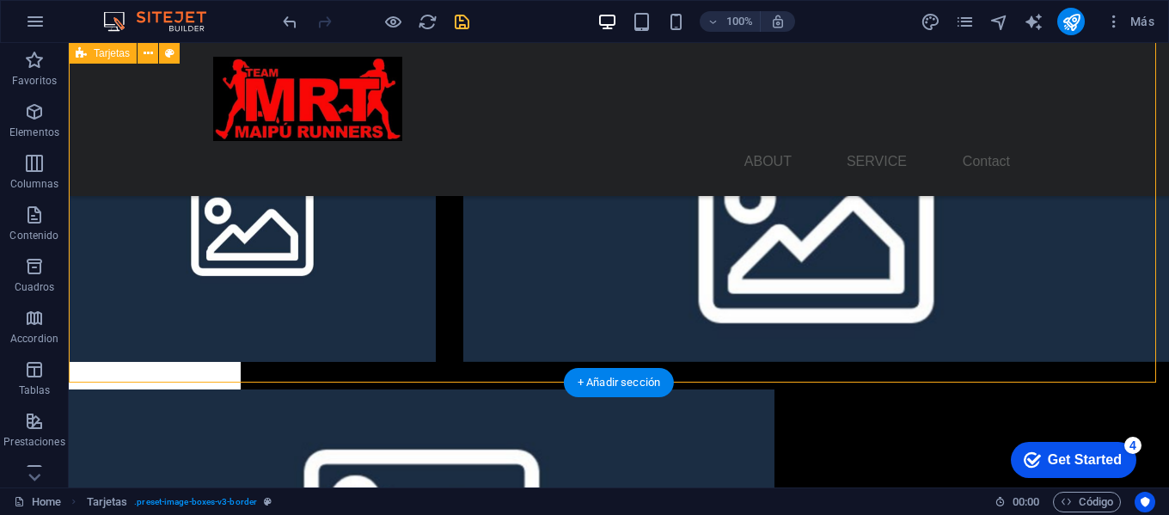
scroll to position [1931, 0]
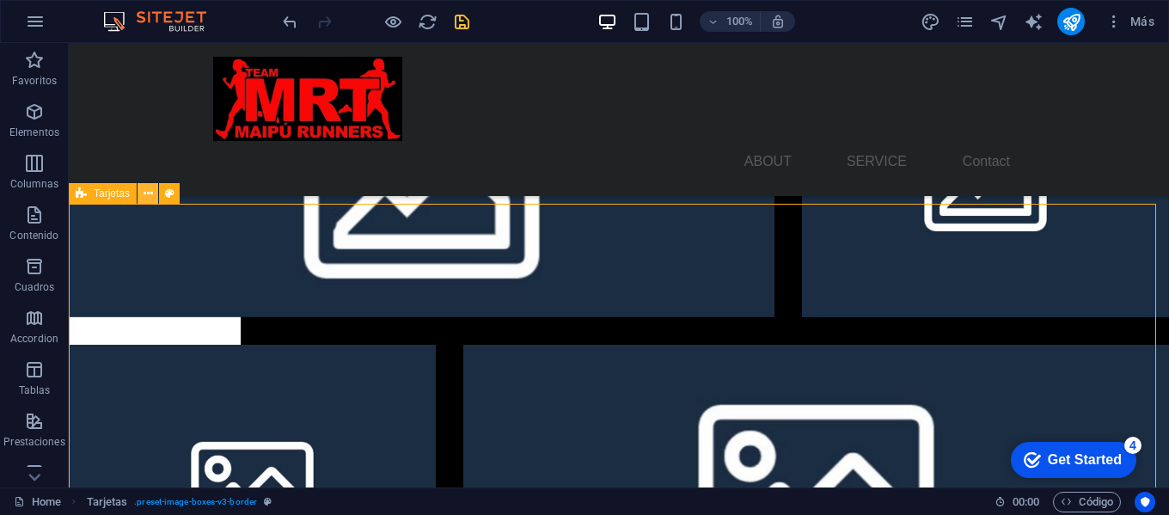
click at [146, 191] on icon at bounding box center [148, 194] width 9 height 18
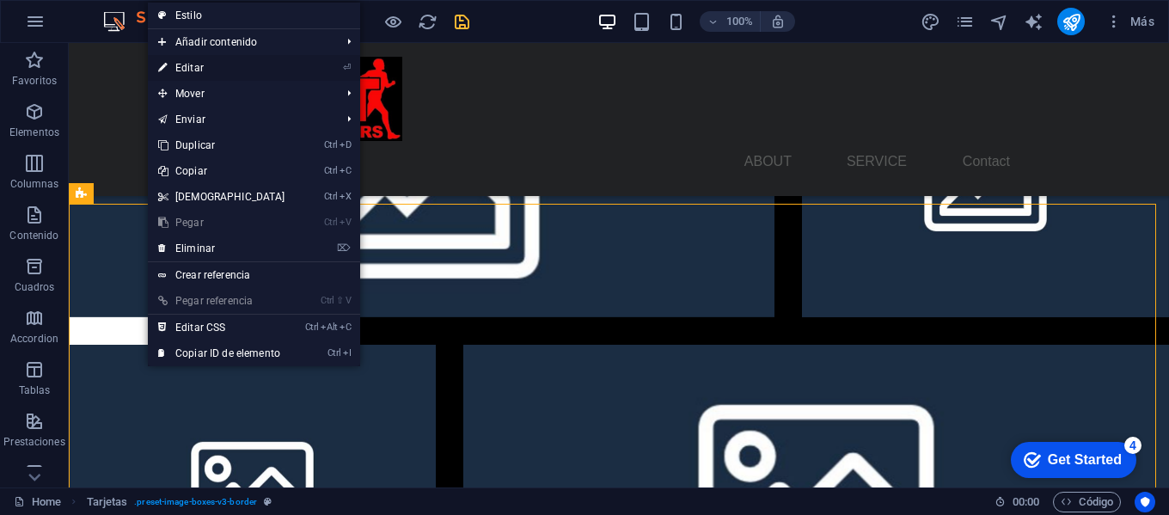
click at [251, 68] on link "⏎ Editar" at bounding box center [222, 68] width 148 height 26
select select "rem"
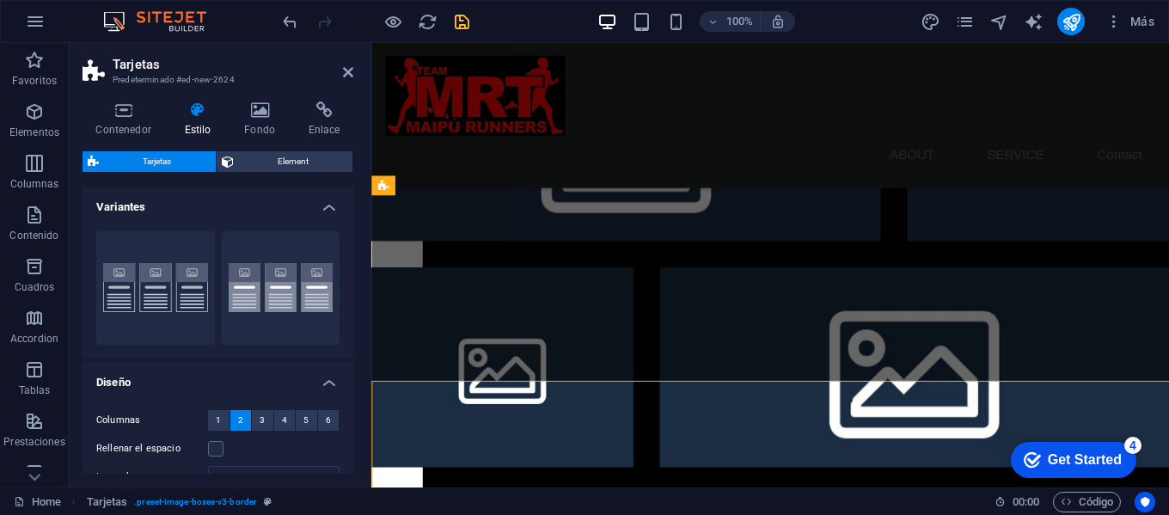
scroll to position [1736, 0]
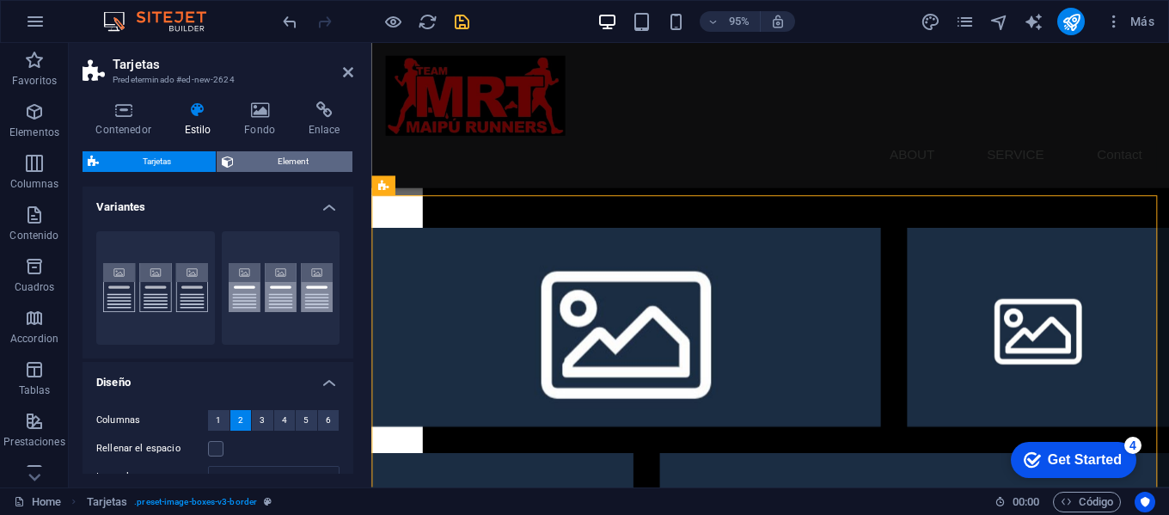
click at [285, 164] on span "Element" at bounding box center [293, 161] width 109 height 21
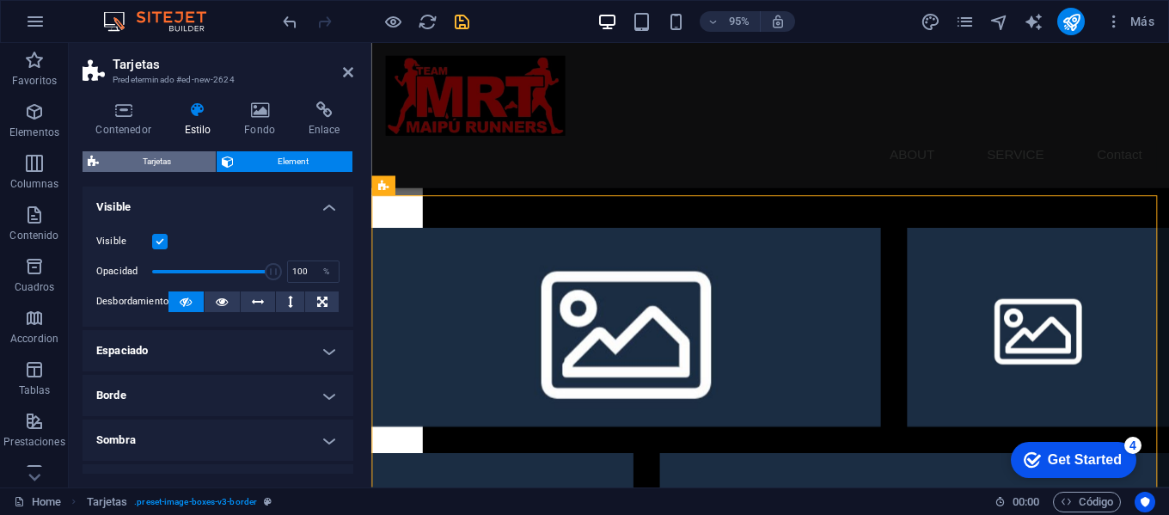
click at [132, 158] on span "Tarjetas" at bounding box center [157, 161] width 107 height 21
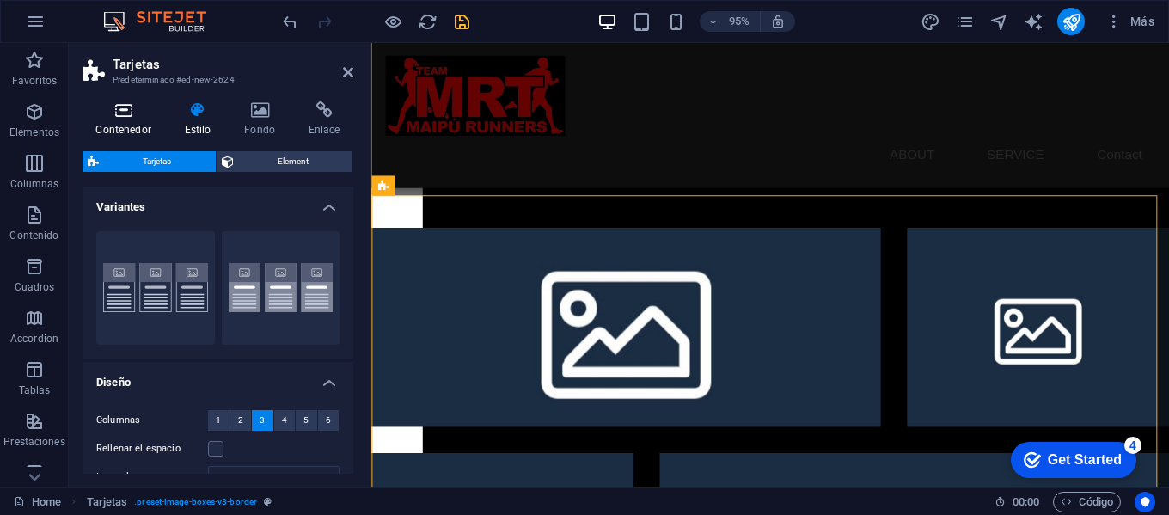
click at [128, 119] on h4 "Contenedor" at bounding box center [127, 119] width 89 height 36
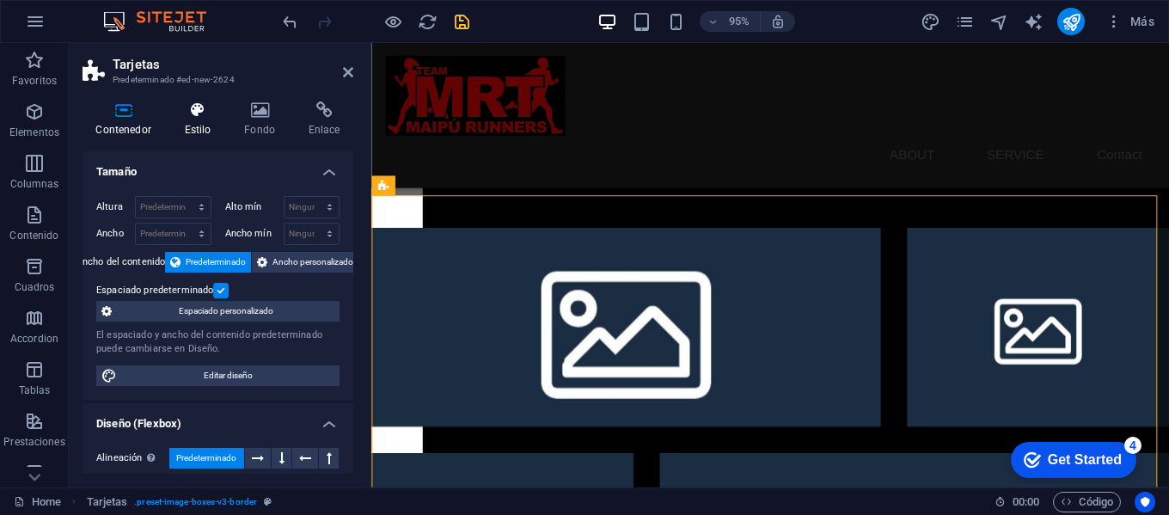
click at [200, 107] on icon at bounding box center [197, 109] width 53 height 17
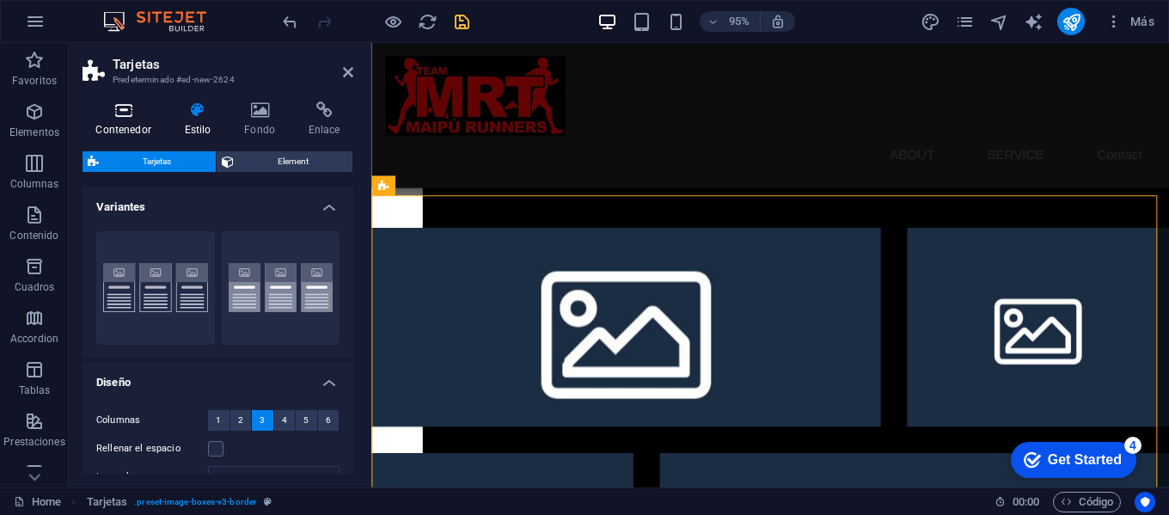
click at [146, 107] on icon at bounding box center [124, 109] width 82 height 17
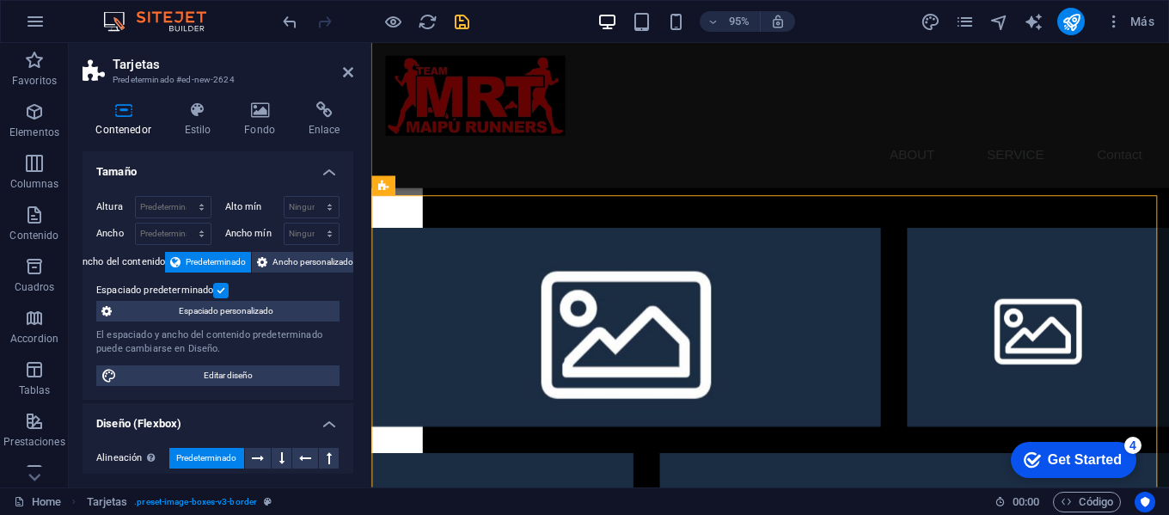
scroll to position [364, 0]
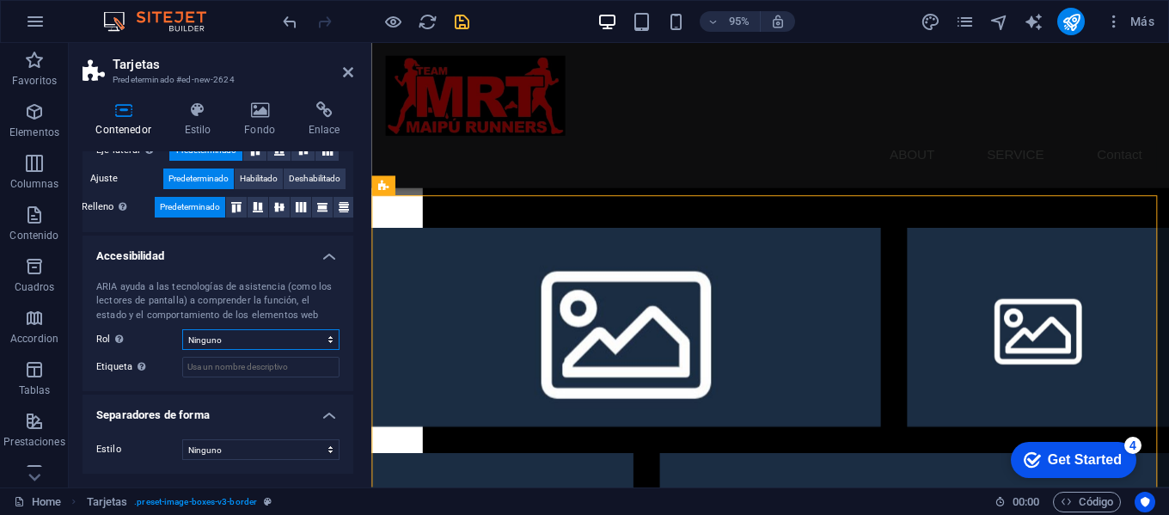
click at [291, 345] on select "Ninguno Alert Article Banner Comment Complementary Dialog Encabezado Marquee Pi…" at bounding box center [260, 339] width 157 height 21
click at [272, 359] on input "Etiqueta Usa la etiqueta ARIA para proporcionar un nombre claro y descriptivo a…" at bounding box center [260, 367] width 157 height 21
type input "Profes"
click at [306, 333] on select "Ninguno Alert Article Banner Comment Complementary Dialog Encabezado Marquee Pi…" at bounding box center [260, 339] width 157 height 21
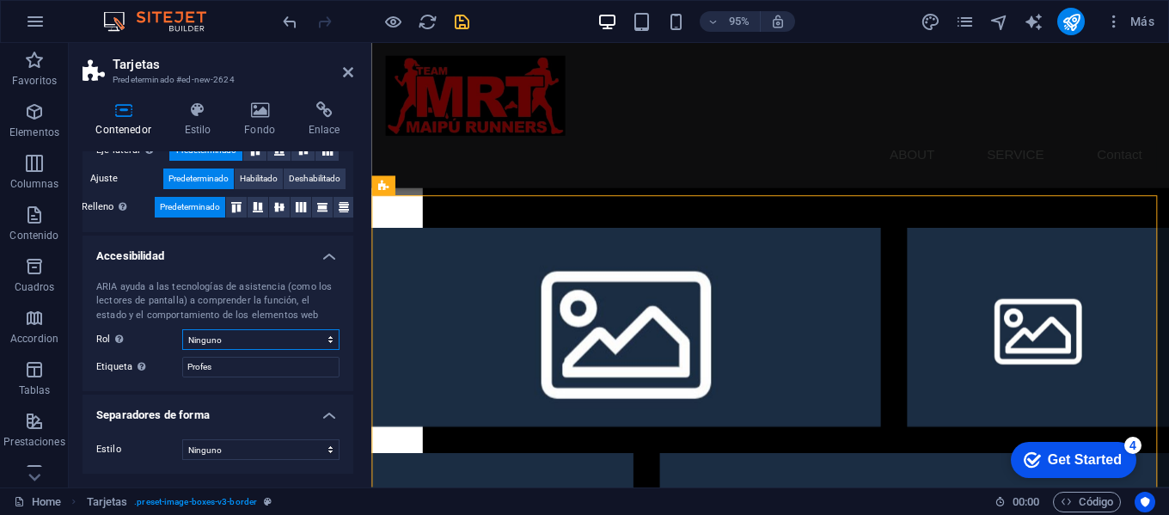
select select "article"
click at [182, 329] on select "Ninguno Alert Article Banner Comment Complementary Dialog Encabezado Marquee Pi…" at bounding box center [260, 339] width 157 height 21
click at [276, 293] on div "ARIA ayuda a las tecnologías de asistencia (como los lectores de pantalla) a co…" at bounding box center [217, 301] width 243 height 43
click at [212, 107] on icon at bounding box center [197, 109] width 53 height 17
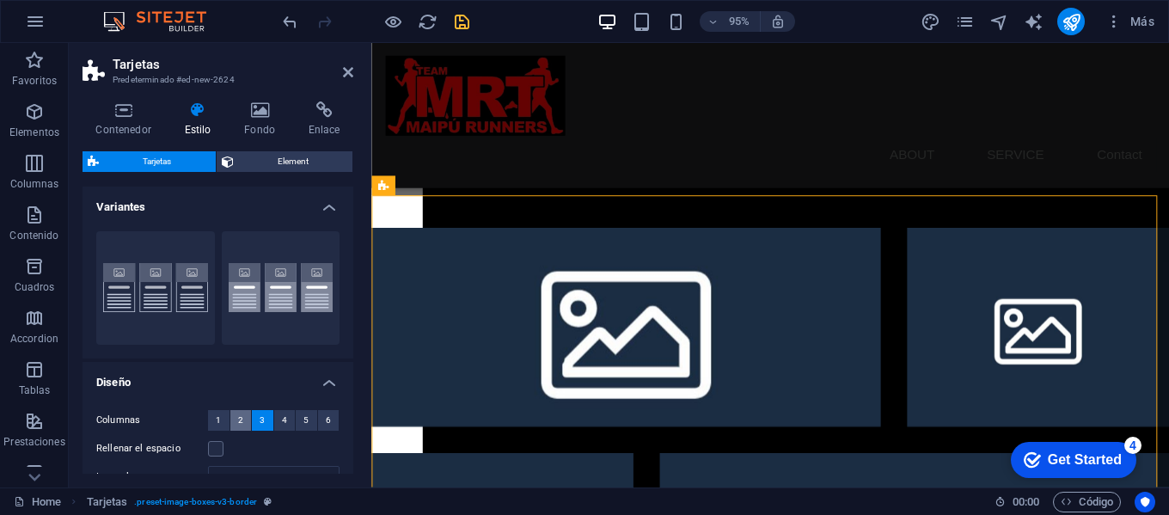
click at [246, 419] on button "2" at bounding box center [240, 420] width 21 height 21
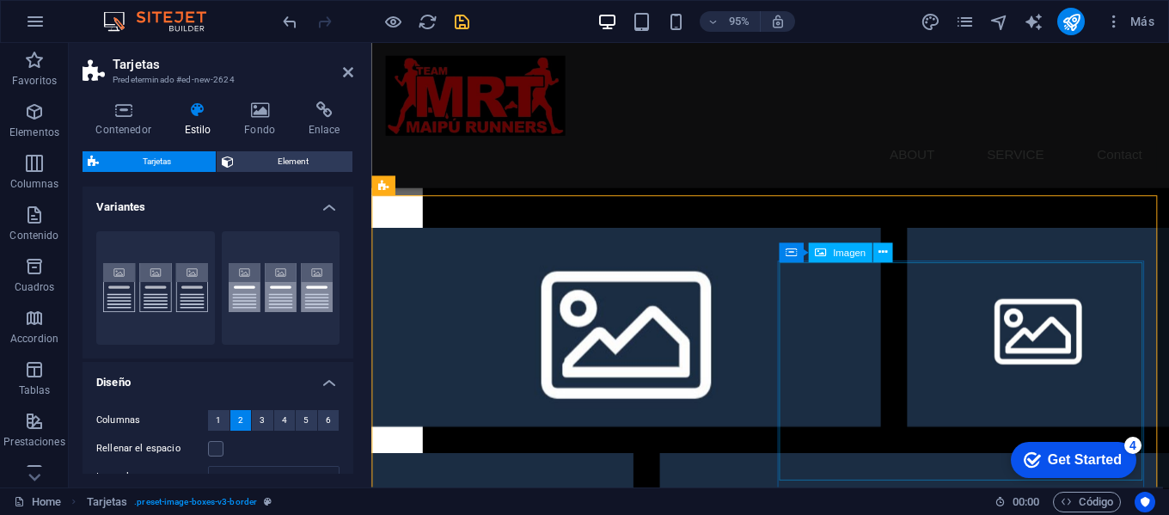
scroll to position [1858, 0]
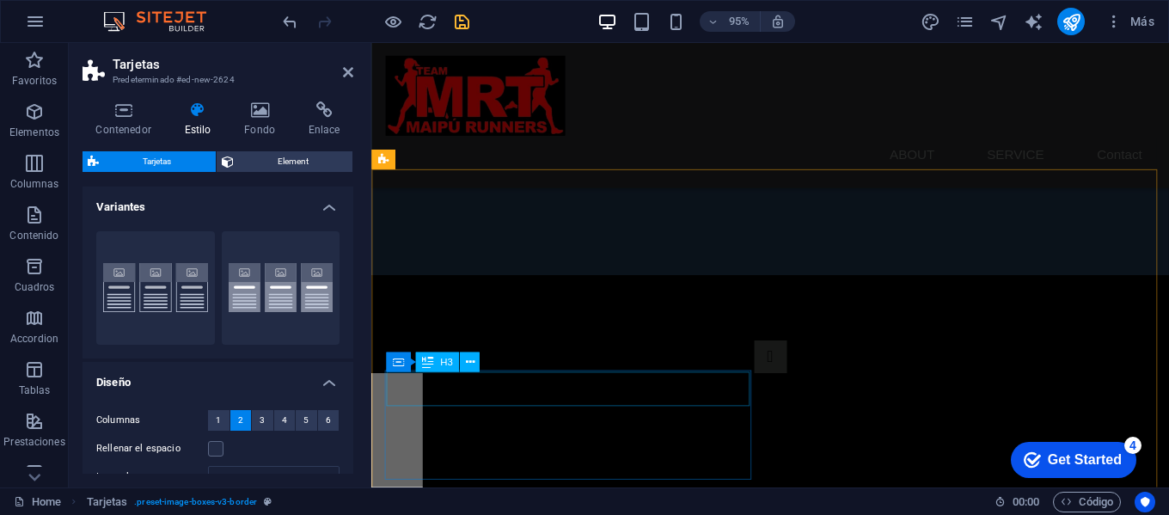
scroll to position [569, 0]
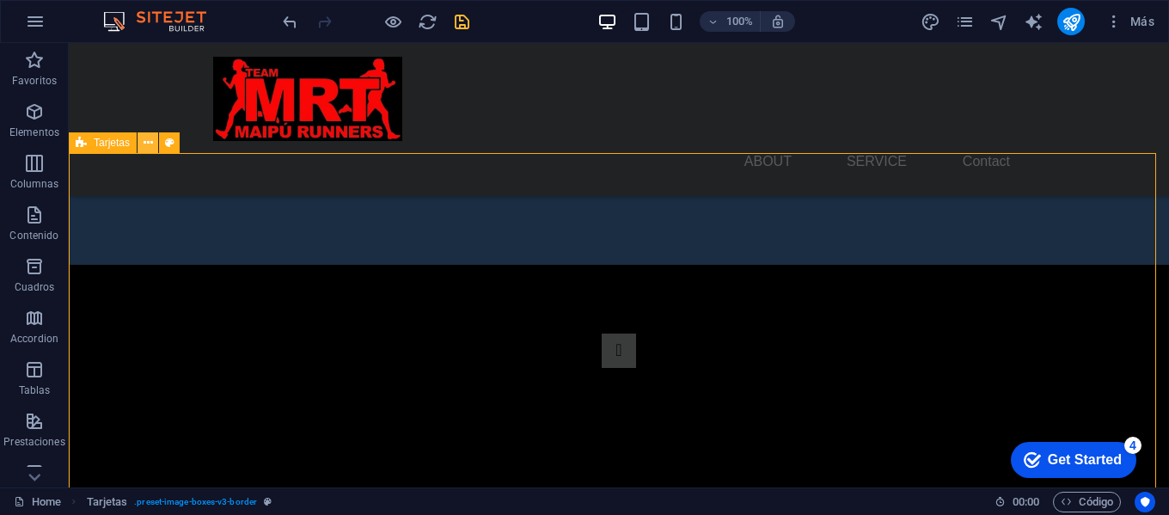
click at [149, 148] on icon at bounding box center [148, 143] width 9 height 18
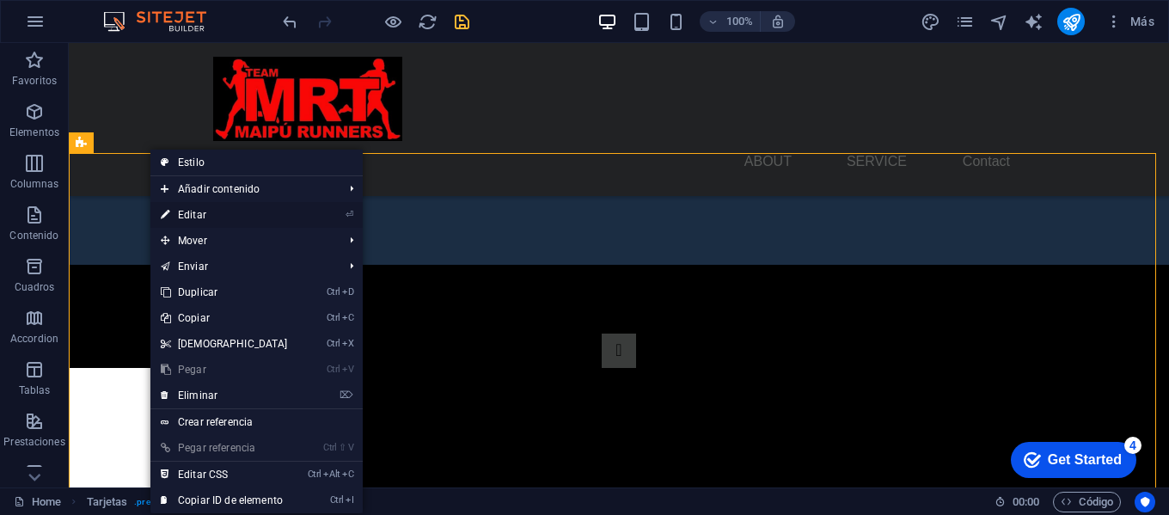
click at [251, 220] on link "⏎ Editar" at bounding box center [224, 215] width 148 height 26
select select "rem"
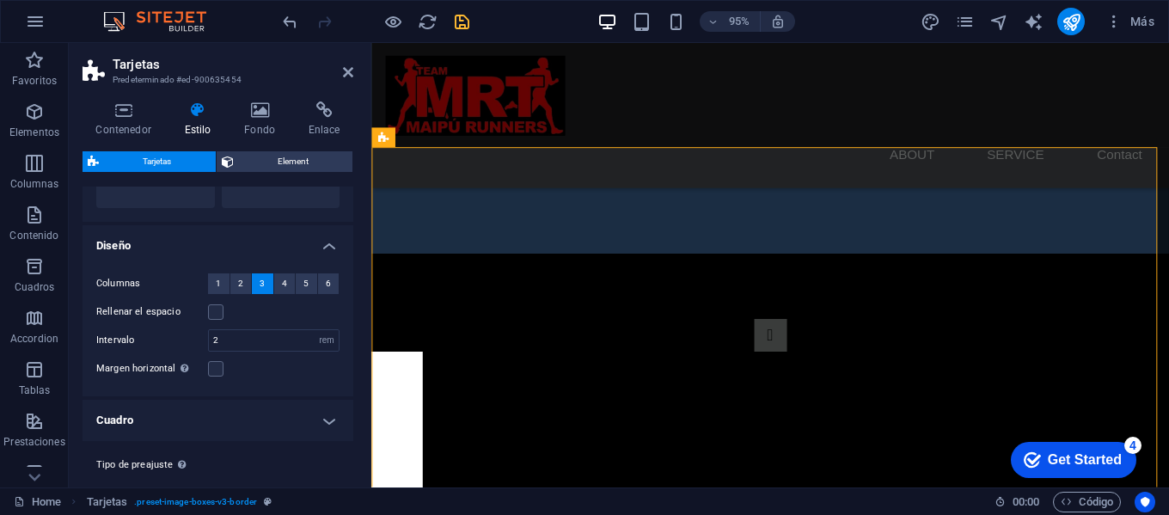
scroll to position [173, 0]
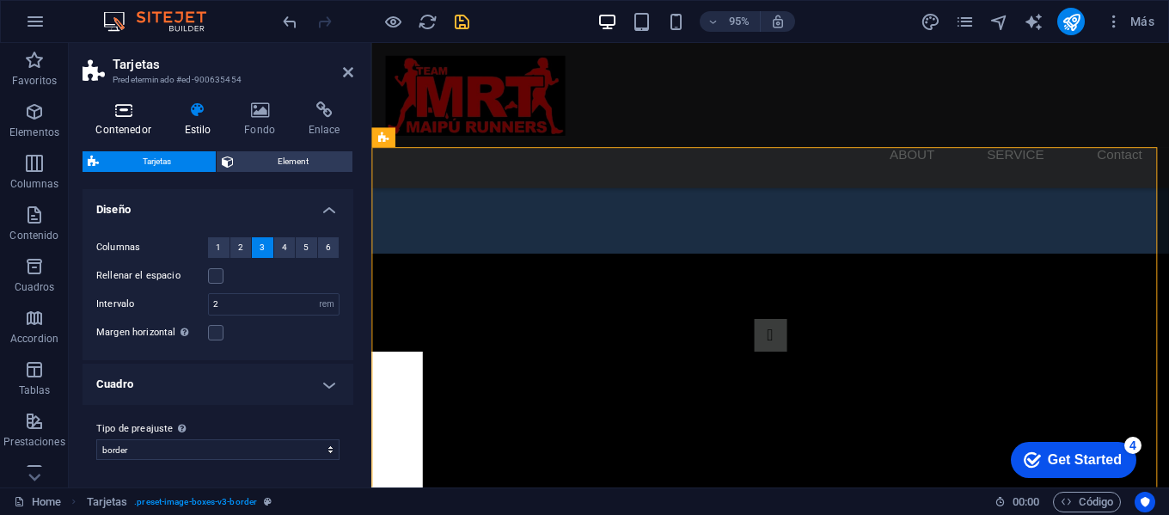
click at [125, 107] on icon at bounding box center [124, 109] width 82 height 17
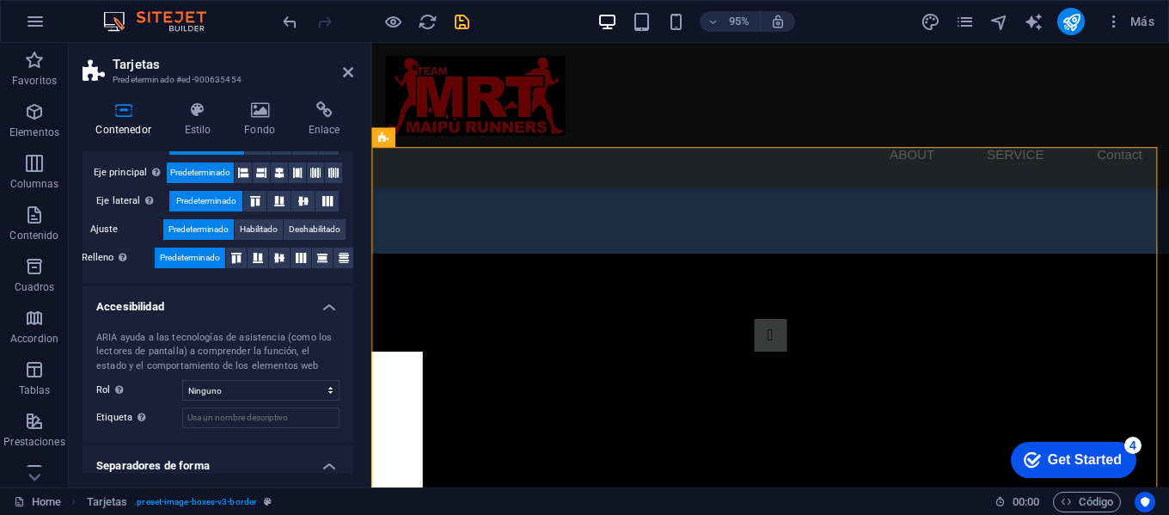
scroll to position [364, 0]
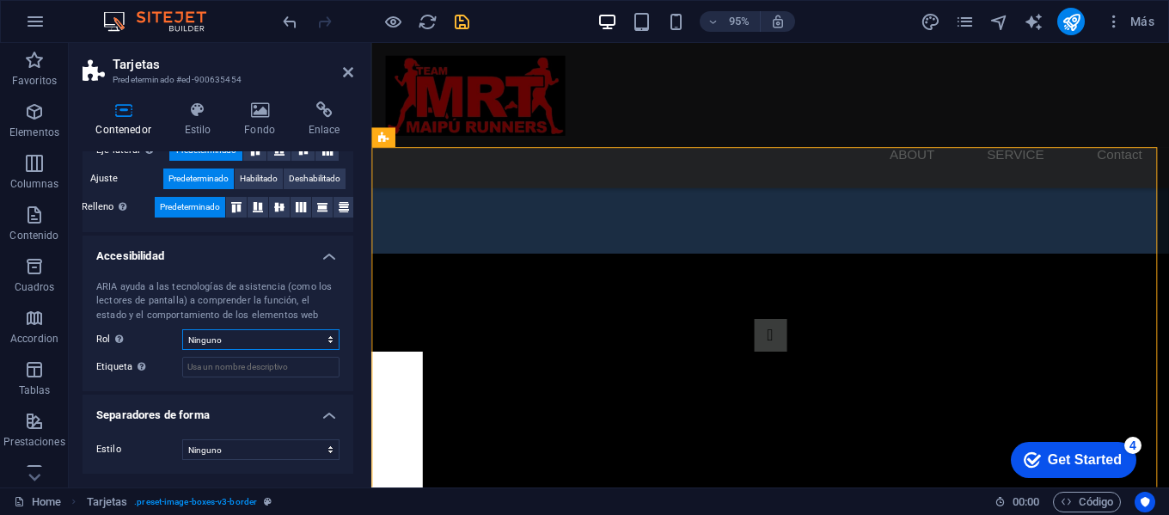
click at [254, 338] on select "Ninguno Alert Article Banner Comment Complementary Dialog Encabezado Marquee Pi…" at bounding box center [260, 339] width 157 height 21
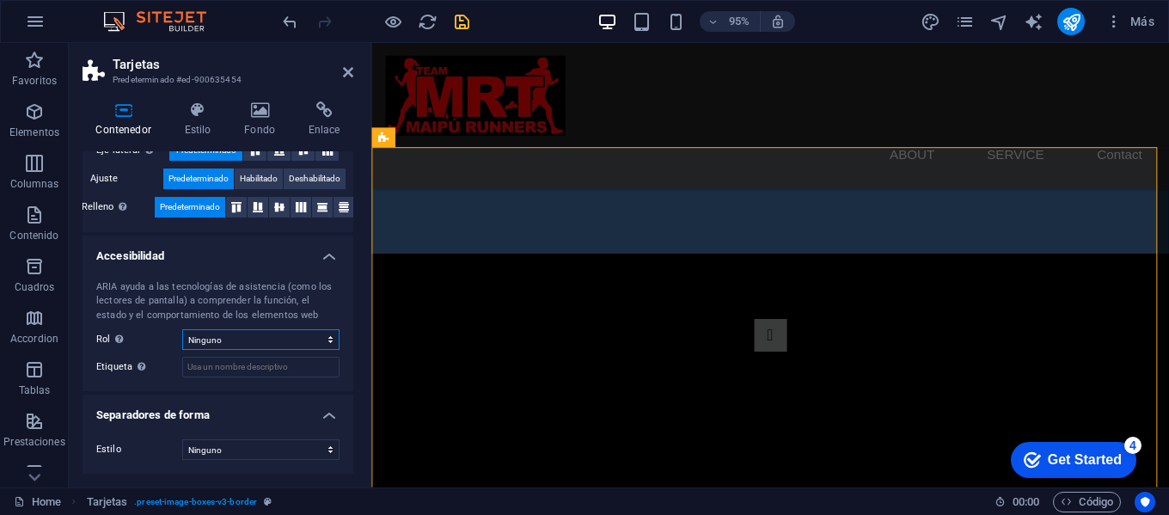
select select "section"
click at [182, 329] on select "Ninguno Alert Article Banner Comment Complementary Dialog Encabezado Marquee Pi…" at bounding box center [260, 339] width 157 height 21
click at [275, 356] on div "ARIA ayuda a las tecnologías de asistencia (como los lectores de pantalla) a co…" at bounding box center [218, 328] width 271 height 125
click at [278, 364] on input "Etiqueta Usa la etiqueta ARIA para proporcionar un nombre claro y descriptivo a…" at bounding box center [260, 367] width 157 height 21
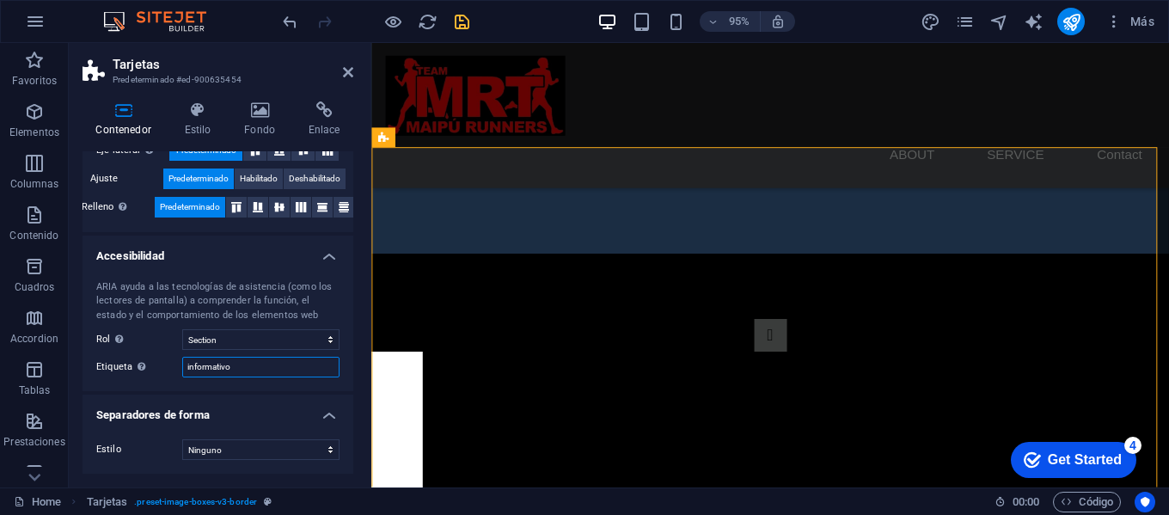
type input "informativo"
click at [182, 382] on div "ARIA ayuda a las tecnologías de asistencia (como los lectores de pantalla) a co…" at bounding box center [218, 328] width 271 height 125
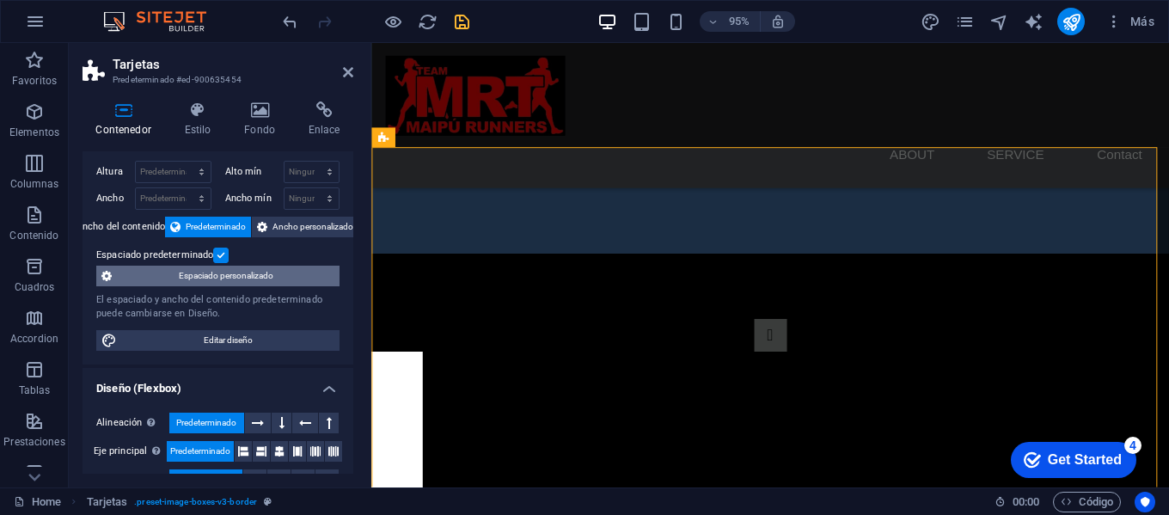
scroll to position [0, 0]
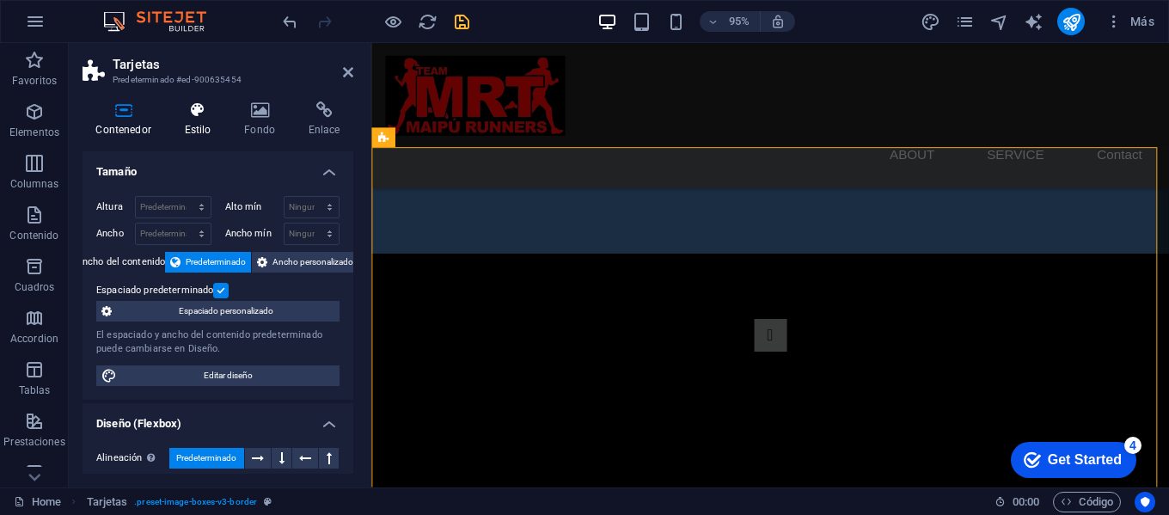
click at [198, 115] on icon at bounding box center [197, 109] width 53 height 17
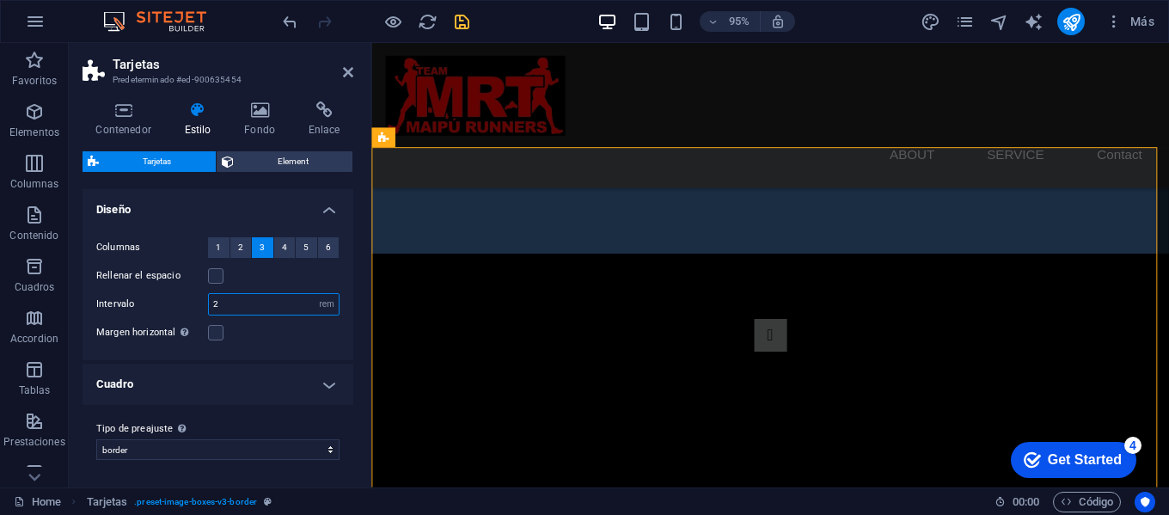
click at [285, 304] on input "2" at bounding box center [274, 304] width 130 height 21
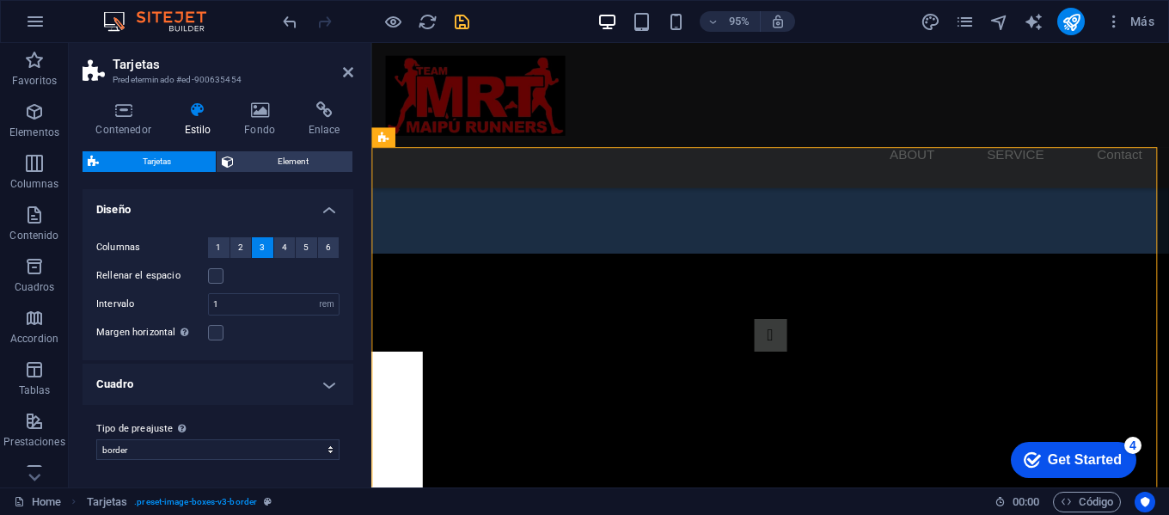
click at [272, 368] on h4 "Cuadro" at bounding box center [218, 384] width 271 height 41
click at [285, 368] on h4 "Cuadro" at bounding box center [218, 379] width 271 height 31
type input "2"
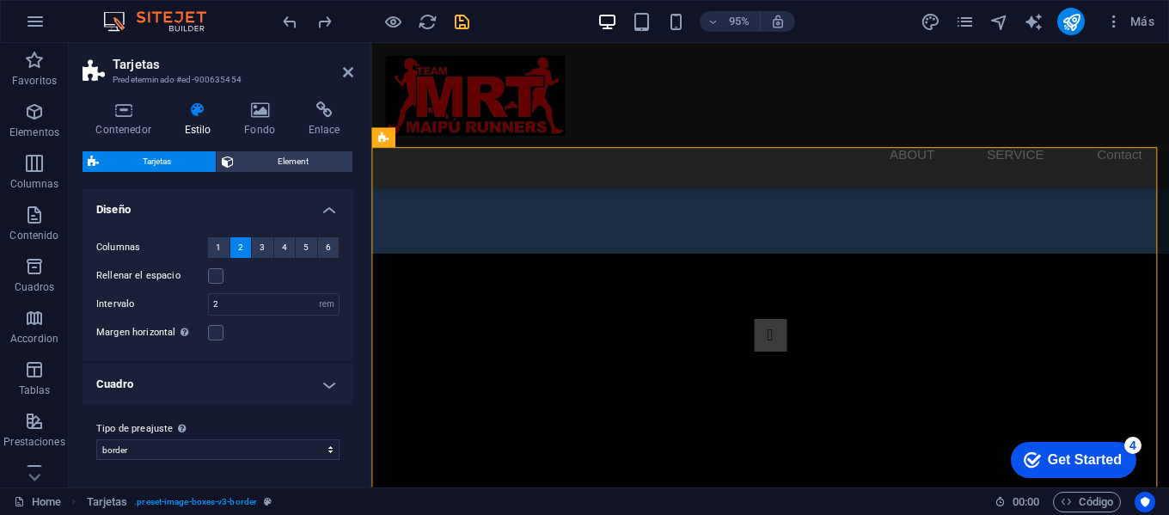
click at [299, 380] on h4 "Cuadro" at bounding box center [218, 384] width 271 height 41
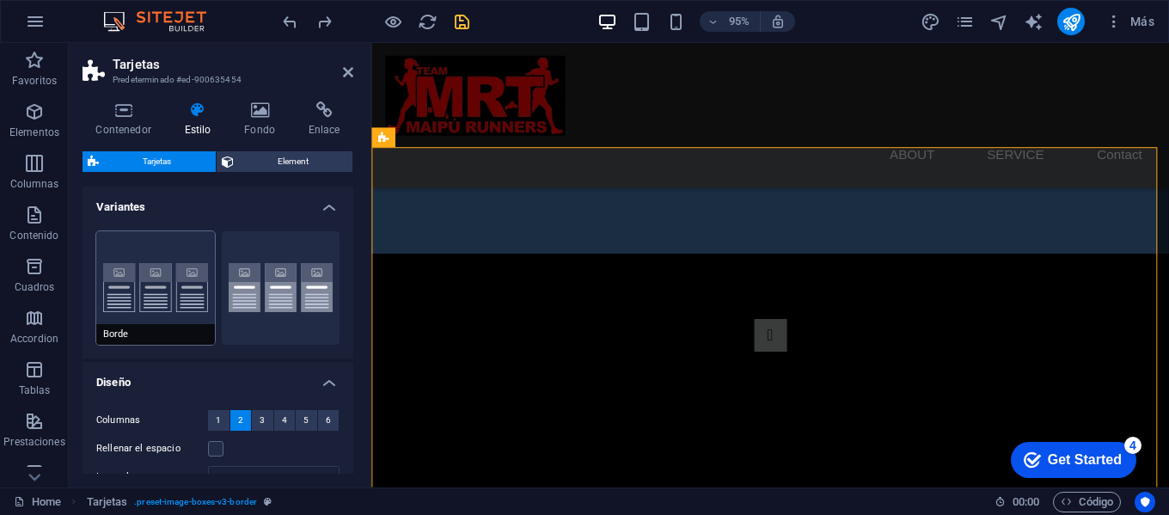
click at [170, 287] on button "Borde" at bounding box center [155, 287] width 119 height 113
type input "2"
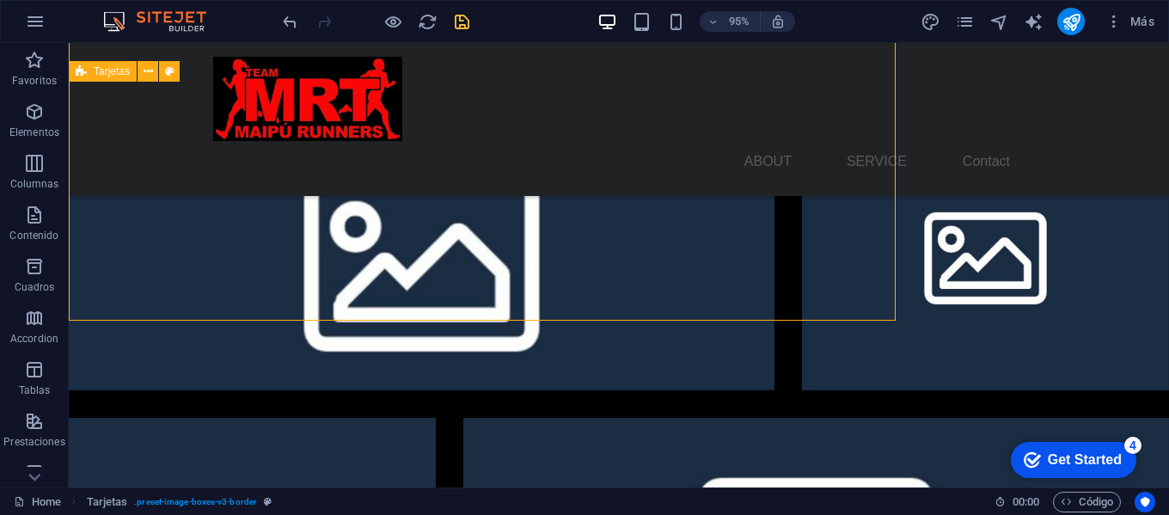
scroll to position [2053, 0]
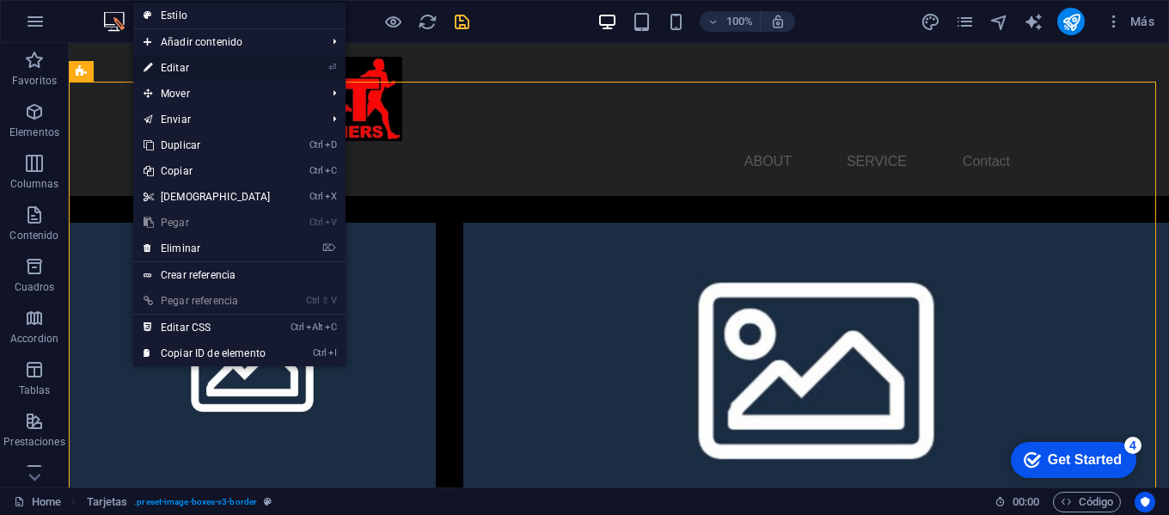
click at [221, 70] on link "⏎ Editar" at bounding box center [207, 68] width 148 height 26
select select "rem"
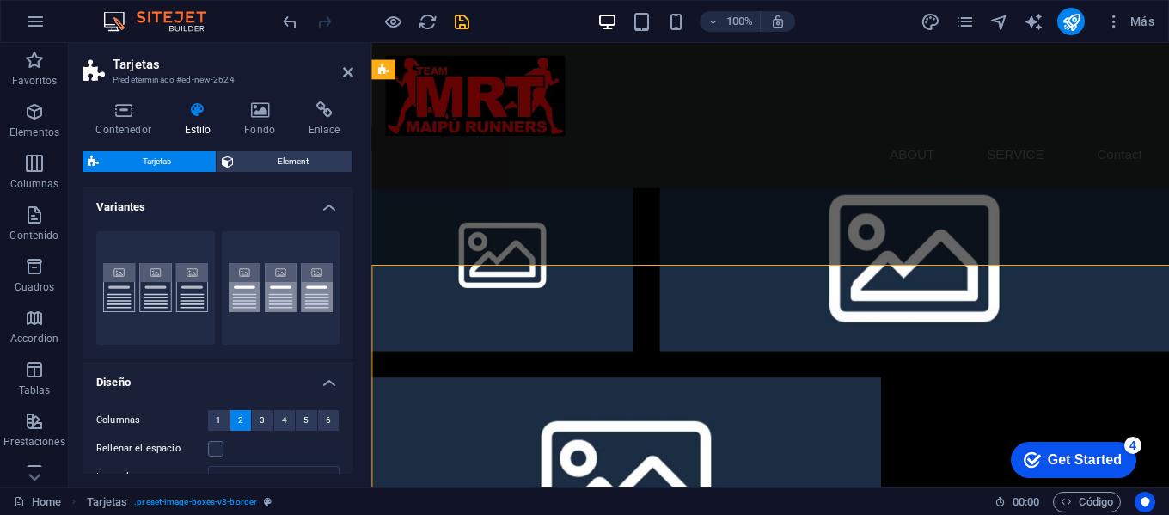
scroll to position [1858, 0]
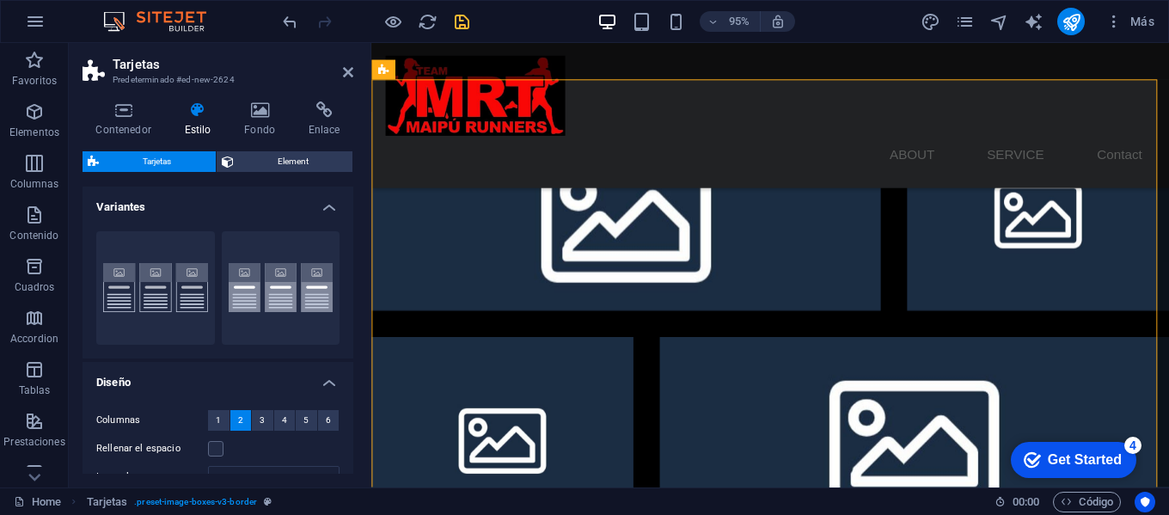
click at [239, 419] on span "2" at bounding box center [240, 420] width 5 height 21
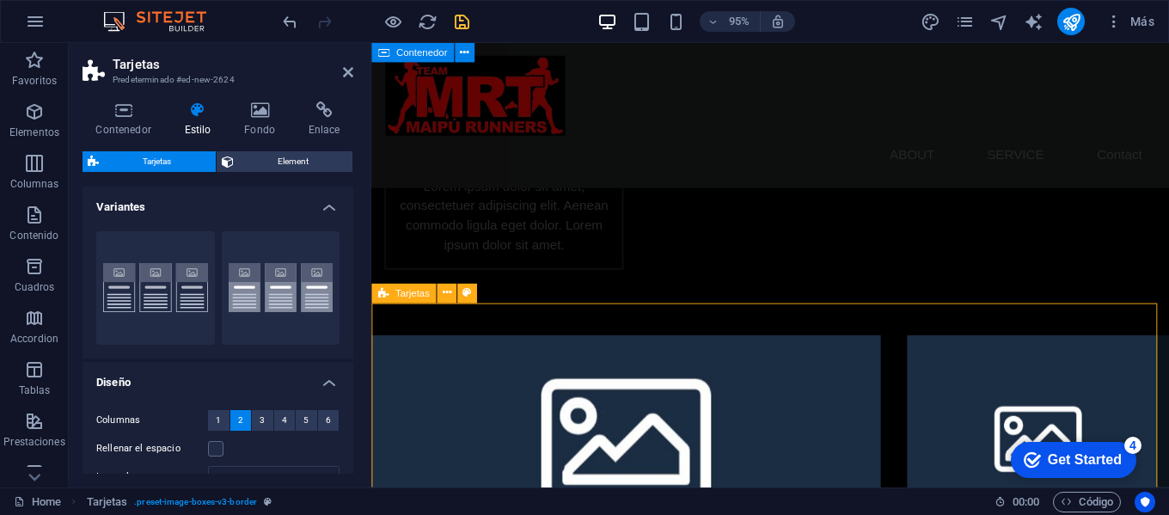
scroll to position [1600, 0]
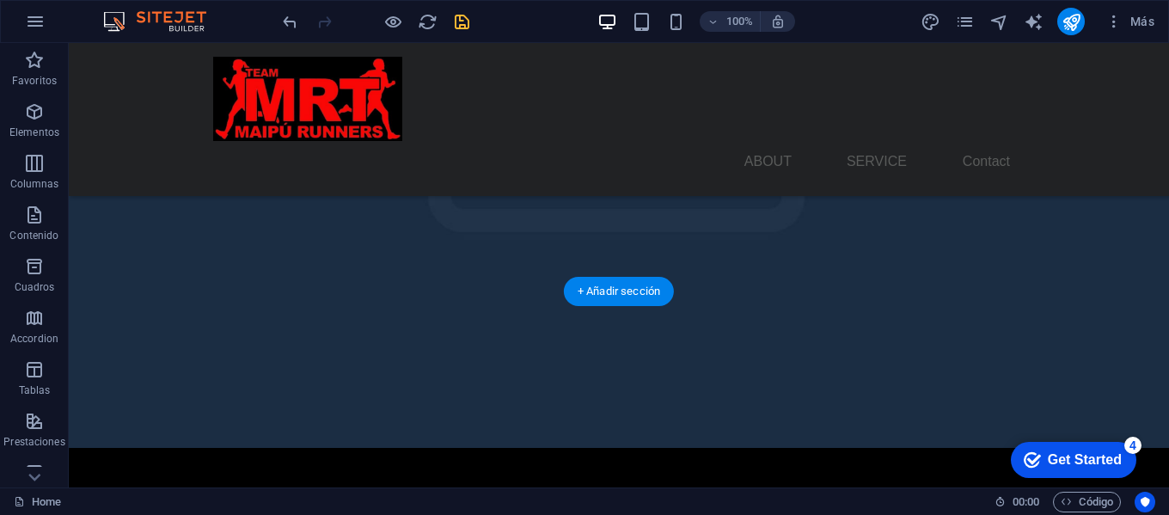
scroll to position [333, 0]
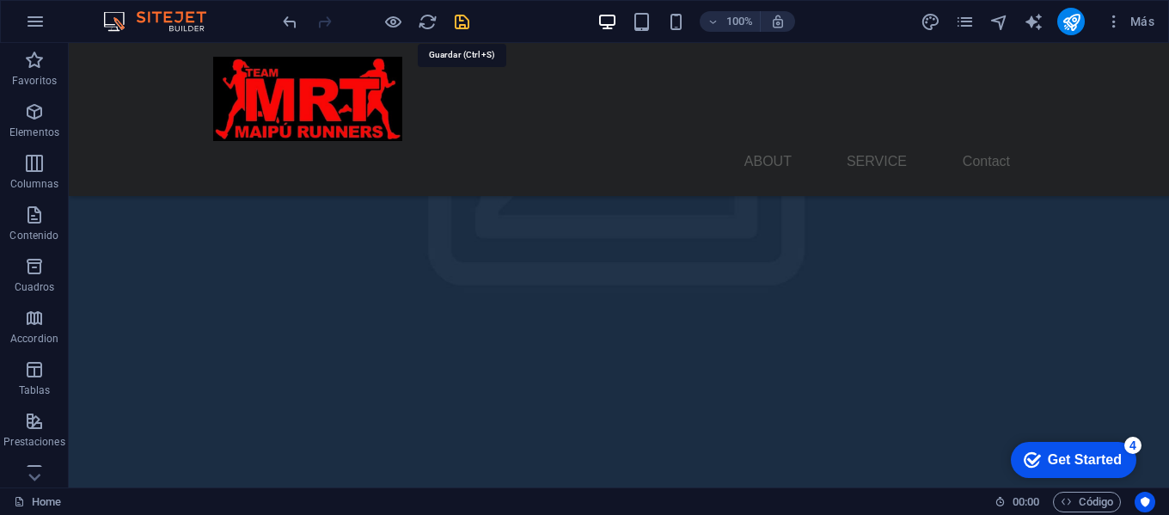
click at [468, 26] on icon "save" at bounding box center [462, 22] width 20 height 20
click at [0, 185] on span "Columnas" at bounding box center [34, 173] width 69 height 41
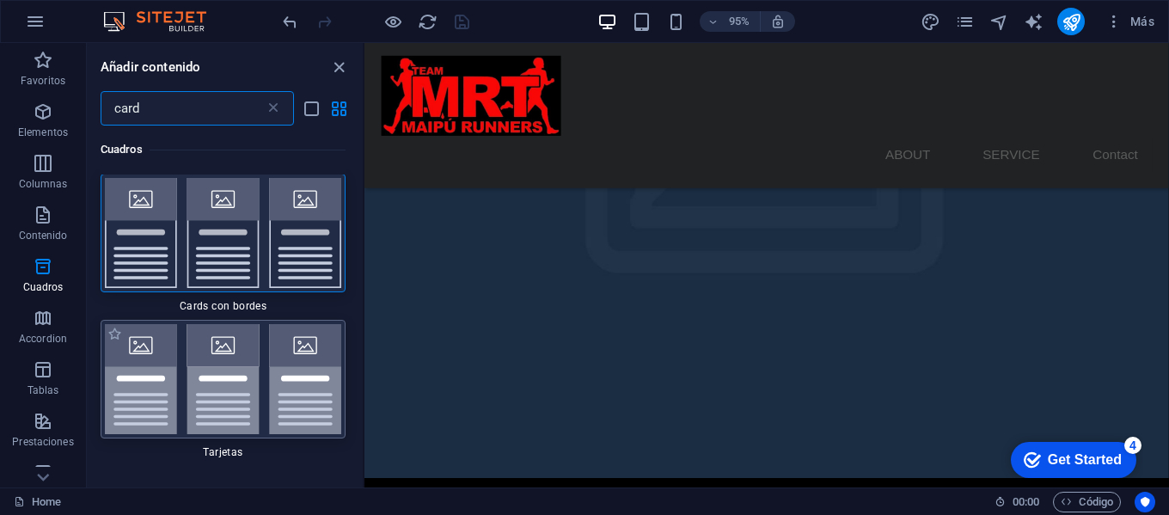
scroll to position [0, 0]
type input "card"
click at [250, 371] on img at bounding box center [223, 380] width 236 height 110
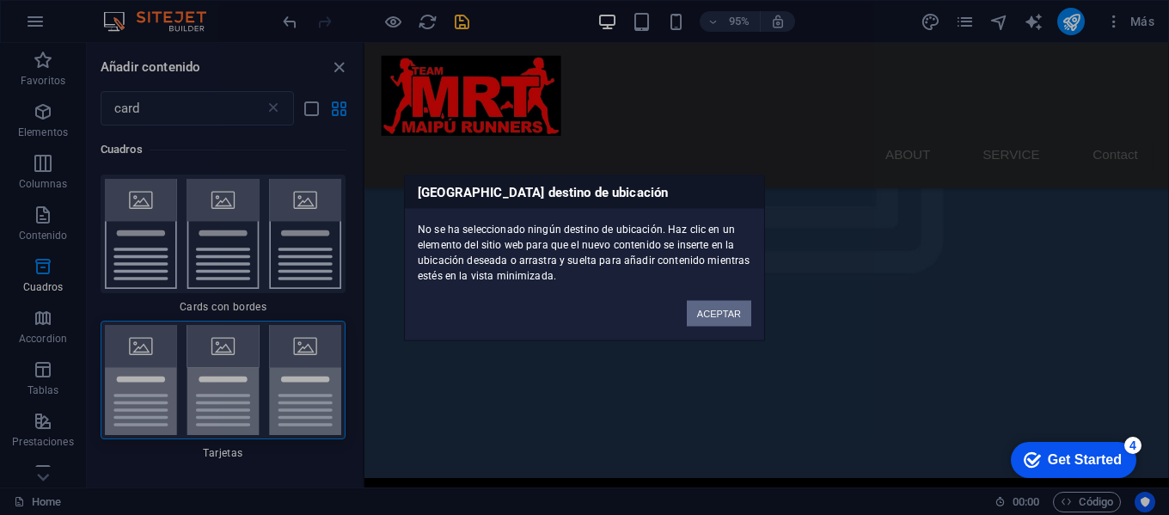
click at [725, 317] on button "ACEPTAR" at bounding box center [719, 313] width 64 height 26
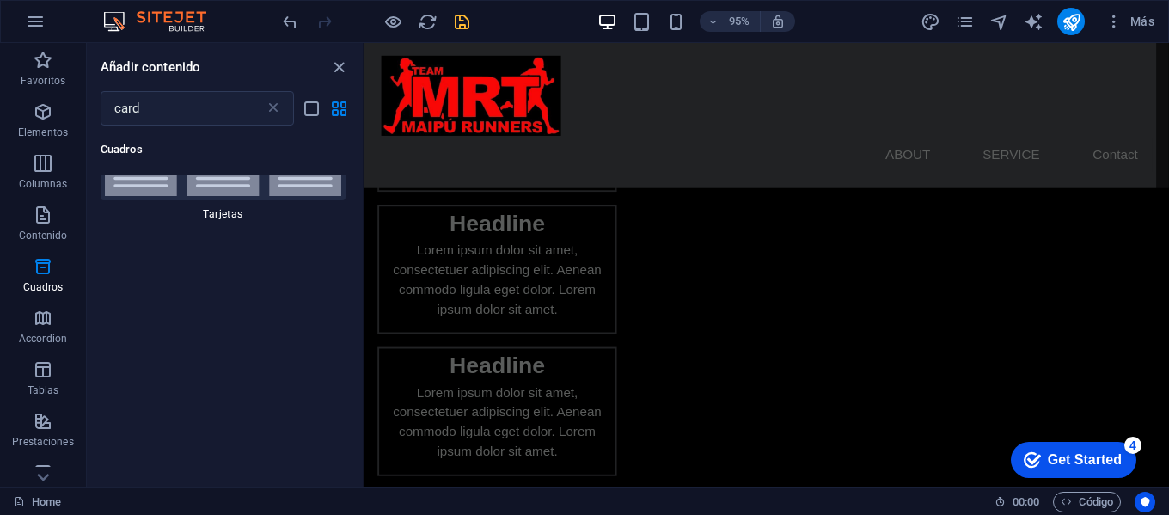
scroll to position [1428, 0]
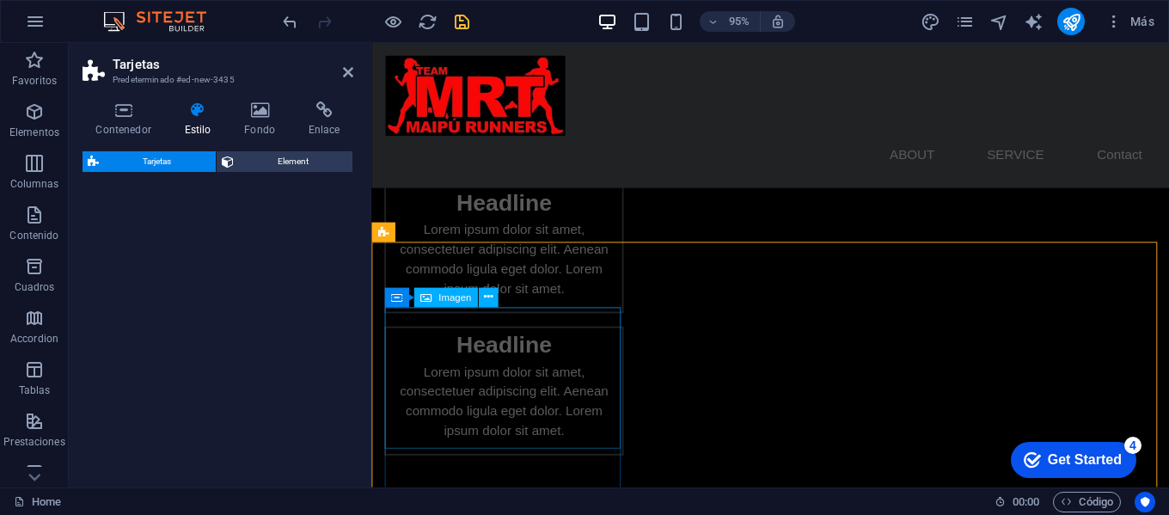
select select "rem"
select select "preset-image-boxes-v3-default"
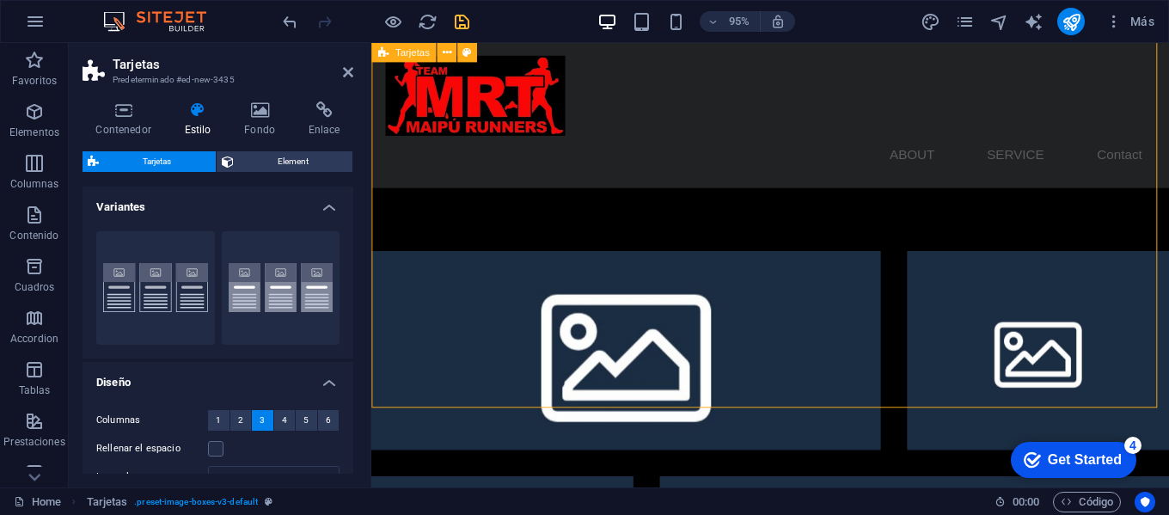
scroll to position [1686, 0]
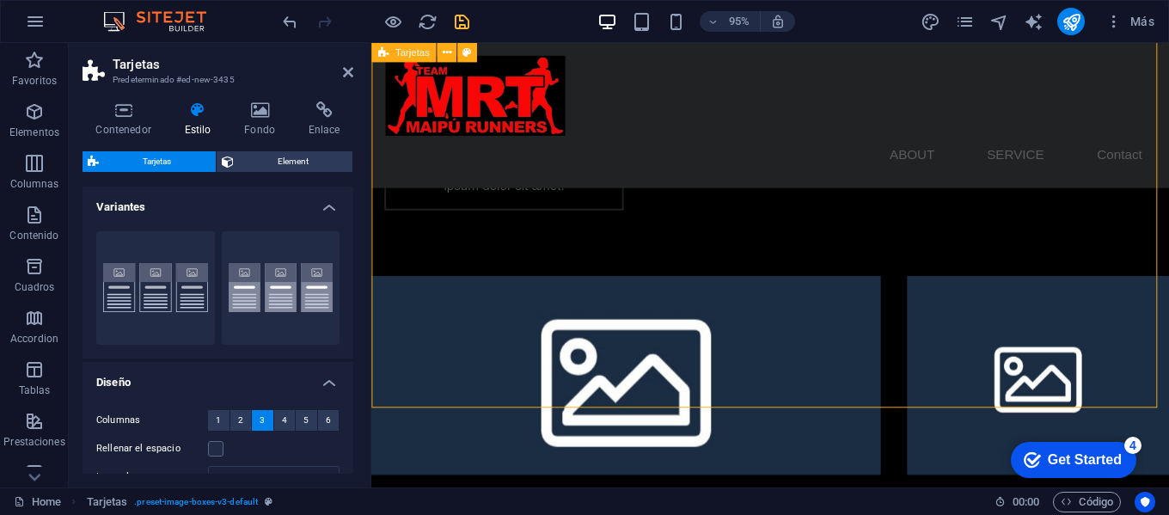
click at [238, 423] on span "2" at bounding box center [240, 420] width 5 height 21
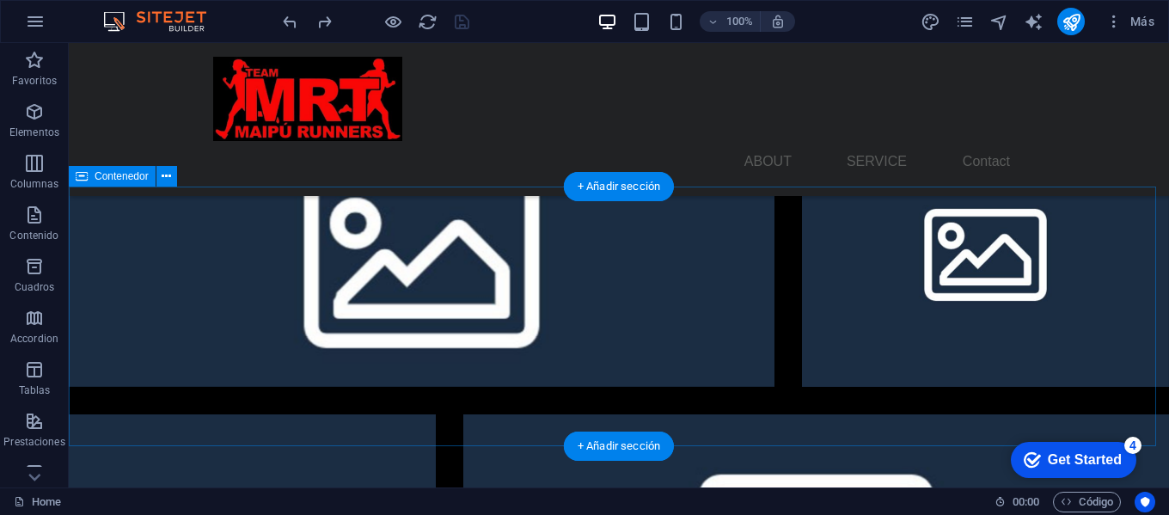
scroll to position [1885, 0]
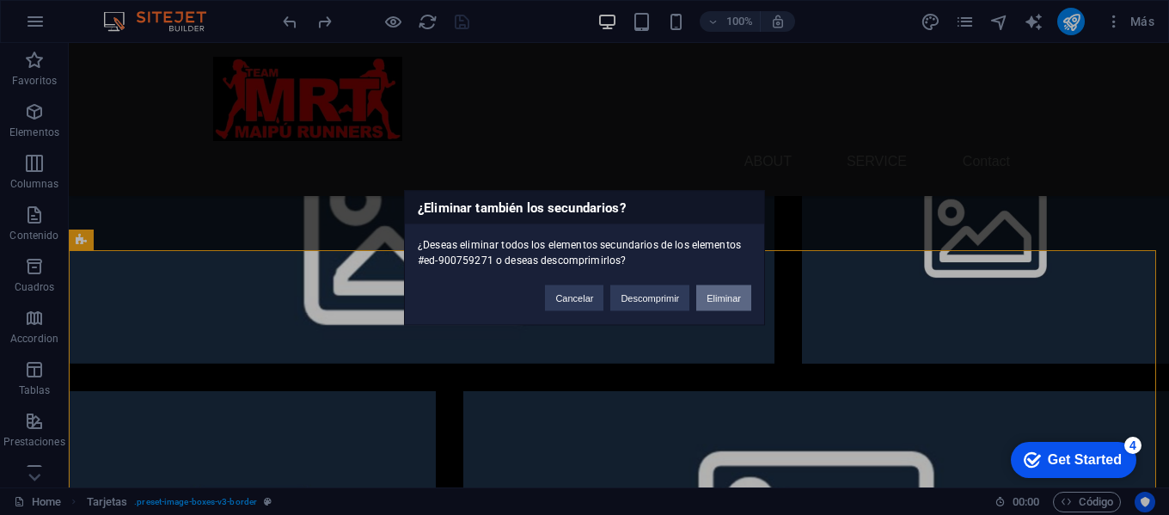
click at [740, 299] on button "Eliminar" at bounding box center [723, 298] width 55 height 26
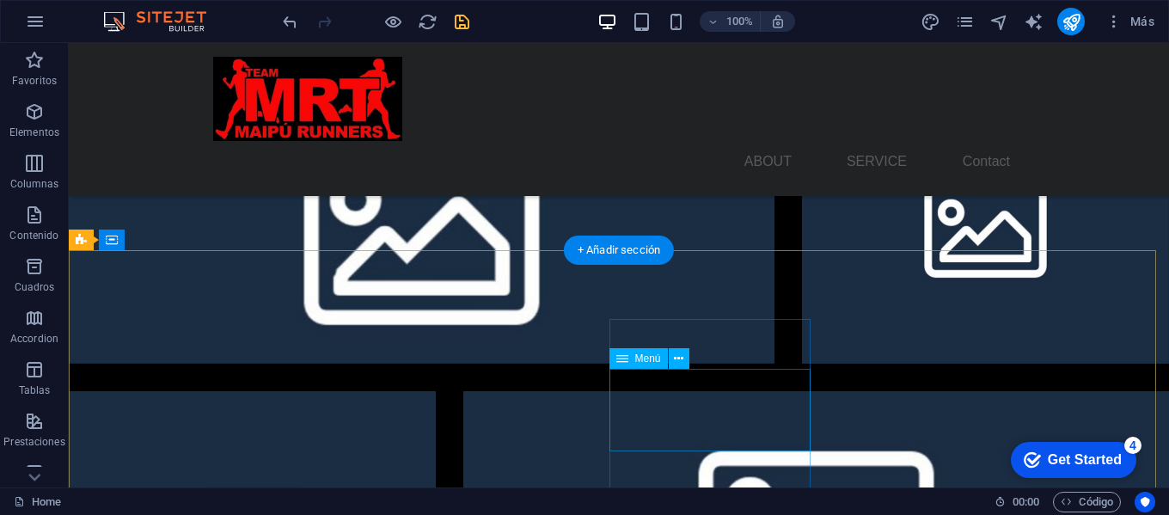
scroll to position [1627, 0]
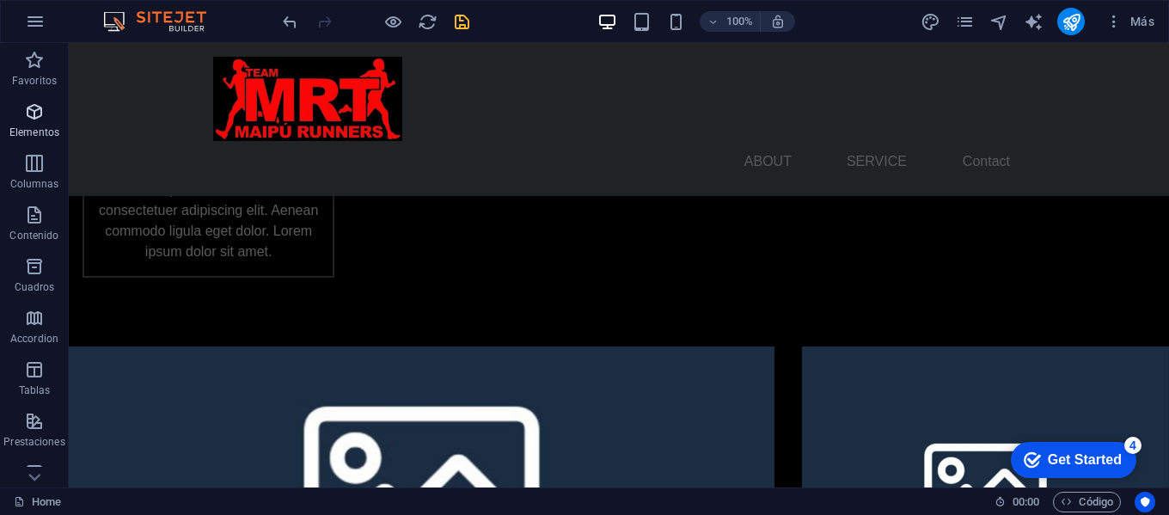
click at [42, 143] on button "Elementos" at bounding box center [34, 121] width 69 height 52
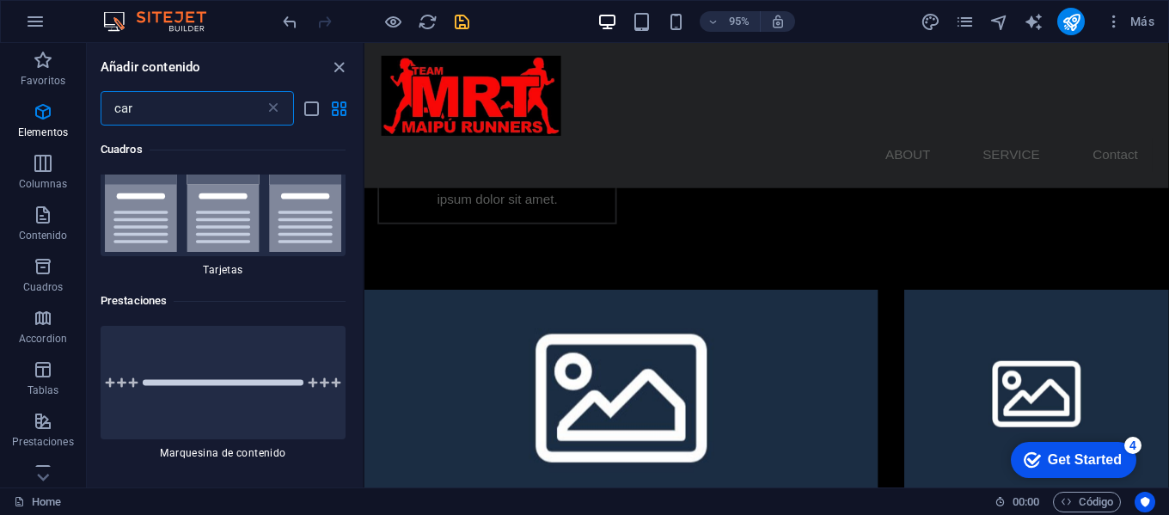
scroll to position [0, 0]
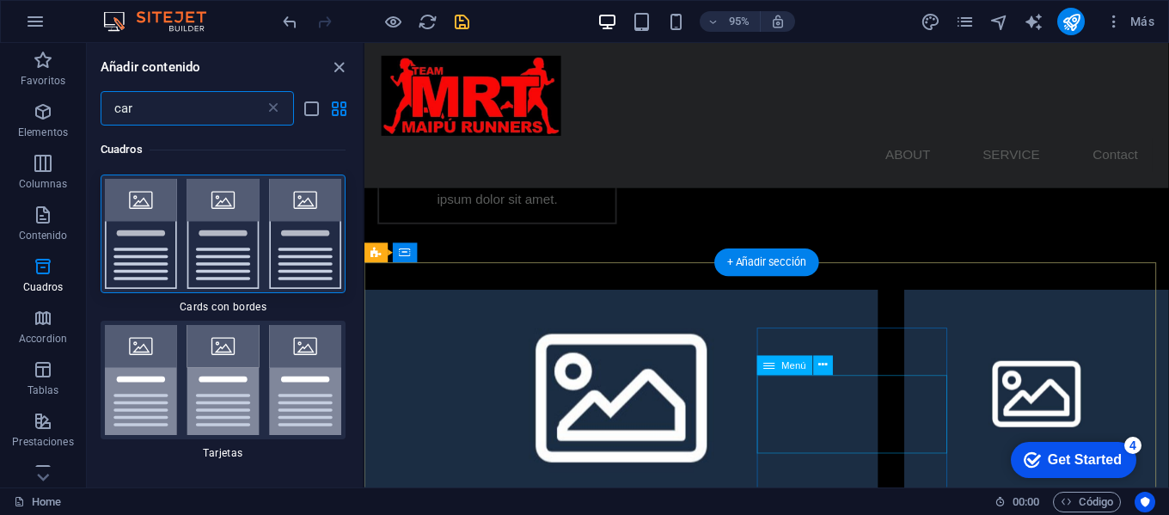
type input "car"
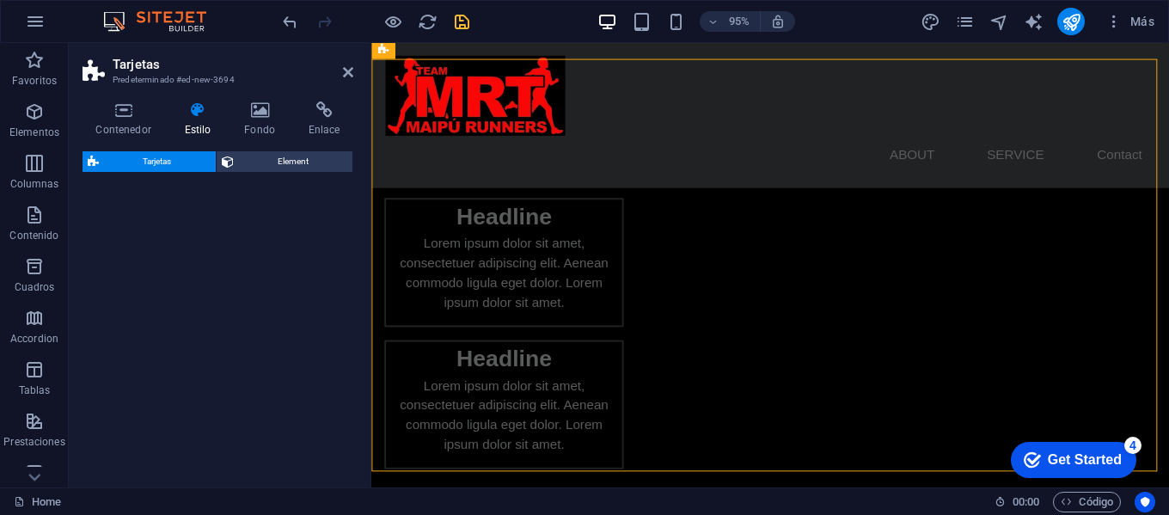
scroll to position [1880, 0]
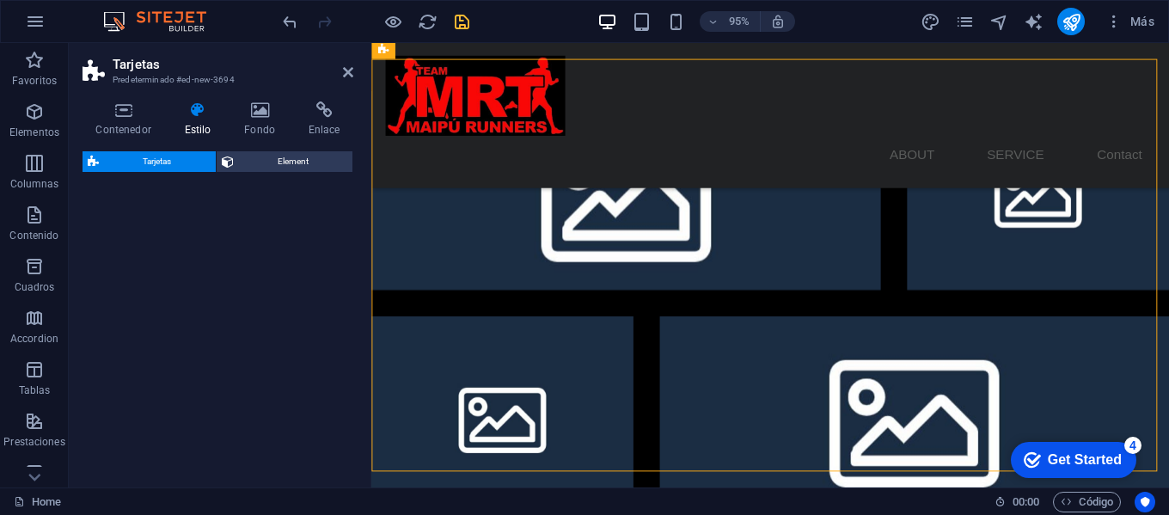
select select "rem"
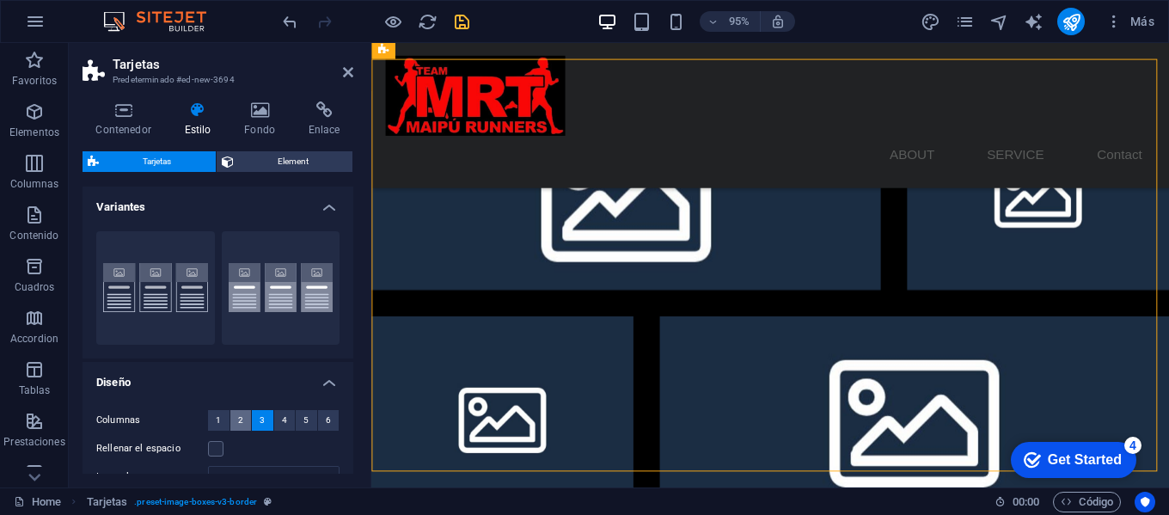
click at [243, 425] on button "2" at bounding box center [240, 420] width 21 height 21
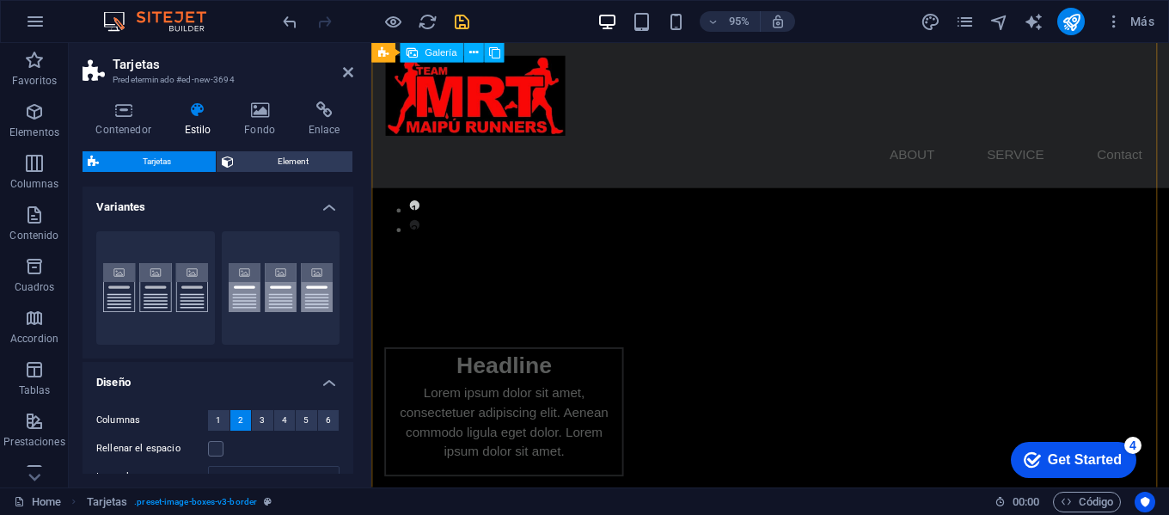
scroll to position [590, 0]
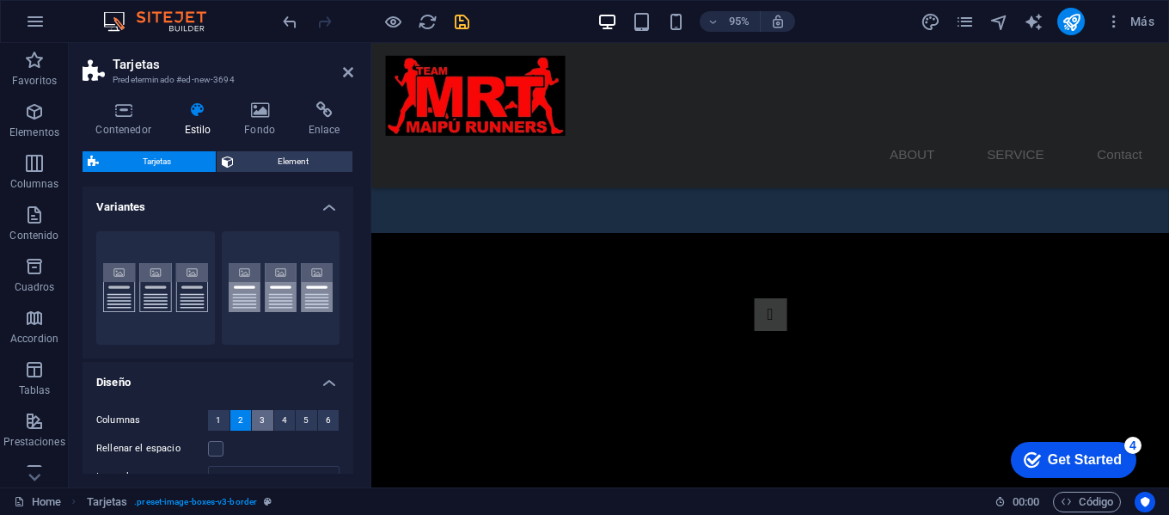
click at [261, 423] on span "3" at bounding box center [262, 420] width 5 height 21
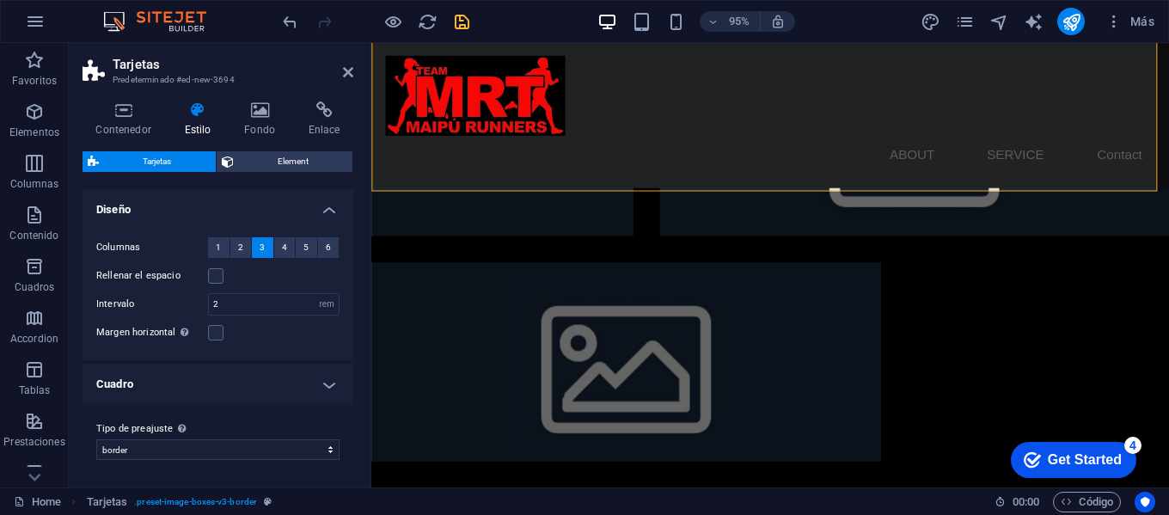
scroll to position [0, 0]
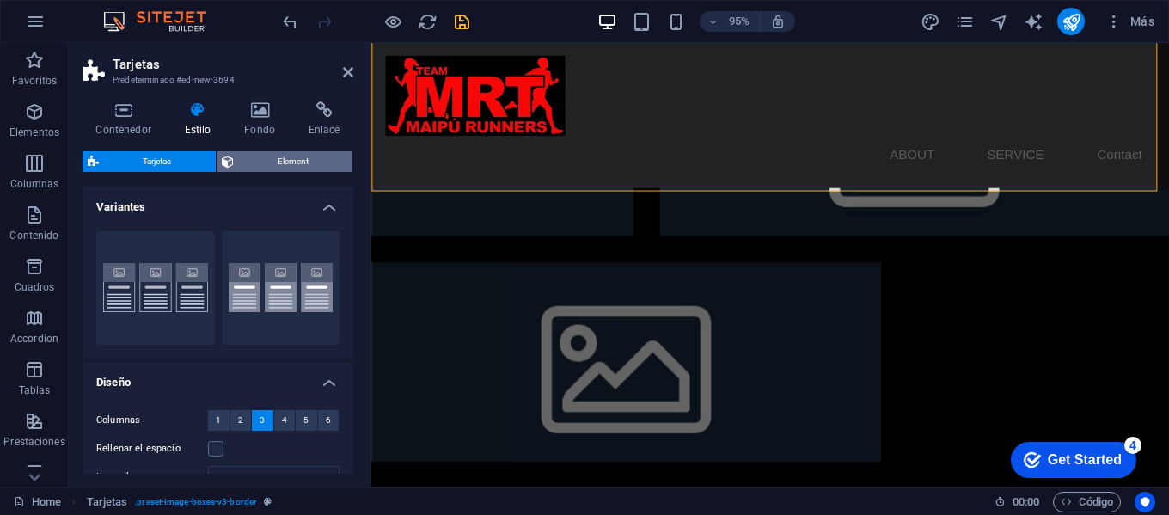
click at [285, 167] on span "Element" at bounding box center [293, 161] width 109 height 21
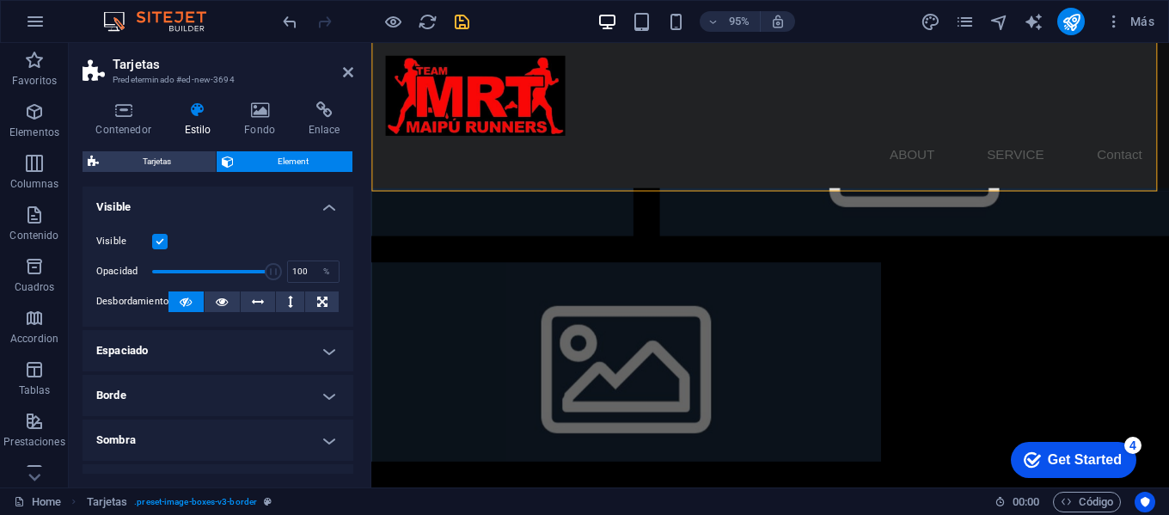
scroll to position [255, 0]
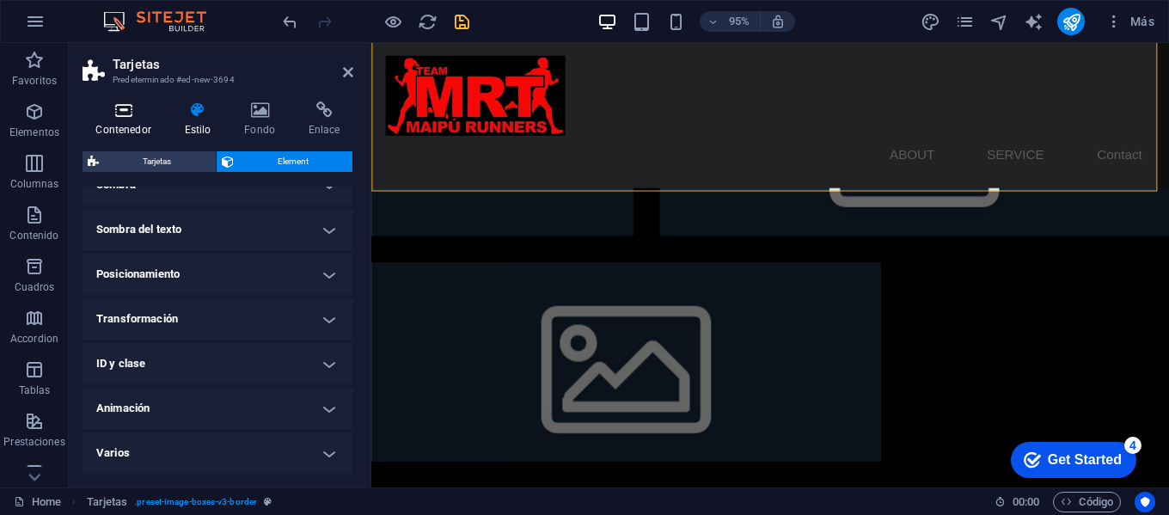
click at [120, 113] on icon at bounding box center [124, 109] width 82 height 17
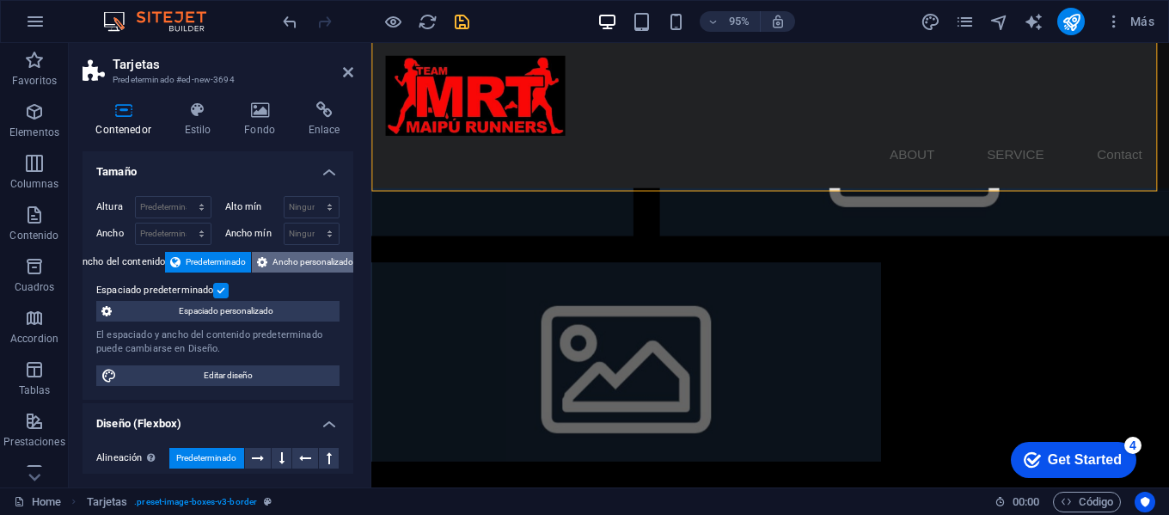
scroll to position [258, 0]
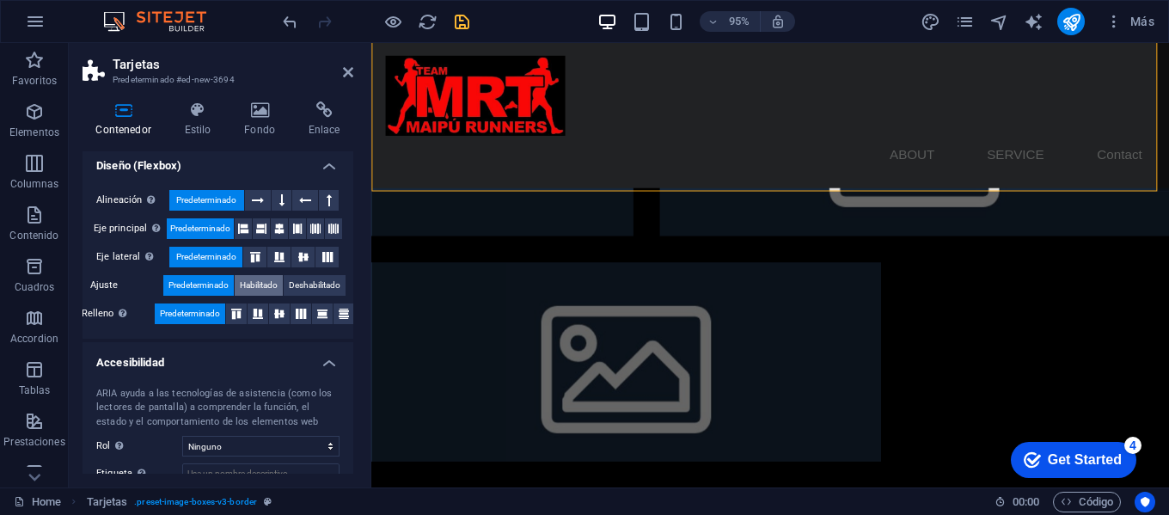
click at [279, 293] on button "Habilitado" at bounding box center [259, 285] width 48 height 21
click at [255, 127] on h4 "Fondo" at bounding box center [263, 119] width 64 height 36
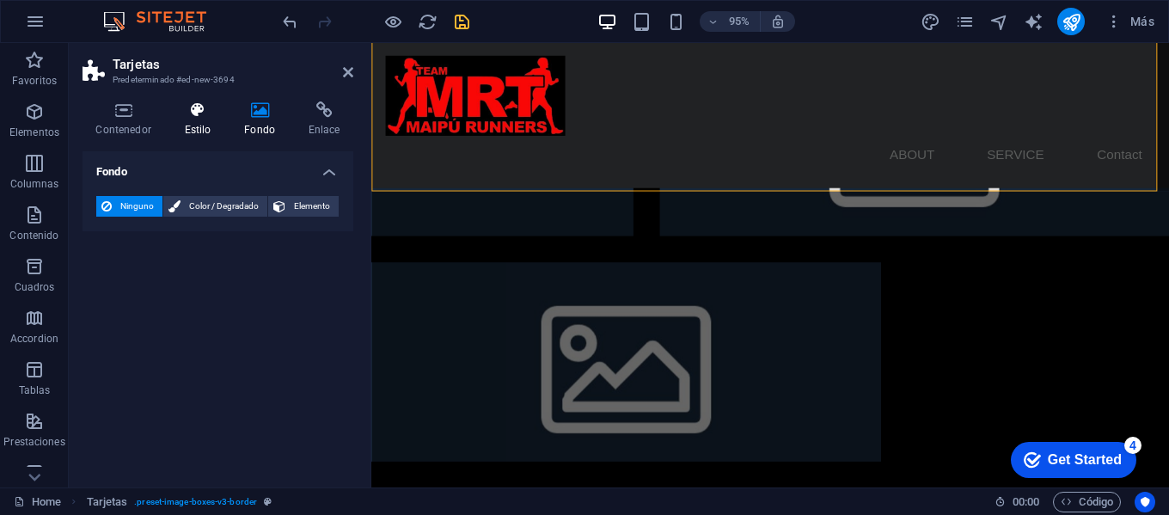
click at [193, 125] on h4 "Estilo" at bounding box center [201, 119] width 60 height 36
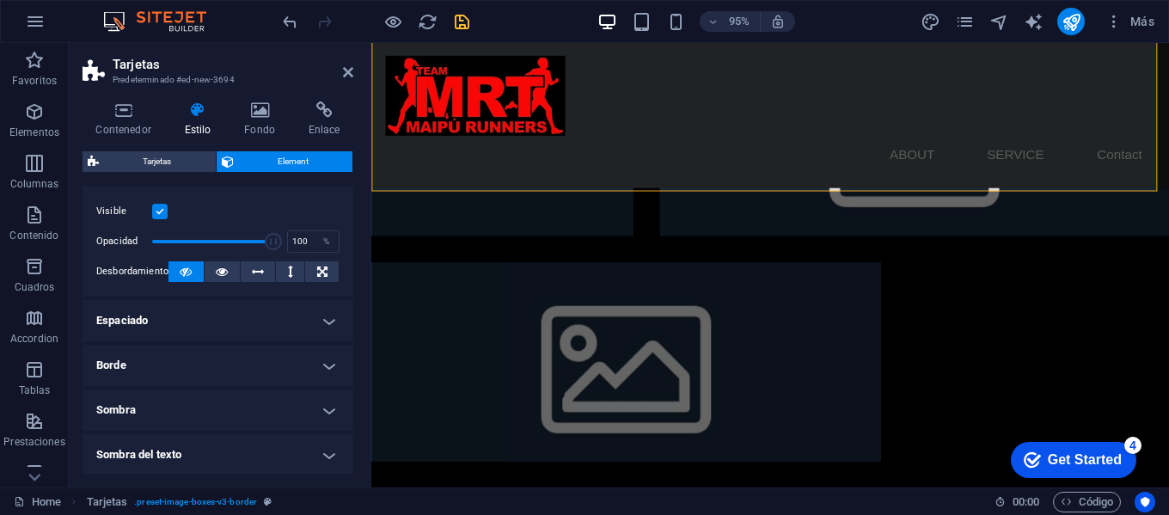
scroll to position [0, 0]
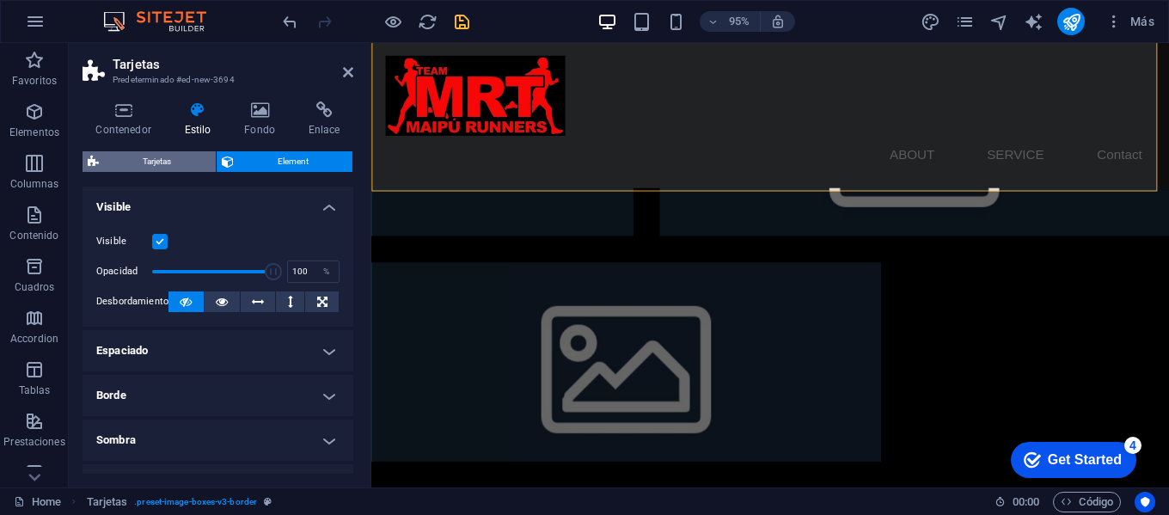
click at [150, 155] on span "Tarjetas" at bounding box center [157, 161] width 107 height 21
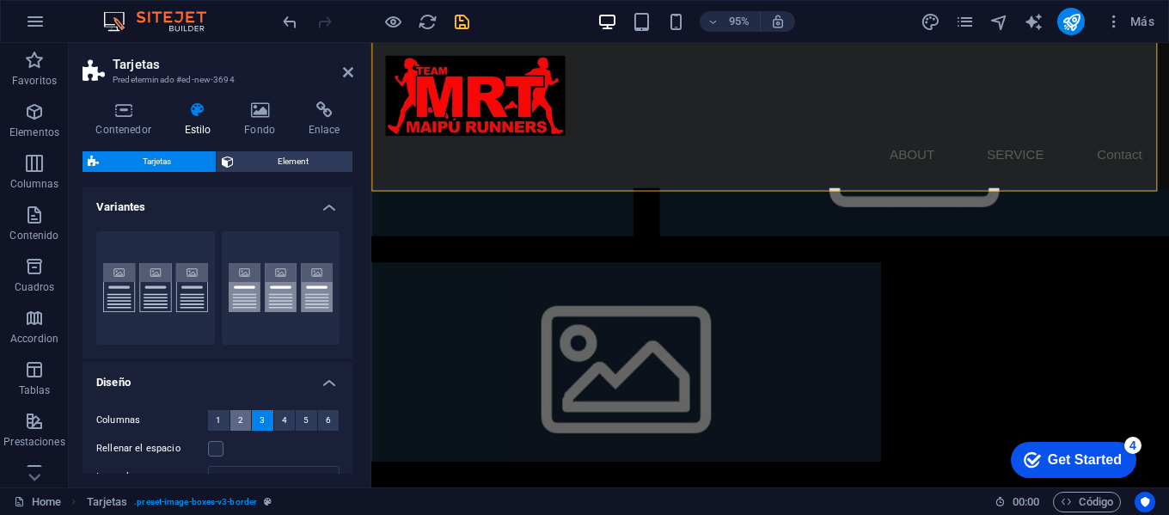
click at [238, 413] on span "2" at bounding box center [240, 420] width 5 height 21
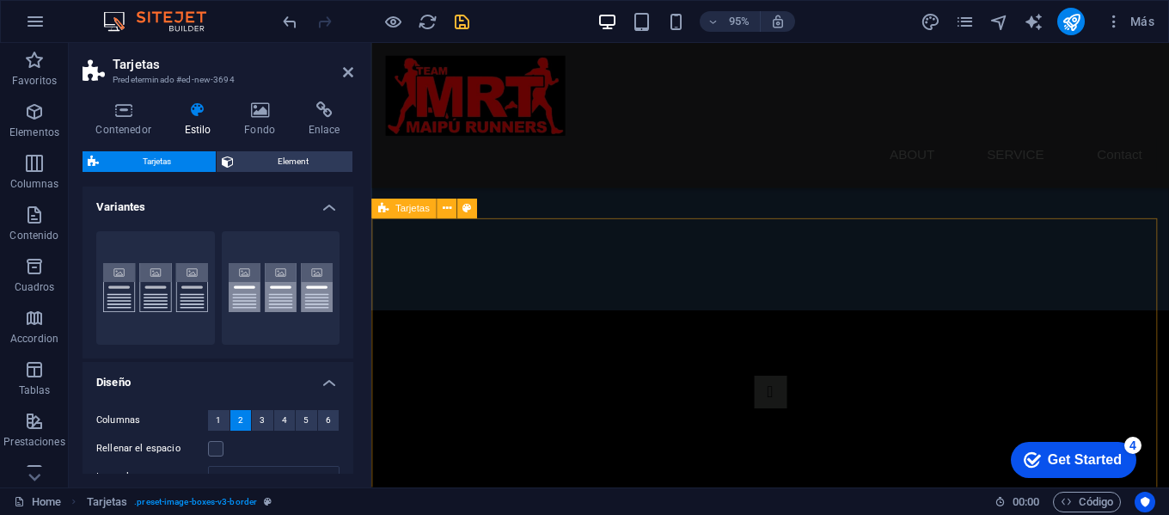
scroll to position [492, 0]
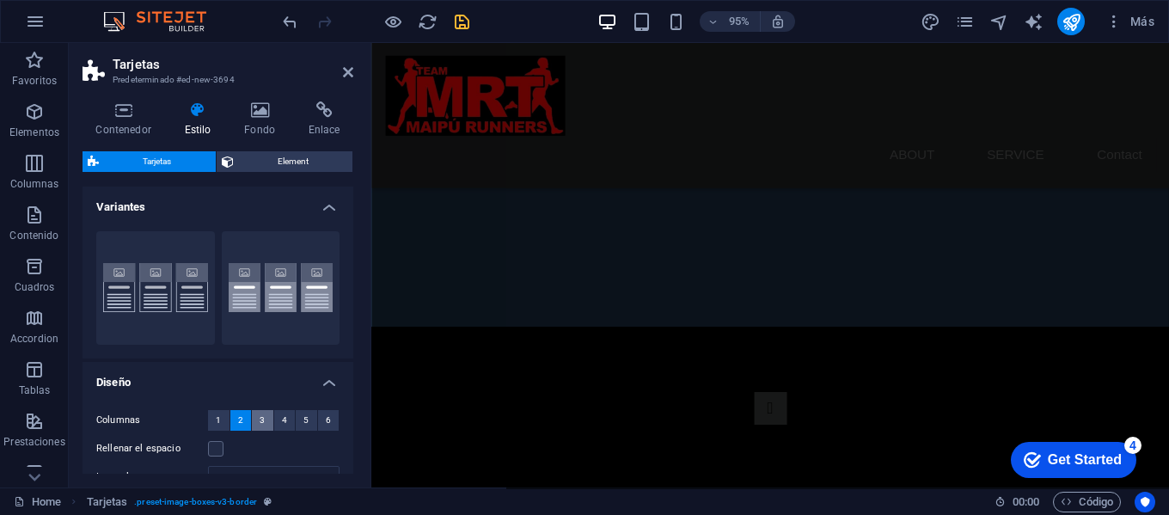
click at [262, 419] on span "3" at bounding box center [262, 420] width 5 height 21
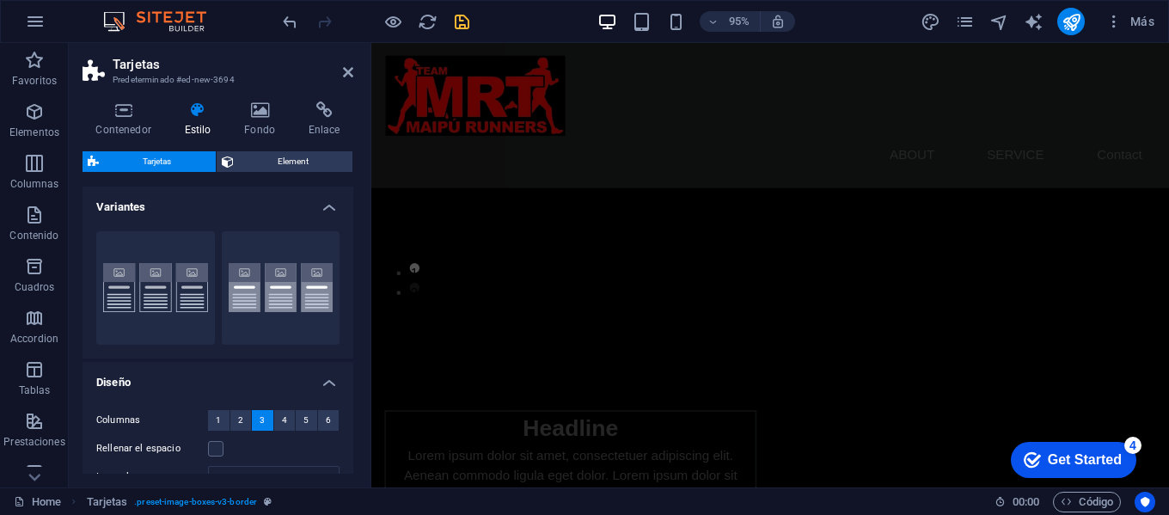
scroll to position [2226, 0]
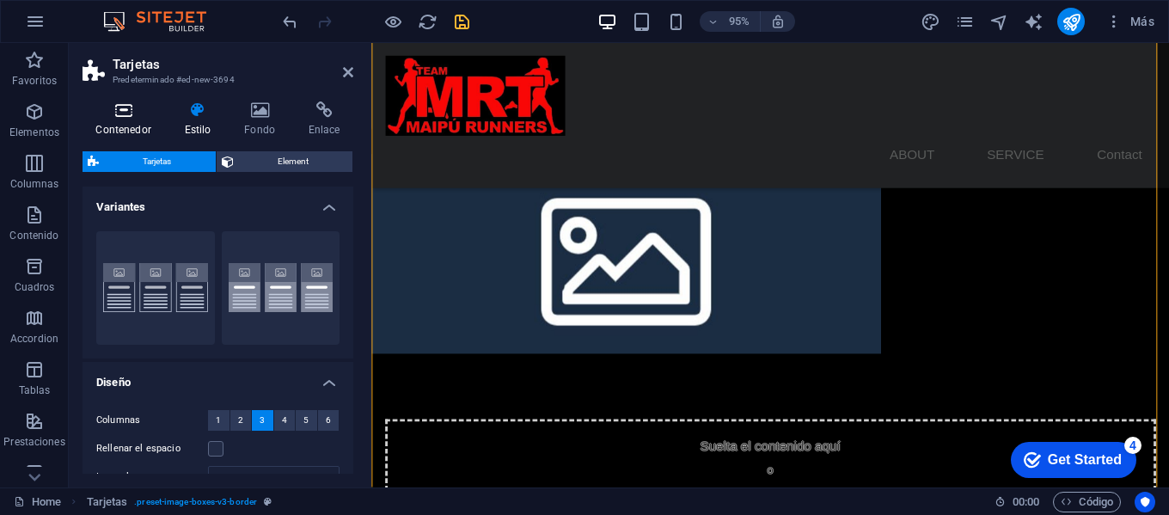
click at [136, 125] on h4 "Contenedor" at bounding box center [127, 119] width 89 height 36
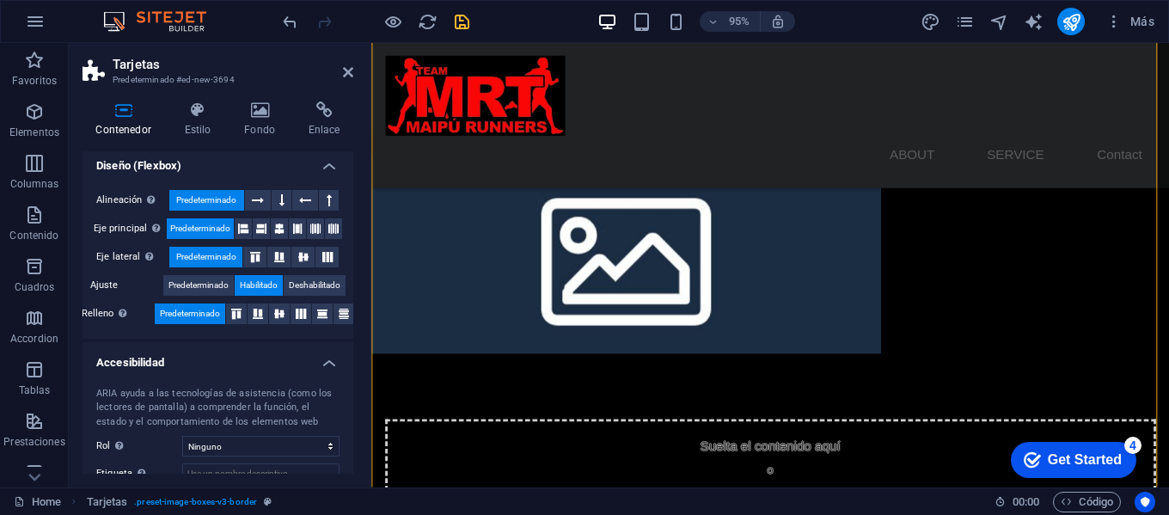
scroll to position [2175, 0]
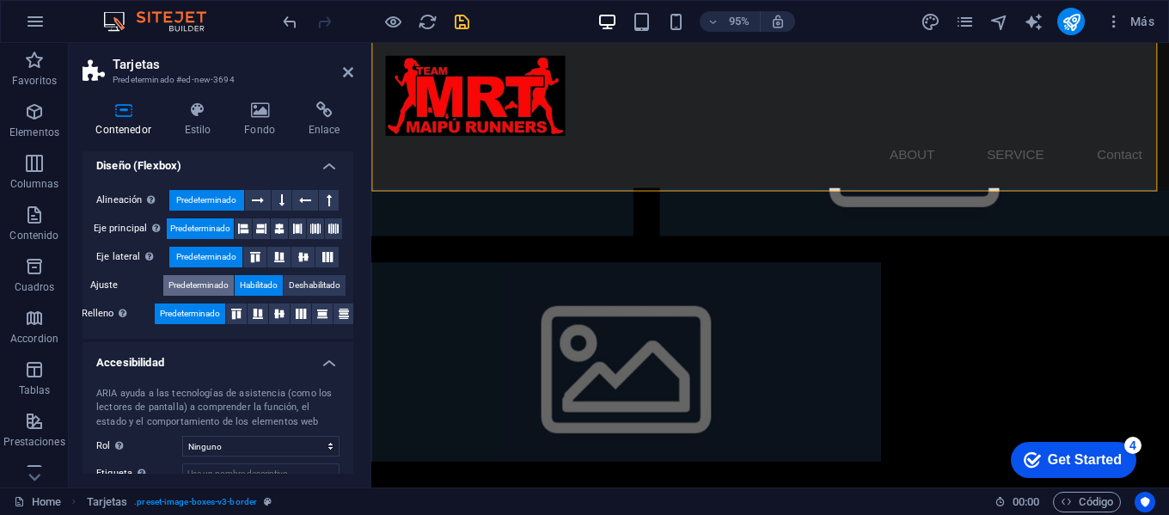
click at [196, 290] on span "Predeterminado" at bounding box center [198, 285] width 60 height 21
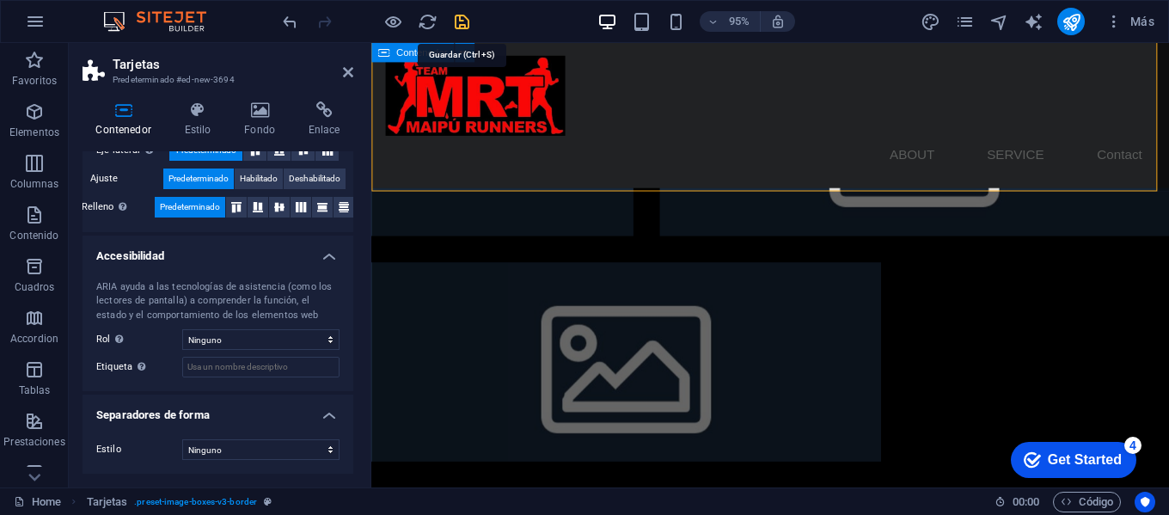
click at [452, 19] on icon "save" at bounding box center [462, 22] width 20 height 20
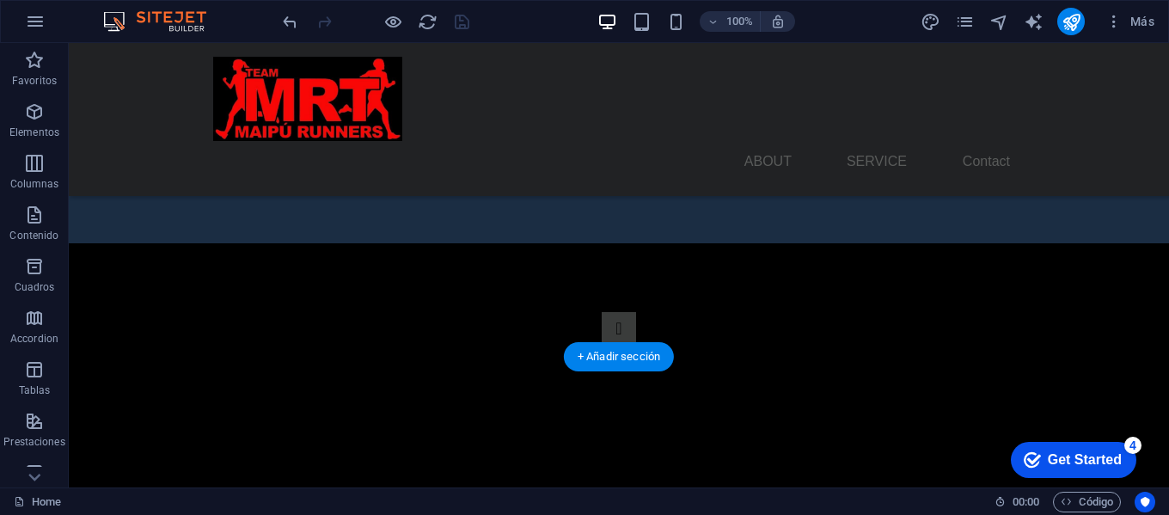
scroll to position [333, 0]
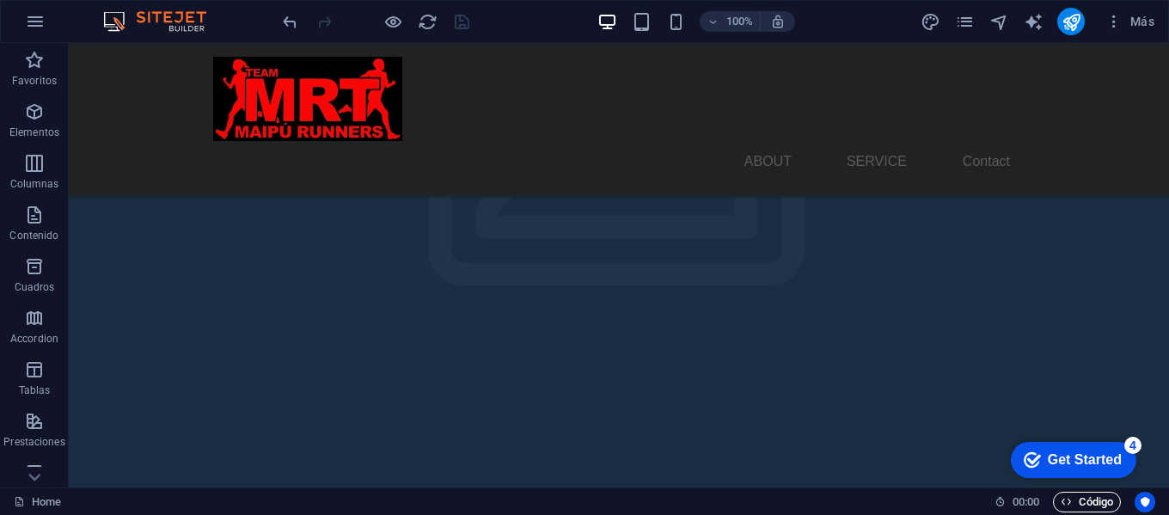
click at [1075, 510] on span "Código" at bounding box center [1087, 502] width 52 height 21
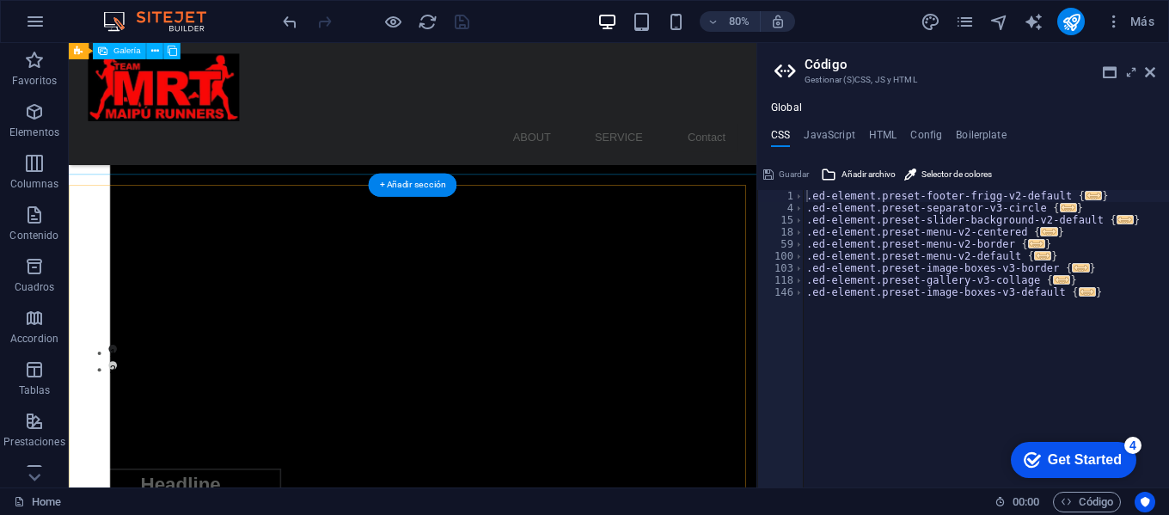
scroll to position [0, 0]
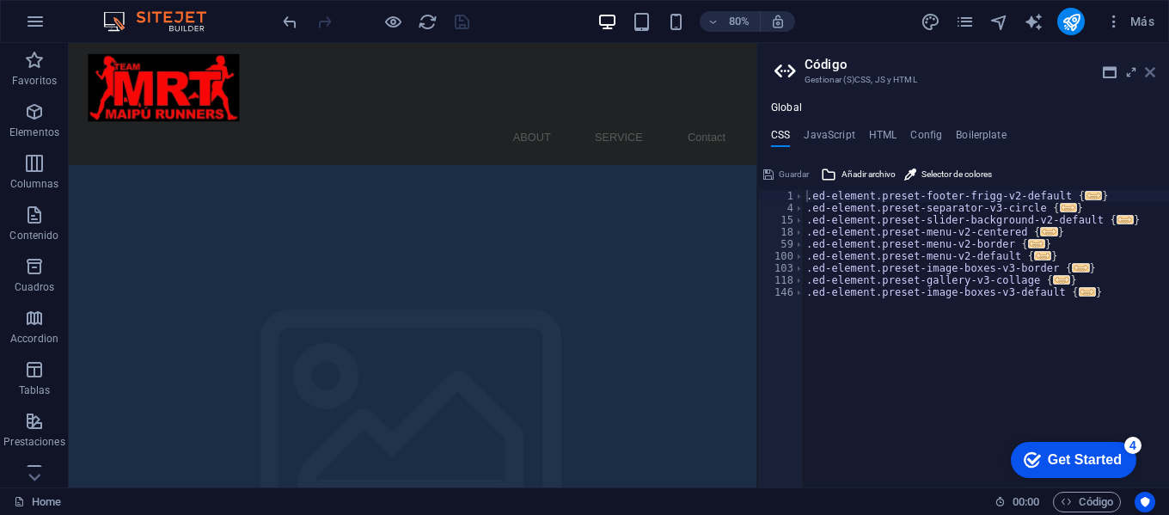
click at [1153, 70] on icon at bounding box center [1150, 72] width 10 height 14
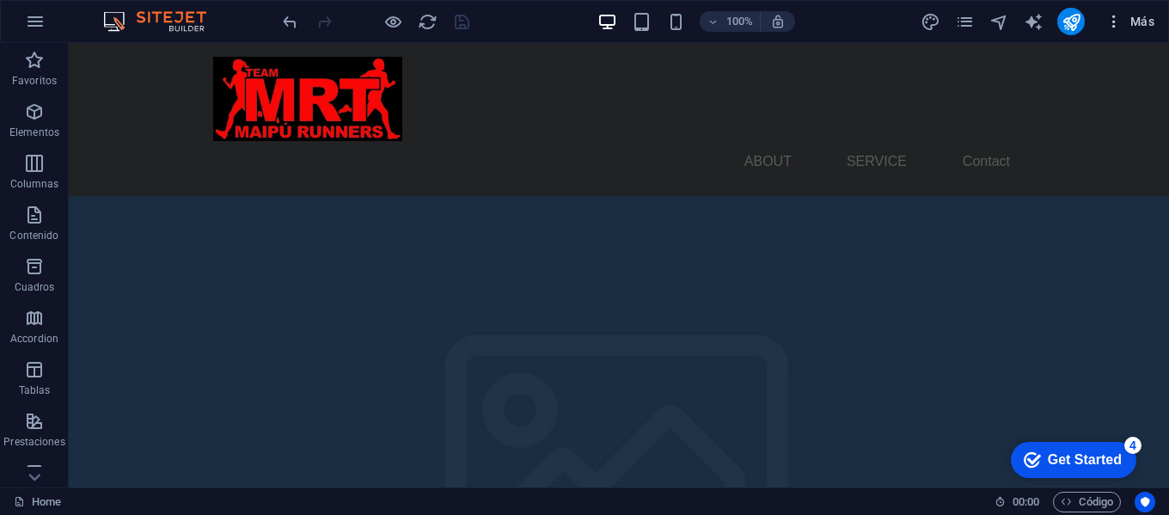
click at [1111, 26] on icon "button" at bounding box center [1113, 21] width 17 height 17
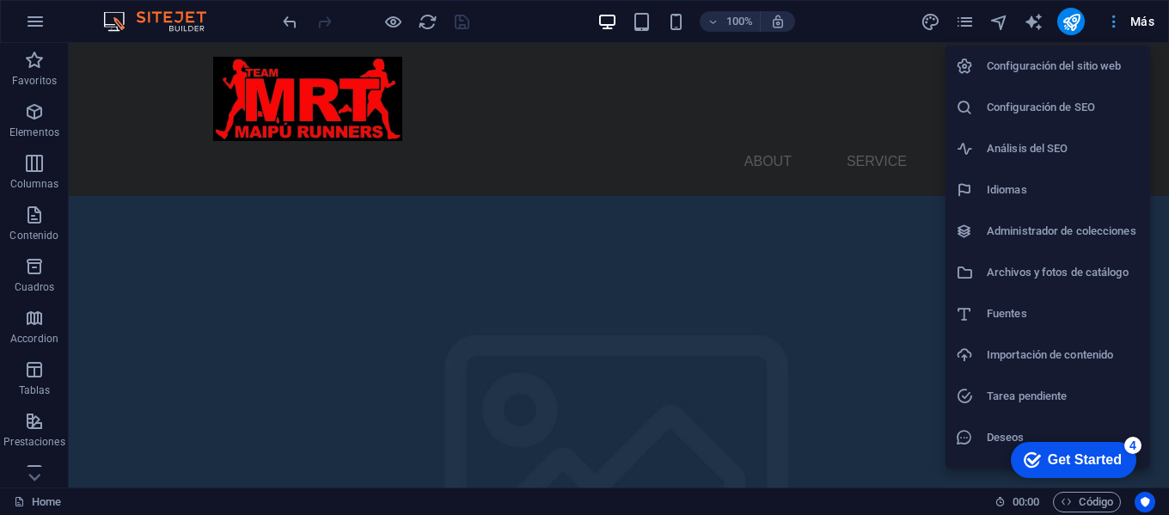
click at [1111, 26] on div at bounding box center [584, 257] width 1169 height 515
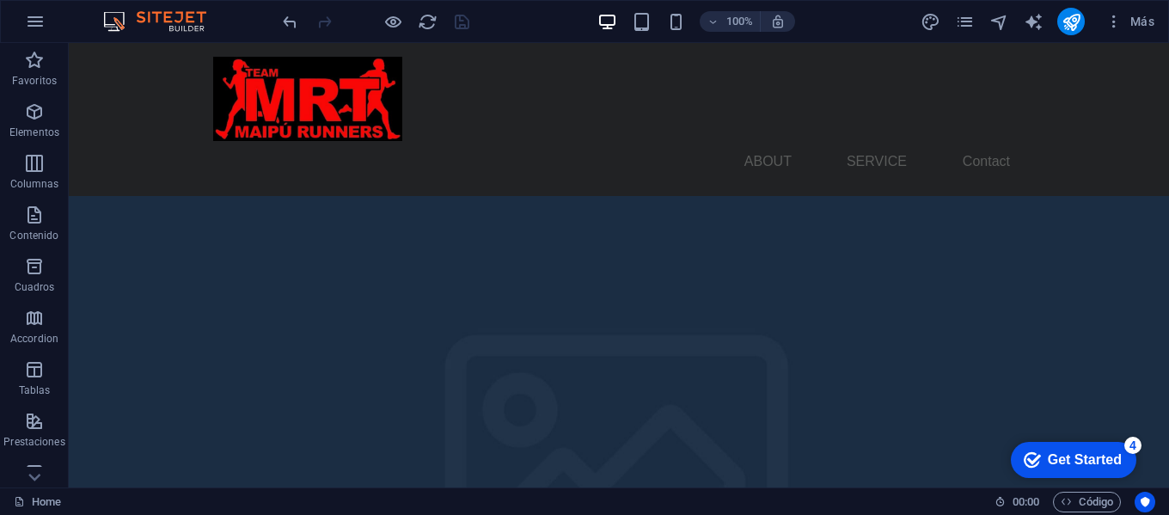
click at [1075, 22] on icon "publish" at bounding box center [1072, 22] width 20 height 20
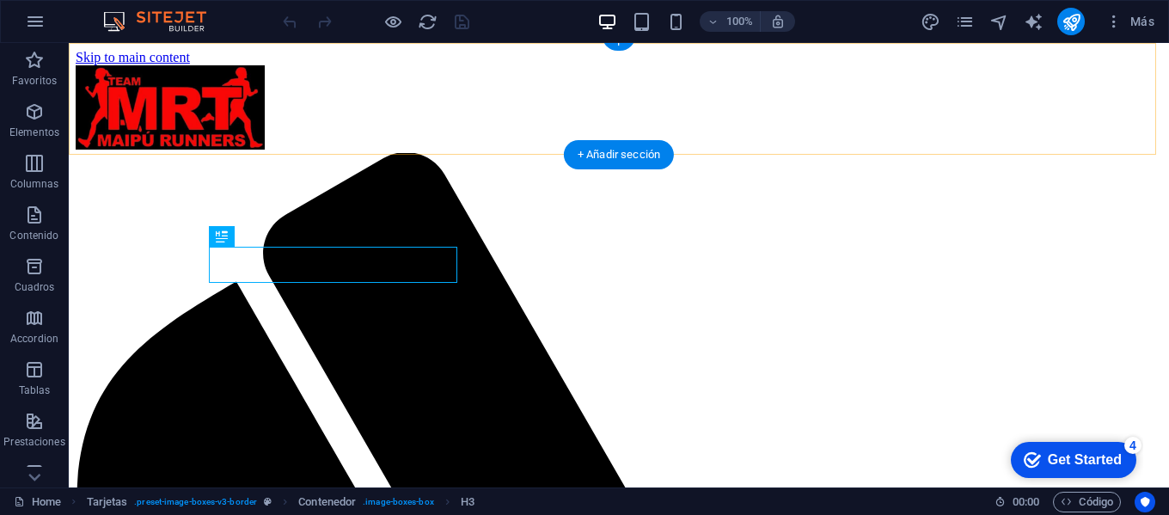
scroll to position [546, 0]
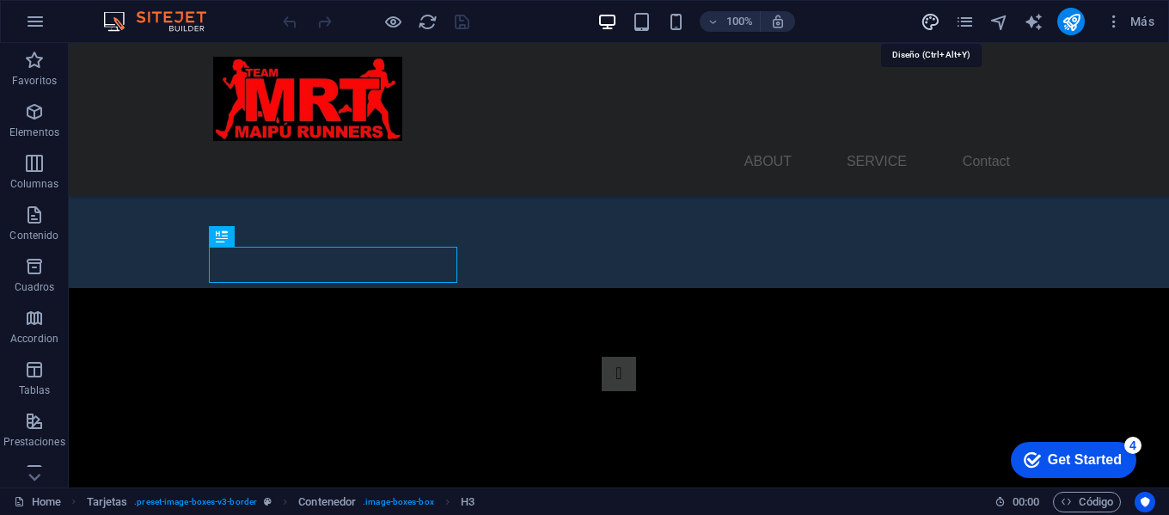
click at [931, 22] on icon "design" at bounding box center [931, 22] width 20 height 20
select select "px"
select select "400"
select select "px"
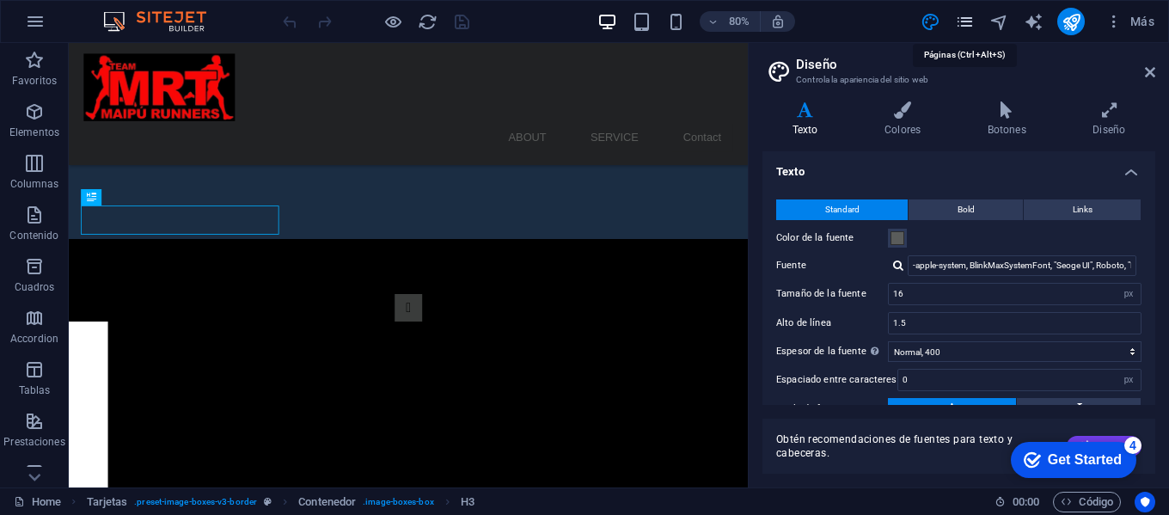
click at [964, 19] on icon "pages" at bounding box center [965, 22] width 20 height 20
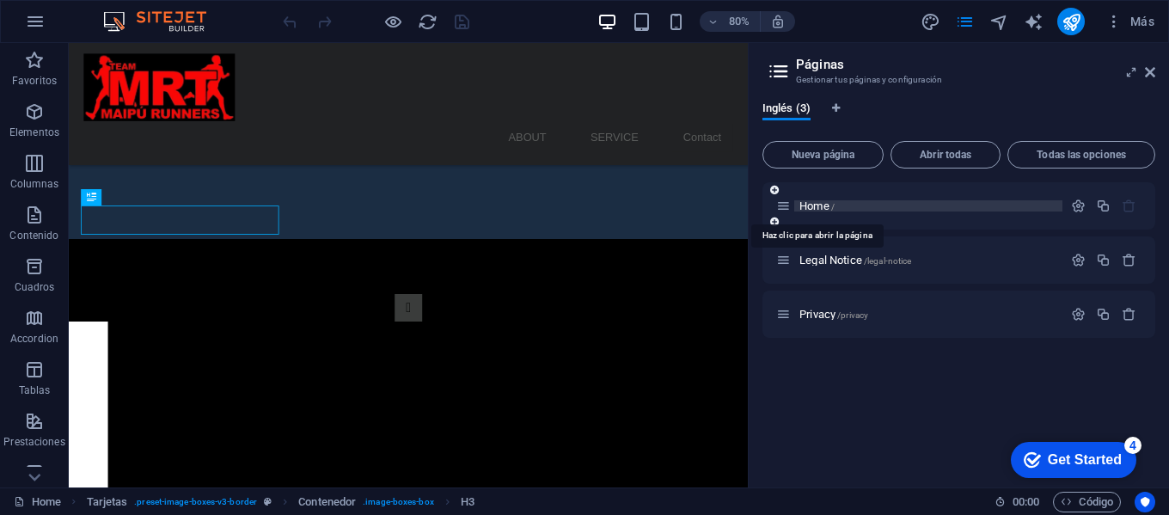
click at [820, 203] on span "Home /" at bounding box center [816, 205] width 35 height 13
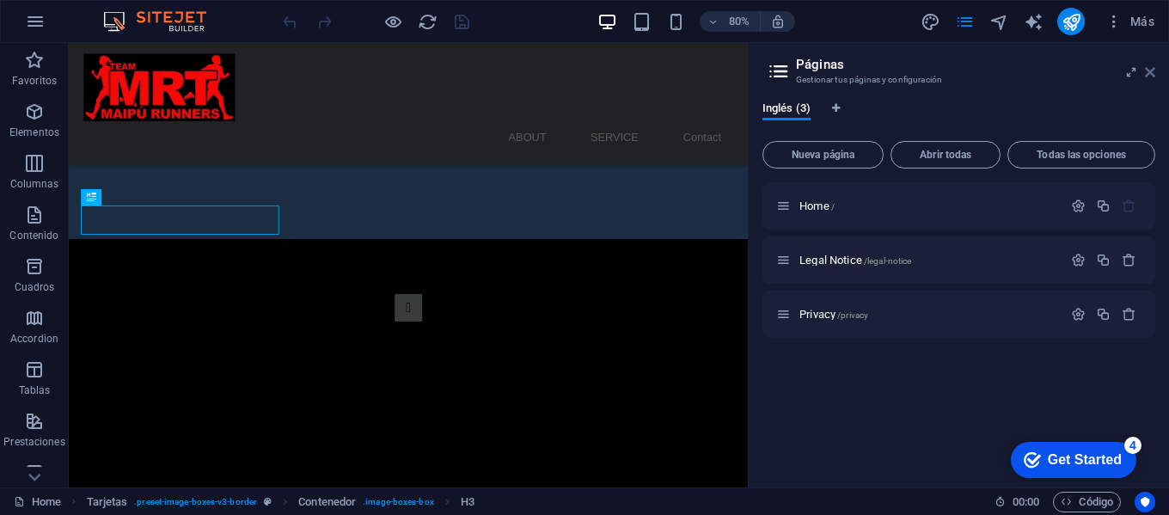
click at [1153, 70] on icon at bounding box center [1150, 72] width 10 height 14
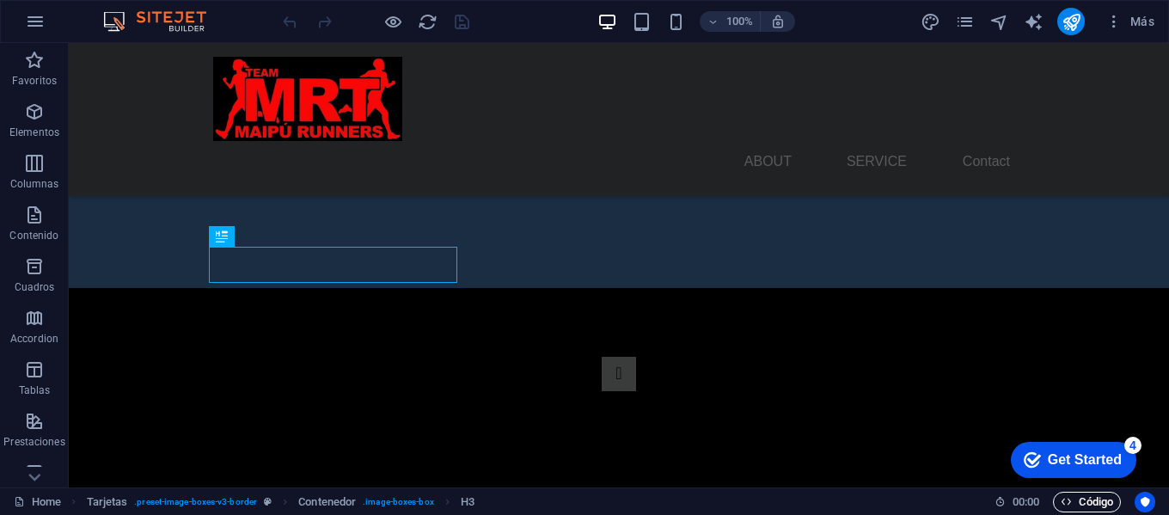
click at [1090, 495] on span "Código" at bounding box center [1087, 502] width 52 height 21
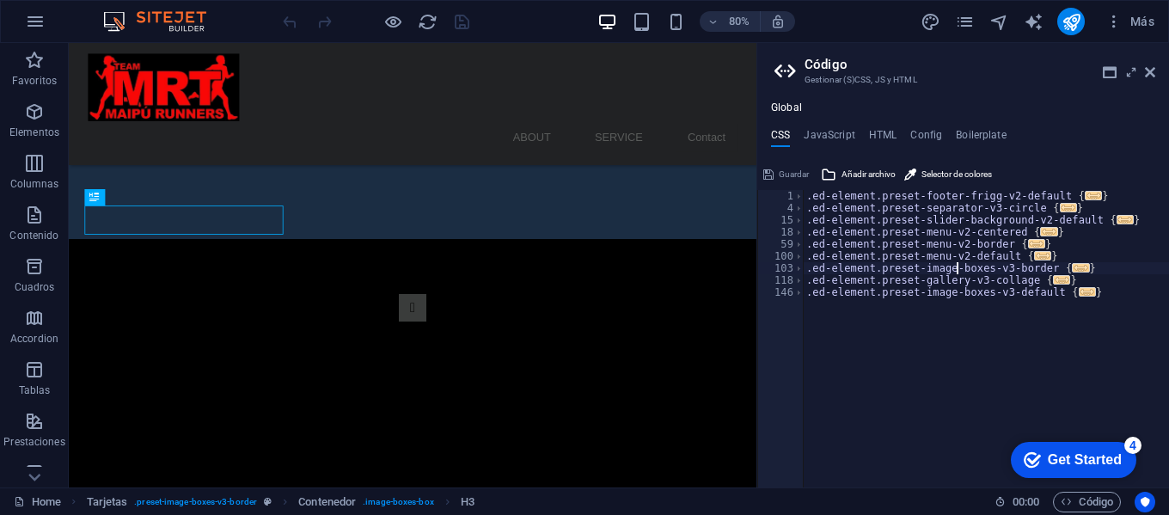
click at [958, 266] on div ".ed-element.preset-footer-frigg-v2-default { ... } .ed-element.preset-separator…" at bounding box center [986, 350] width 366 height 321
click at [1034, 260] on span "..." at bounding box center [1042, 255] width 17 height 9
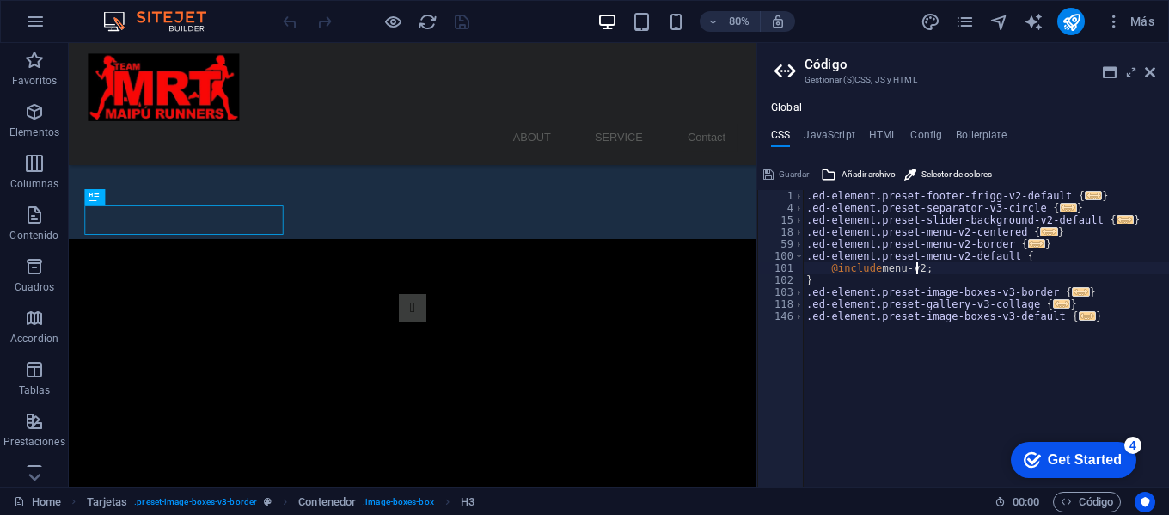
drag, startPoint x: 915, startPoint y: 272, endPoint x: 1090, endPoint y: 311, distance: 178.7
click at [919, 272] on div ".ed-element.preset-footer-frigg-v2-default { ... } .ed-element.preset-separator…" at bounding box center [986, 350] width 366 height 321
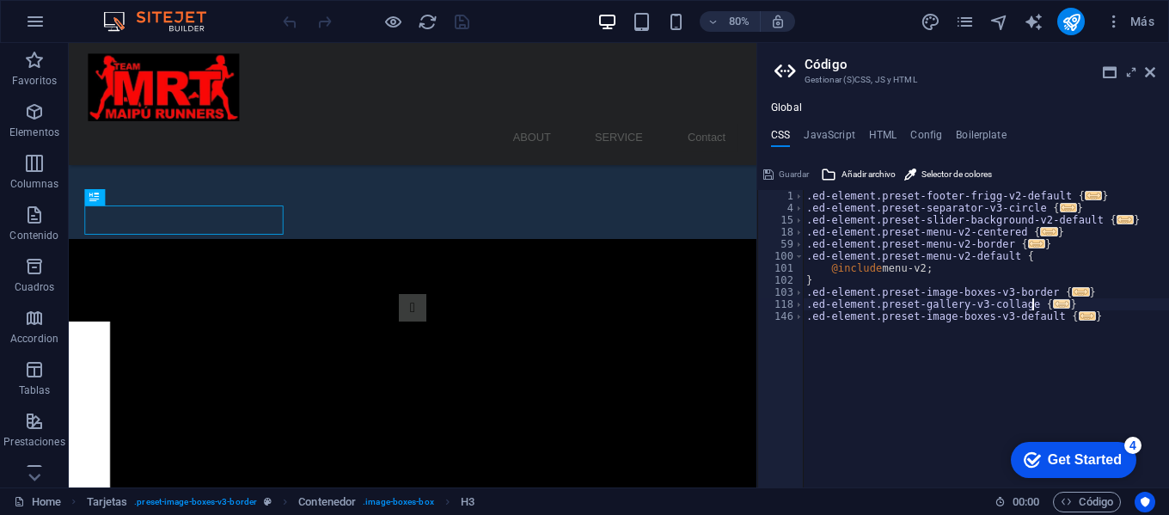
click at [1053, 309] on span "..." at bounding box center [1061, 303] width 17 height 9
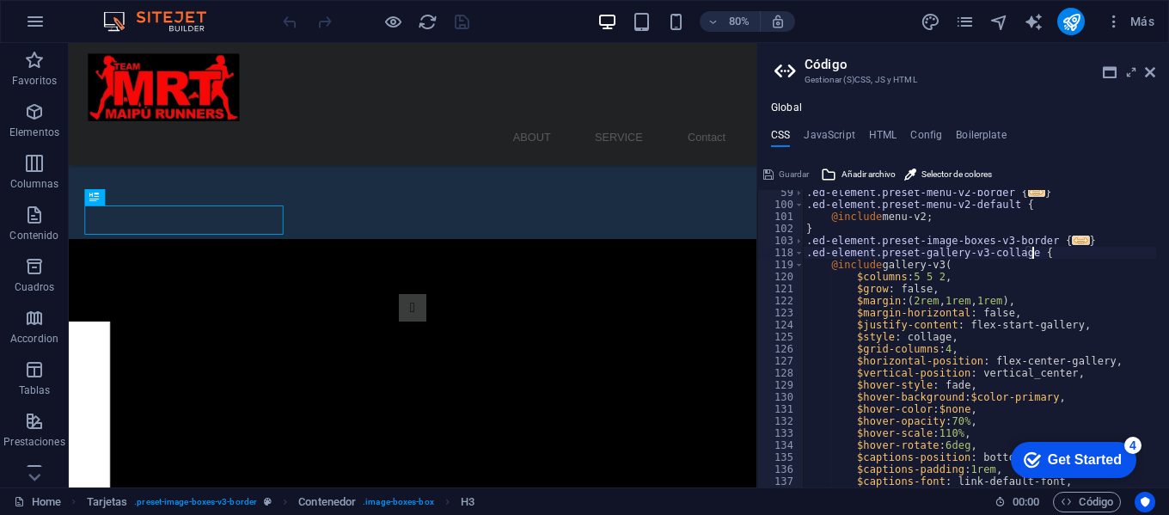
scroll to position [103, 0]
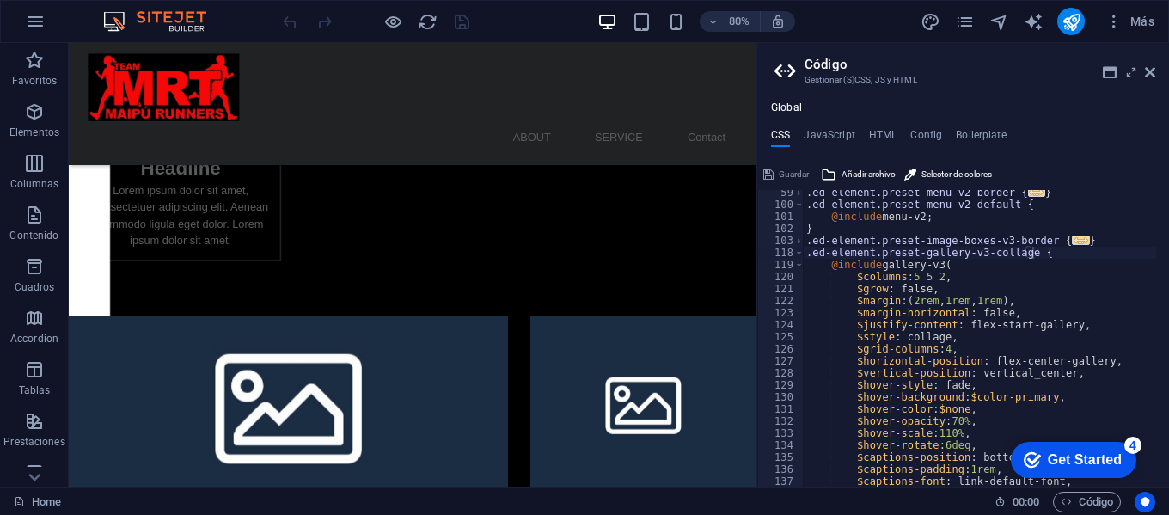
scroll to position [52, 0]
click at [799, 248] on span at bounding box center [798, 253] width 9 height 12
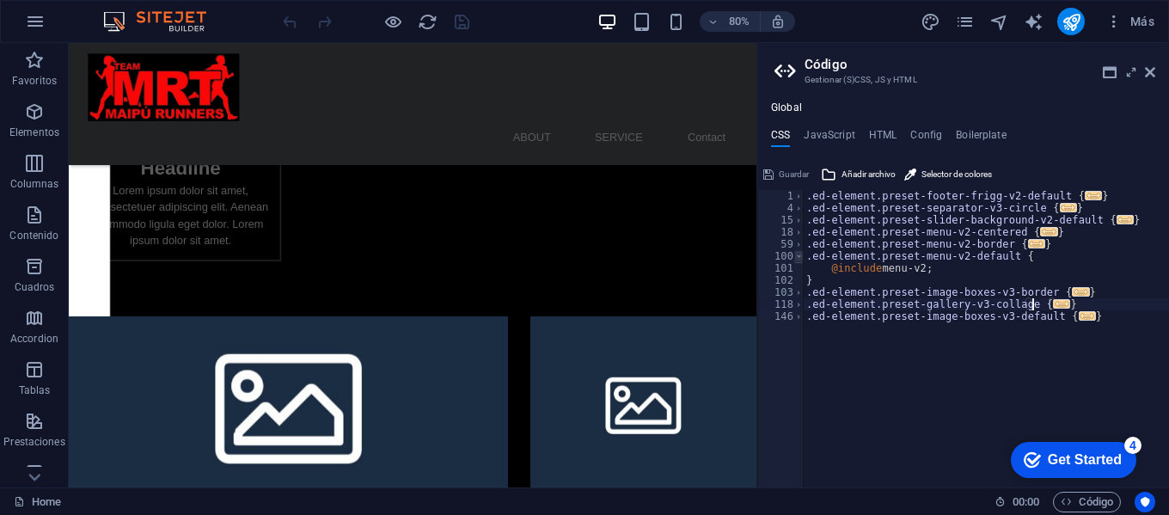
click at [801, 257] on span at bounding box center [798, 256] width 9 height 12
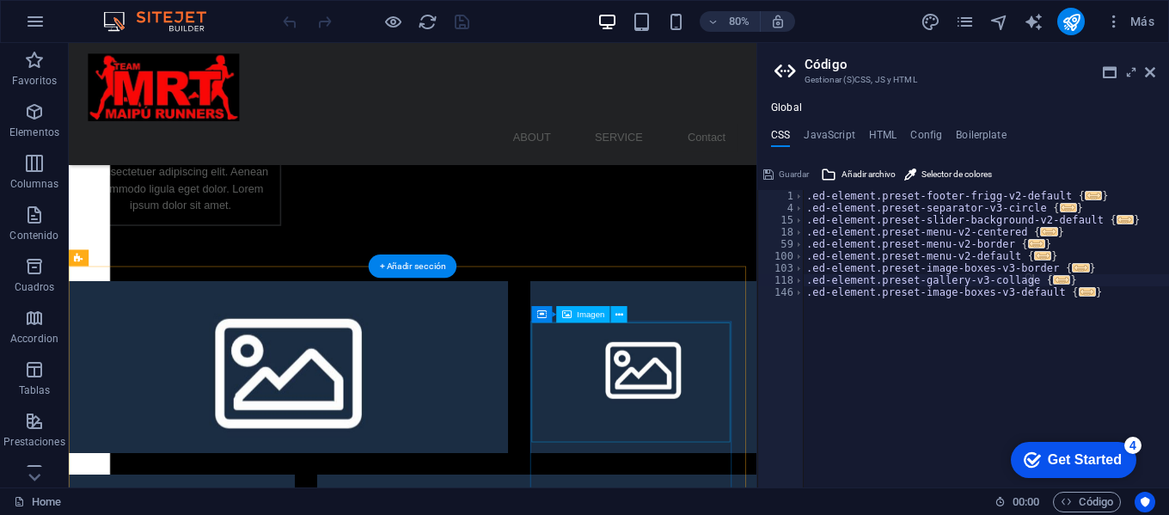
scroll to position [1846, 0]
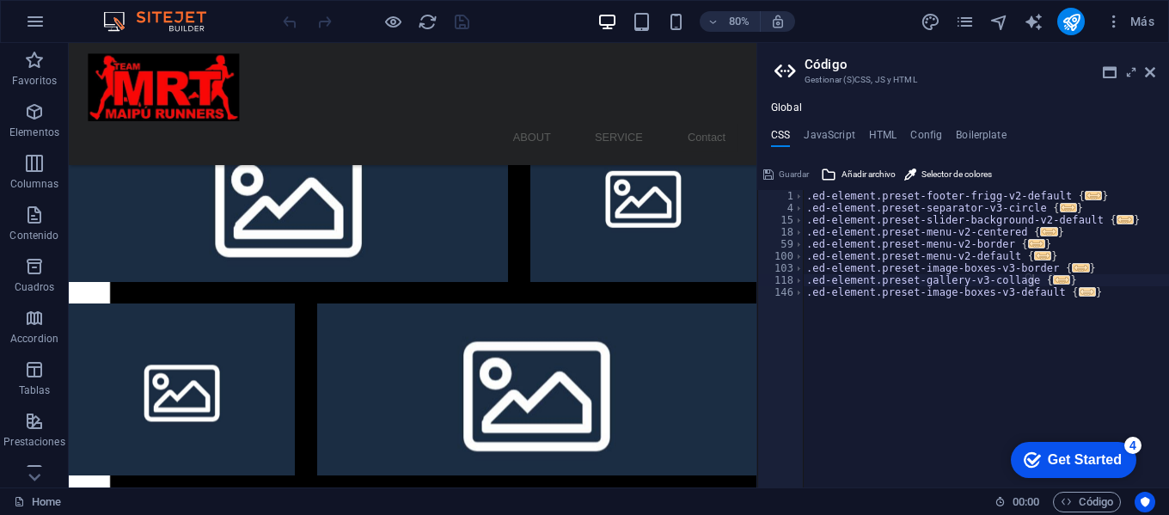
click at [1079, 297] on span "..." at bounding box center [1087, 291] width 17 height 9
click at [801, 291] on span at bounding box center [798, 292] width 9 height 12
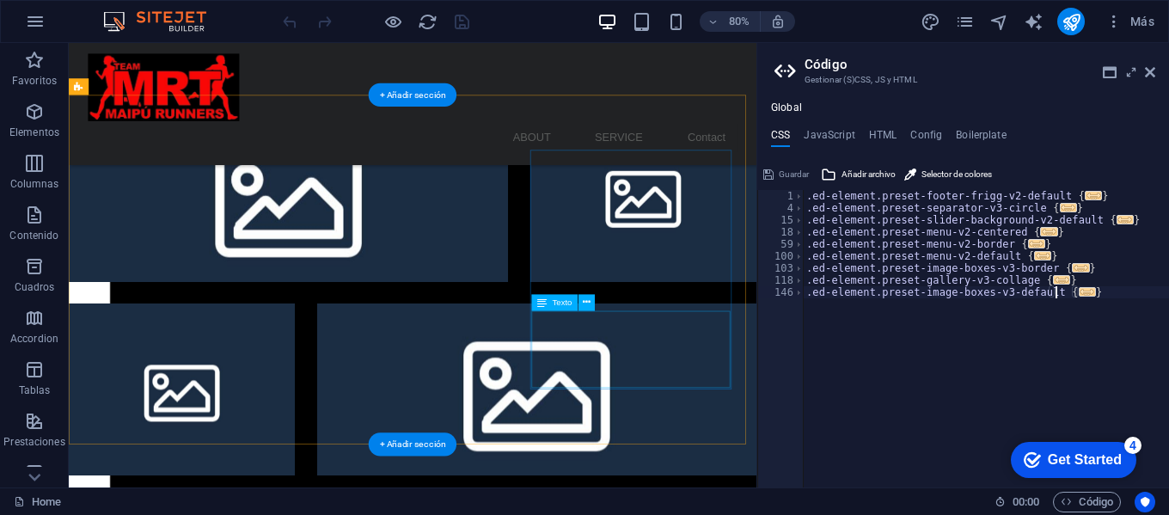
scroll to position [2104, 0]
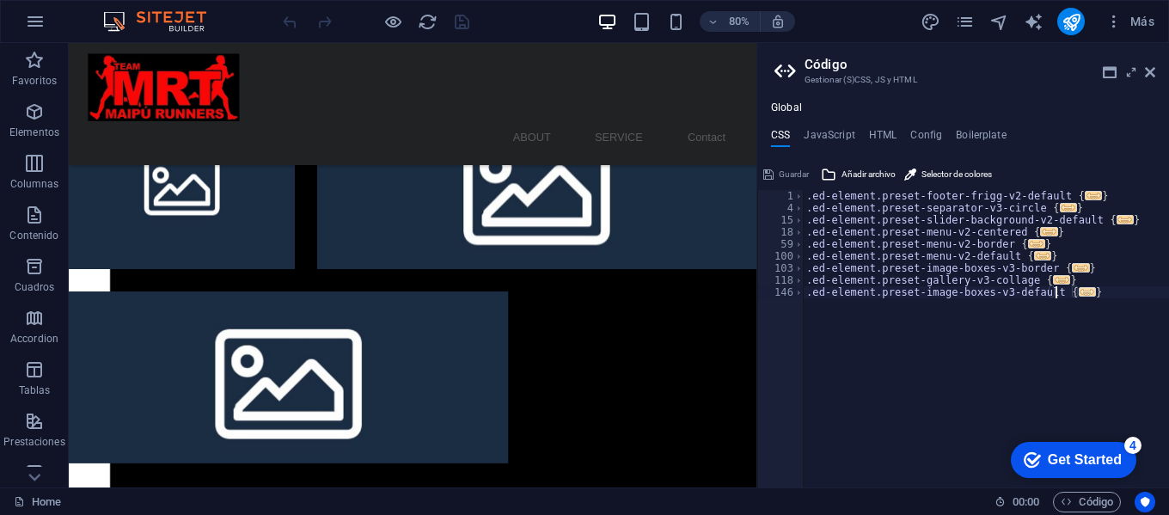
click at [1079, 291] on span "..." at bounding box center [1087, 291] width 17 height 9
click at [1042, 303] on div ".ed-element.preset-footer-frigg-v2-default { ... } .ed-element.preset-separator…" at bounding box center [986, 350] width 366 height 321
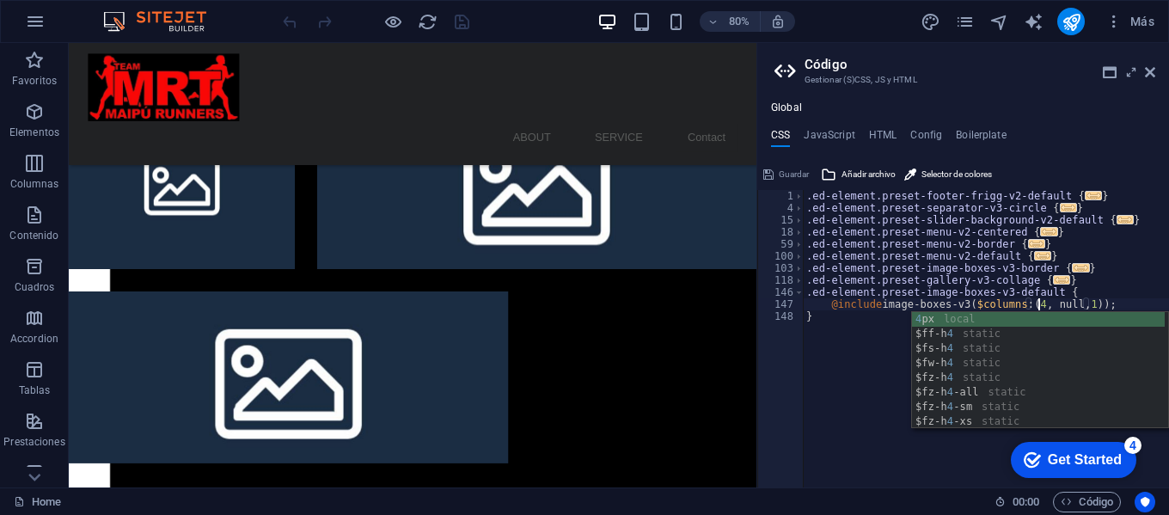
scroll to position [0, 21]
click at [814, 387] on div ".ed-element.preset-footer-frigg-v2-default { ... } .ed-element.preset-separator…" at bounding box center [986, 350] width 366 height 321
type textarea "}"
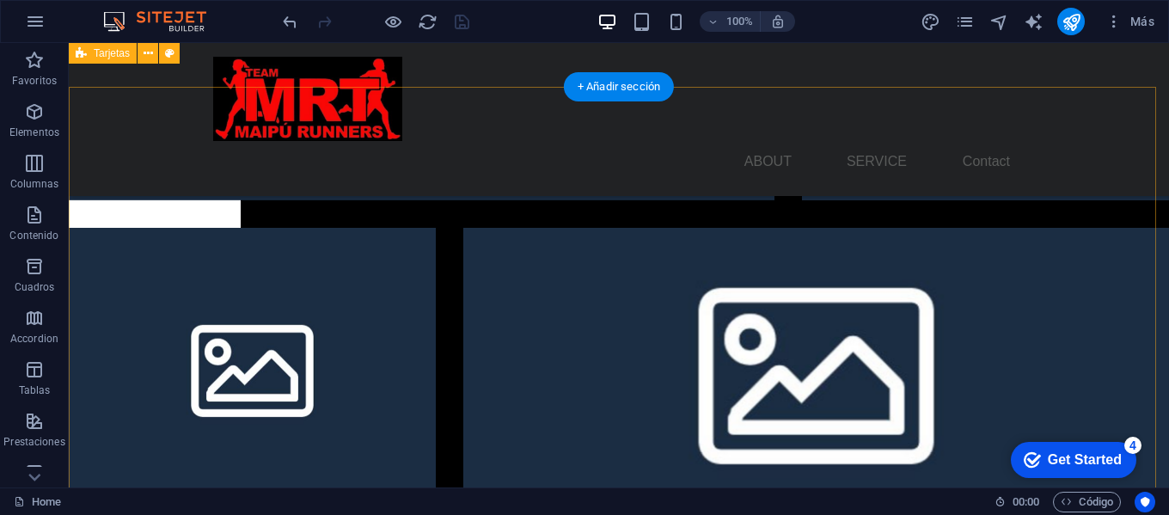
scroll to position [2027, 0]
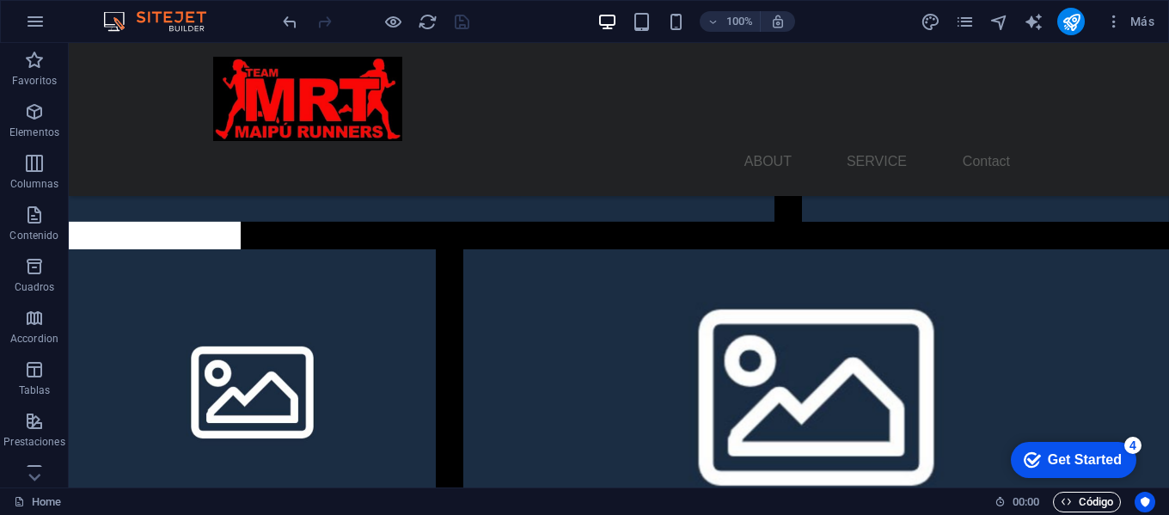
click at [1103, 495] on span "Código" at bounding box center [1087, 502] width 52 height 21
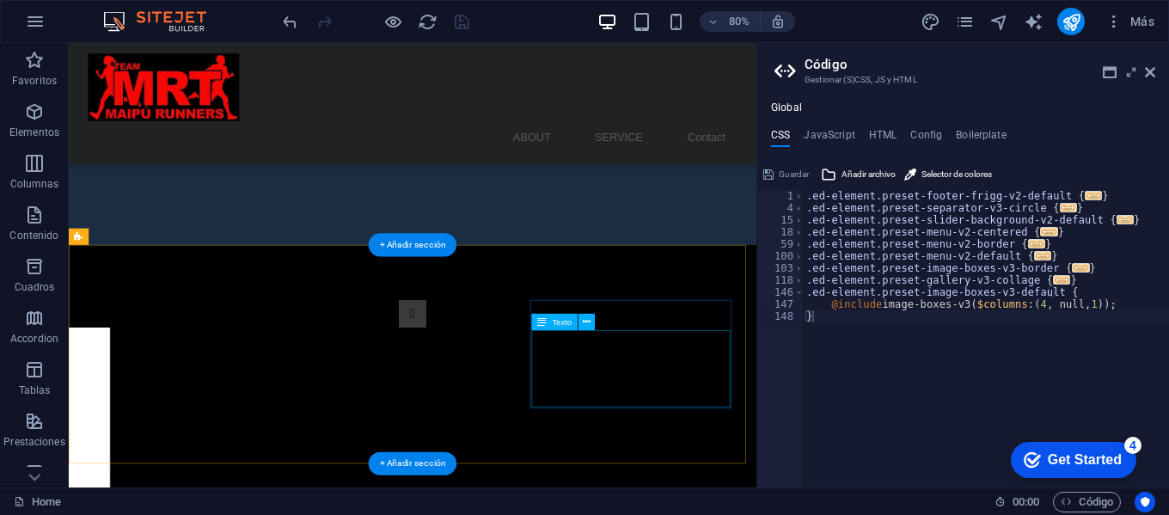
scroll to position [299, 0]
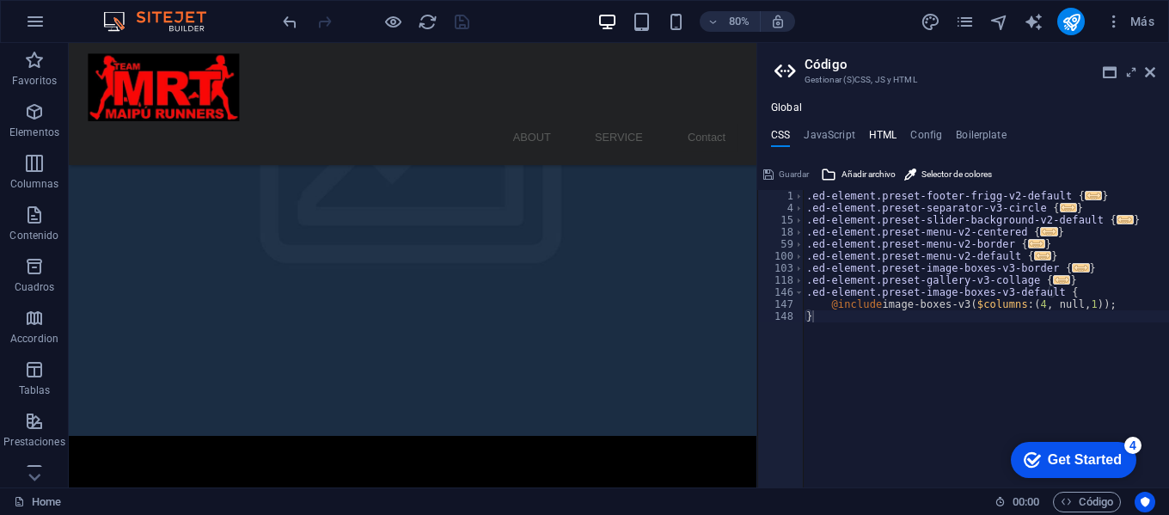
click at [883, 132] on h4 "HTML" at bounding box center [883, 138] width 28 height 19
type textarea "<a href="#main-content" class="wv-link-content button">Skip to main content</a>"
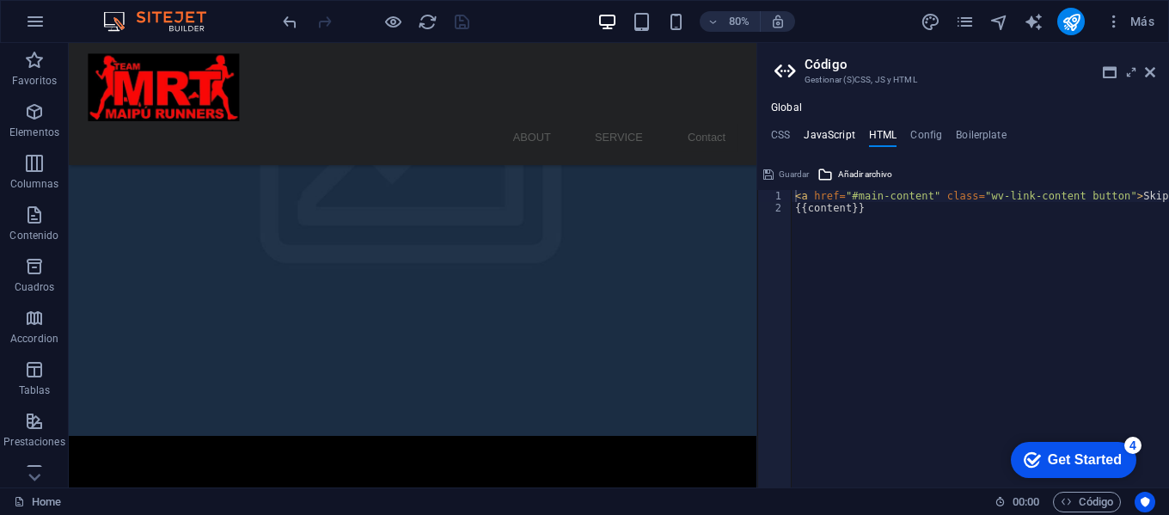
click at [807, 138] on h4 "JavaScript" at bounding box center [829, 138] width 51 height 19
type textarea "/* JS for preset "Menu V2" */"
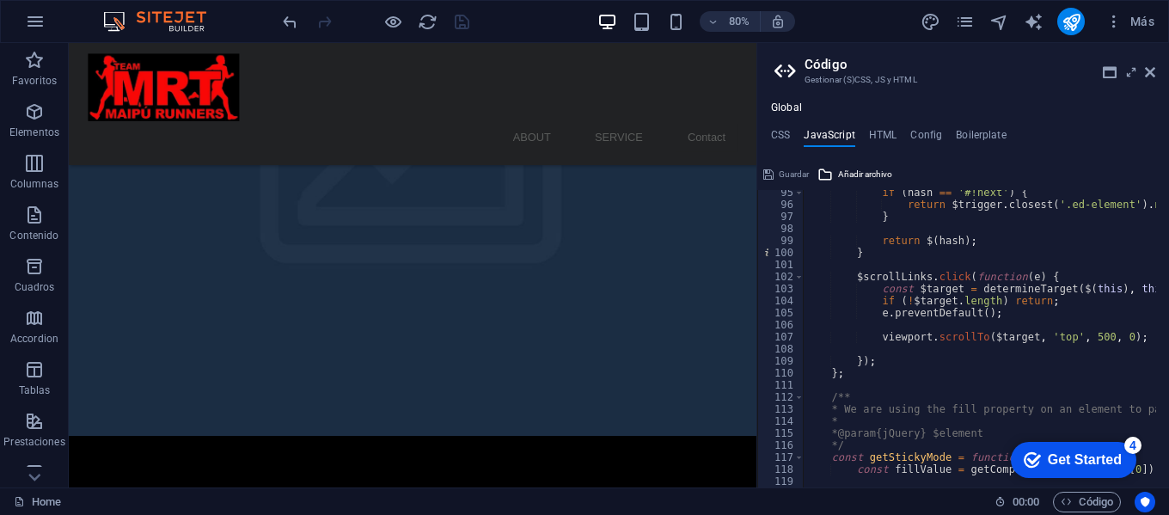
scroll to position [1444, 0]
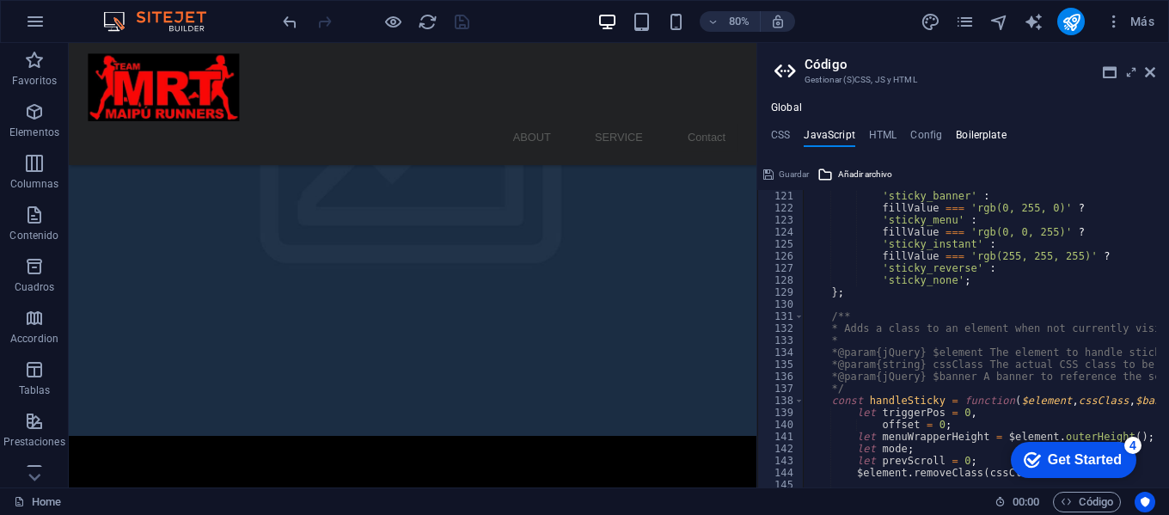
click at [958, 129] on h4 "Boilerplate" at bounding box center [981, 138] width 51 height 19
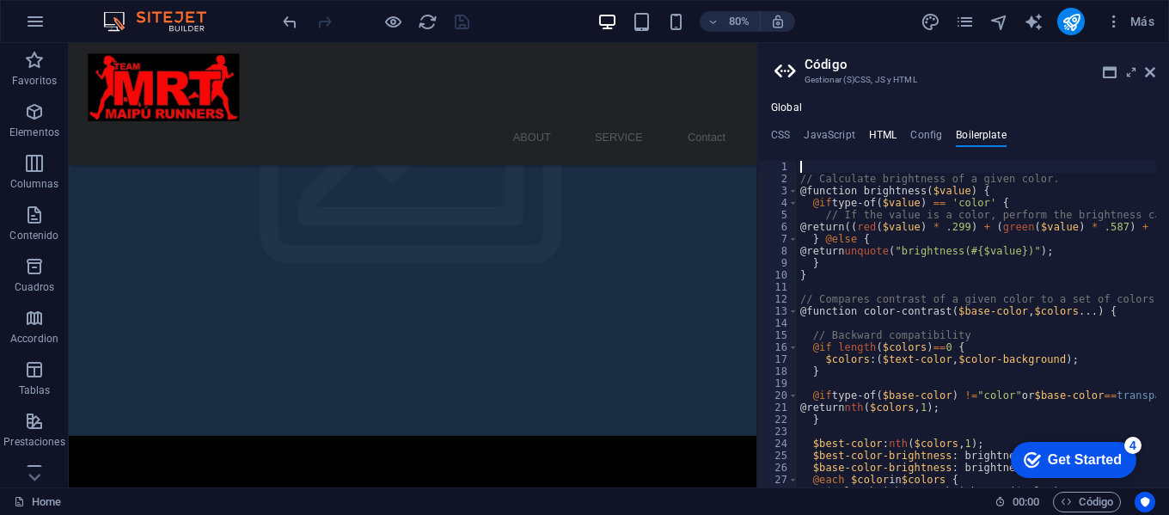
click at [892, 138] on h4 "HTML" at bounding box center [883, 138] width 28 height 19
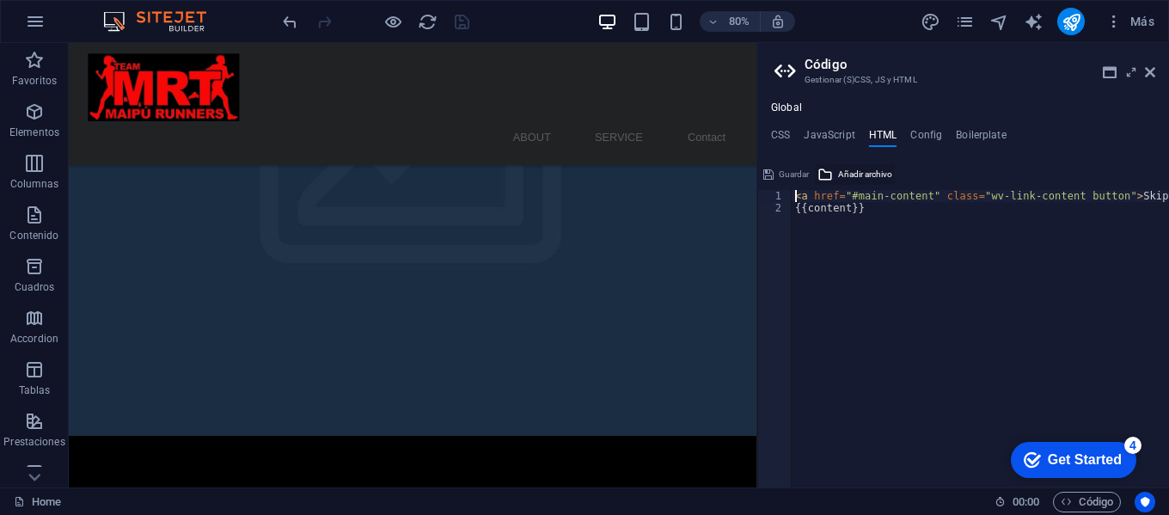
click at [871, 170] on span "Añadir archivo" at bounding box center [865, 174] width 54 height 21
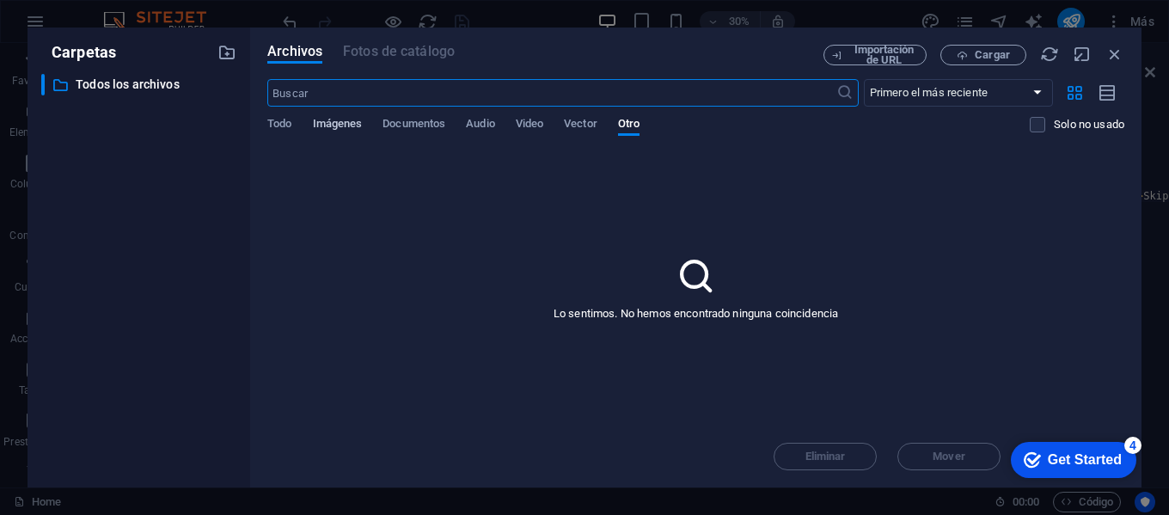
click at [350, 122] on span "Imágenes" at bounding box center [338, 125] width 50 height 24
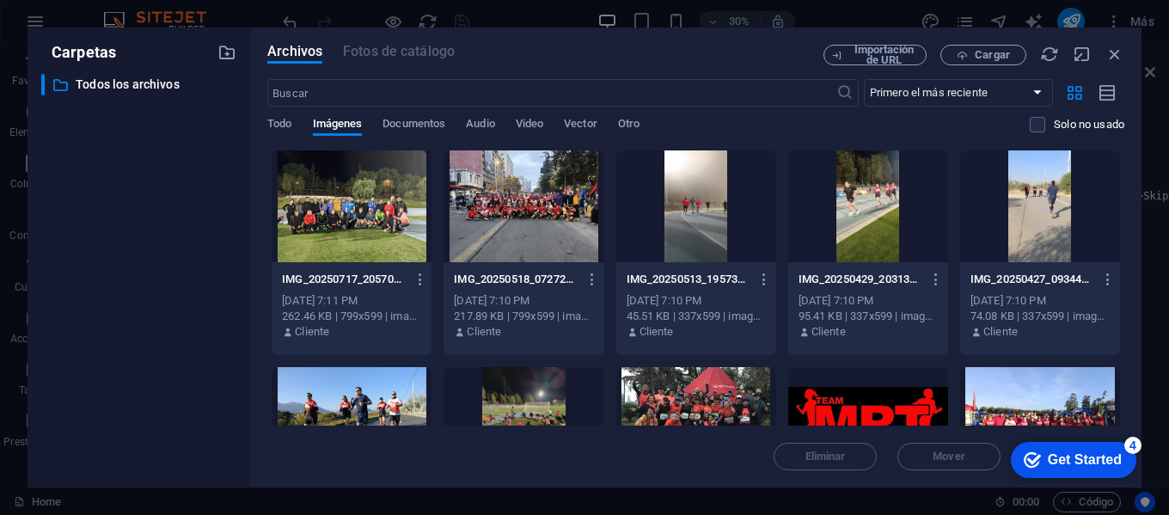
click at [297, 119] on div "Todo Imágenes Documentos Audio Video Vector Otro" at bounding box center [648, 133] width 762 height 33
click at [285, 119] on span "Todo" at bounding box center [279, 125] width 24 height 24
click at [1114, 47] on icon "button" at bounding box center [1114, 54] width 19 height 19
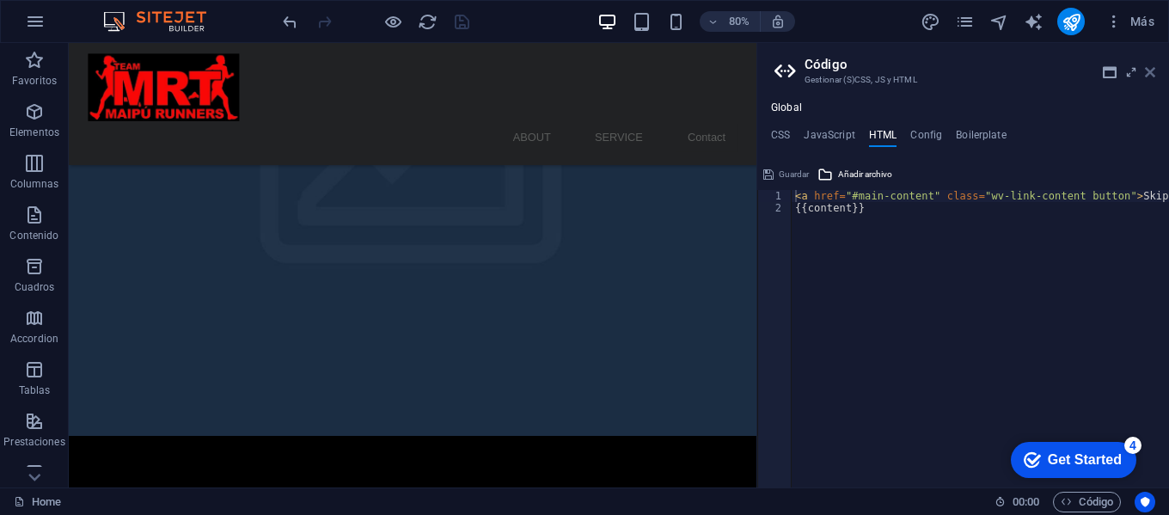
click at [1150, 71] on icon at bounding box center [1150, 72] width 10 height 14
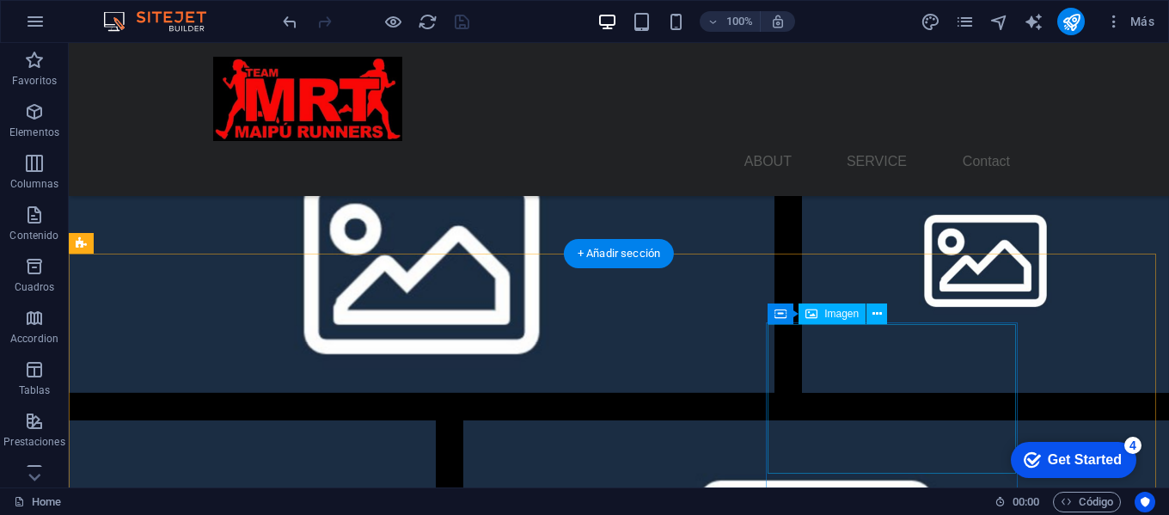
scroll to position [1846, 0]
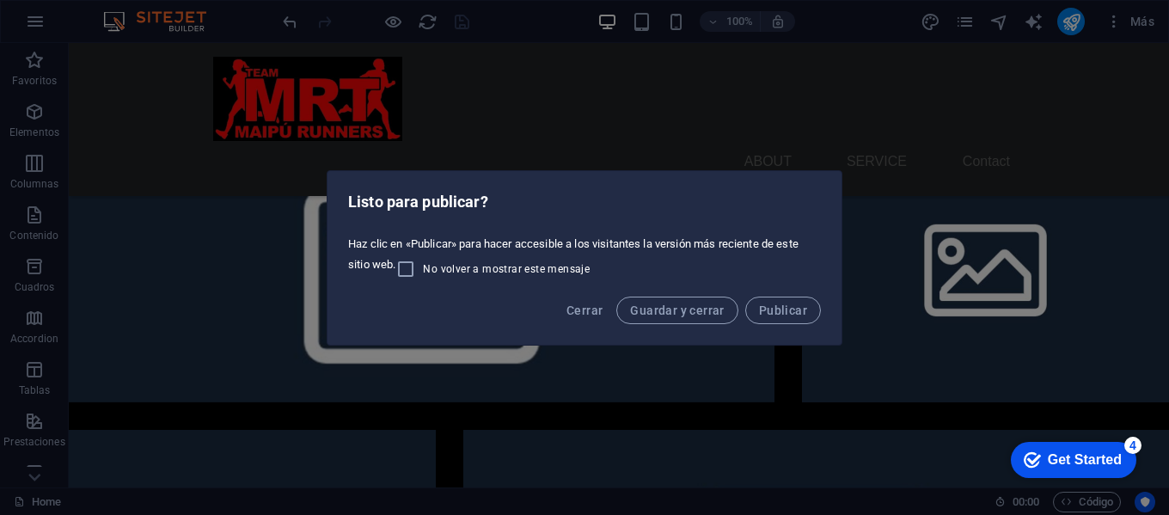
click at [494, 260] on label "No volver a mostrar este mensaje" at bounding box center [492, 269] width 194 height 21
click at [423, 260] on input "No volver a mostrar este mensaje" at bounding box center [409, 269] width 28 height 21
checkbox input "true"
